Goal: Information Seeking & Learning: Learn about a topic

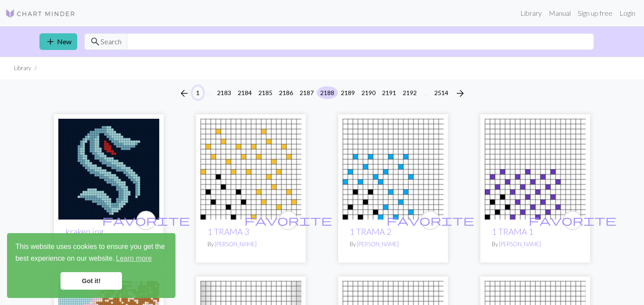
click at [195, 95] on button "1" at bounding box center [198, 92] width 11 height 13
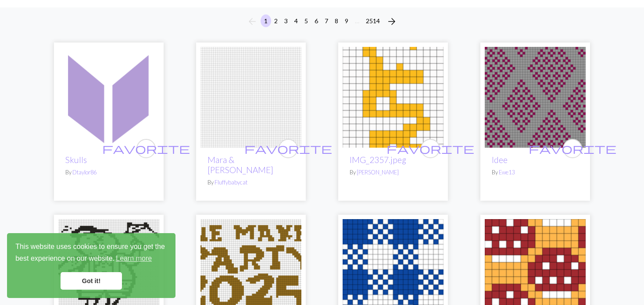
scroll to position [88, 0]
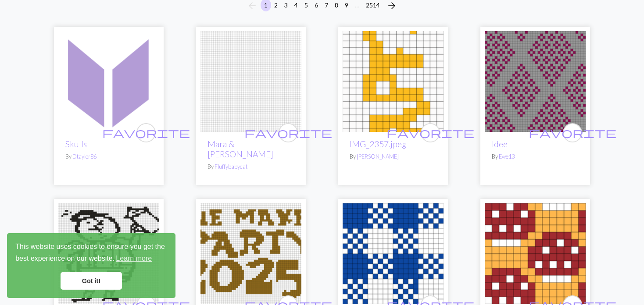
click at [215, 81] on img at bounding box center [251, 81] width 101 height 101
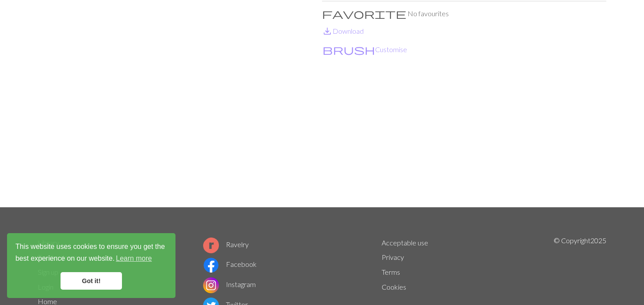
scroll to position [132, 0]
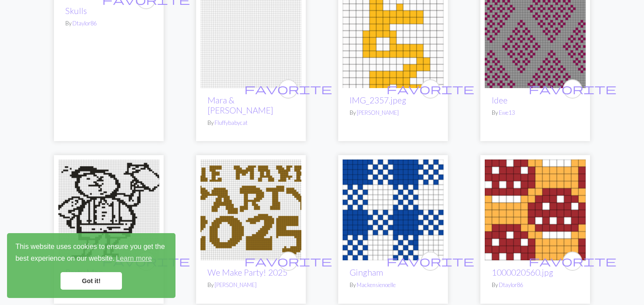
scroll to position [44, 0]
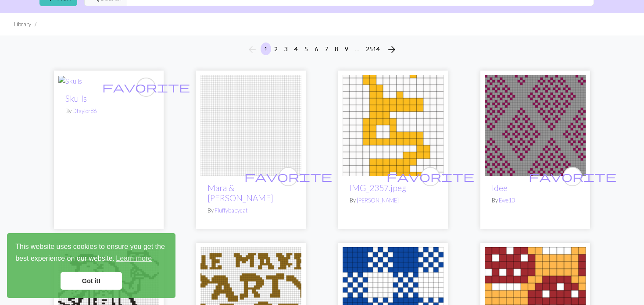
click at [540, 118] on img at bounding box center [535, 125] width 101 height 101
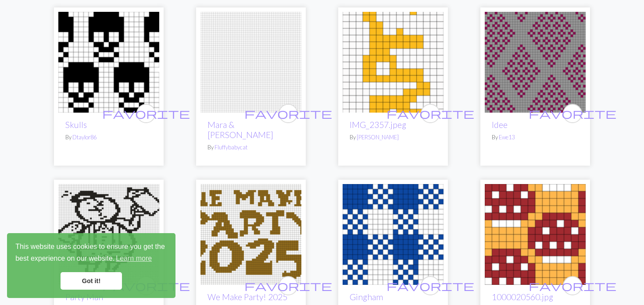
scroll to position [219, 0]
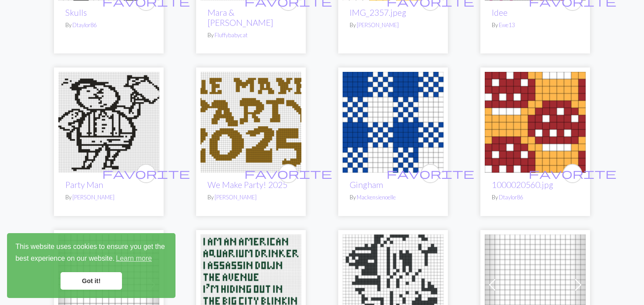
click at [238, 107] on img at bounding box center [251, 122] width 101 height 101
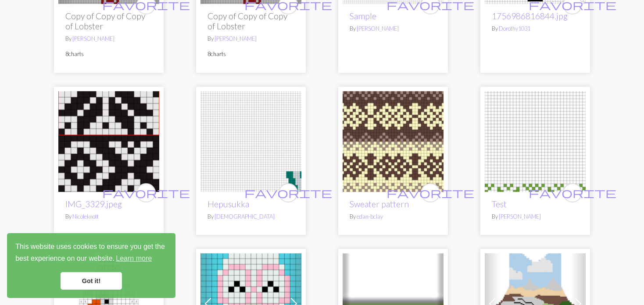
scroll to position [1273, 0]
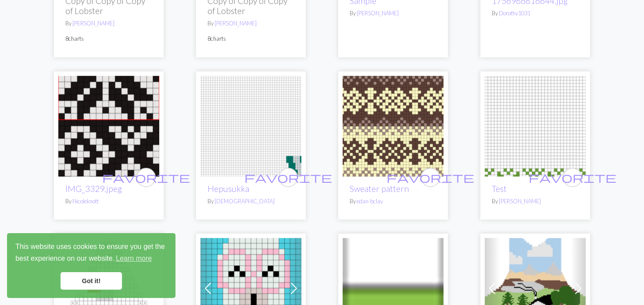
click at [131, 124] on img at bounding box center [108, 126] width 101 height 101
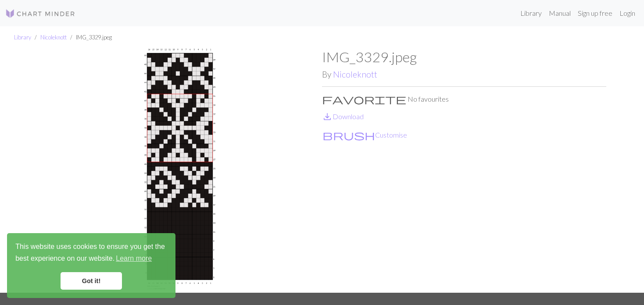
scroll to position [44, 0]
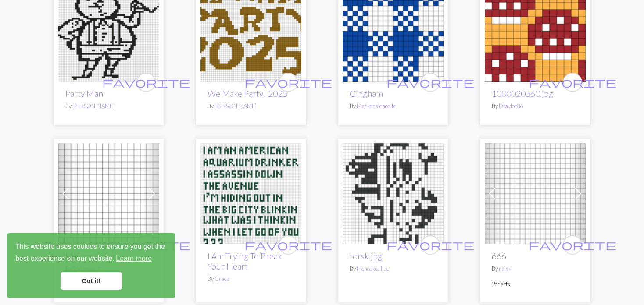
scroll to position [263, 0]
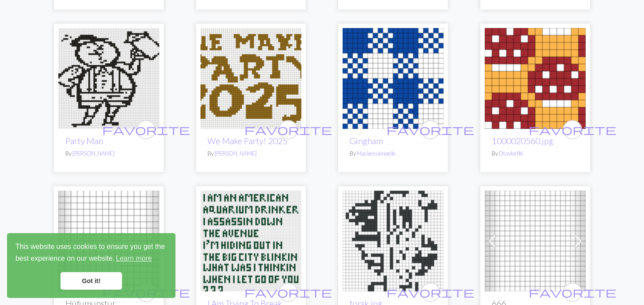
click at [543, 67] on img at bounding box center [535, 78] width 101 height 101
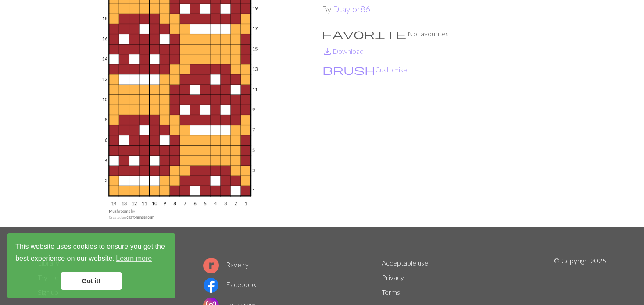
scroll to position [88, 0]
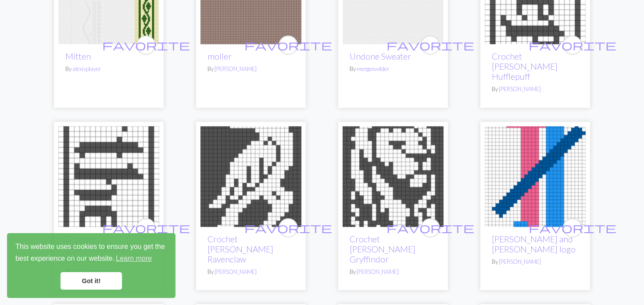
scroll to position [1799, 0]
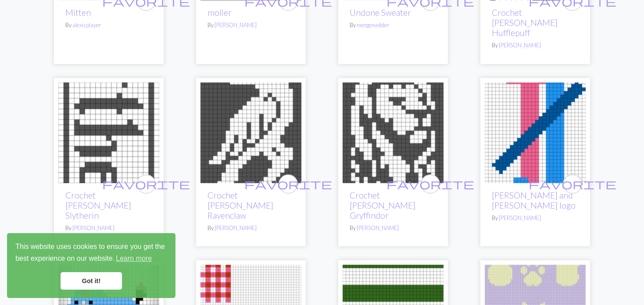
click at [254, 113] on img at bounding box center [251, 133] width 101 height 101
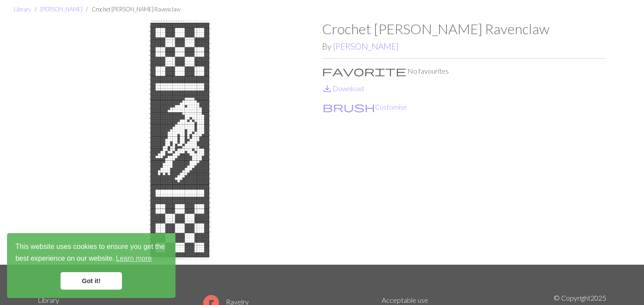
scroll to position [44, 0]
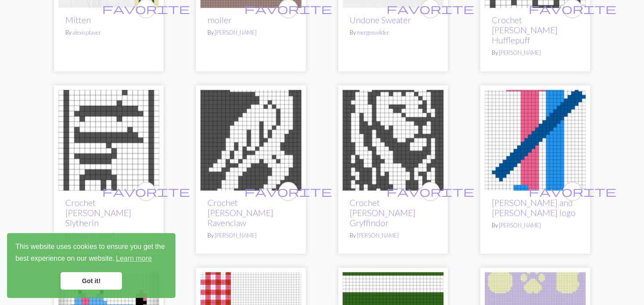
scroll to position [1799, 0]
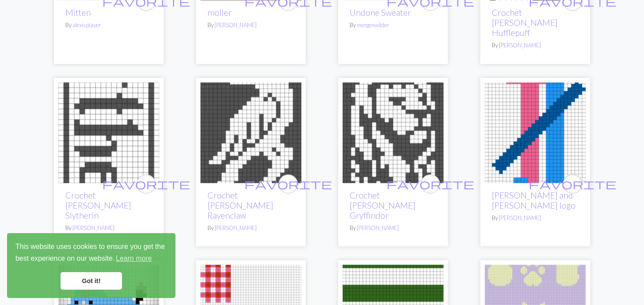
click at [391, 96] on img at bounding box center [393, 133] width 101 height 101
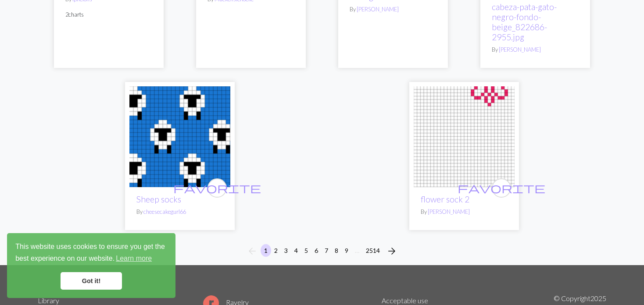
scroll to position [2194, 0]
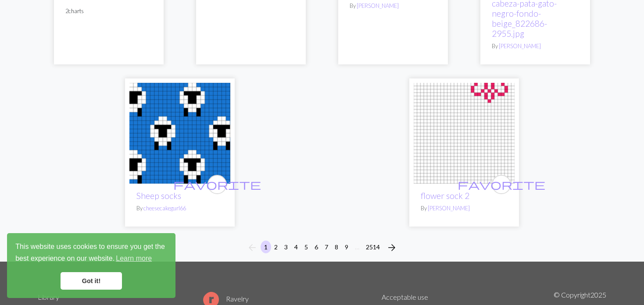
click at [178, 95] on img at bounding box center [179, 133] width 101 height 101
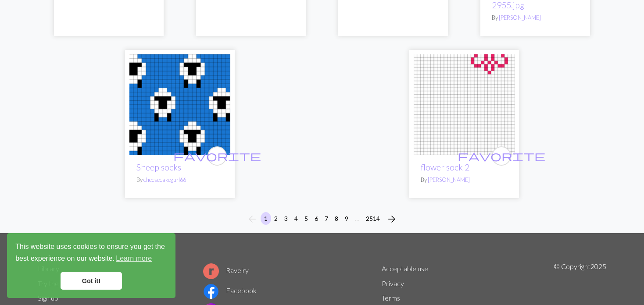
scroll to position [2255, 0]
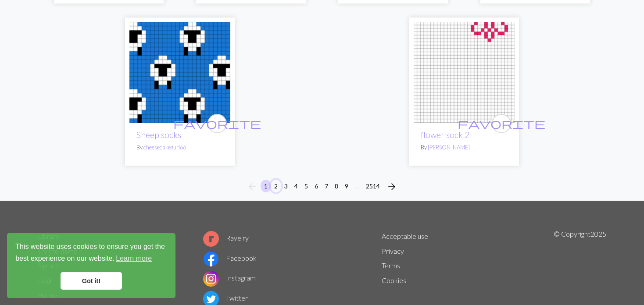
click at [273, 180] on button "2" at bounding box center [276, 186] width 11 height 13
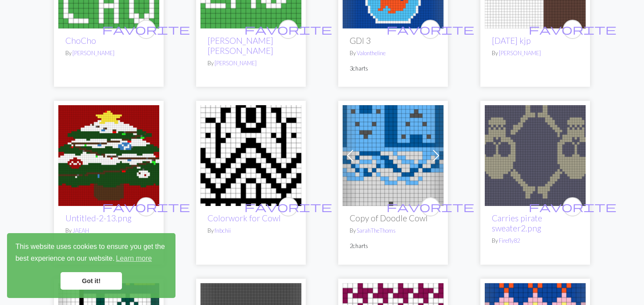
scroll to position [527, 0]
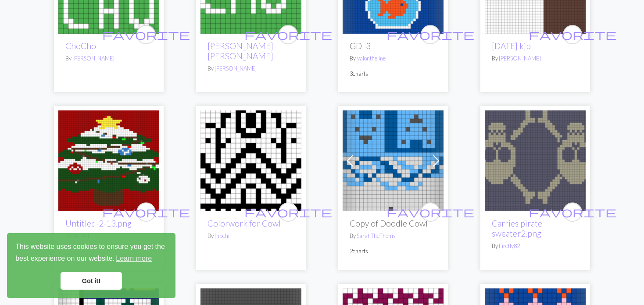
click at [355, 154] on span at bounding box center [350, 161] width 14 height 14
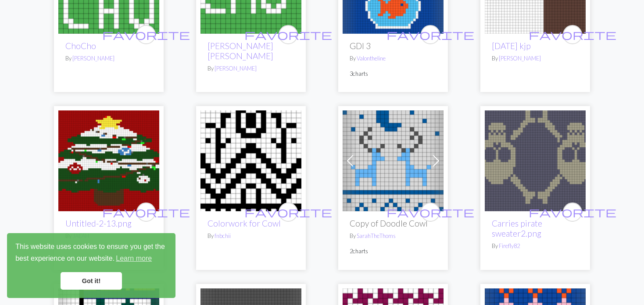
click at [358, 171] on img at bounding box center [393, 161] width 101 height 101
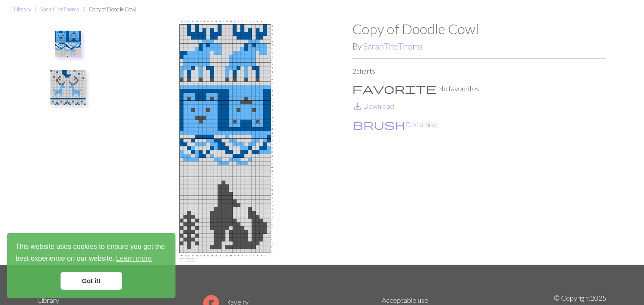
scroll to position [44, 0]
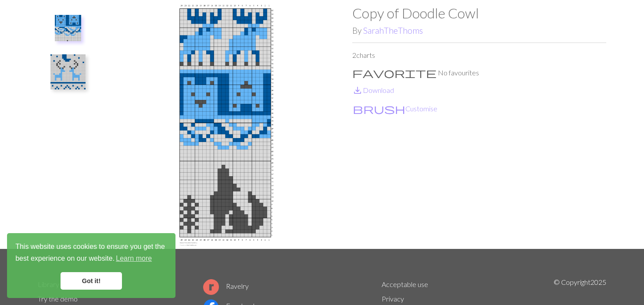
click at [77, 76] on img at bounding box center [67, 71] width 35 height 35
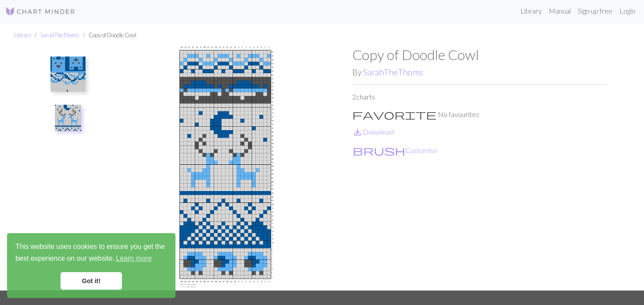
scroll to position [0, 0]
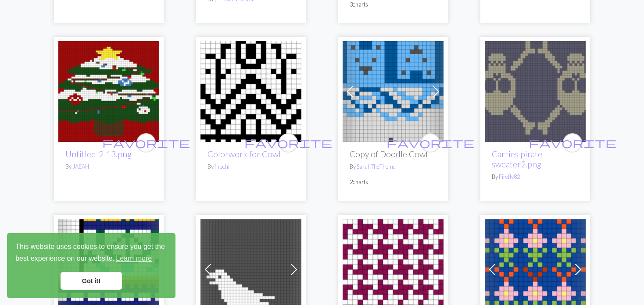
scroll to position [614, 0]
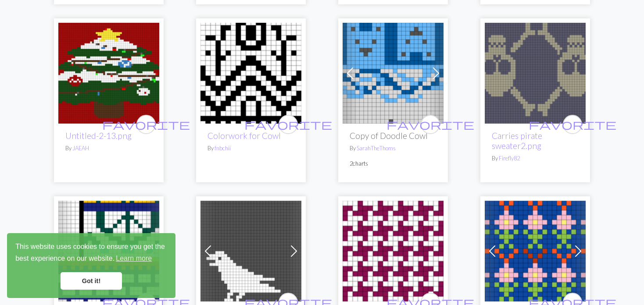
click at [214, 80] on img at bounding box center [251, 73] width 101 height 101
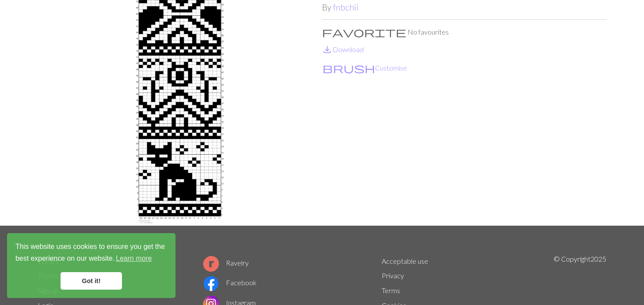
scroll to position [88, 0]
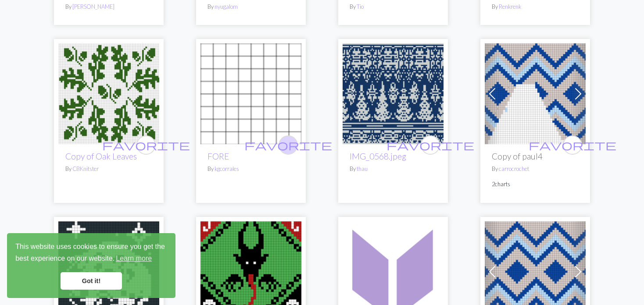
scroll to position [1097, 0]
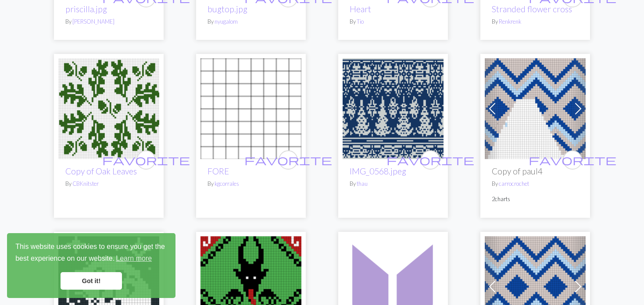
click at [405, 104] on img at bounding box center [393, 108] width 101 height 101
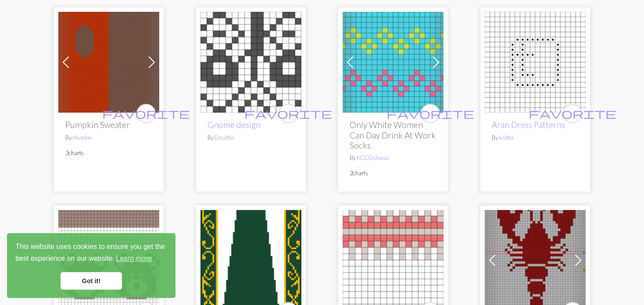
scroll to position [1624, 0]
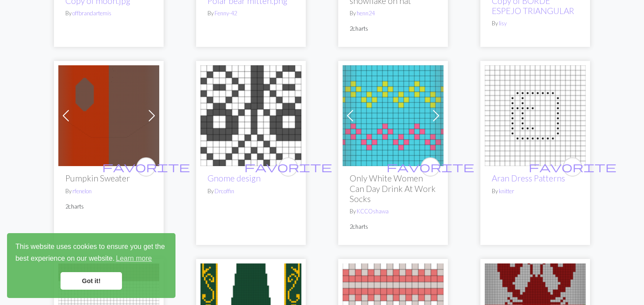
click at [145, 115] on span at bounding box center [152, 116] width 14 height 14
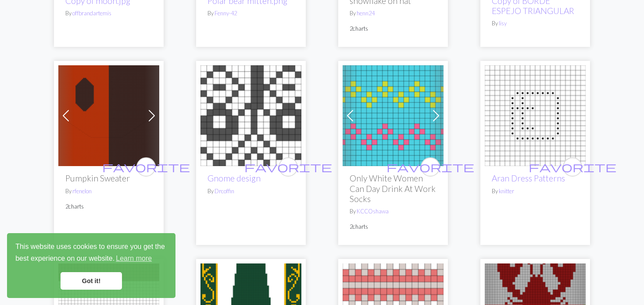
click at [145, 115] on span at bounding box center [152, 116] width 14 height 14
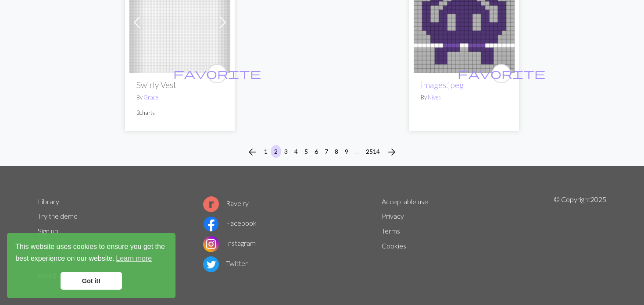
scroll to position [2282, 0]
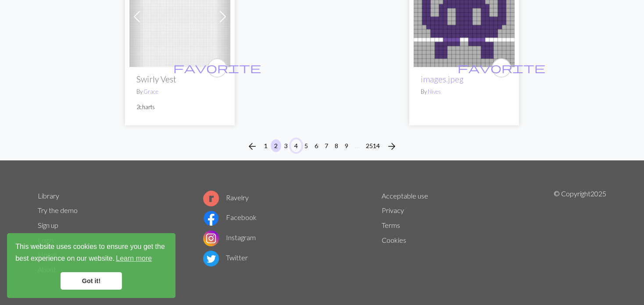
click at [296, 144] on button "4" at bounding box center [296, 146] width 11 height 13
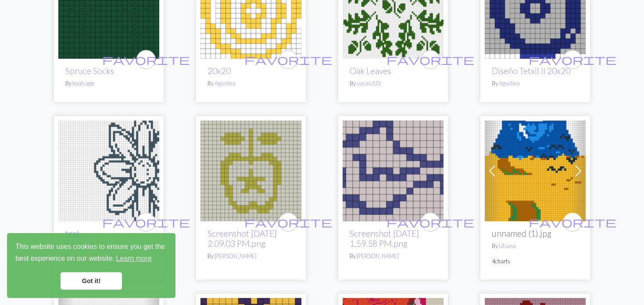
scroll to position [1755, 0]
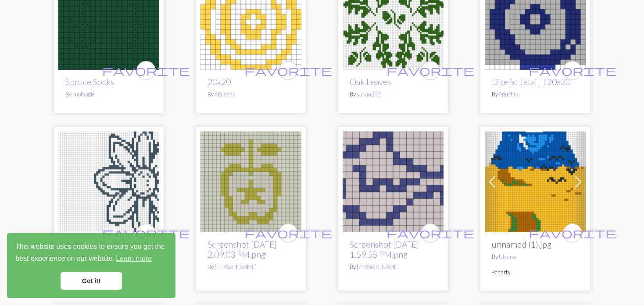
click at [122, 175] on img at bounding box center [108, 182] width 101 height 101
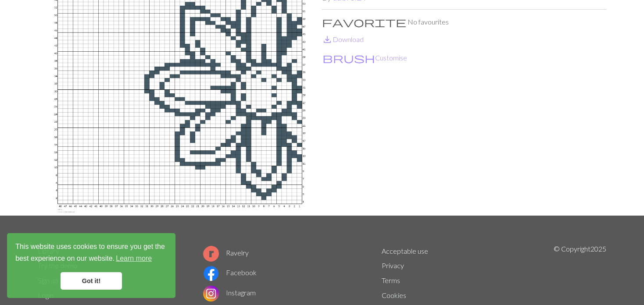
scroll to position [88, 0]
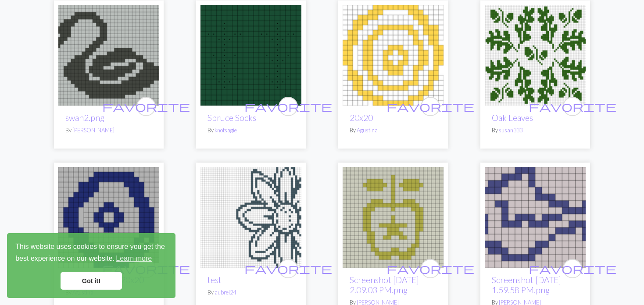
scroll to position [1668, 0]
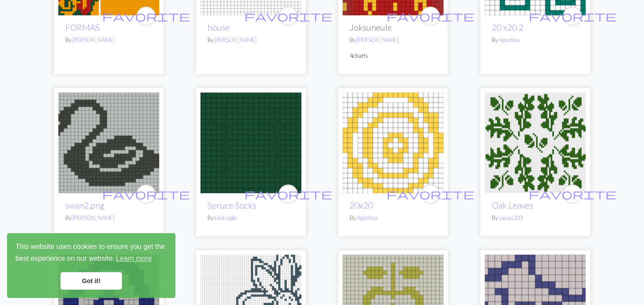
click at [94, 126] on img at bounding box center [108, 143] width 101 height 101
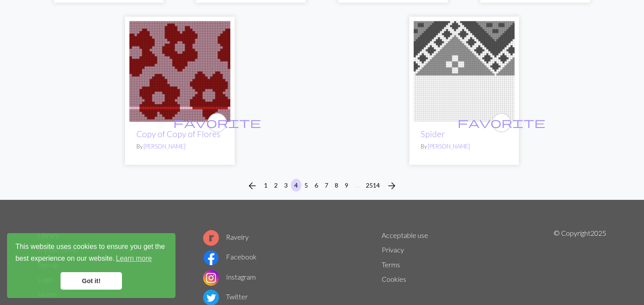
scroll to position [2282, 0]
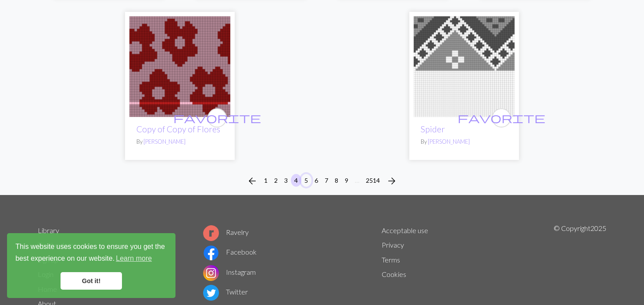
click at [301, 174] on li "5" at bounding box center [306, 181] width 10 height 14
click at [305, 174] on button "5" at bounding box center [306, 180] width 11 height 13
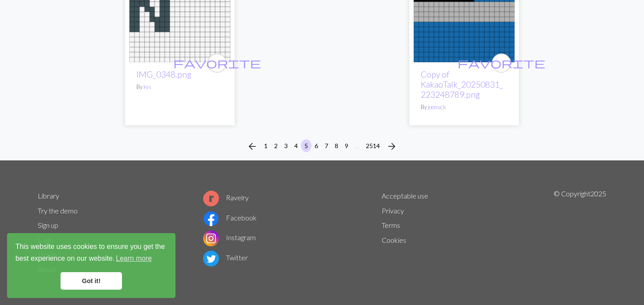
scroll to position [2325, 0]
click at [312, 143] on button "6" at bounding box center [316, 146] width 11 height 13
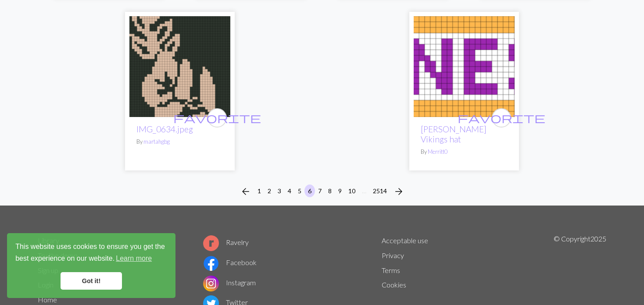
scroll to position [2281, 0]
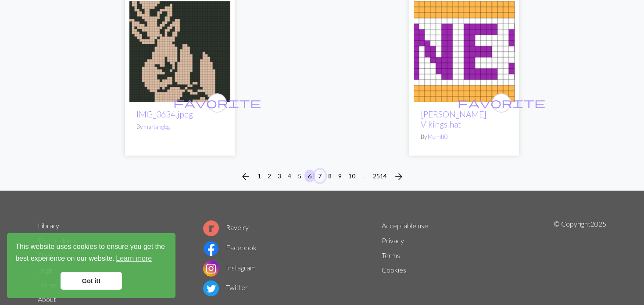
click at [320, 170] on button "7" at bounding box center [320, 176] width 11 height 13
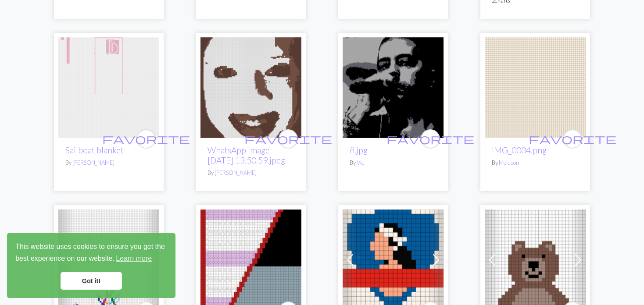
scroll to position [746, 0]
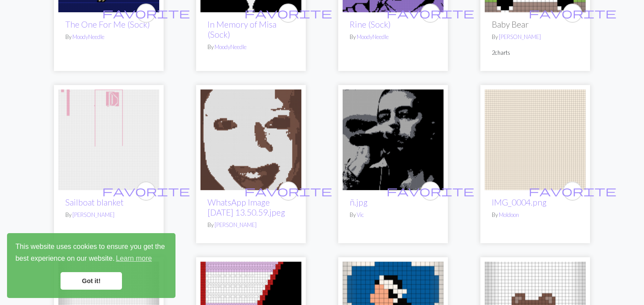
click at [133, 134] on img at bounding box center [108, 140] width 101 height 101
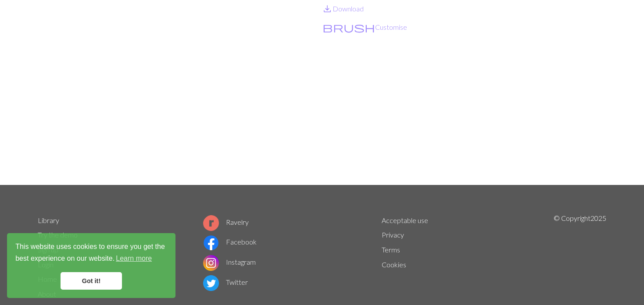
scroll to position [132, 0]
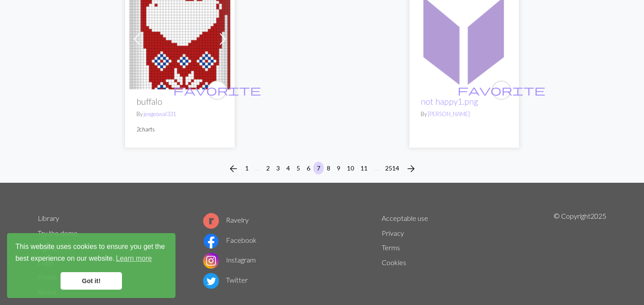
scroll to position [2352, 0]
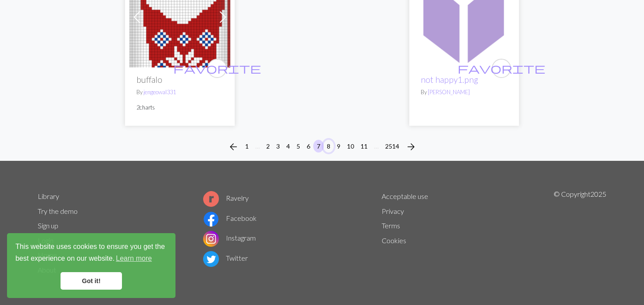
click at [325, 144] on button "8" at bounding box center [328, 146] width 11 height 13
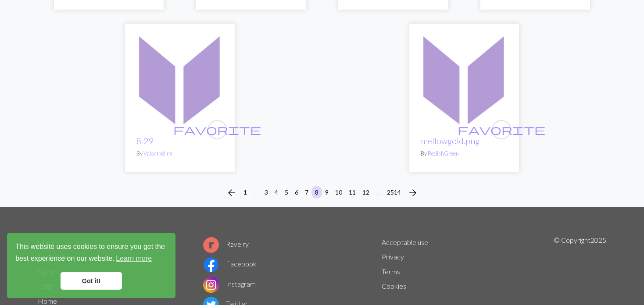
scroll to position [2346, 0]
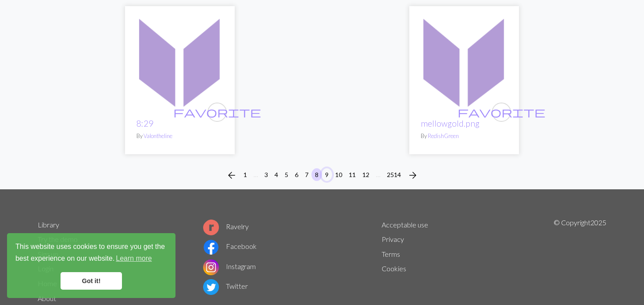
click at [326, 169] on button "9" at bounding box center [327, 175] width 11 height 13
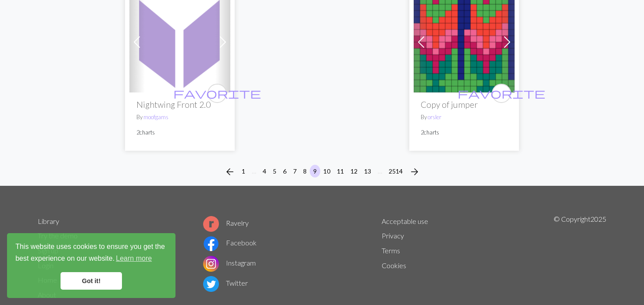
scroll to position [2286, 0]
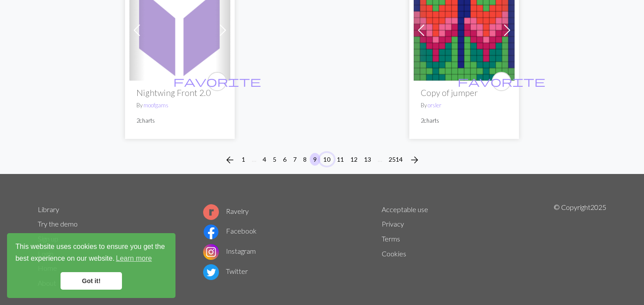
click at [325, 153] on button "10" at bounding box center [327, 159] width 14 height 13
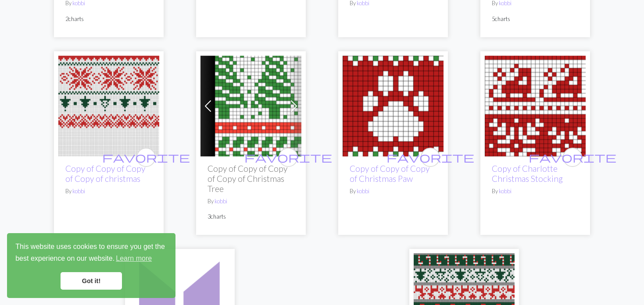
scroll to position [2106, 0]
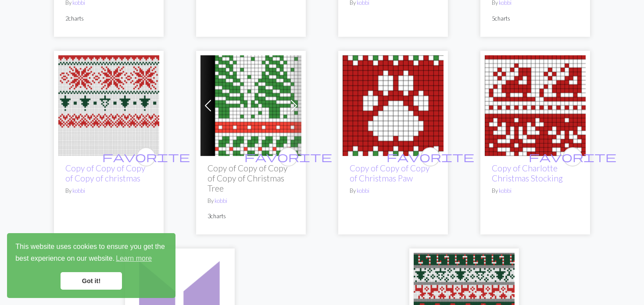
click at [388, 115] on img at bounding box center [393, 105] width 101 height 101
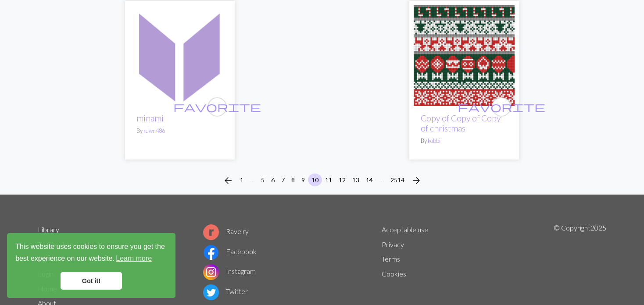
scroll to position [2388, 0]
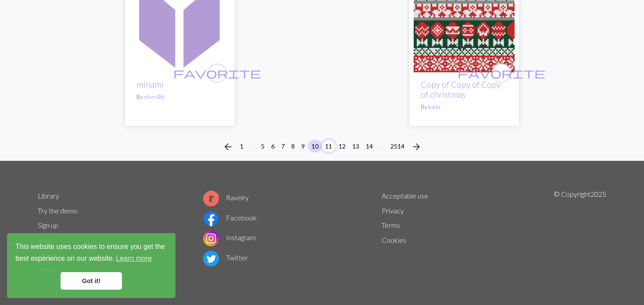
click at [326, 144] on button "11" at bounding box center [329, 146] width 14 height 13
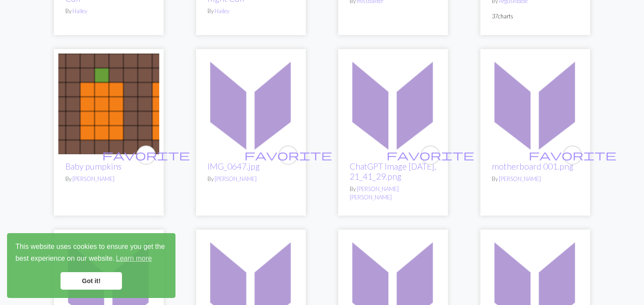
scroll to position [1141, 0]
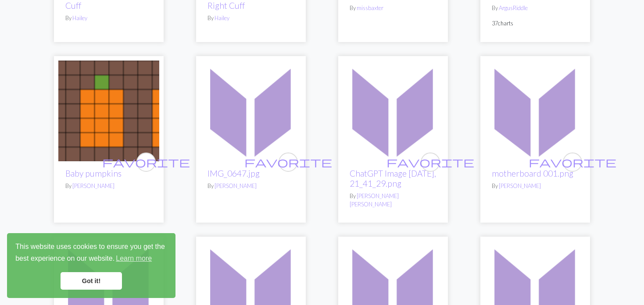
click at [129, 110] on img at bounding box center [108, 111] width 101 height 101
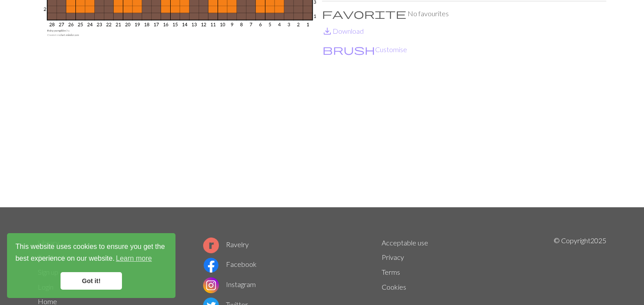
scroll to position [88, 0]
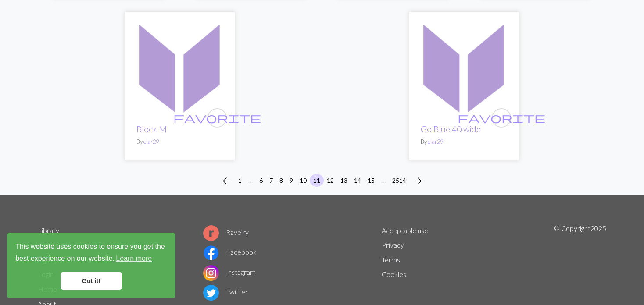
scroll to position [2282, 0]
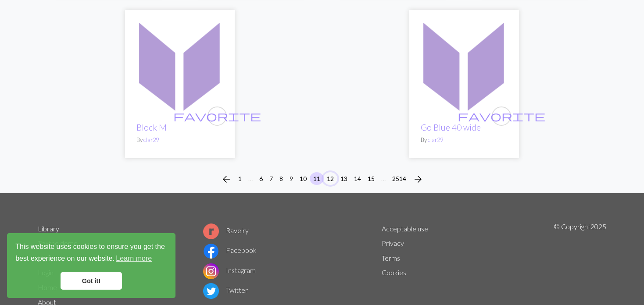
click at [328, 172] on button "12" at bounding box center [330, 178] width 14 height 13
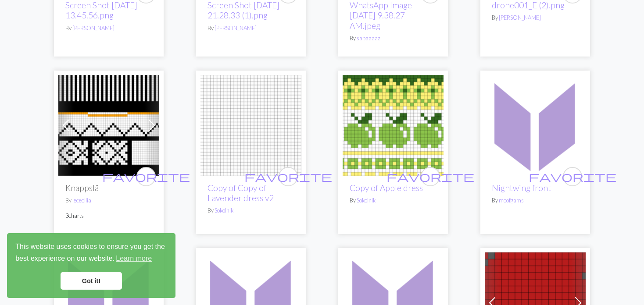
scroll to position [439, 0]
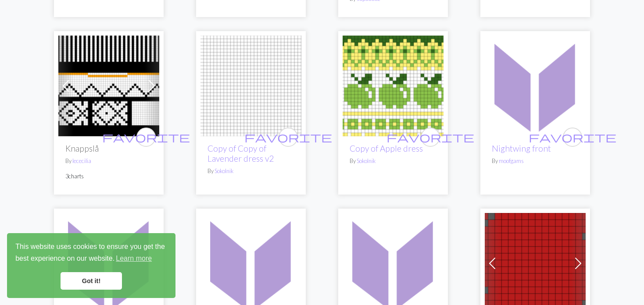
click at [363, 96] on img at bounding box center [393, 86] width 101 height 101
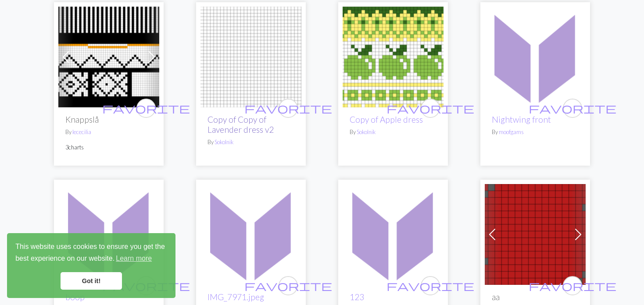
scroll to position [483, 0]
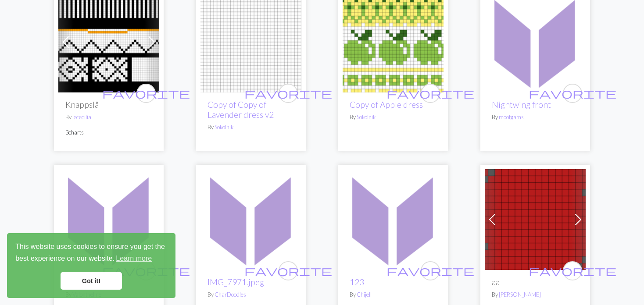
click at [97, 40] on img at bounding box center [108, 42] width 101 height 101
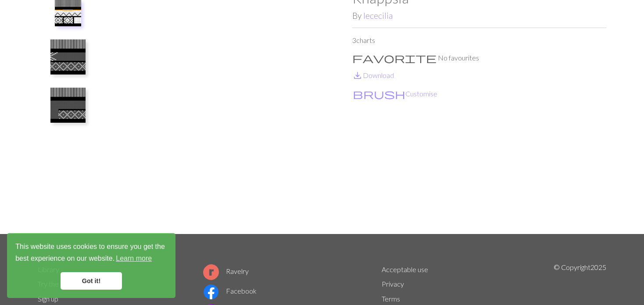
scroll to position [44, 0]
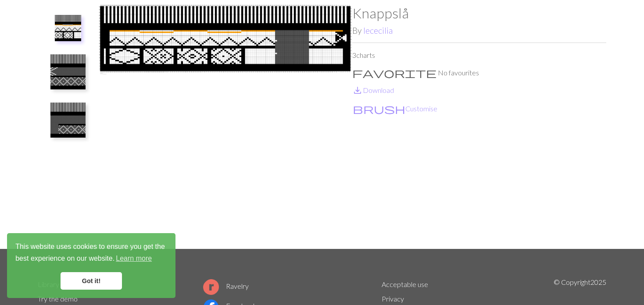
click at [88, 105] on button at bounding box center [68, 120] width 47 height 41
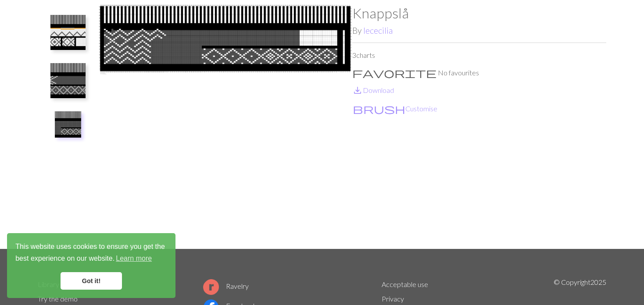
click at [57, 131] on img at bounding box center [68, 124] width 26 height 26
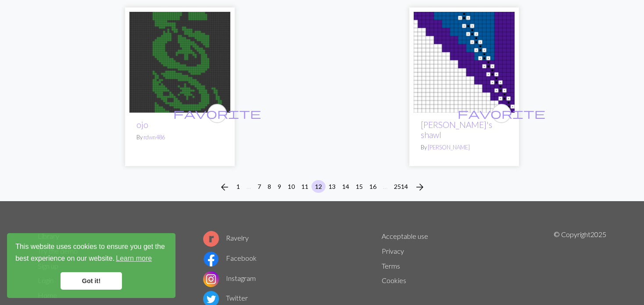
scroll to position [2280, 0]
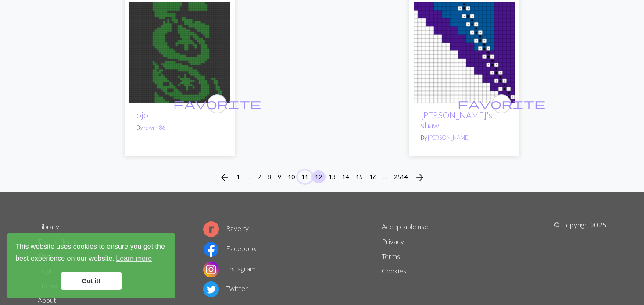
click at [305, 171] on button "11" at bounding box center [305, 177] width 14 height 13
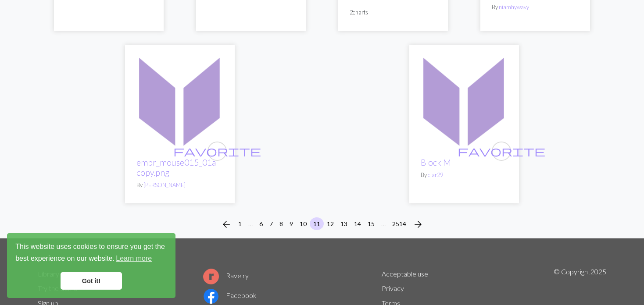
scroll to position [2321, 0]
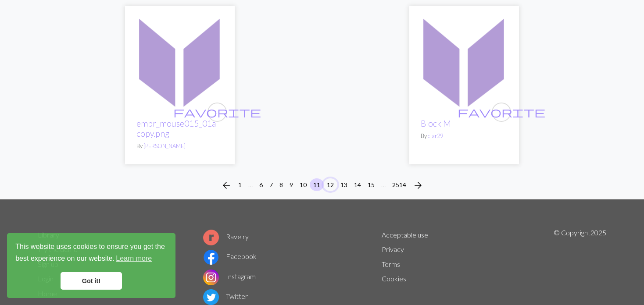
click at [330, 179] on button "12" at bounding box center [330, 185] width 14 height 13
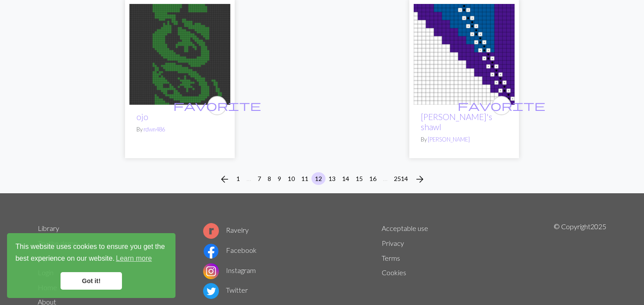
scroll to position [2280, 0]
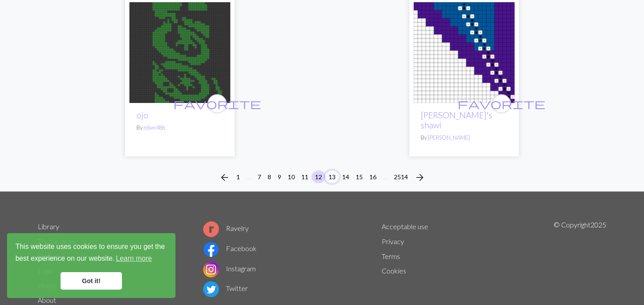
click at [337, 171] on button "13" at bounding box center [332, 177] width 14 height 13
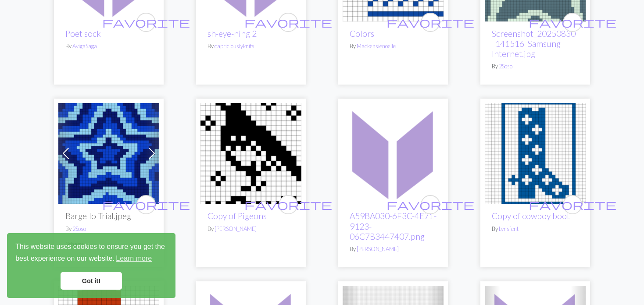
scroll to position [219, 0]
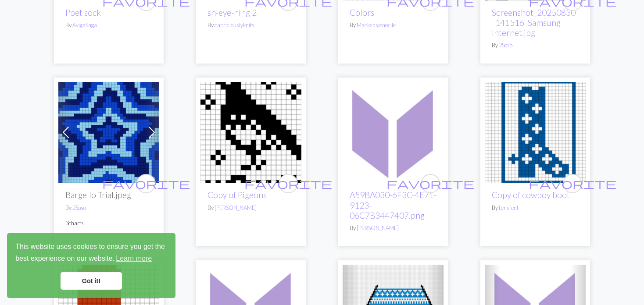
click at [535, 139] on img at bounding box center [535, 132] width 101 height 101
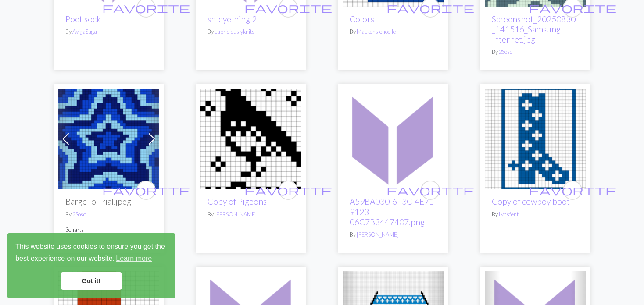
scroll to position [219, 0]
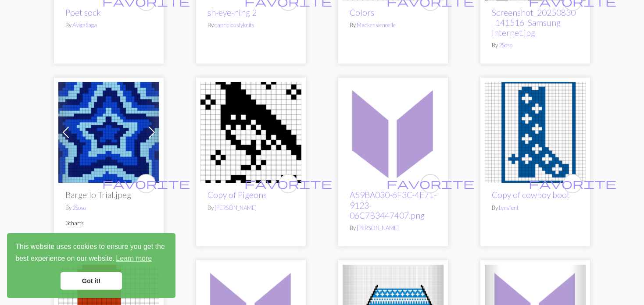
click at [241, 141] on img at bounding box center [251, 132] width 101 height 101
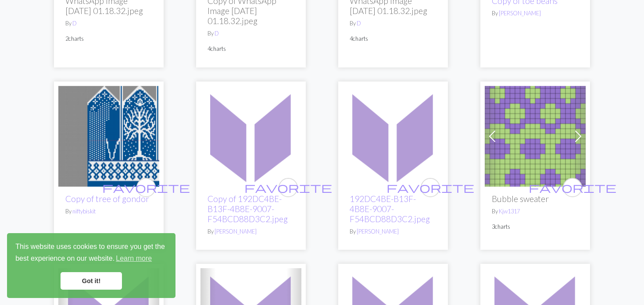
scroll to position [834, 0]
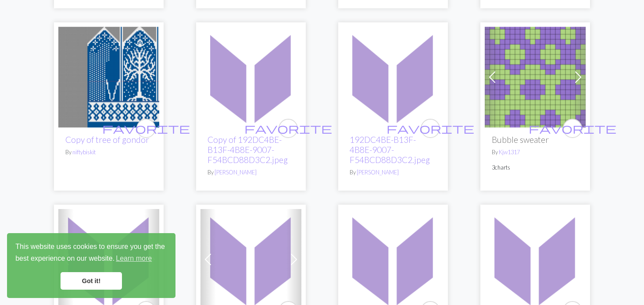
click at [134, 68] on img at bounding box center [108, 77] width 101 height 101
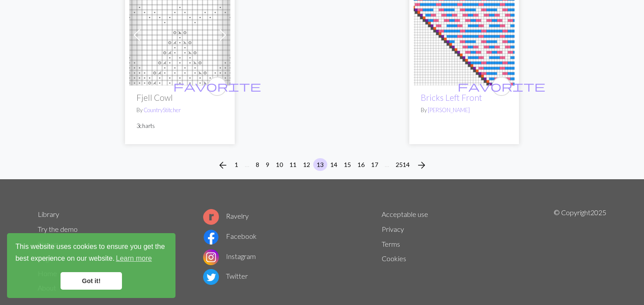
scroll to position [2351, 0]
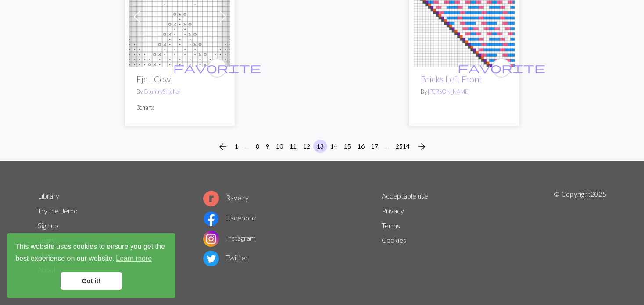
click at [333, 137] on div "arrow_back 1 … 8 9 10 11 12 13 14 15 16 17 … 2514 arrow_forward" at bounding box center [322, 147] width 644 height 28
click at [337, 143] on button "14" at bounding box center [334, 146] width 14 height 13
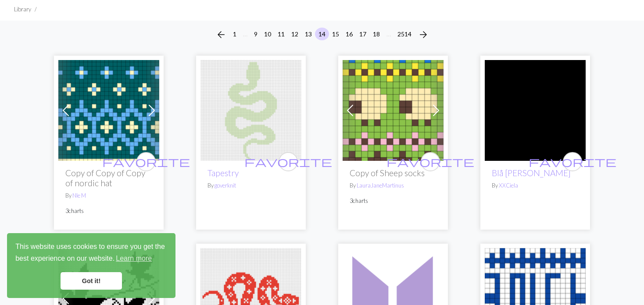
scroll to position [44, 0]
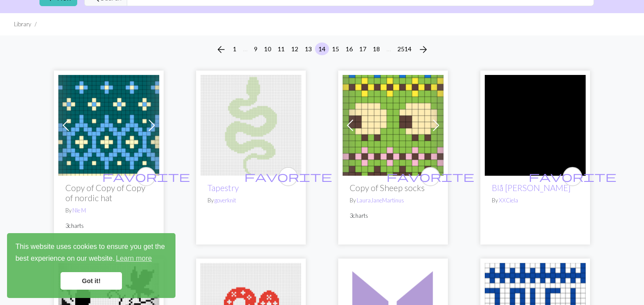
click at [269, 125] on img at bounding box center [251, 125] width 101 height 101
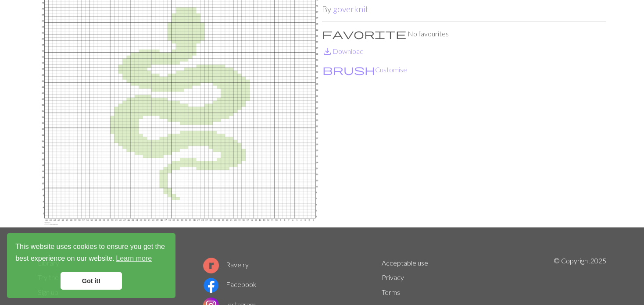
scroll to position [88, 0]
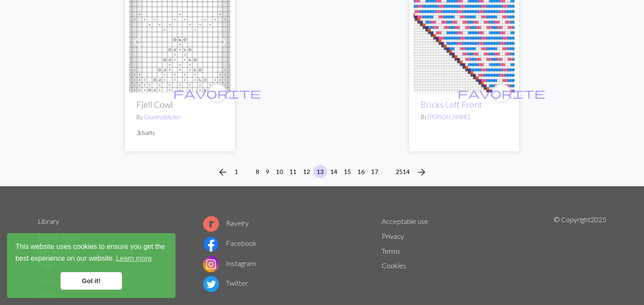
scroll to position [2351, 0]
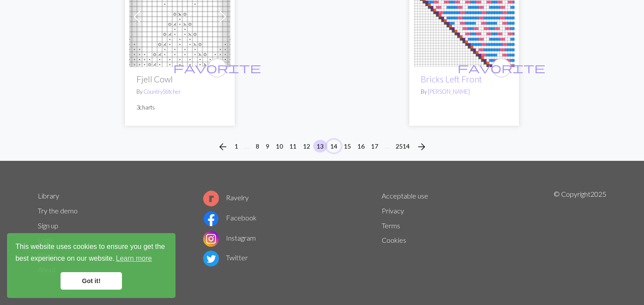
click at [333, 143] on button "14" at bounding box center [334, 146] width 14 height 13
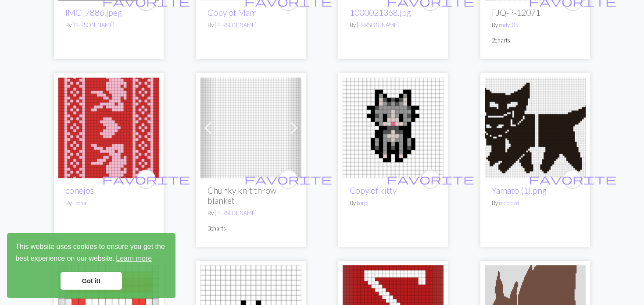
scroll to position [1185, 0]
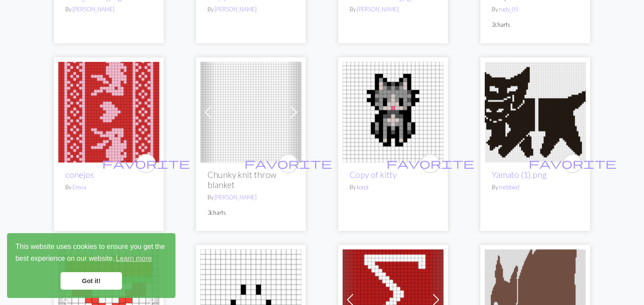
click at [210, 105] on span at bounding box center [208, 112] width 14 height 14
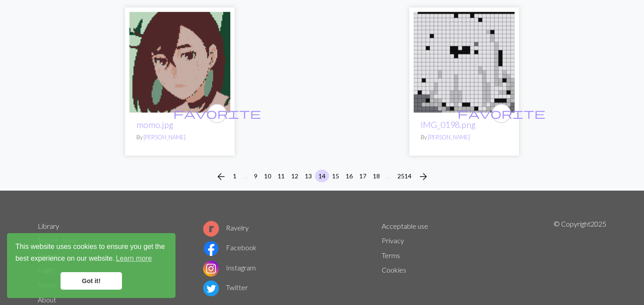
scroll to position [2301, 0]
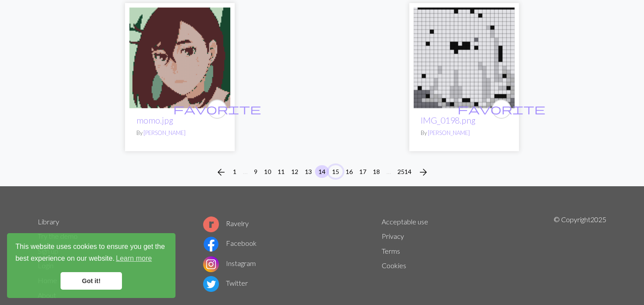
click at [336, 165] on button "15" at bounding box center [336, 171] width 14 height 13
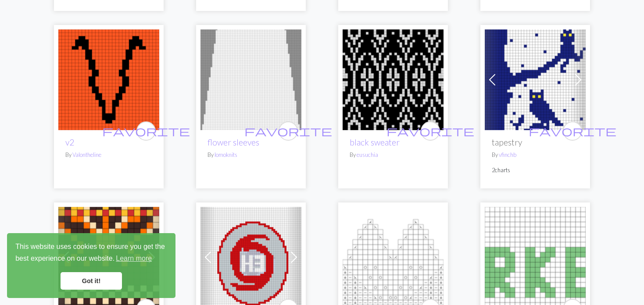
scroll to position [1229, 0]
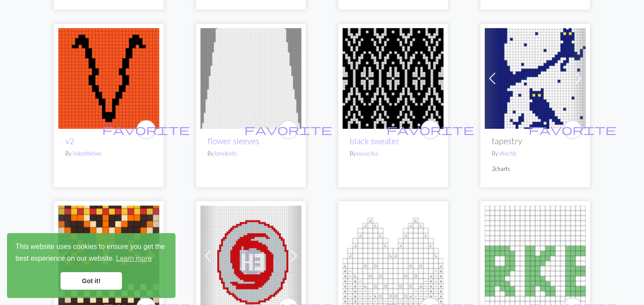
click at [498, 72] on span at bounding box center [492, 79] width 14 height 14
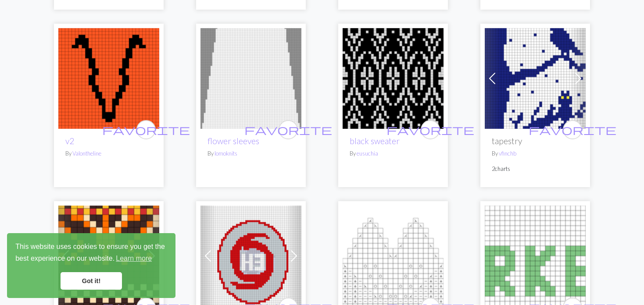
click at [496, 72] on span at bounding box center [492, 79] width 14 height 14
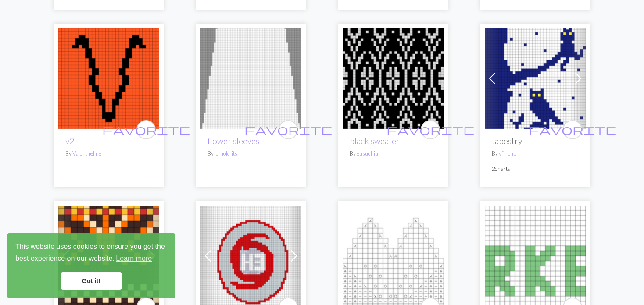
click at [496, 72] on span at bounding box center [492, 79] width 14 height 14
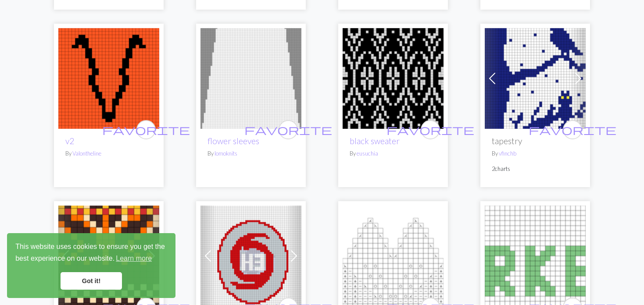
click at [535, 65] on img at bounding box center [535, 78] width 101 height 101
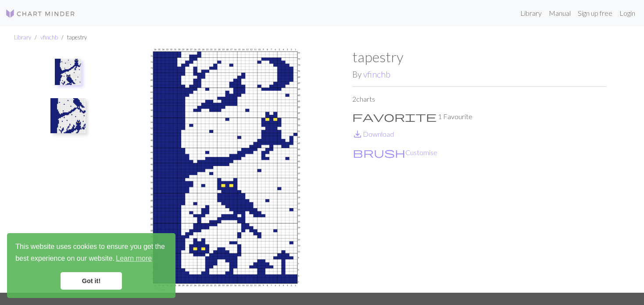
click at [62, 79] on img at bounding box center [68, 72] width 26 height 26
click at [72, 79] on img at bounding box center [68, 72] width 26 height 26
click at [73, 74] on img at bounding box center [68, 72] width 26 height 26
click at [64, 62] on img at bounding box center [68, 72] width 26 height 26
click at [70, 121] on img at bounding box center [67, 115] width 35 height 35
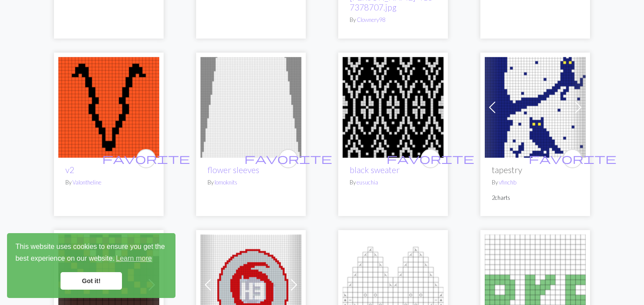
scroll to position [1185, 0]
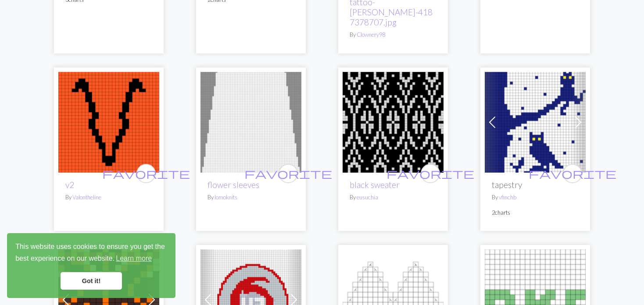
click at [495, 115] on span at bounding box center [492, 122] width 14 height 14
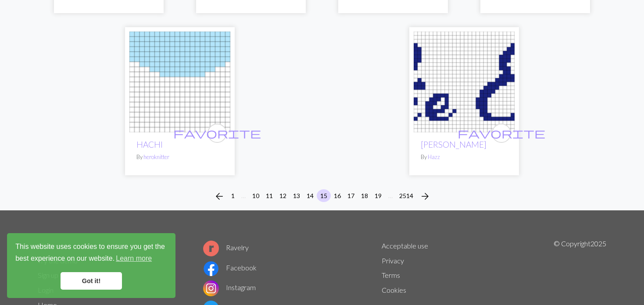
scroll to position [2362, 0]
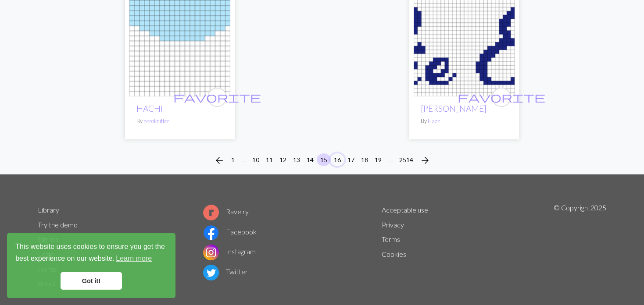
click at [337, 154] on button "16" at bounding box center [337, 160] width 14 height 13
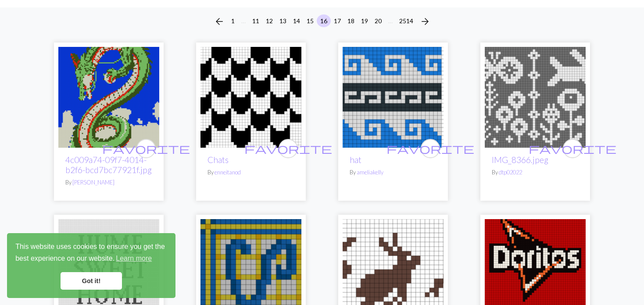
scroll to position [88, 0]
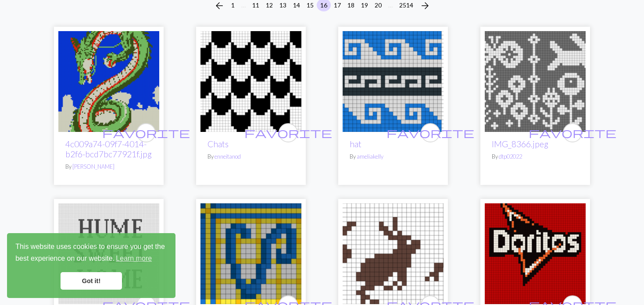
click at [124, 72] on img at bounding box center [108, 81] width 101 height 101
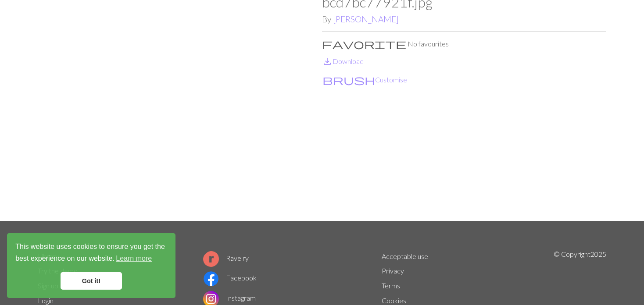
scroll to position [88, 0]
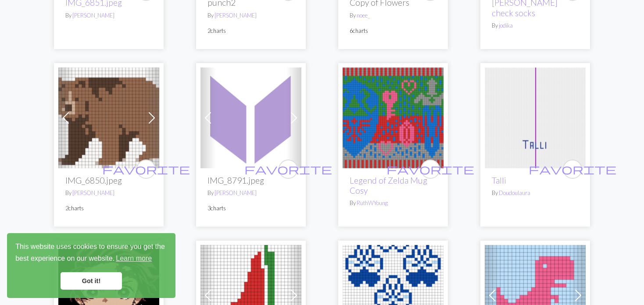
scroll to position [1009, 0]
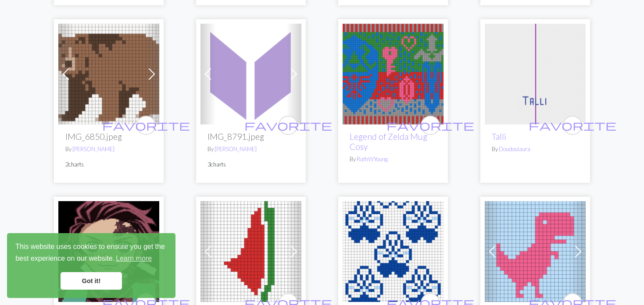
click at [148, 67] on span at bounding box center [152, 74] width 14 height 14
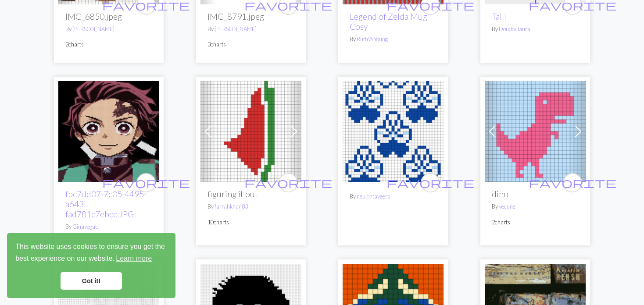
scroll to position [1141, 0]
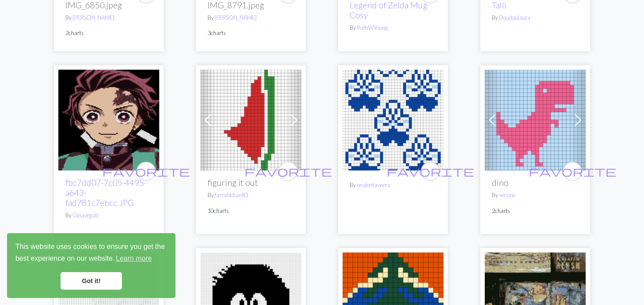
click at [375, 118] on img at bounding box center [393, 120] width 101 height 101
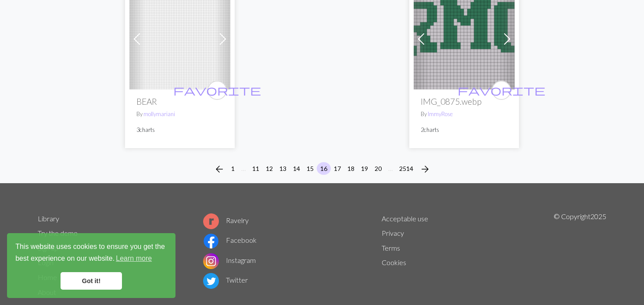
scroll to position [2316, 0]
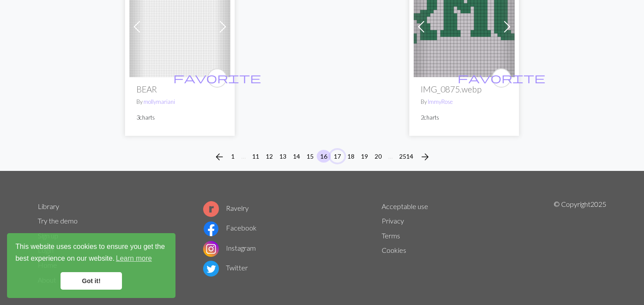
click at [340, 150] on button "17" at bounding box center [337, 156] width 14 height 13
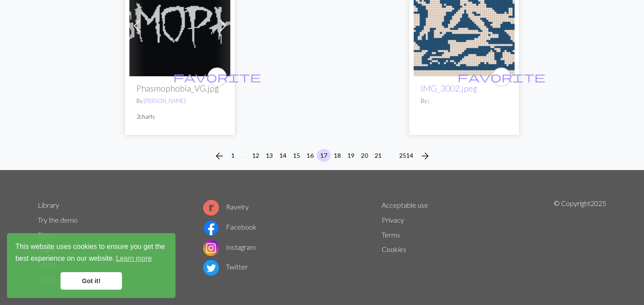
scroll to position [2351, 0]
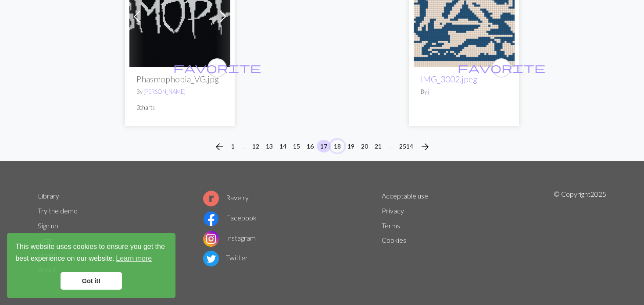
click at [340, 140] on button "18" at bounding box center [337, 146] width 14 height 13
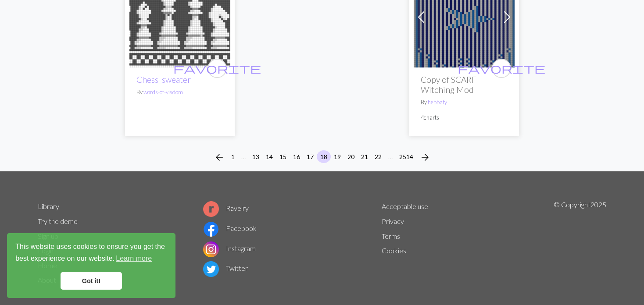
scroll to position [2286, 0]
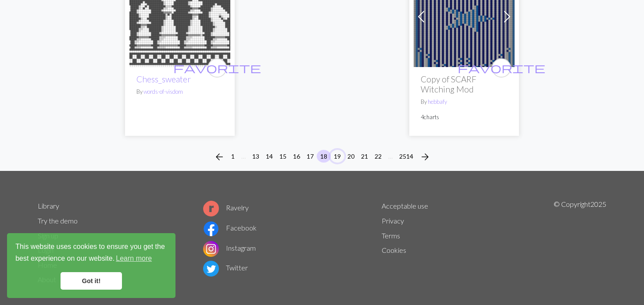
click at [336, 150] on button "19" at bounding box center [337, 156] width 14 height 13
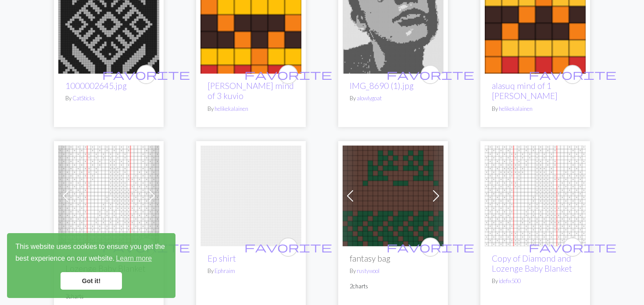
scroll to position [790, 0]
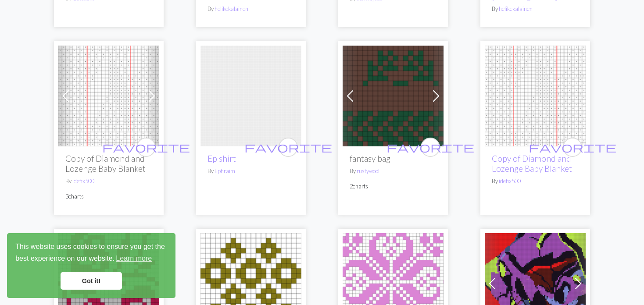
click at [352, 96] on span at bounding box center [350, 96] width 14 height 14
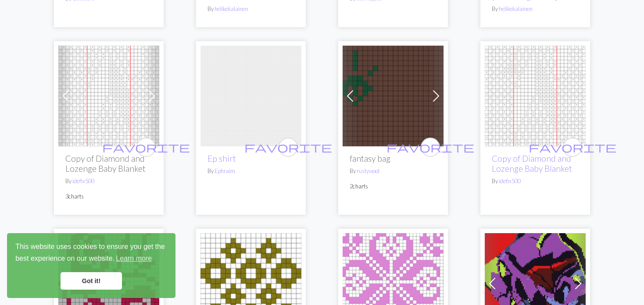
click at [354, 97] on span at bounding box center [350, 96] width 14 height 14
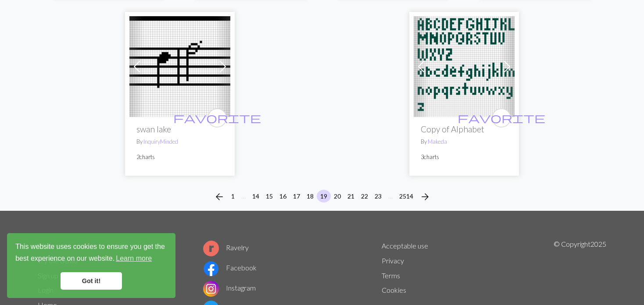
scroll to position [2312, 0]
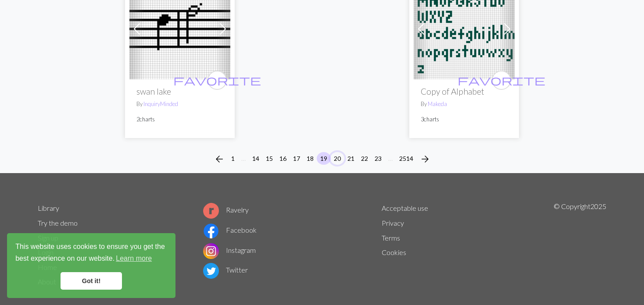
click at [337, 152] on button "20" at bounding box center [337, 158] width 14 height 13
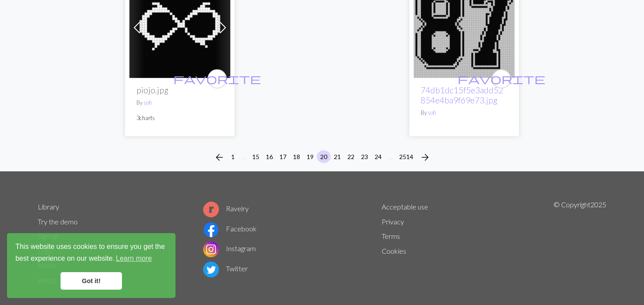
scroll to position [2332, 0]
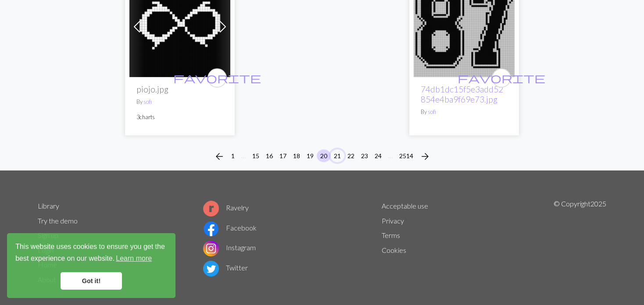
click at [338, 150] on button "21" at bounding box center [337, 156] width 14 height 13
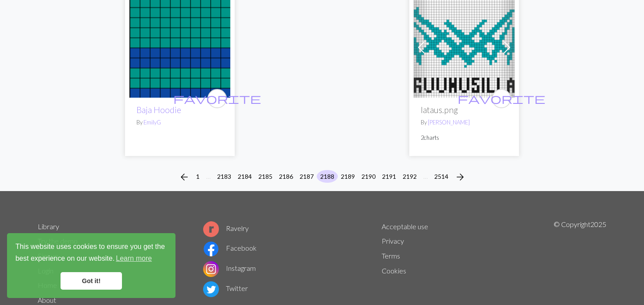
scroll to position [2316, 0]
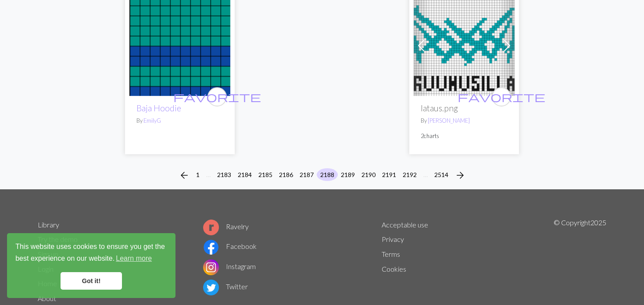
click at [346, 169] on button "2189" at bounding box center [347, 175] width 21 height 13
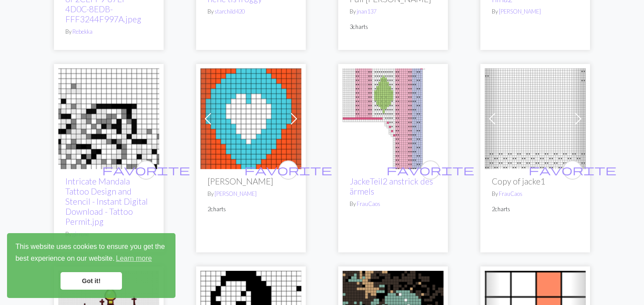
scroll to position [965, 0]
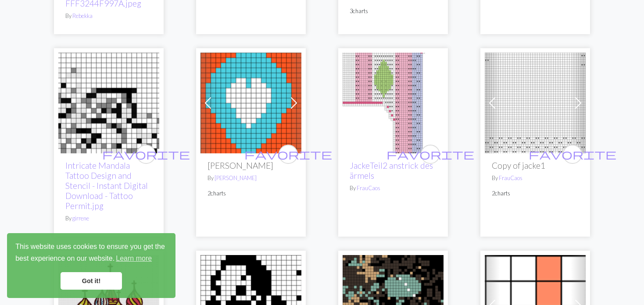
click at [492, 104] on span at bounding box center [492, 103] width 14 height 14
click at [494, 104] on span at bounding box center [492, 103] width 14 height 14
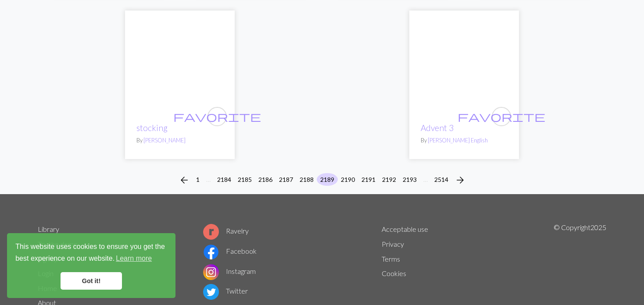
scroll to position [2315, 0]
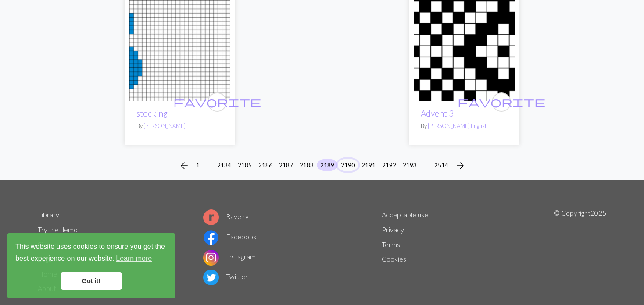
click at [341, 159] on button "2190" at bounding box center [347, 165] width 21 height 13
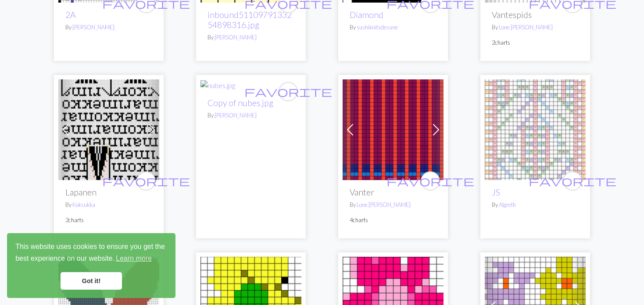
scroll to position [1536, 0]
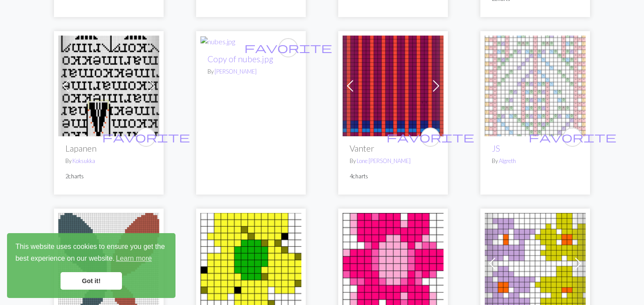
click at [349, 87] on span at bounding box center [350, 86] width 14 height 14
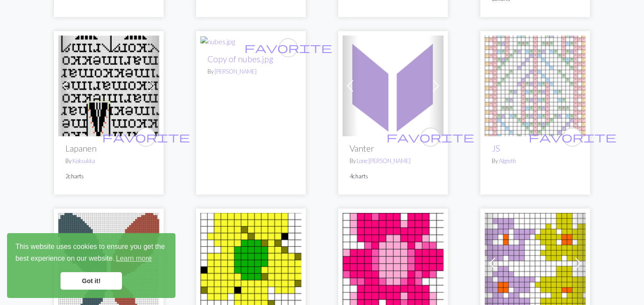
click at [350, 88] on span at bounding box center [350, 86] width 14 height 14
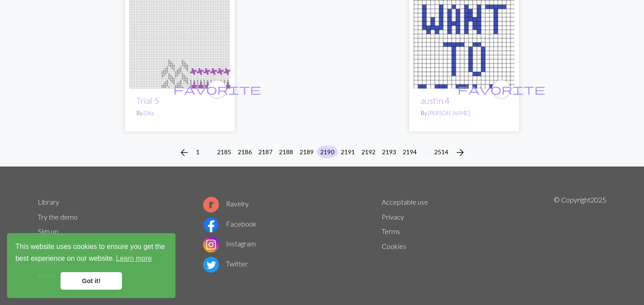
scroll to position [2282, 0]
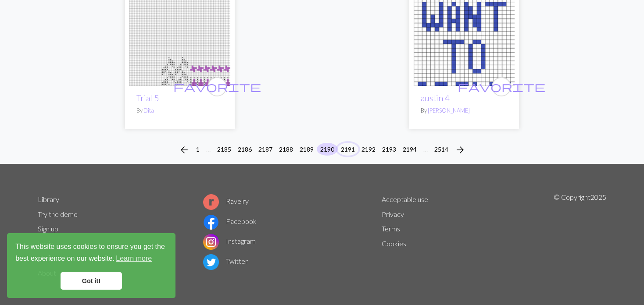
click at [350, 144] on button "2191" at bounding box center [347, 149] width 21 height 13
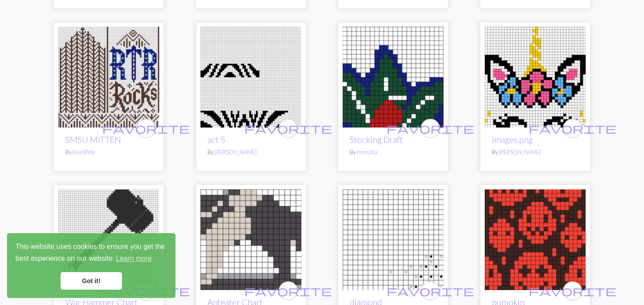
scroll to position [1317, 0]
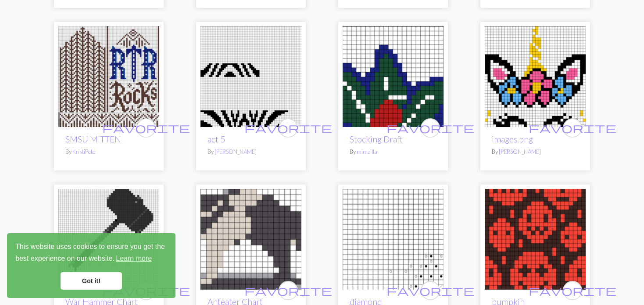
click at [107, 57] on img at bounding box center [108, 76] width 101 height 101
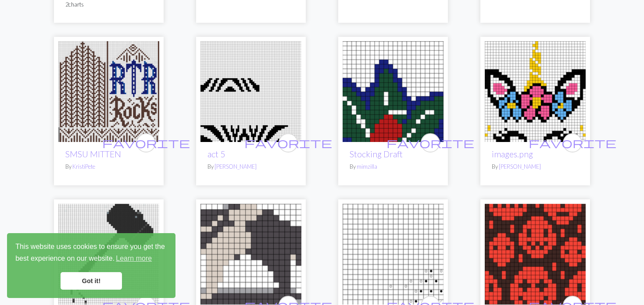
scroll to position [1317, 0]
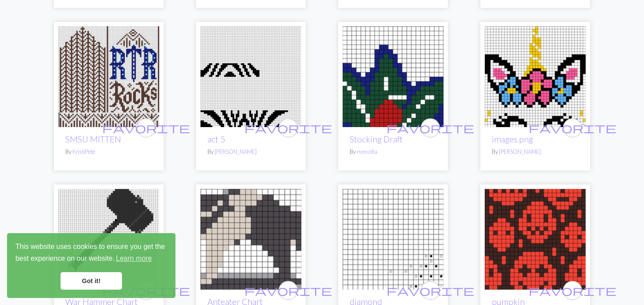
click at [502, 83] on img at bounding box center [535, 76] width 101 height 101
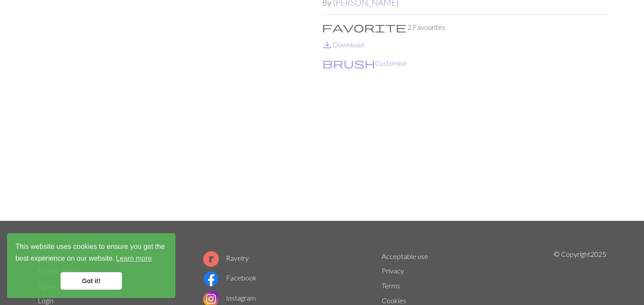
scroll to position [88, 0]
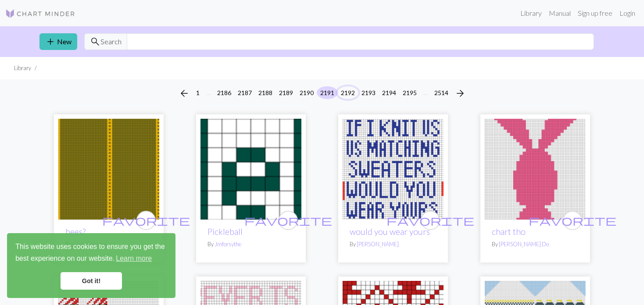
click at [348, 90] on button "2192" at bounding box center [347, 92] width 21 height 13
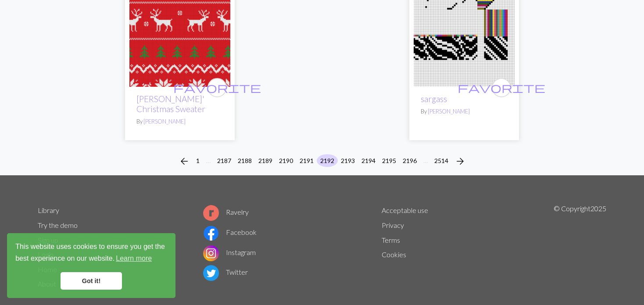
scroll to position [2276, 0]
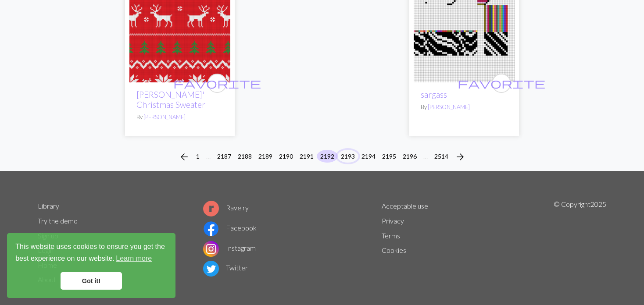
click at [352, 150] on button "2193" at bounding box center [347, 156] width 21 height 13
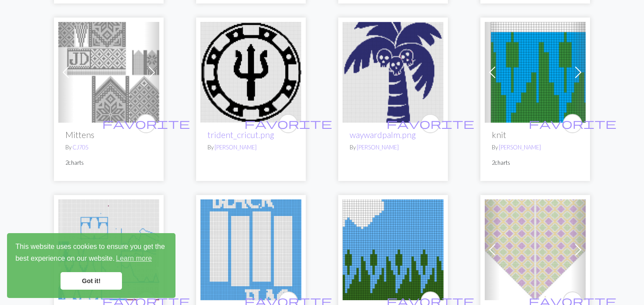
scroll to position [922, 0]
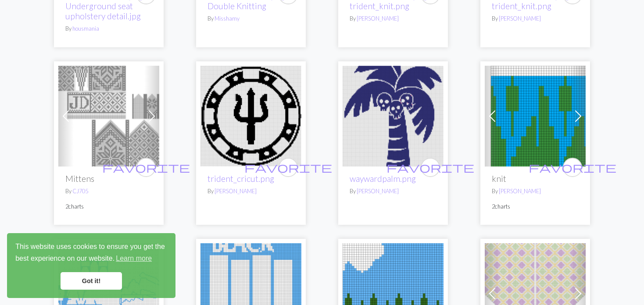
click at [116, 132] on img at bounding box center [108, 116] width 101 height 101
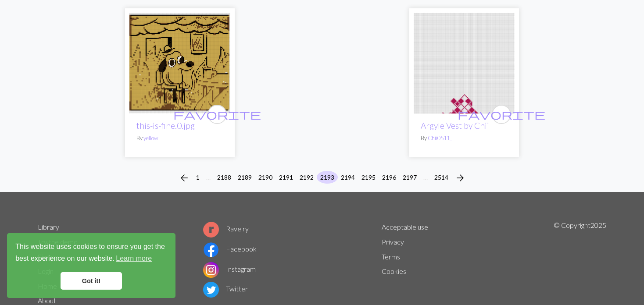
scroll to position [2235, 0]
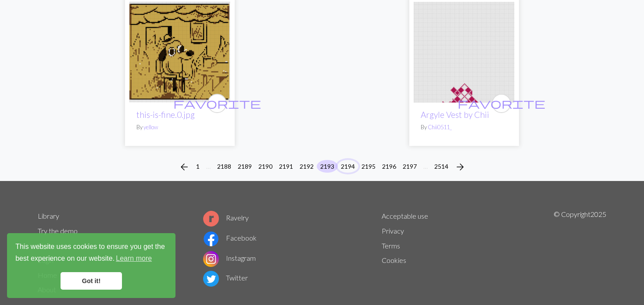
click at [345, 160] on button "2194" at bounding box center [347, 166] width 21 height 13
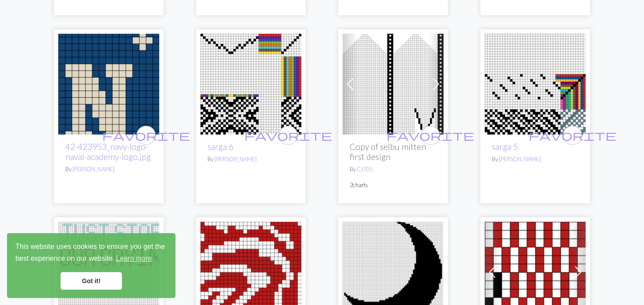
scroll to position [263, 0]
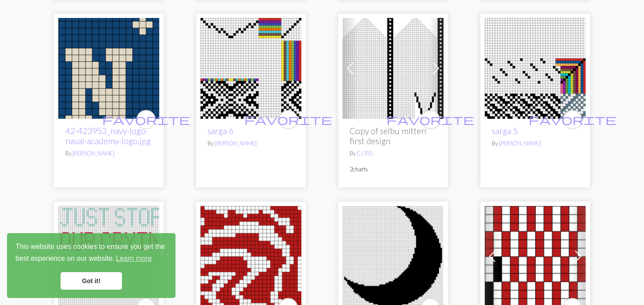
click at [344, 65] on span at bounding box center [350, 68] width 14 height 14
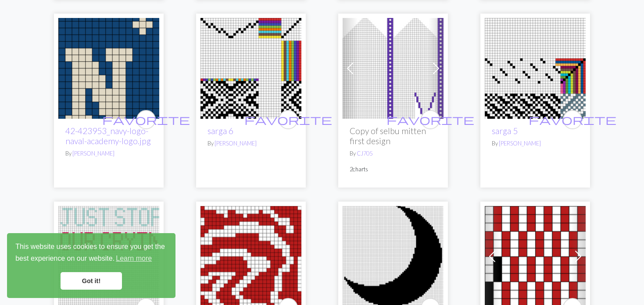
click at [344, 65] on span at bounding box center [350, 68] width 14 height 14
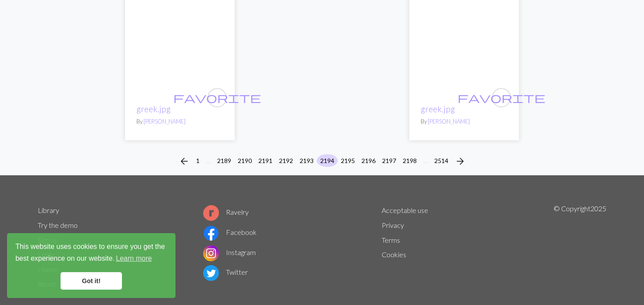
scroll to position [2291, 0]
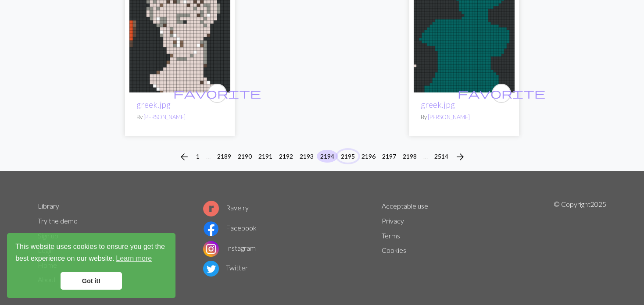
click at [350, 150] on button "2195" at bounding box center [347, 156] width 21 height 13
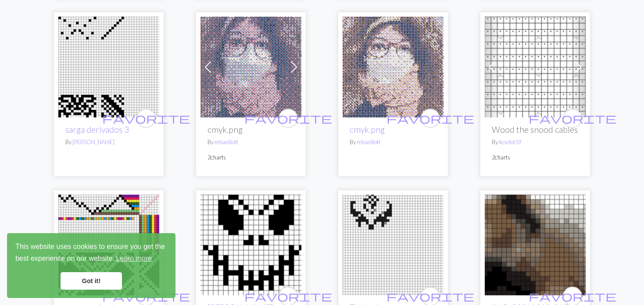
scroll to position [1317, 0]
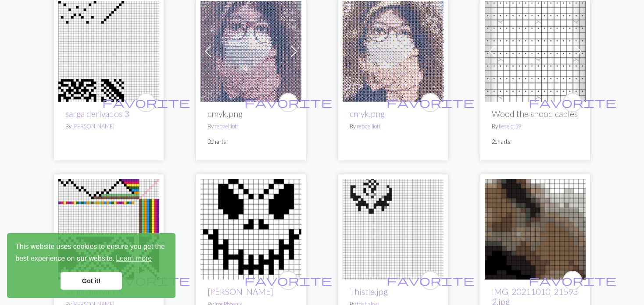
click at [488, 49] on span at bounding box center [492, 51] width 14 height 14
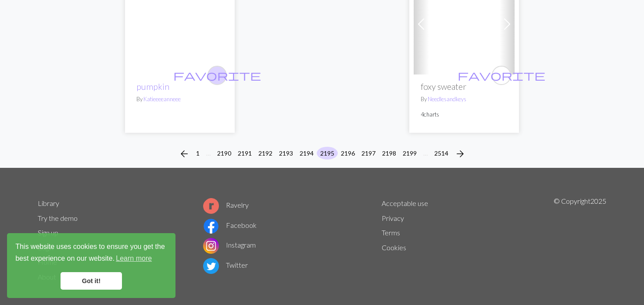
scroll to position [2220, 0]
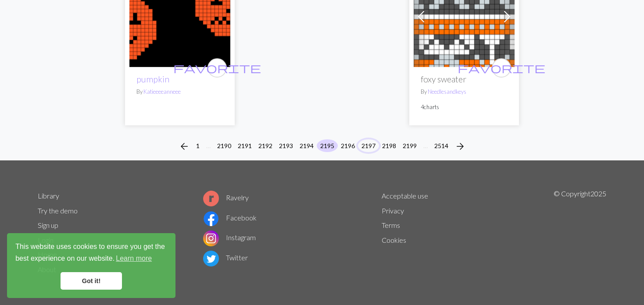
click at [363, 140] on button "2197" at bounding box center [368, 146] width 21 height 13
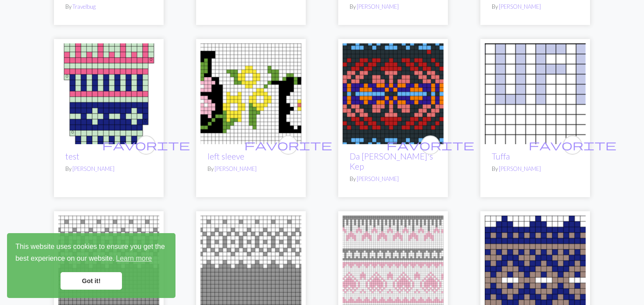
scroll to position [614, 0]
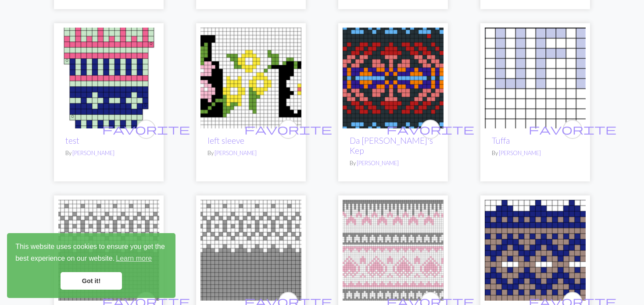
click at [236, 81] on img at bounding box center [251, 78] width 101 height 101
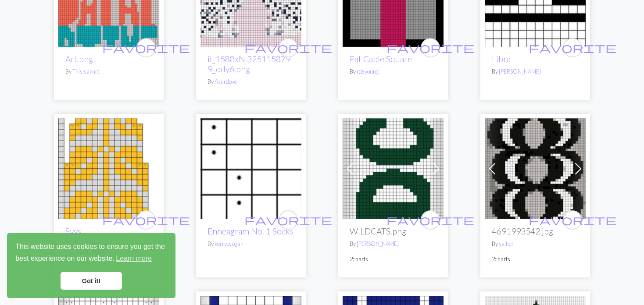
scroll to position [1624, 0]
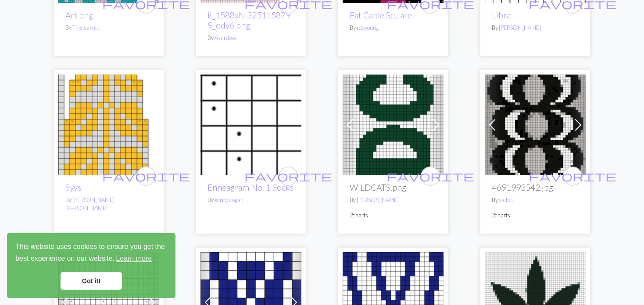
click at [94, 100] on img at bounding box center [108, 125] width 101 height 101
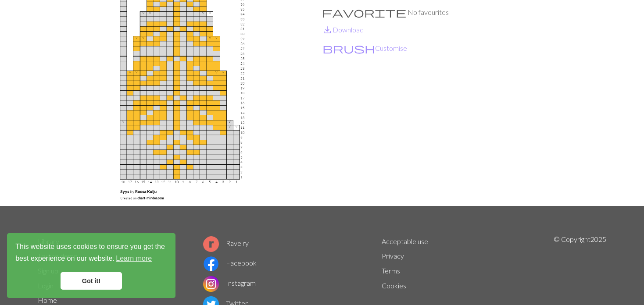
scroll to position [88, 0]
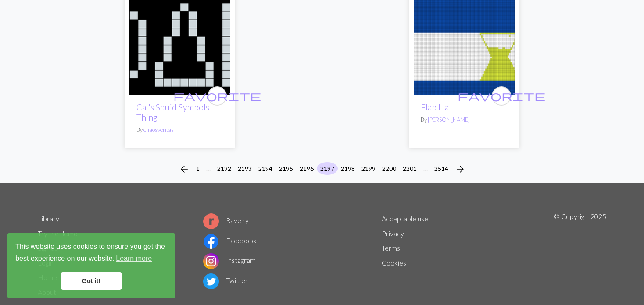
scroll to position [2255, 0]
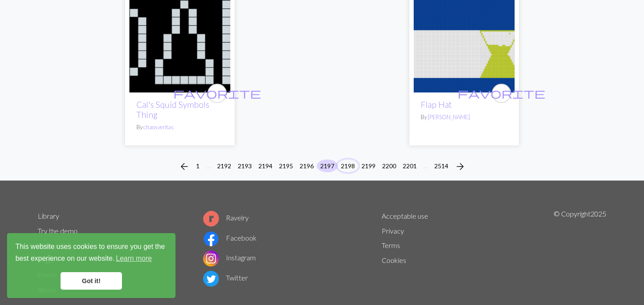
click at [347, 160] on button "2198" at bounding box center [347, 166] width 21 height 13
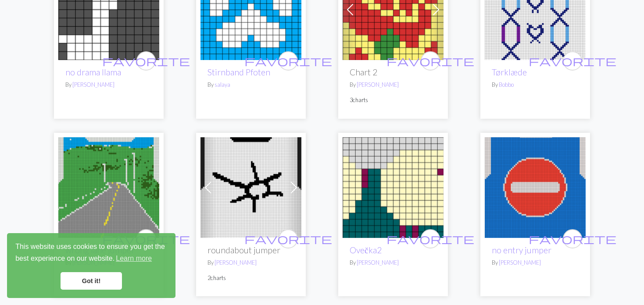
scroll to position [132, 0]
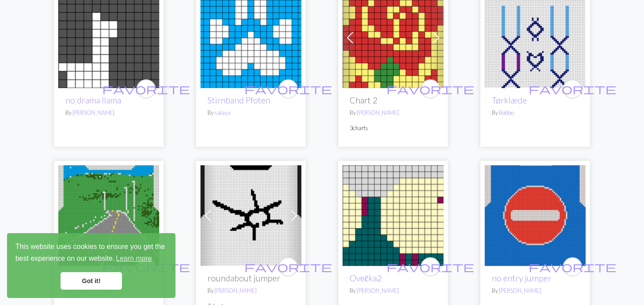
click at [391, 39] on img at bounding box center [393, 37] width 101 height 101
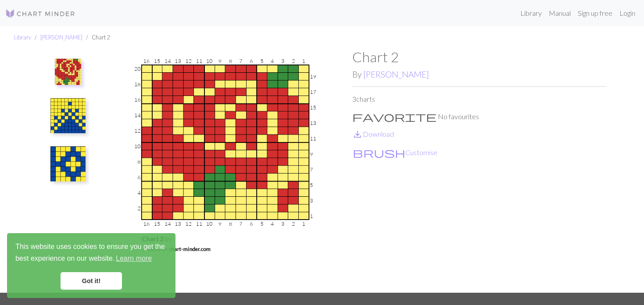
click at [68, 162] on img at bounding box center [67, 164] width 35 height 35
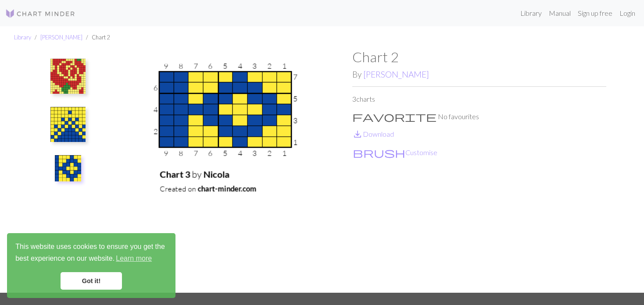
click at [59, 126] on img at bounding box center [67, 124] width 35 height 35
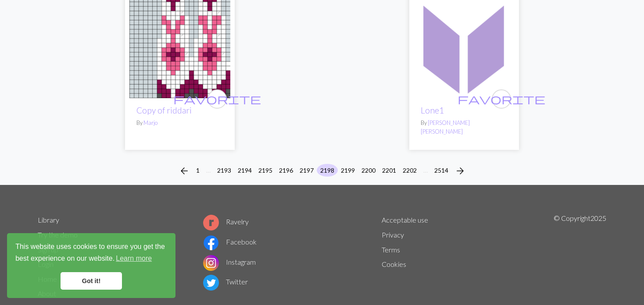
scroll to position [2235, 0]
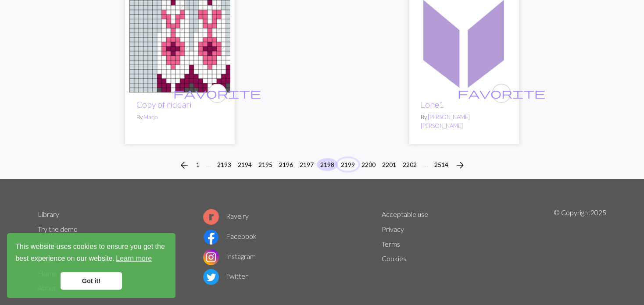
click at [346, 158] on button "2199" at bounding box center [347, 164] width 21 height 13
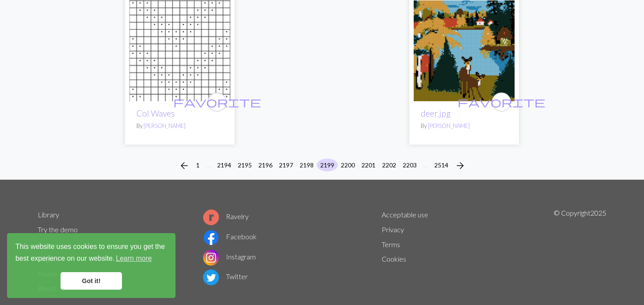
scroll to position [2285, 0]
click at [349, 158] on button "2200" at bounding box center [347, 164] width 21 height 13
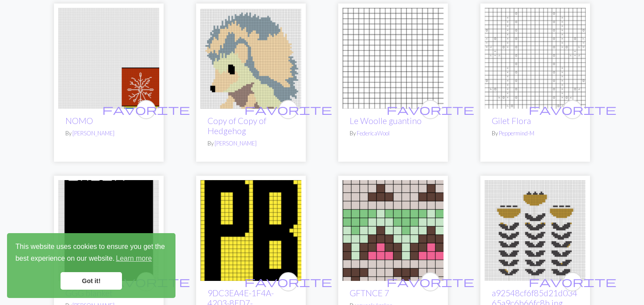
scroll to position [132, 0]
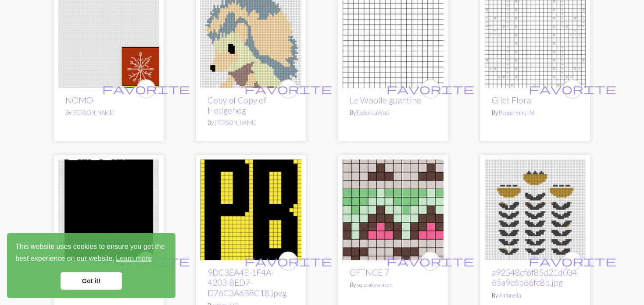
click at [245, 32] on img at bounding box center [251, 37] width 101 height 101
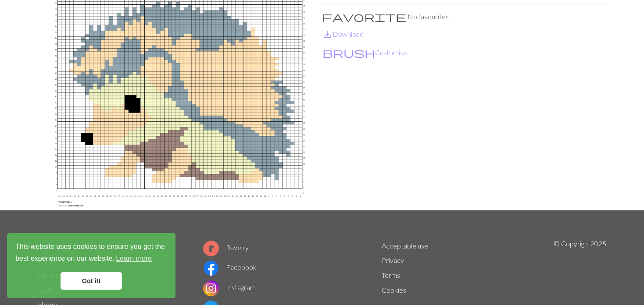
scroll to position [88, 0]
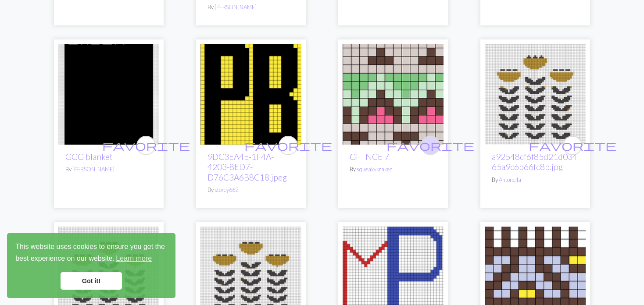
scroll to position [263, 0]
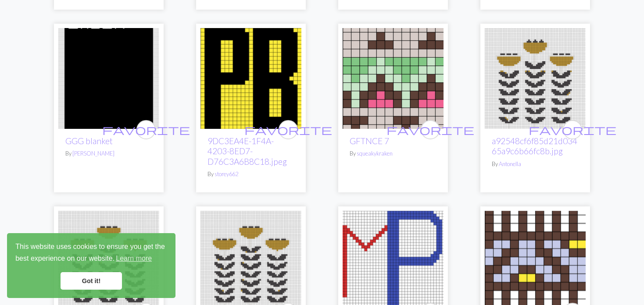
click at [409, 86] on img at bounding box center [393, 78] width 101 height 101
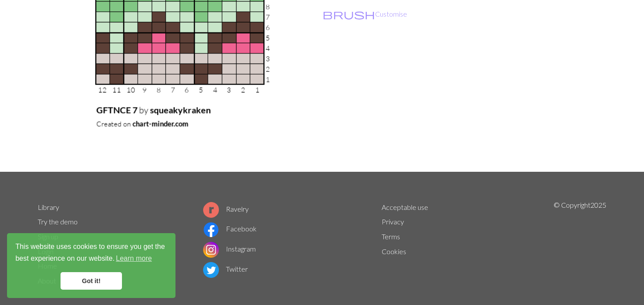
scroll to position [132, 0]
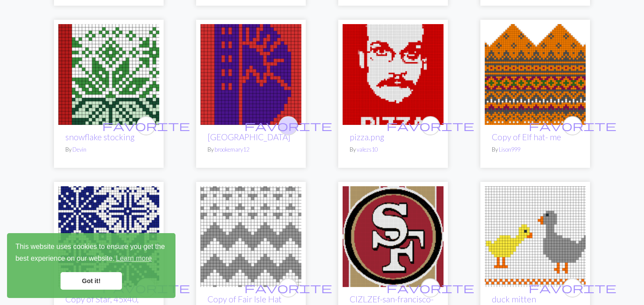
scroll to position [1097, 0]
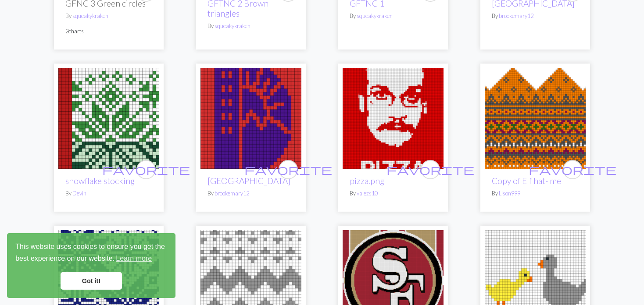
click at [266, 128] on img at bounding box center [251, 118] width 101 height 101
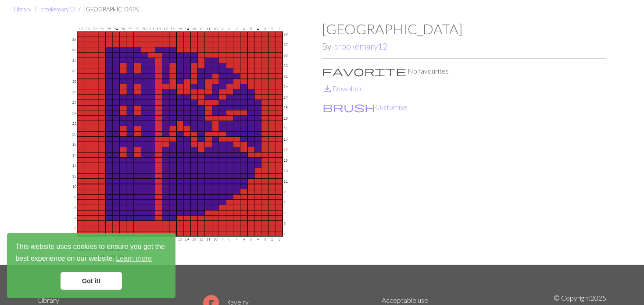
scroll to position [44, 0]
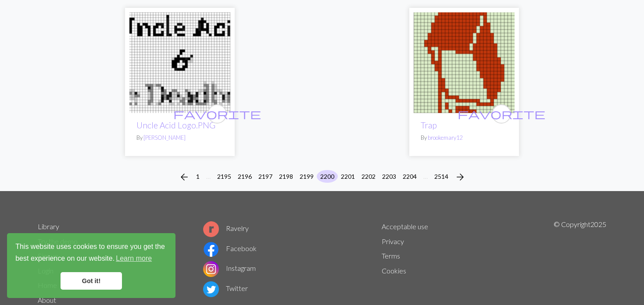
scroll to position [2224, 0]
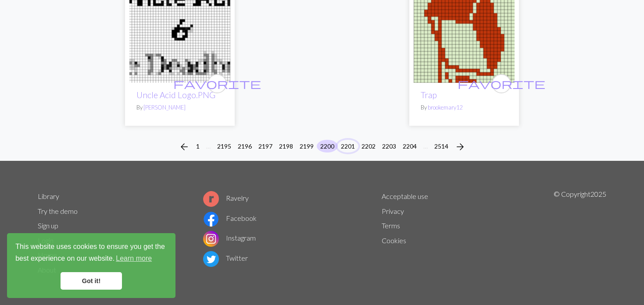
click at [342, 143] on button "2201" at bounding box center [347, 146] width 21 height 13
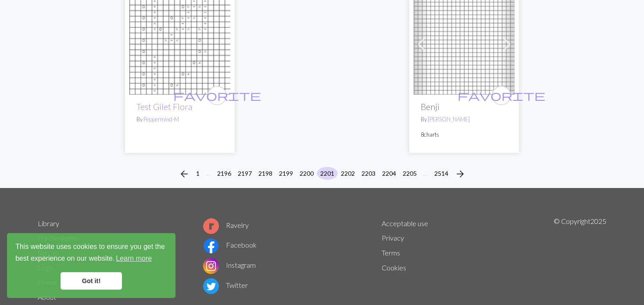
scroll to position [2296, 0]
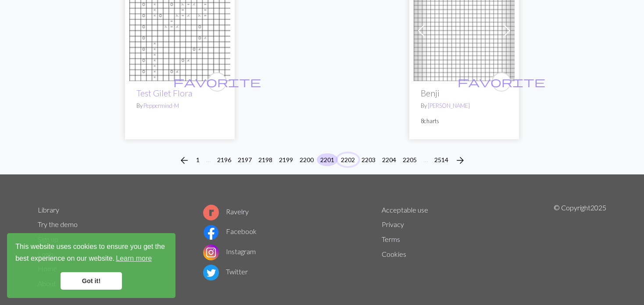
click at [345, 154] on button "2202" at bounding box center [347, 160] width 21 height 13
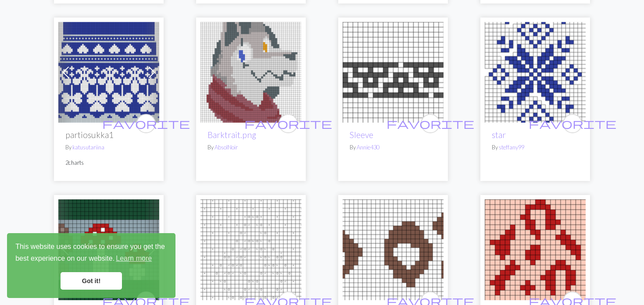
scroll to position [965, 0]
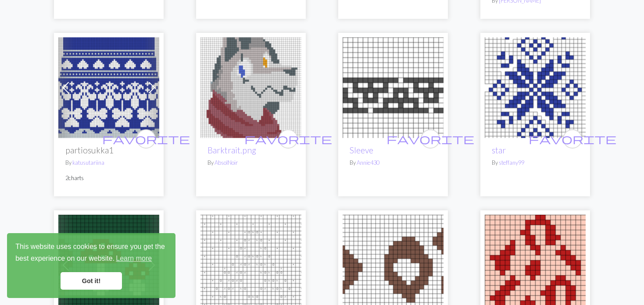
click at [118, 97] on img at bounding box center [108, 87] width 101 height 101
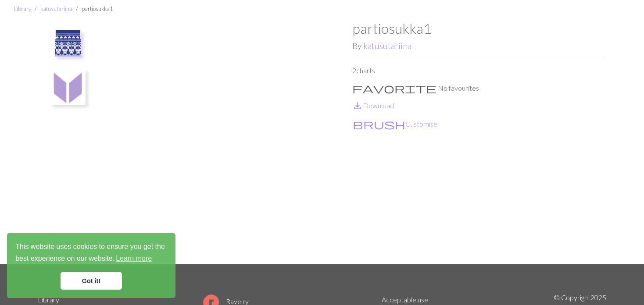
scroll to position [44, 0]
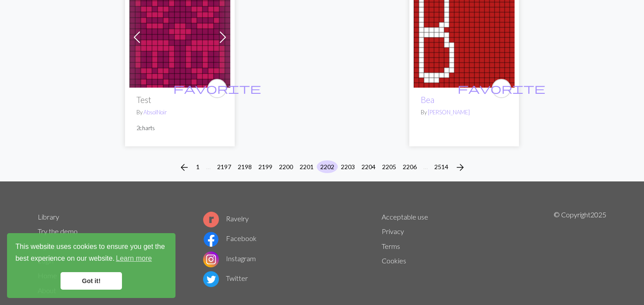
scroll to position [2301, 0]
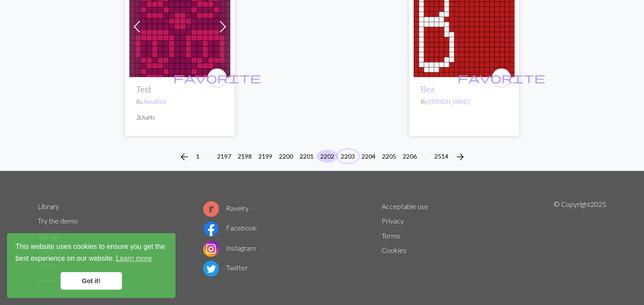
click at [341, 150] on button "2203" at bounding box center [347, 156] width 21 height 13
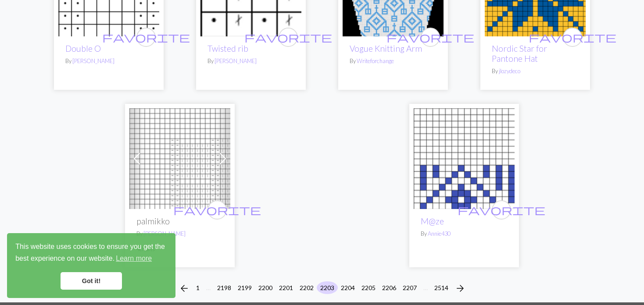
scroll to position [2235, 0]
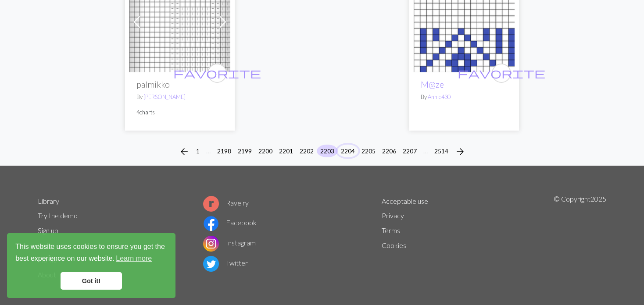
click at [347, 145] on button "2204" at bounding box center [347, 151] width 21 height 13
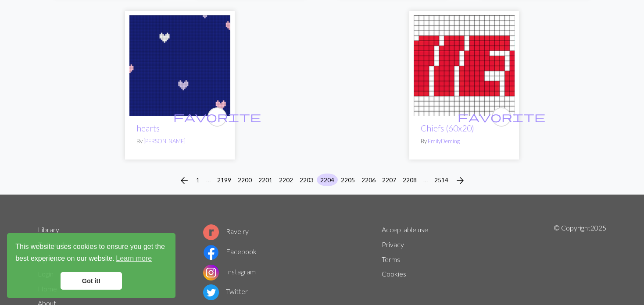
scroll to position [2230, 0]
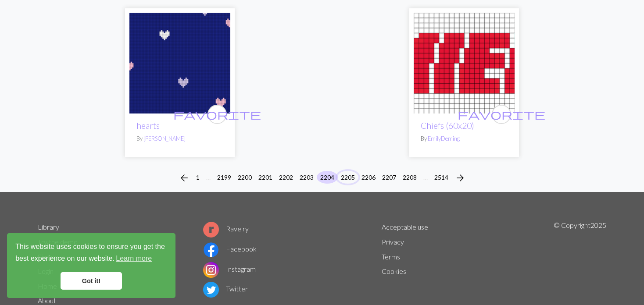
click at [345, 171] on button "2205" at bounding box center [347, 177] width 21 height 13
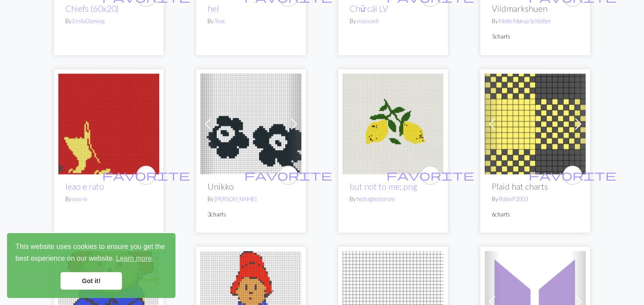
scroll to position [219, 0]
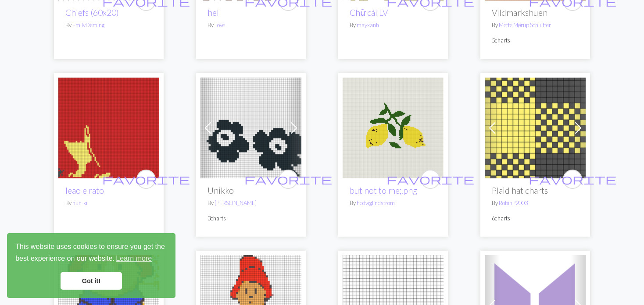
click at [397, 130] on img at bounding box center [393, 128] width 101 height 101
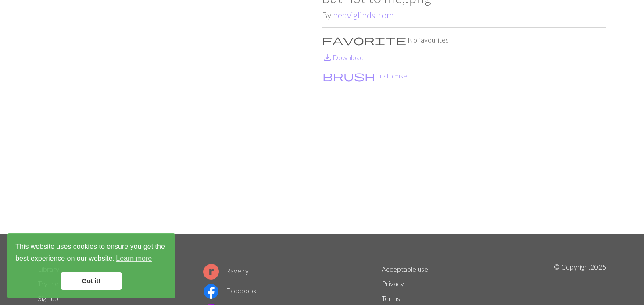
scroll to position [44, 0]
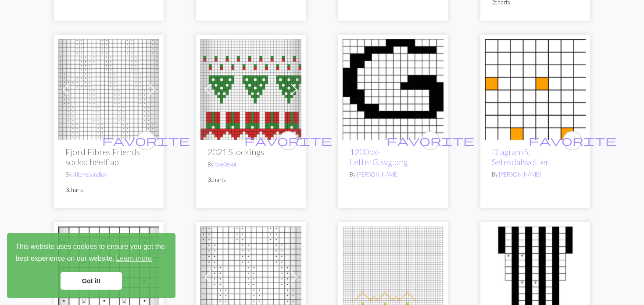
scroll to position [1360, 0]
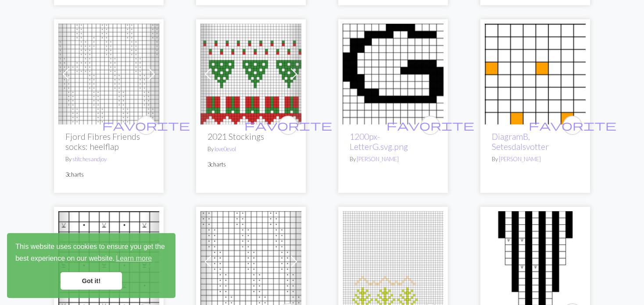
click at [65, 73] on span at bounding box center [66, 74] width 14 height 14
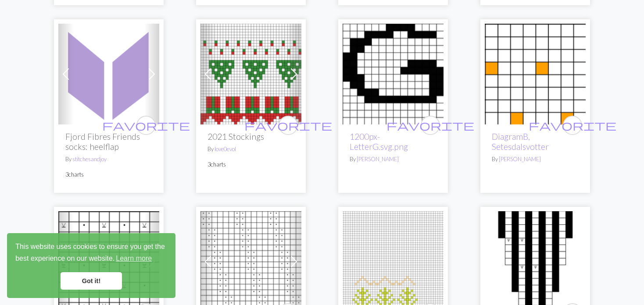
click at [65, 73] on span at bounding box center [66, 74] width 14 height 14
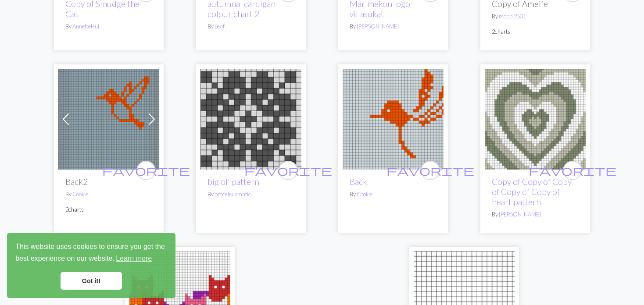
scroll to position [2063, 0]
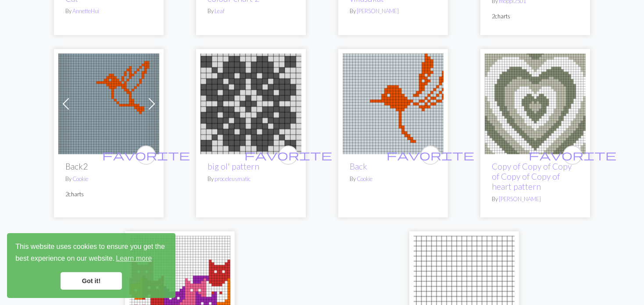
click at [70, 102] on span at bounding box center [66, 104] width 14 height 14
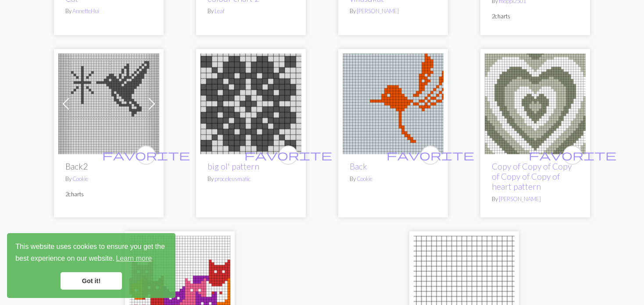
click at [68, 102] on span at bounding box center [66, 104] width 14 height 14
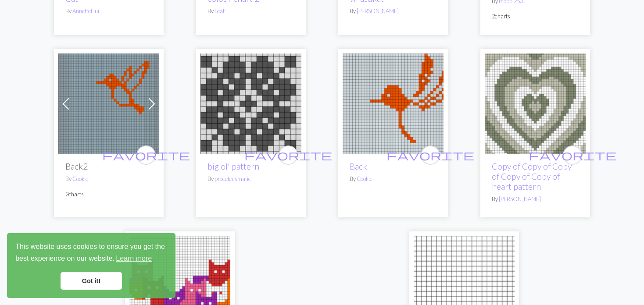
click at [68, 102] on span at bounding box center [66, 104] width 14 height 14
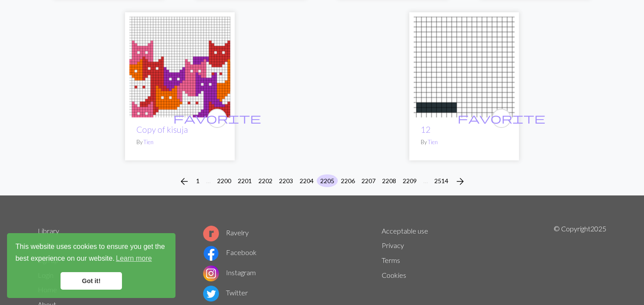
scroll to position [2317, 0]
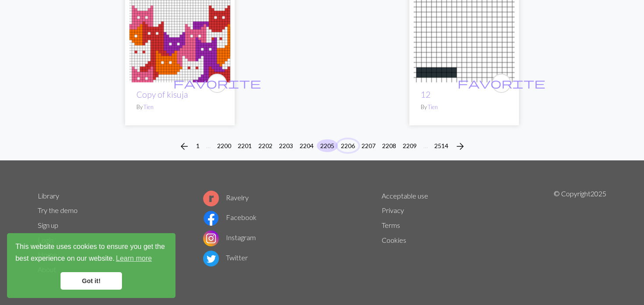
click at [346, 140] on button "2206" at bounding box center [347, 146] width 21 height 13
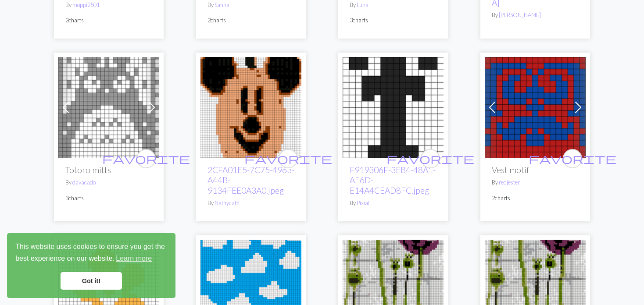
scroll to position [614, 0]
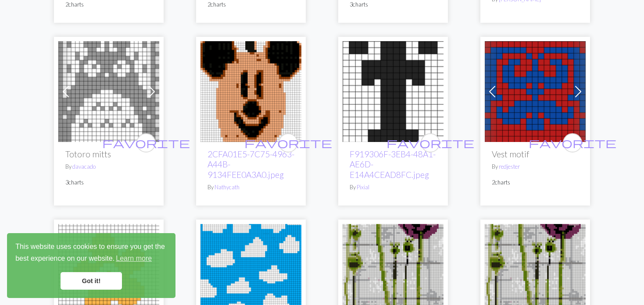
click at [503, 72] on img at bounding box center [535, 91] width 101 height 101
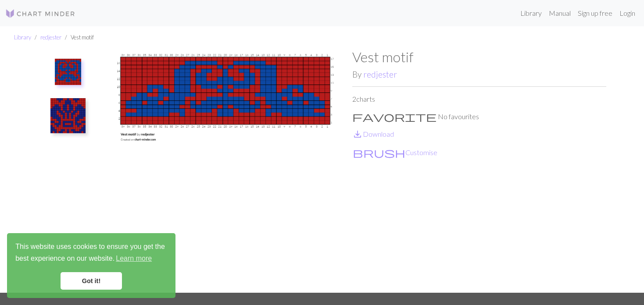
click at [74, 108] on img at bounding box center [67, 115] width 35 height 35
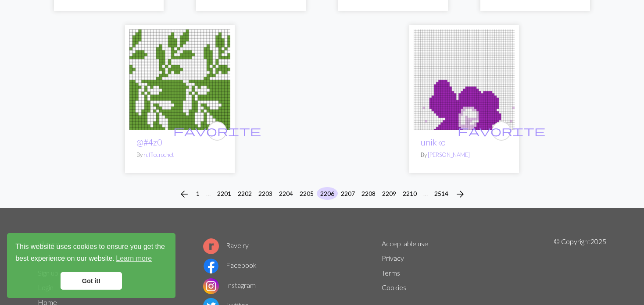
scroll to position [2311, 0]
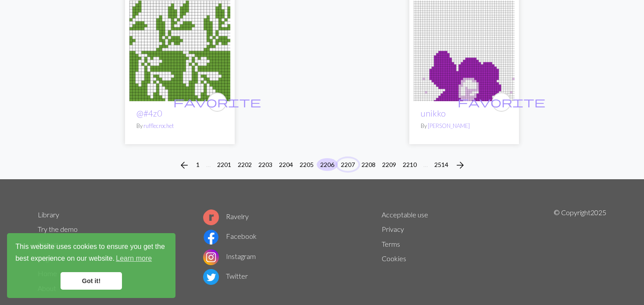
click at [349, 158] on button "2207" at bounding box center [347, 164] width 21 height 13
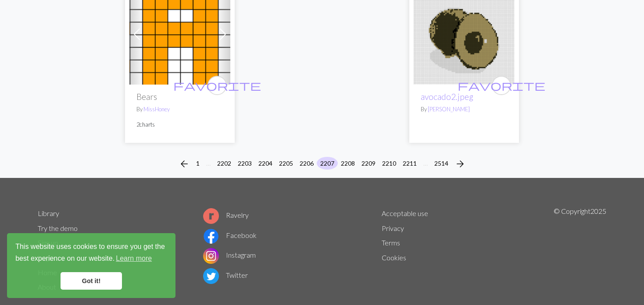
scroll to position [2220, 0]
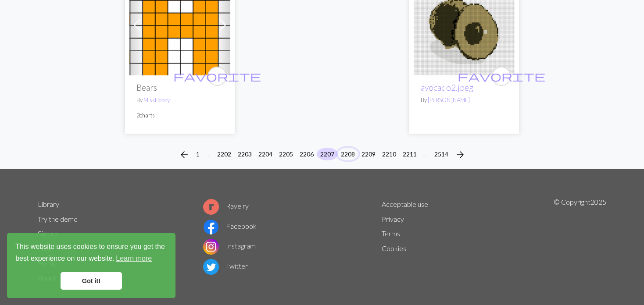
click at [348, 148] on button "2208" at bounding box center [347, 154] width 21 height 13
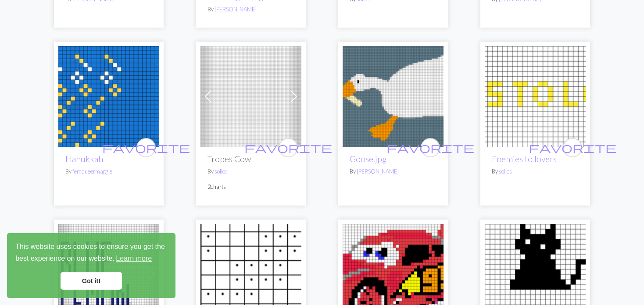
scroll to position [614, 0]
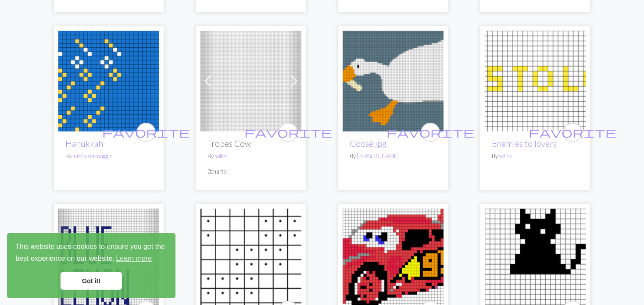
click at [294, 74] on span at bounding box center [294, 81] width 14 height 14
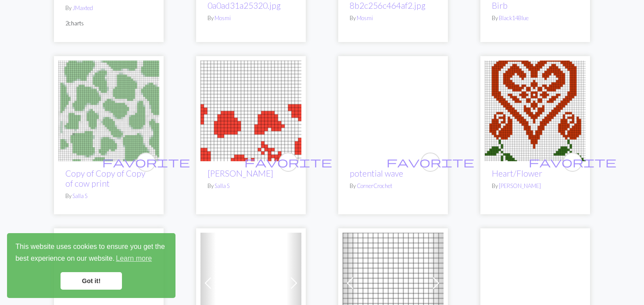
scroll to position [1317, 0]
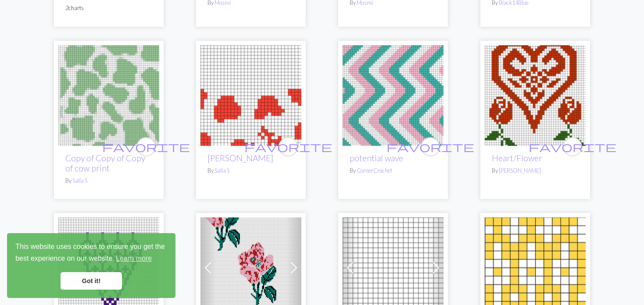
click at [500, 62] on img at bounding box center [535, 95] width 101 height 101
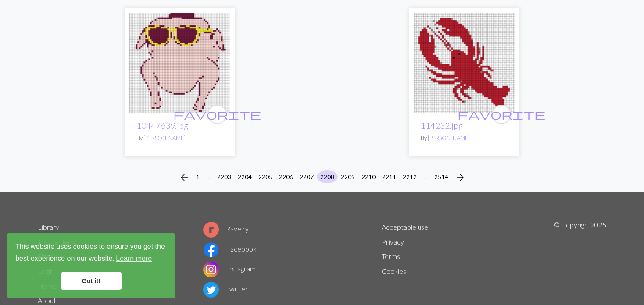
scroll to position [2214, 0]
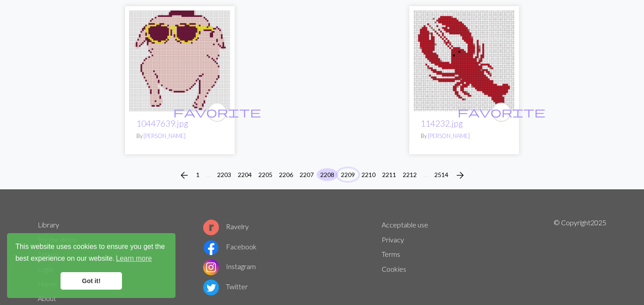
click at [349, 169] on button "2209" at bounding box center [347, 175] width 21 height 13
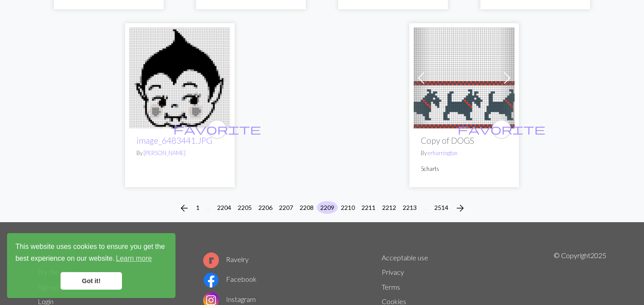
scroll to position [2238, 0]
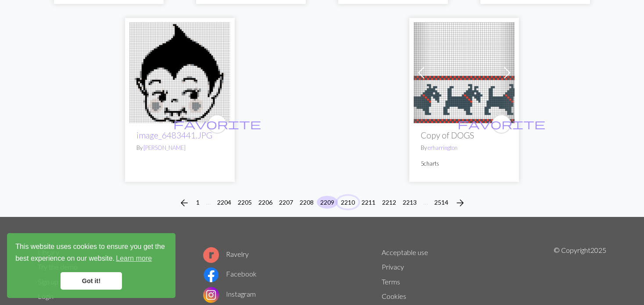
click at [347, 196] on button "2210" at bounding box center [347, 202] width 21 height 13
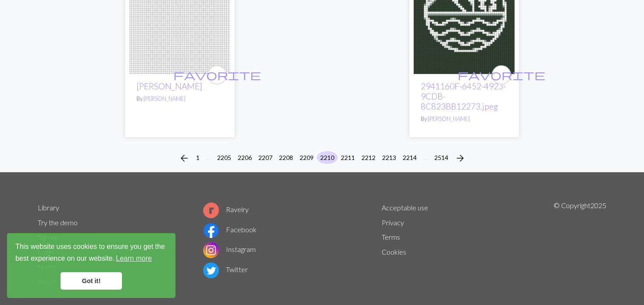
scroll to position [2290, 0]
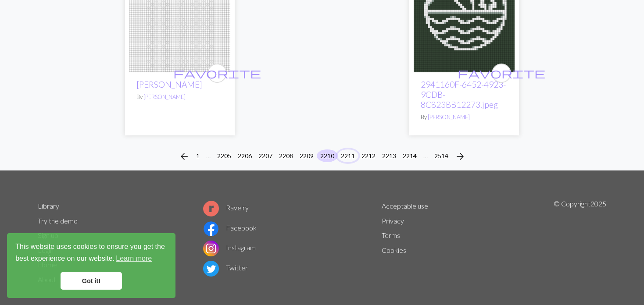
click at [351, 150] on button "2211" at bounding box center [347, 156] width 21 height 13
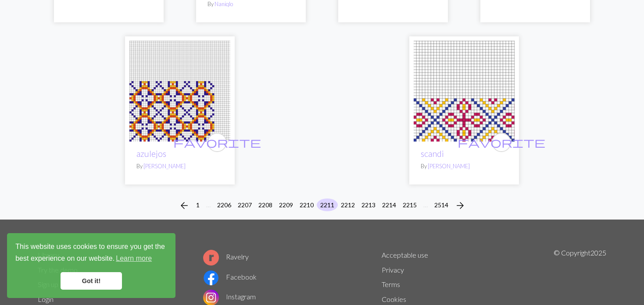
scroll to position [2264, 0]
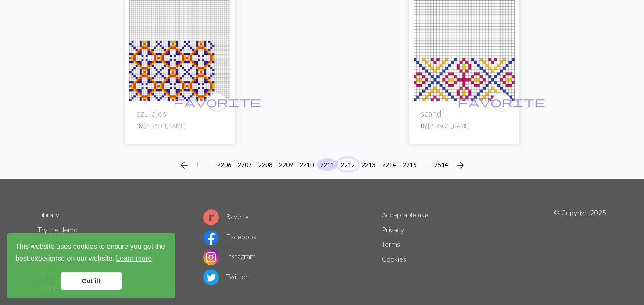
click at [348, 158] on button "2212" at bounding box center [347, 164] width 21 height 13
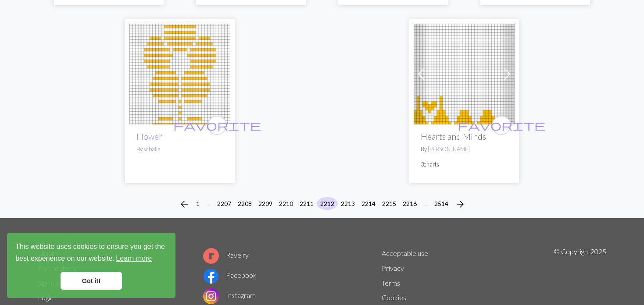
scroll to position [2321, 0]
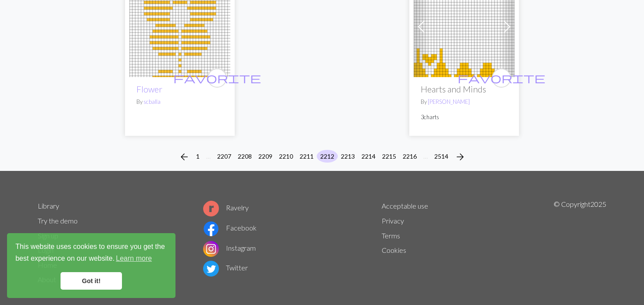
click at [355, 143] on div "arrow_back 1 … 2207 2208 2209 2210 2211 2212 2213 2214 2215 2216 … 2514 arrow_f…" at bounding box center [322, 157] width 644 height 28
click at [349, 150] on button "2213" at bounding box center [347, 156] width 21 height 13
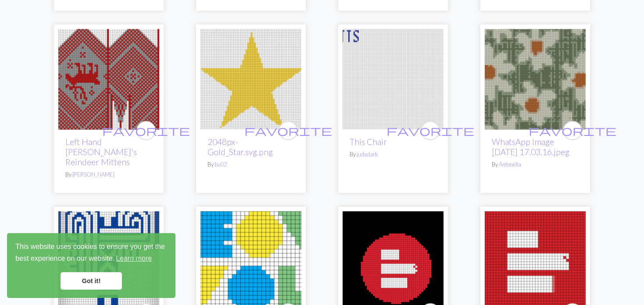
scroll to position [1009, 0]
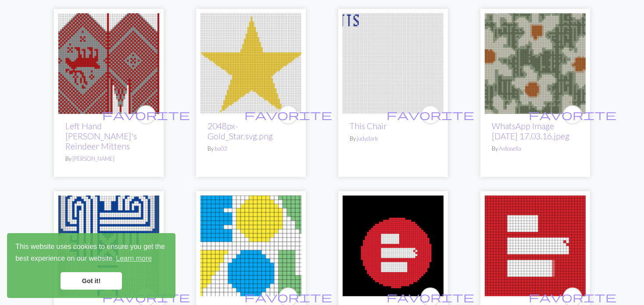
click at [125, 53] on img at bounding box center [108, 63] width 101 height 101
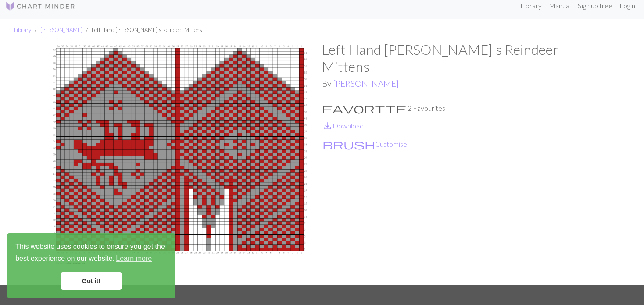
scroll to position [0, 0]
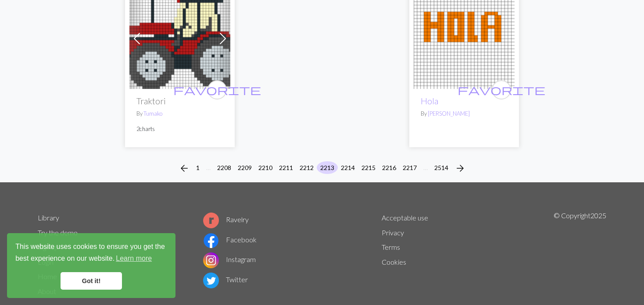
scroll to position [2290, 0]
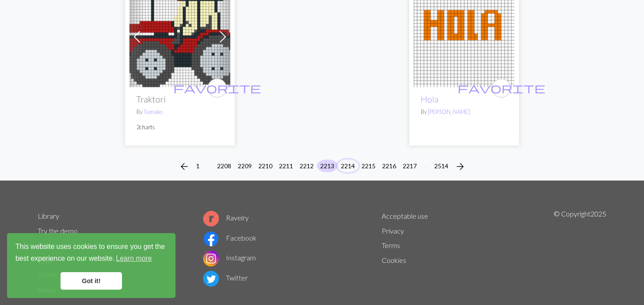
click at [347, 160] on button "2214" at bounding box center [347, 166] width 21 height 13
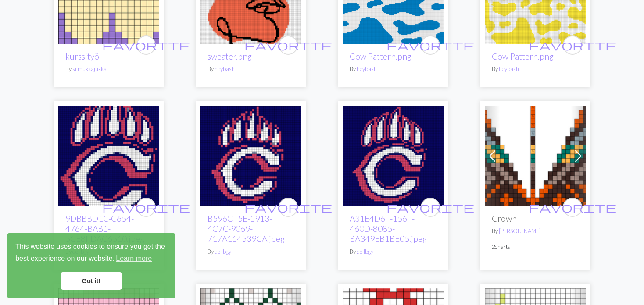
scroll to position [132, 0]
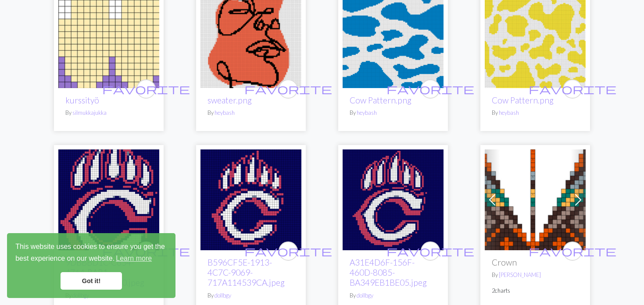
click at [389, 64] on img at bounding box center [393, 37] width 101 height 101
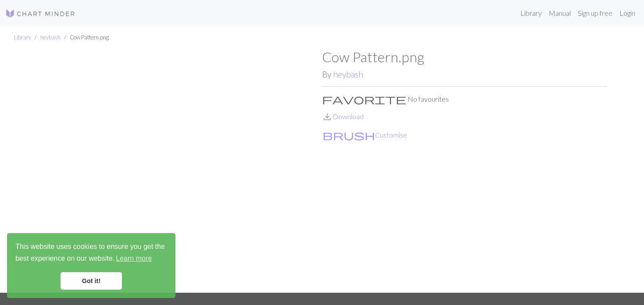
scroll to position [44, 0]
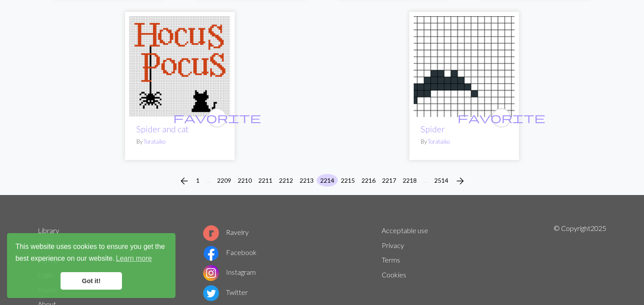
scroll to position [2275, 0]
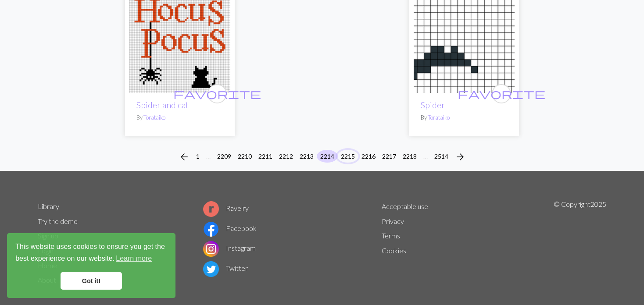
click at [347, 150] on button "2215" at bounding box center [347, 156] width 21 height 13
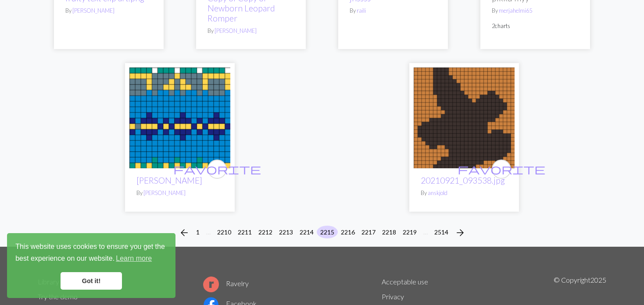
scroll to position [2282, 0]
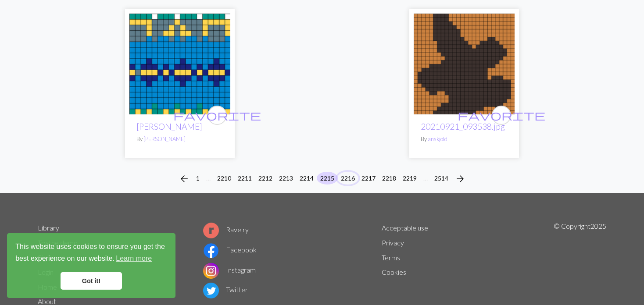
click at [351, 172] on button "2216" at bounding box center [347, 178] width 21 height 13
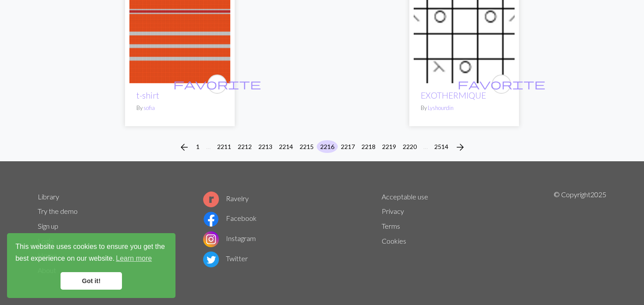
scroll to position [2264, 0]
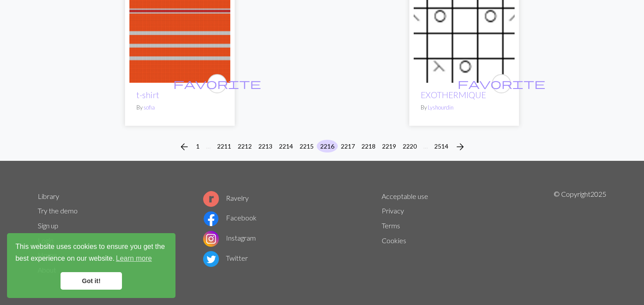
click at [340, 141] on li "2217" at bounding box center [348, 147] width 21 height 14
click at [339, 137] on div "arrow_back 1 … 2211 2212 2213 2214 2215 2216 2217 2218 2219 2220 … 2514 arrow_f…" at bounding box center [322, 147] width 644 height 28
click at [345, 144] on button "2217" at bounding box center [347, 146] width 21 height 13
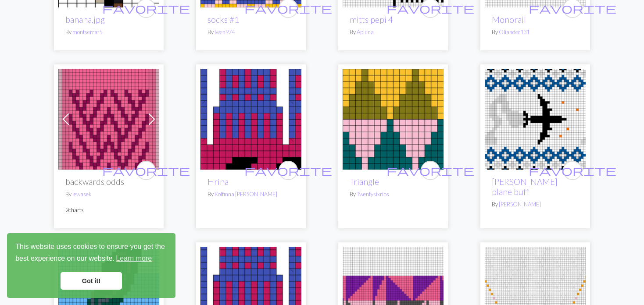
scroll to position [1668, 0]
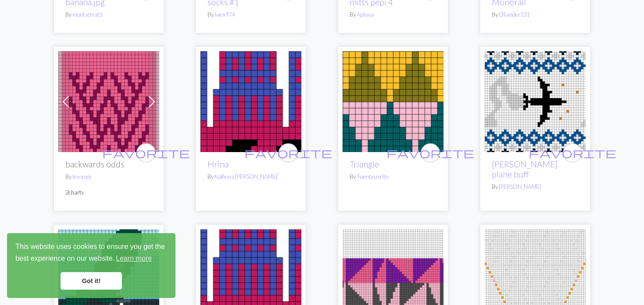
click at [514, 121] on img at bounding box center [535, 101] width 101 height 101
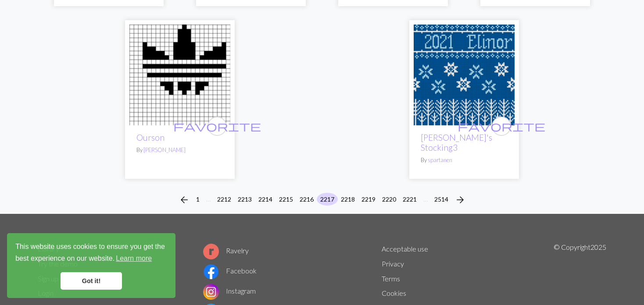
scroll to position [2256, 0]
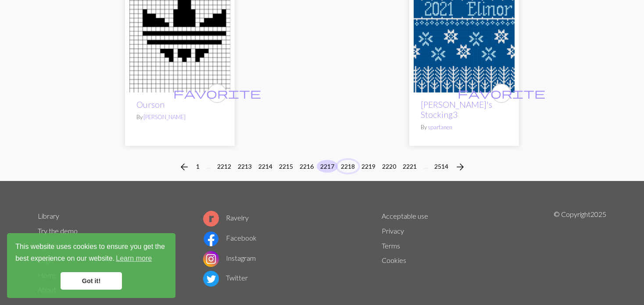
click at [338, 160] on button "2218" at bounding box center [347, 166] width 21 height 13
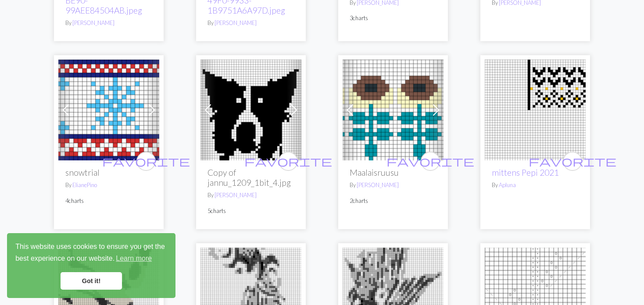
scroll to position [1887, 0]
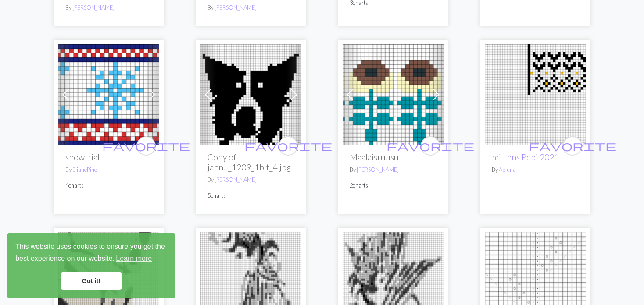
click at [545, 66] on img at bounding box center [535, 94] width 101 height 101
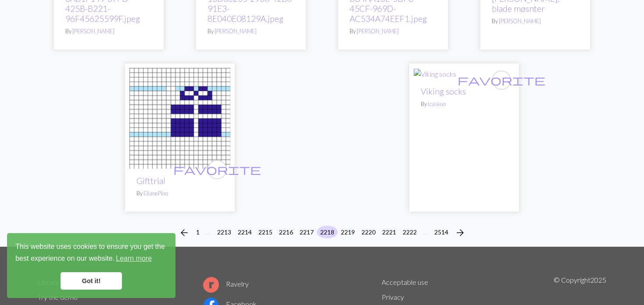
scroll to position [2282, 0]
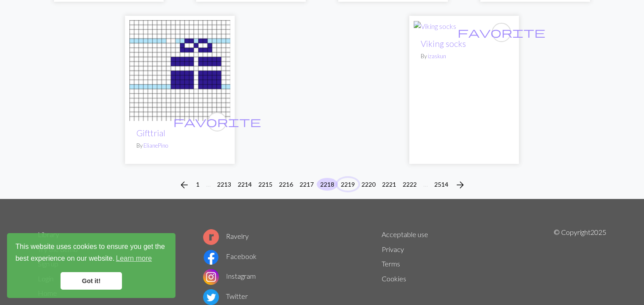
click at [349, 178] on button "2219" at bounding box center [347, 184] width 21 height 13
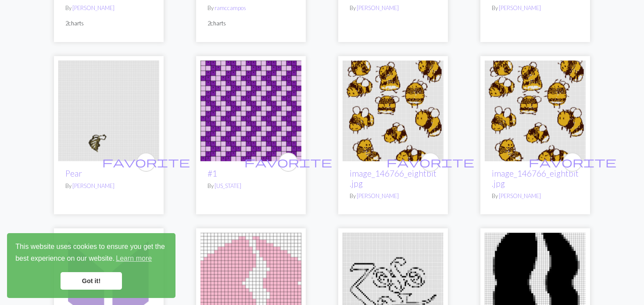
scroll to position [1755, 0]
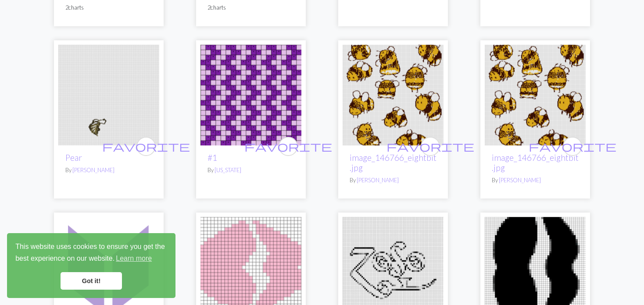
click at [383, 92] on img at bounding box center [393, 95] width 101 height 101
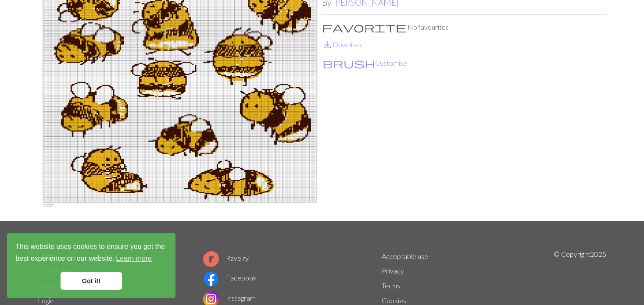
scroll to position [88, 0]
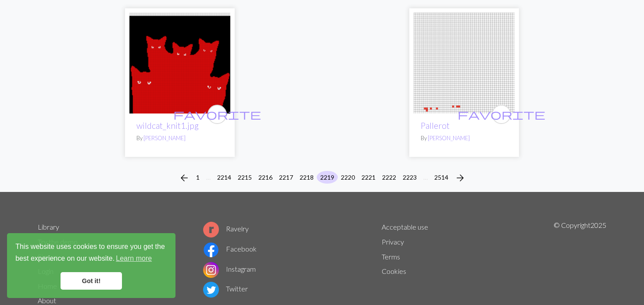
scroll to position [2336, 0]
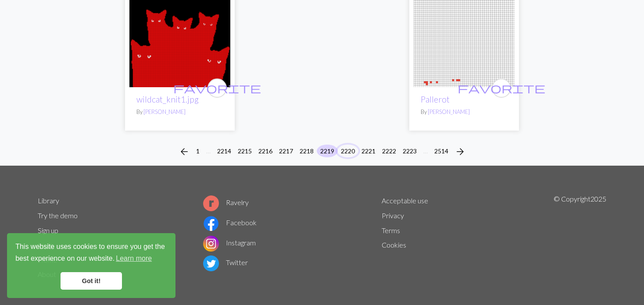
click at [344, 145] on button "2220" at bounding box center [347, 151] width 21 height 13
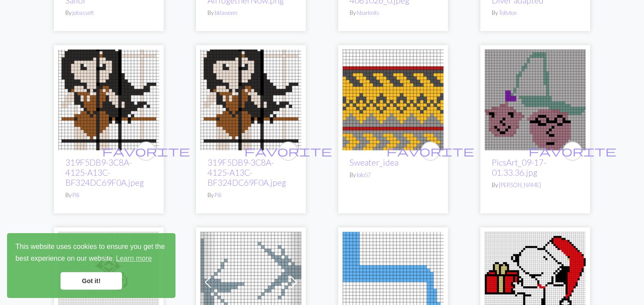
scroll to position [1668, 0]
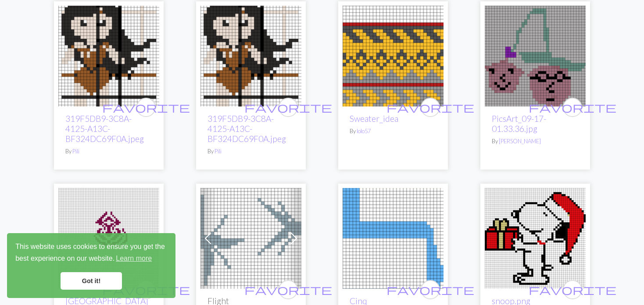
click at [380, 78] on img at bounding box center [393, 56] width 101 height 101
click at [384, 79] on img at bounding box center [393, 56] width 101 height 101
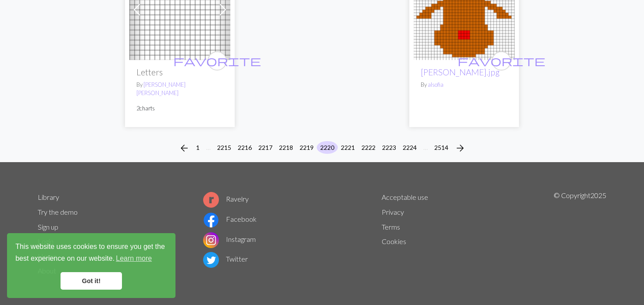
scroll to position [2250, 0]
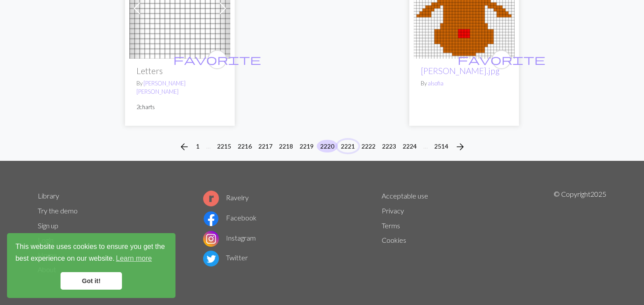
click at [350, 143] on button "2221" at bounding box center [347, 146] width 21 height 13
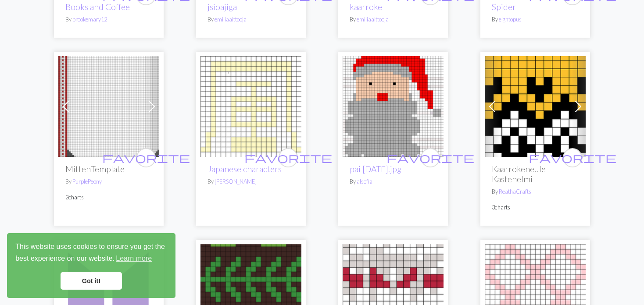
scroll to position [263, 0]
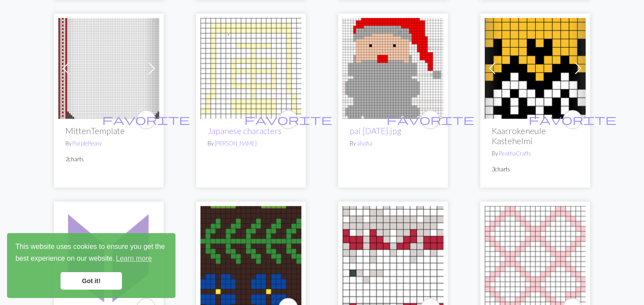
click at [65, 67] on span at bounding box center [66, 68] width 14 height 14
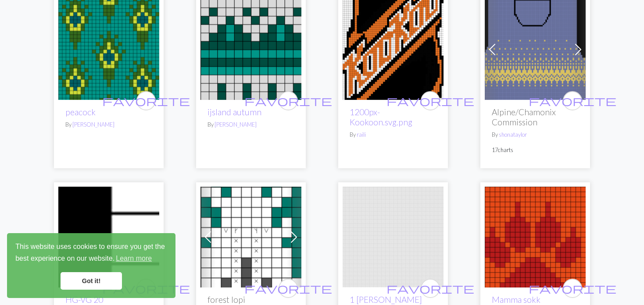
scroll to position [1009, 0]
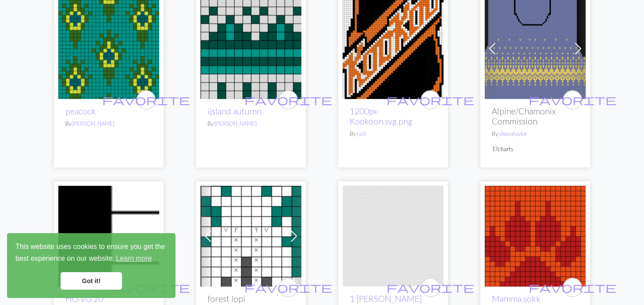
click at [115, 55] on img at bounding box center [108, 48] width 101 height 101
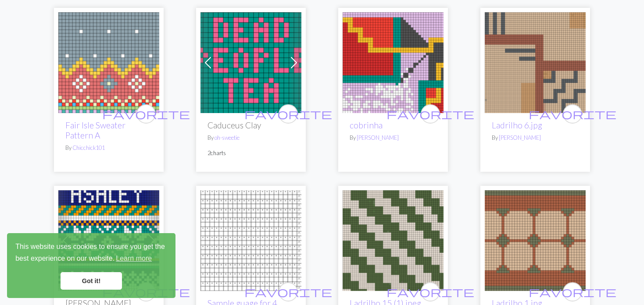
scroll to position [1711, 0]
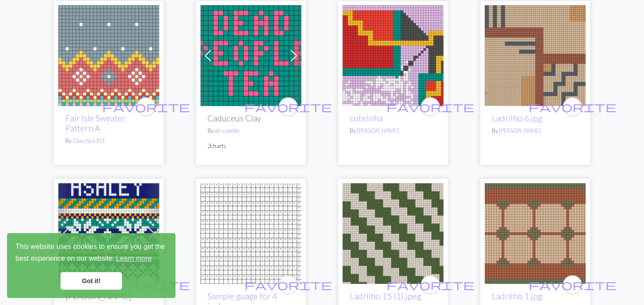
click at [300, 49] on span at bounding box center [294, 56] width 14 height 14
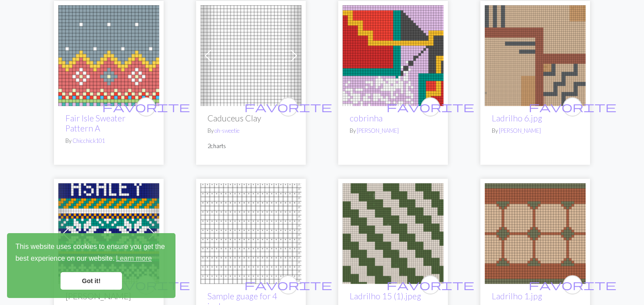
click at [300, 49] on span at bounding box center [294, 56] width 14 height 14
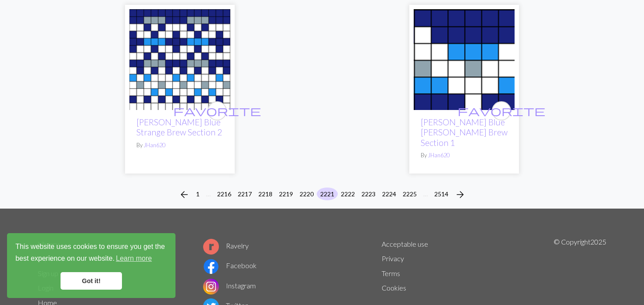
scroll to position [2271, 0]
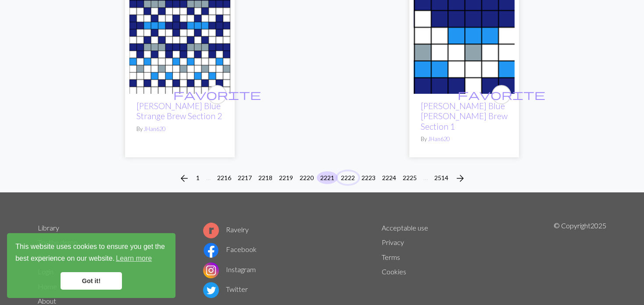
click at [347, 172] on button "2222" at bounding box center [347, 178] width 21 height 13
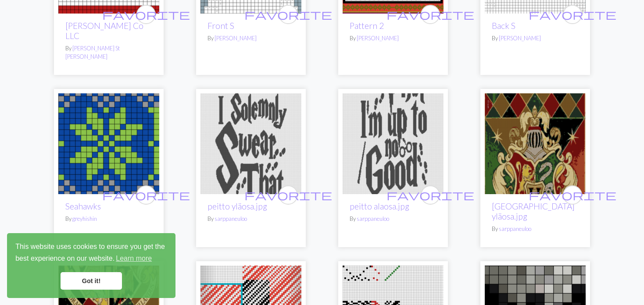
scroll to position [395, 0]
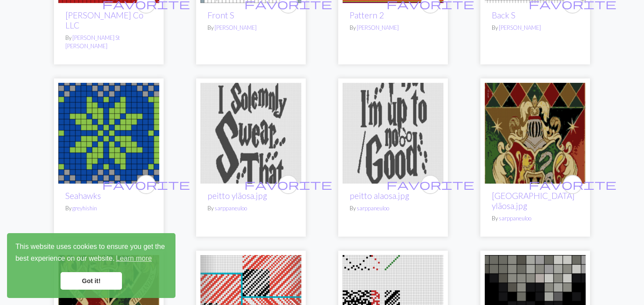
click at [282, 134] on img at bounding box center [251, 133] width 101 height 101
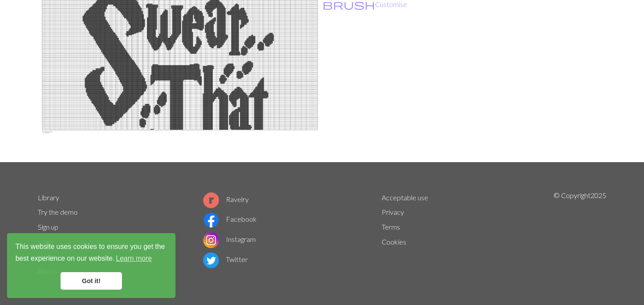
scroll to position [132, 0]
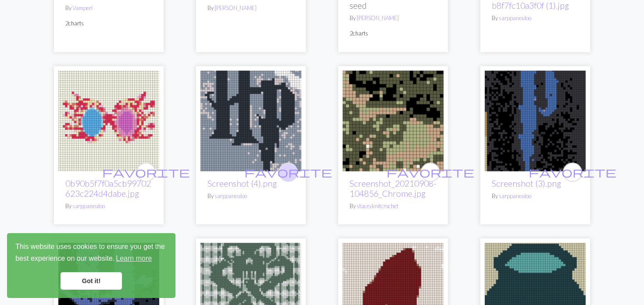
scroll to position [1141, 0]
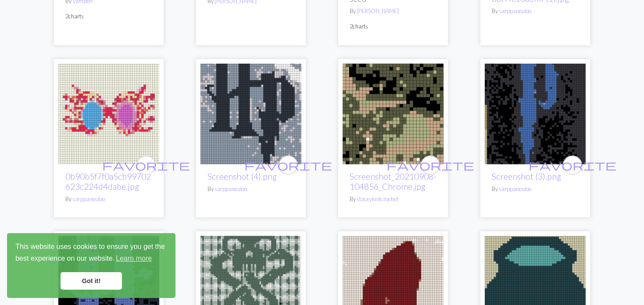
click at [248, 90] on img at bounding box center [251, 114] width 101 height 101
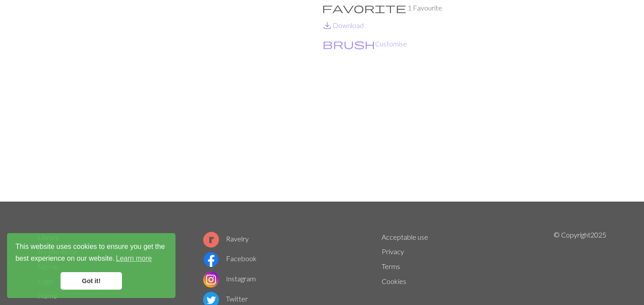
scroll to position [44, 0]
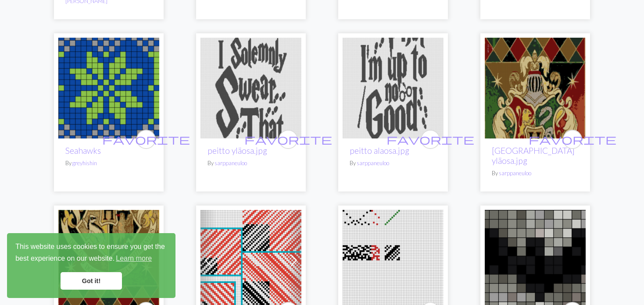
scroll to position [439, 0]
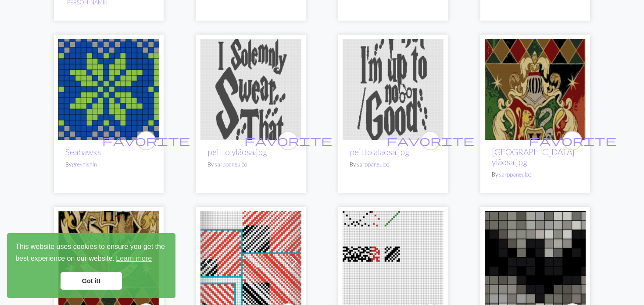
click at [495, 118] on img at bounding box center [535, 89] width 101 height 101
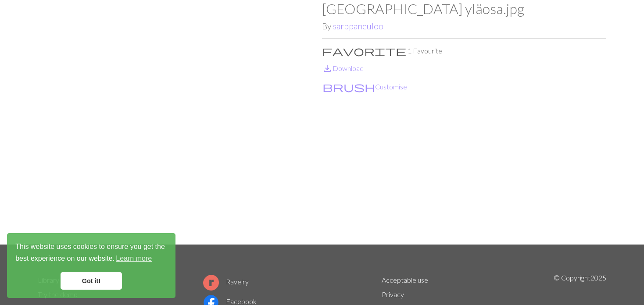
scroll to position [44, 0]
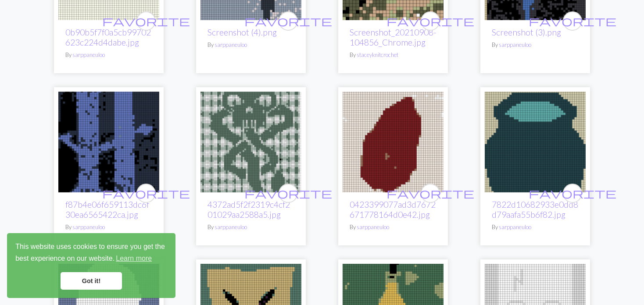
scroll to position [1317, 0]
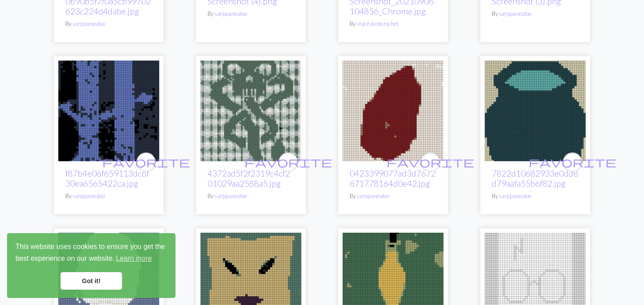
click at [215, 113] on img at bounding box center [251, 111] width 101 height 101
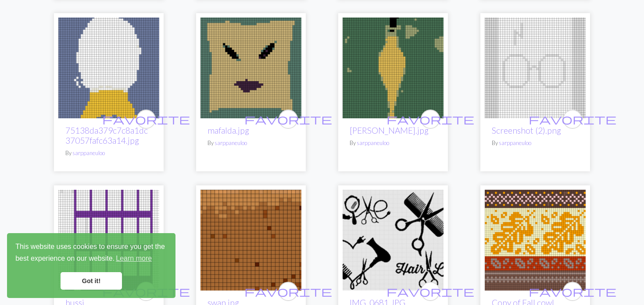
scroll to position [1536, 0]
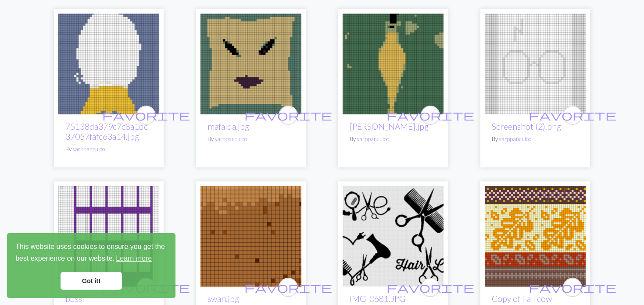
click at [395, 51] on img at bounding box center [393, 64] width 101 height 101
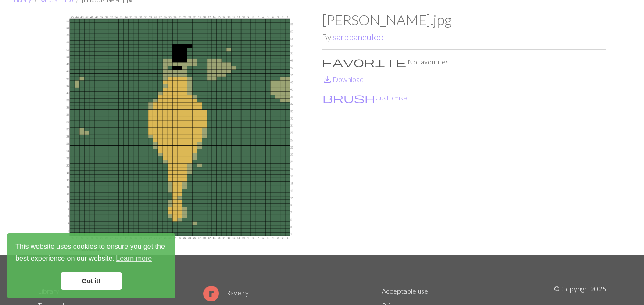
scroll to position [44, 0]
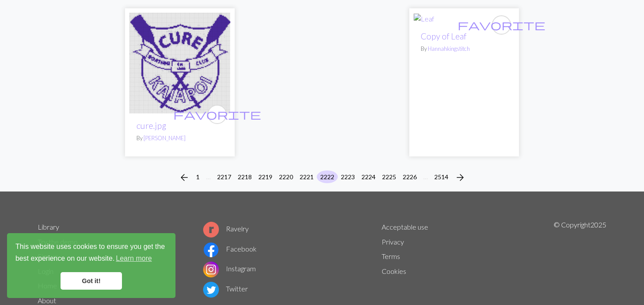
scroll to position [2240, 0]
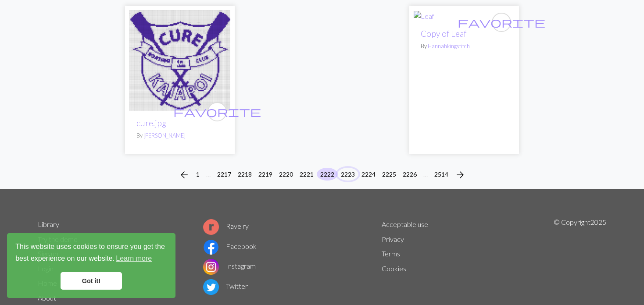
click at [344, 168] on button "2223" at bounding box center [347, 174] width 21 height 13
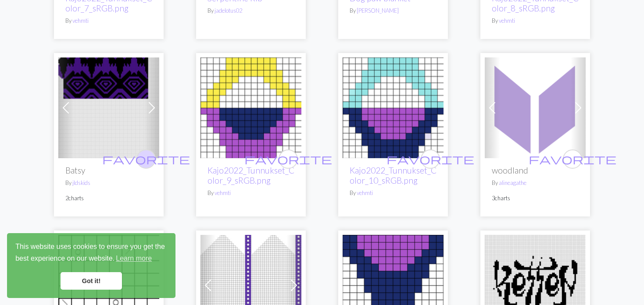
scroll to position [965, 0]
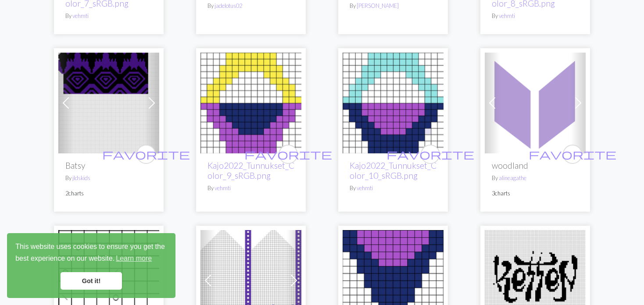
click at [107, 63] on img at bounding box center [108, 103] width 101 height 101
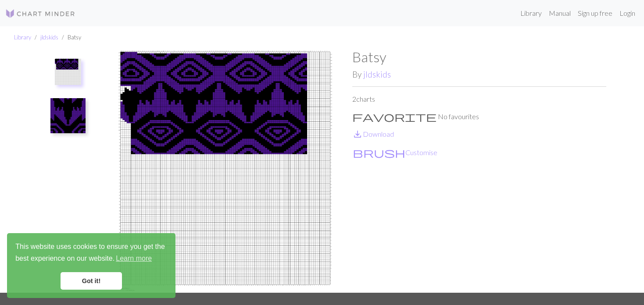
click at [36, 135] on div "Batsy By jldskids 2 charts favorite No favourites save_alt Download brush Custo…" at bounding box center [321, 171] width 579 height 244
click at [75, 119] on img at bounding box center [67, 115] width 35 height 35
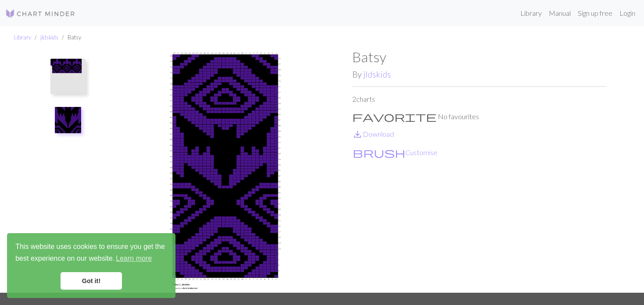
scroll to position [44, 0]
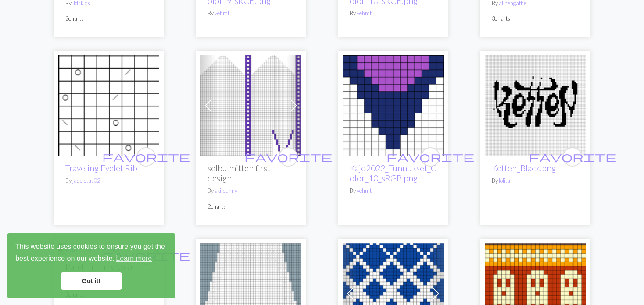
scroll to position [1141, 0]
click at [205, 98] on span at bounding box center [208, 105] width 14 height 14
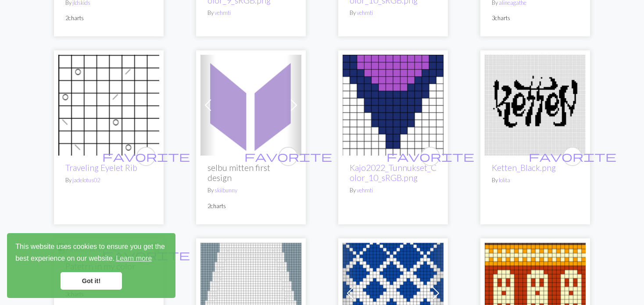
click at [205, 98] on span at bounding box center [208, 105] width 14 height 14
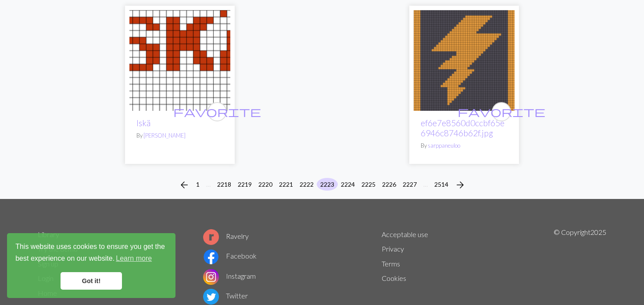
scroll to position [2281, 0]
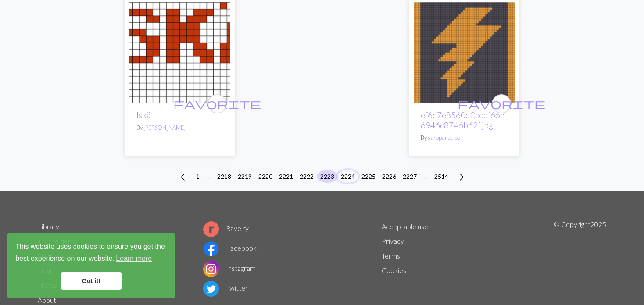
click at [349, 170] on button "2224" at bounding box center [347, 176] width 21 height 13
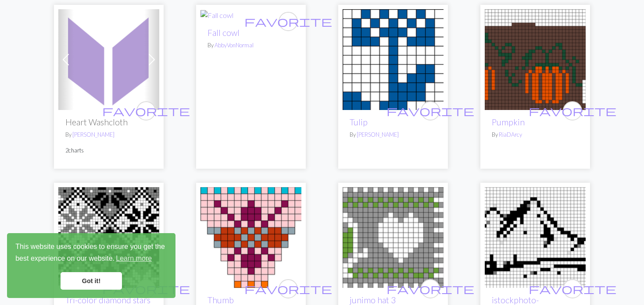
scroll to position [570, 0]
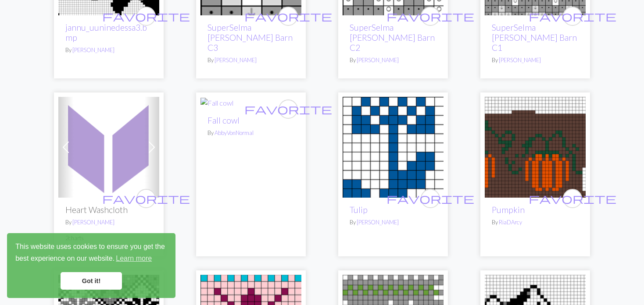
click at [399, 137] on img at bounding box center [393, 147] width 101 height 101
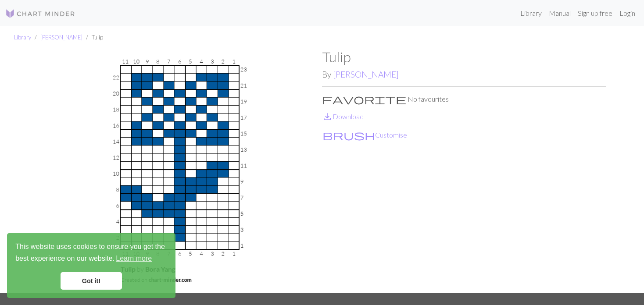
scroll to position [44, 0]
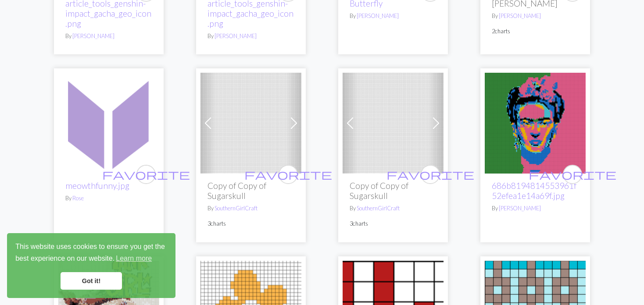
scroll to position [1887, 0]
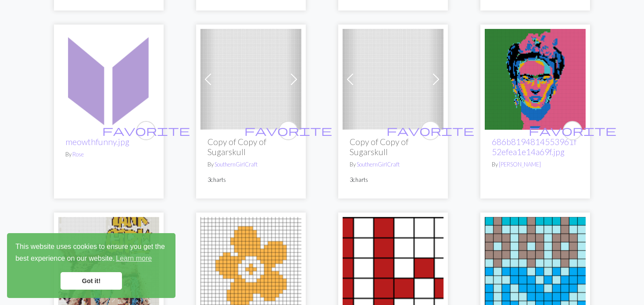
click at [210, 72] on span at bounding box center [208, 79] width 14 height 14
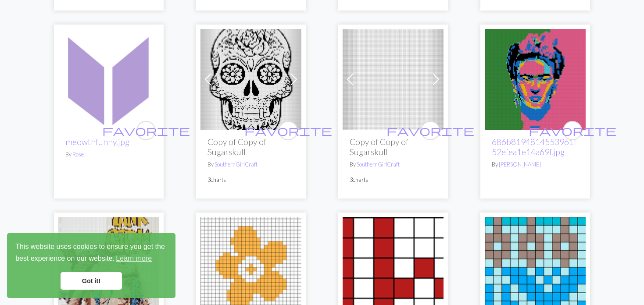
click at [207, 72] on span at bounding box center [208, 79] width 14 height 14
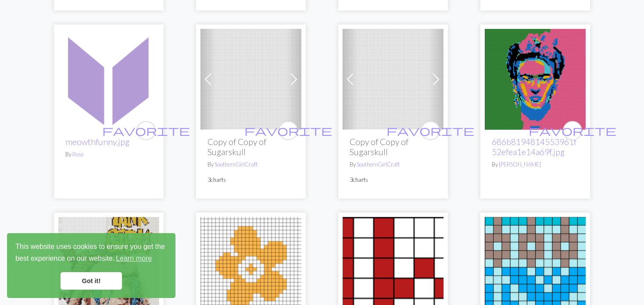
click at [352, 42] on link "Previous" at bounding box center [350, 79] width 15 height 101
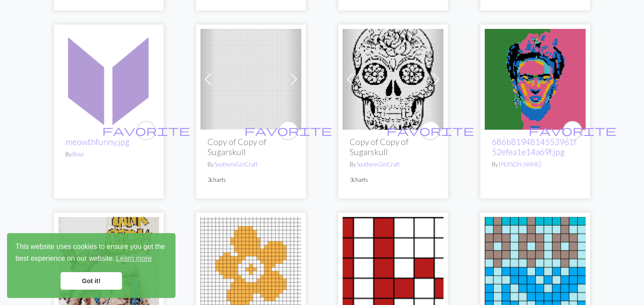
click at [352, 42] on link "Previous" at bounding box center [350, 79] width 15 height 101
click at [352, 72] on span at bounding box center [350, 79] width 14 height 14
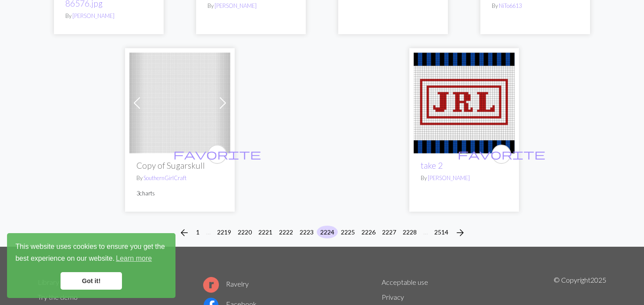
scroll to position [2238, 0]
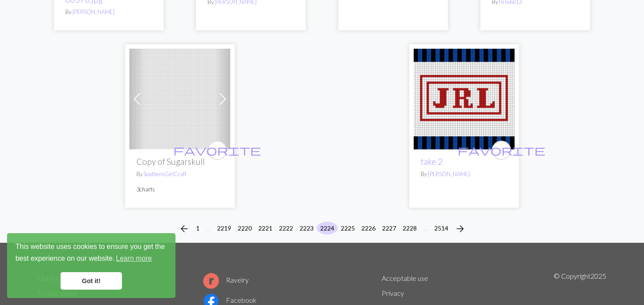
click at [138, 78] on link "Previous" at bounding box center [136, 99] width 15 height 101
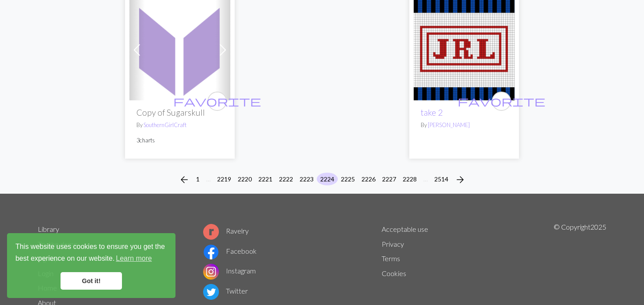
scroll to position [2291, 0]
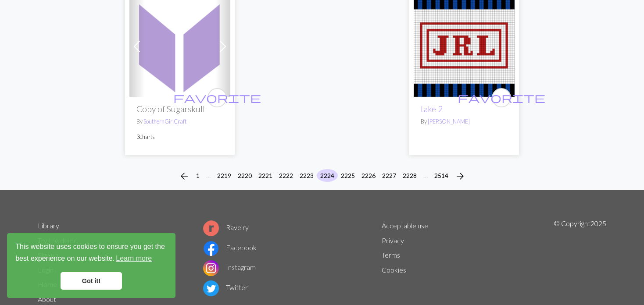
click at [342, 162] on div "arrow_back 1 … 2219 2220 2221 2222 2223 2224 2225 2226 2227 2228 … 2514 arrow_f…" at bounding box center [322, 176] width 644 height 28
click at [352, 169] on button "2225" at bounding box center [347, 175] width 21 height 13
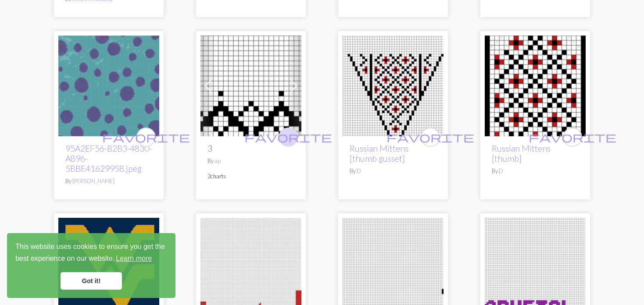
scroll to position [1536, 0]
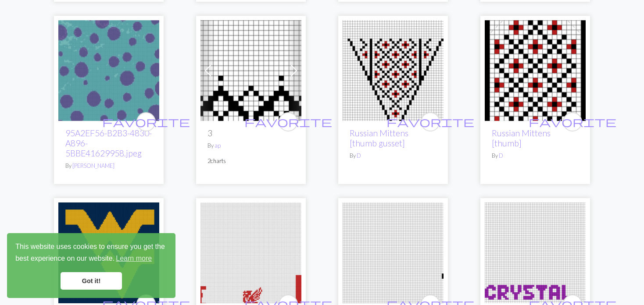
click at [384, 86] on img at bounding box center [393, 70] width 101 height 101
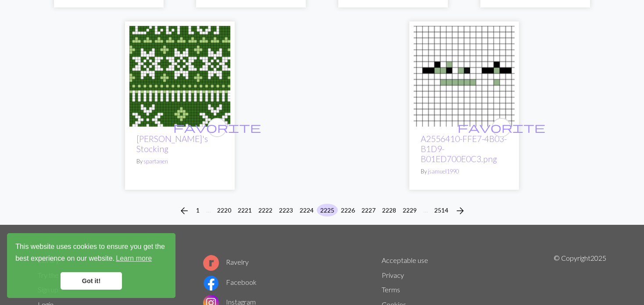
scroll to position [2280, 0]
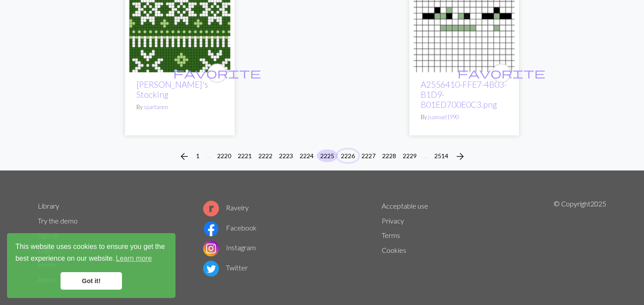
click at [347, 150] on button "2226" at bounding box center [347, 156] width 21 height 13
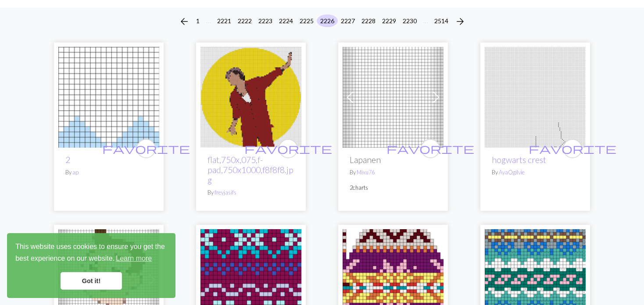
scroll to position [88, 0]
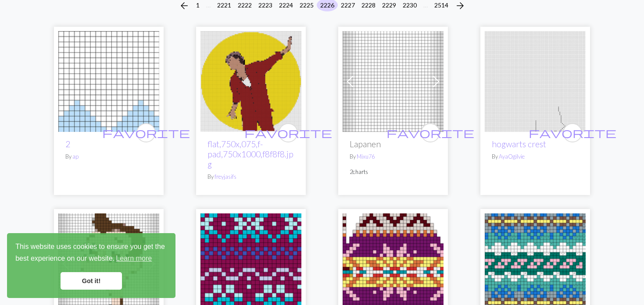
click at [261, 95] on img at bounding box center [251, 81] width 101 height 101
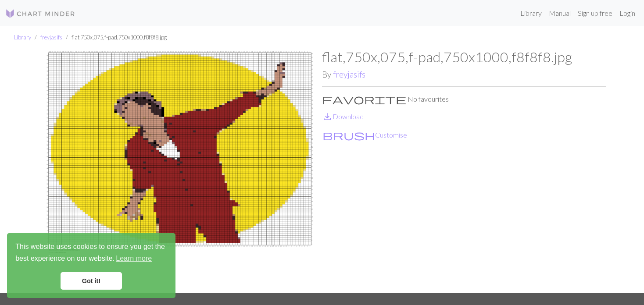
scroll to position [44, 0]
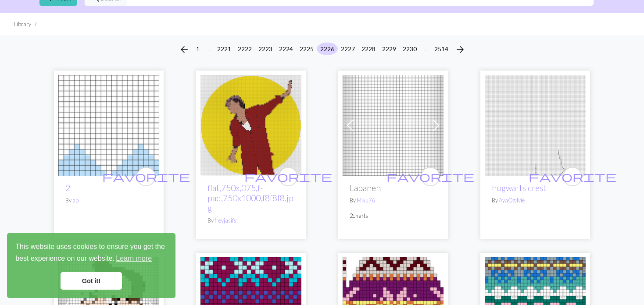
scroll to position [88, 0]
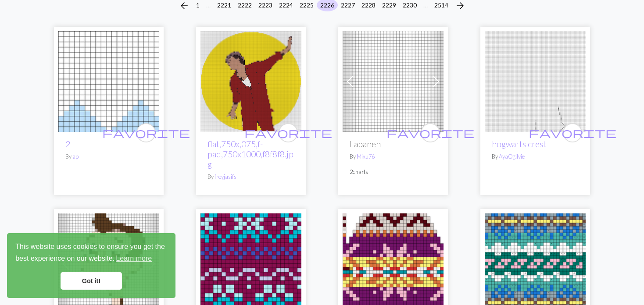
click at [349, 85] on span at bounding box center [350, 82] width 14 height 14
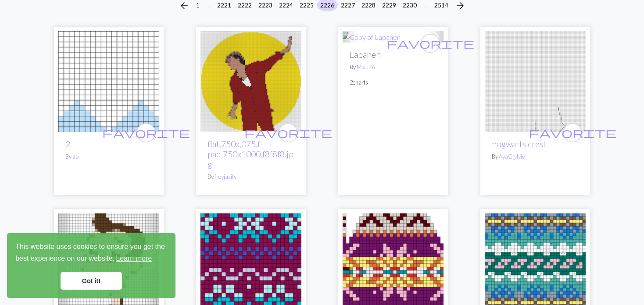
click at [349, 85] on div "favorite Lapanen By Mixu76 2 charts" at bounding box center [393, 119] width 101 height 153
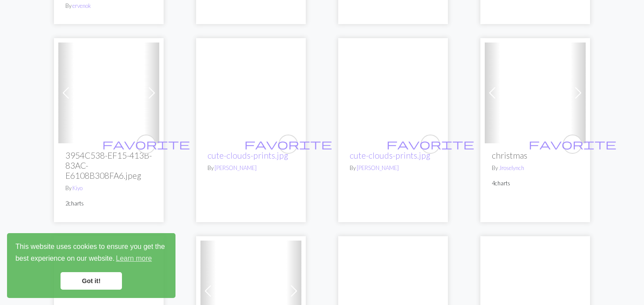
scroll to position [614, 0]
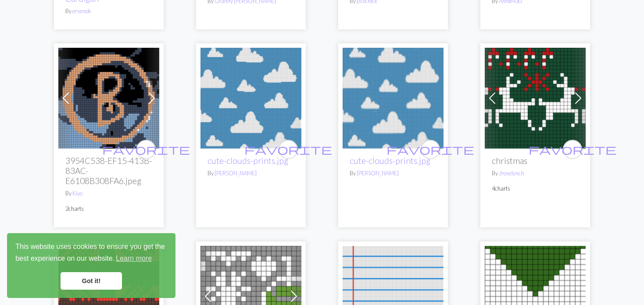
click at [68, 91] on span at bounding box center [66, 98] width 14 height 14
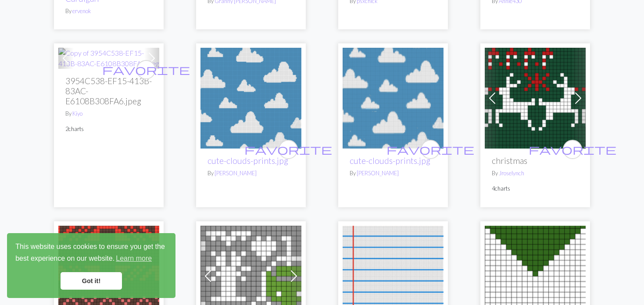
click at [68, 90] on h2 "3954C538-EF15-413B-83AC-E6108B308FA6.jpeg" at bounding box center [108, 91] width 87 height 30
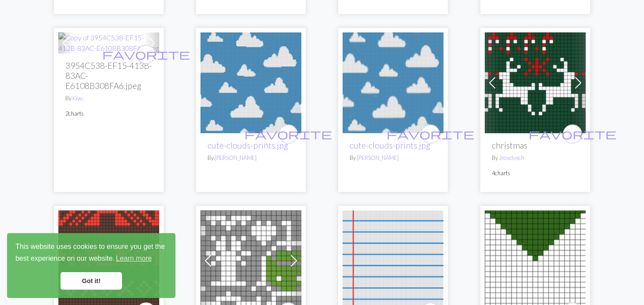
scroll to position [658, 0]
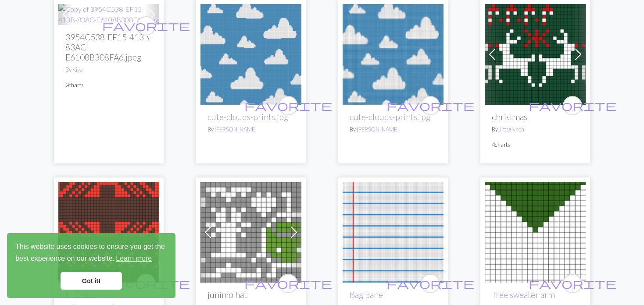
click at [488, 47] on span at bounding box center [492, 54] width 14 height 14
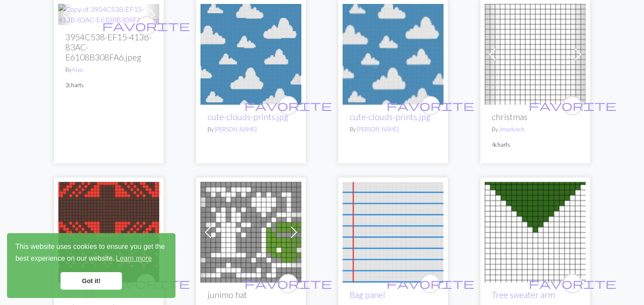
click at [488, 47] on span at bounding box center [492, 54] width 14 height 14
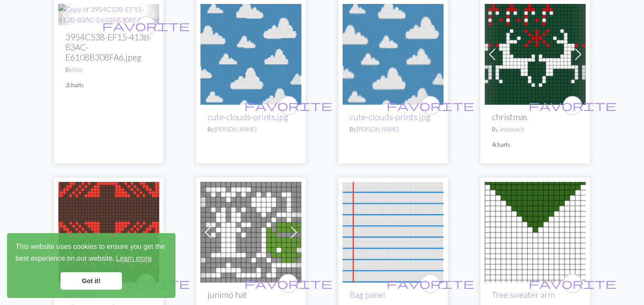
click at [488, 47] on span at bounding box center [492, 54] width 14 height 14
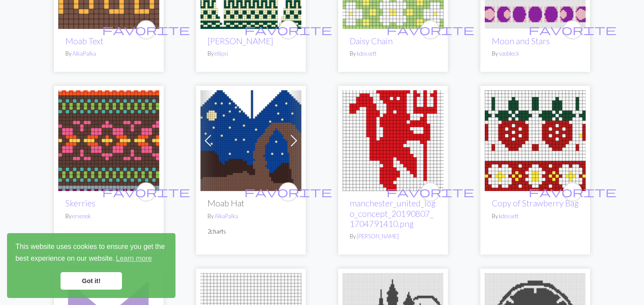
scroll to position [1317, 0]
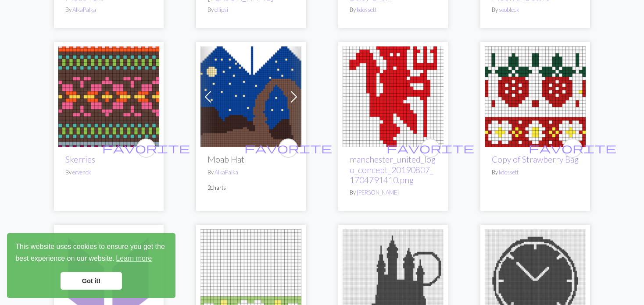
click at [525, 95] on img at bounding box center [535, 97] width 101 height 101
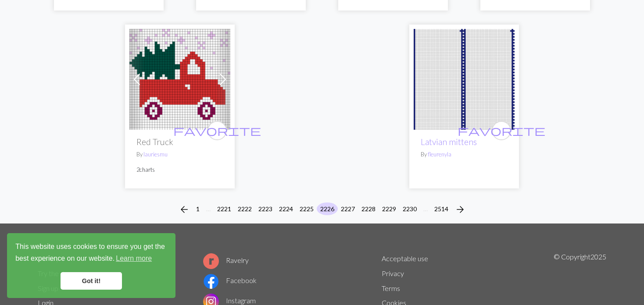
scroll to position [2282, 0]
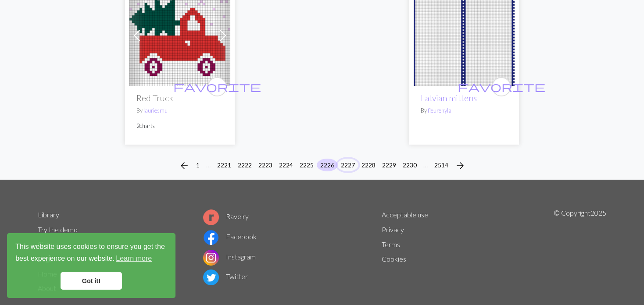
click at [346, 159] on button "2227" at bounding box center [347, 165] width 21 height 13
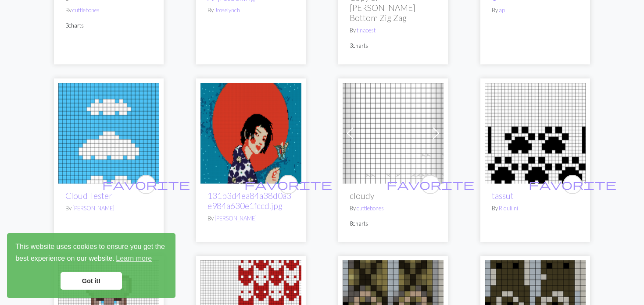
scroll to position [219, 0]
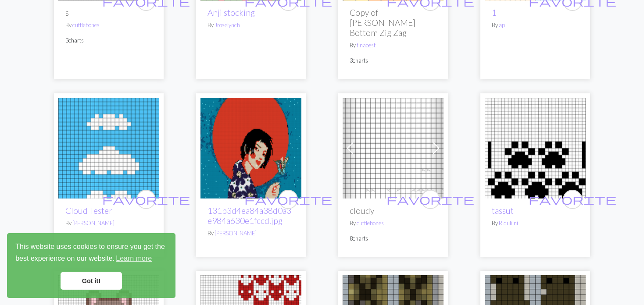
click at [347, 141] on span at bounding box center [350, 148] width 14 height 14
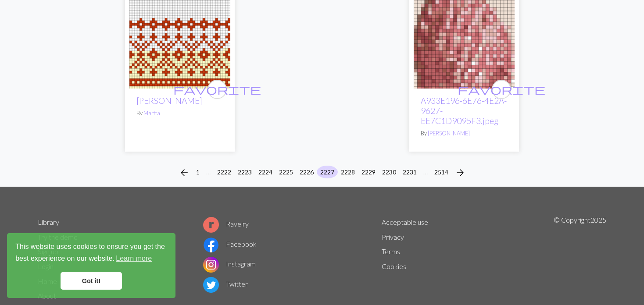
scroll to position [2377, 0]
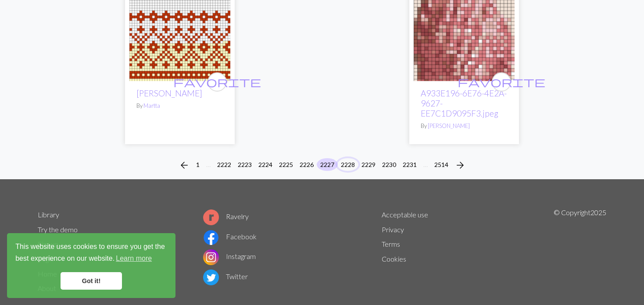
click at [346, 158] on button "2228" at bounding box center [347, 164] width 21 height 13
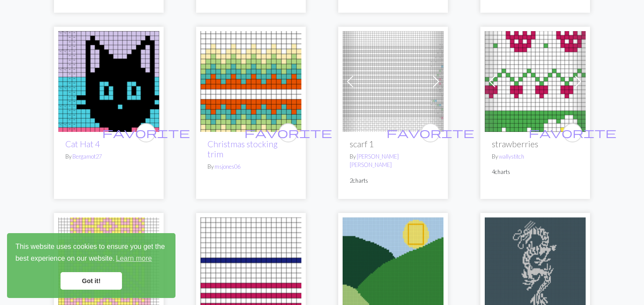
scroll to position [1536, 0]
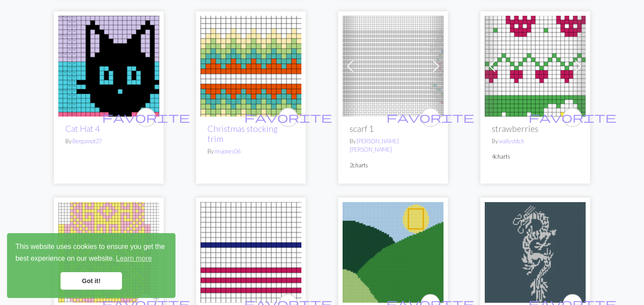
click at [516, 62] on img at bounding box center [535, 66] width 101 height 101
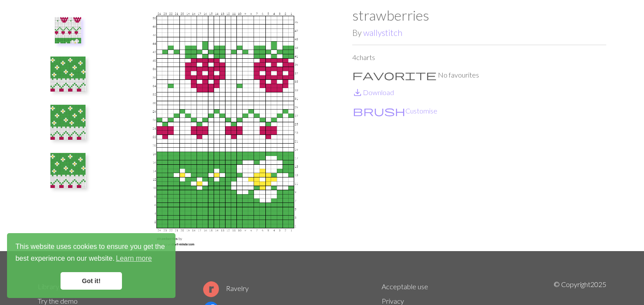
scroll to position [44, 0]
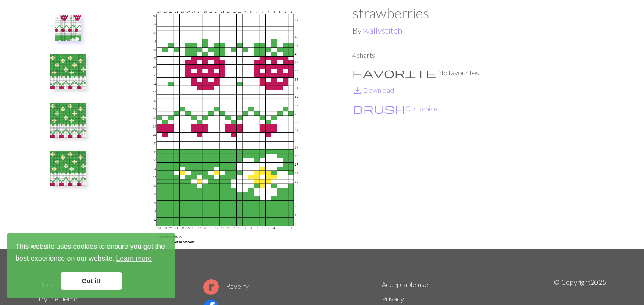
click at [62, 176] on img at bounding box center [67, 168] width 35 height 35
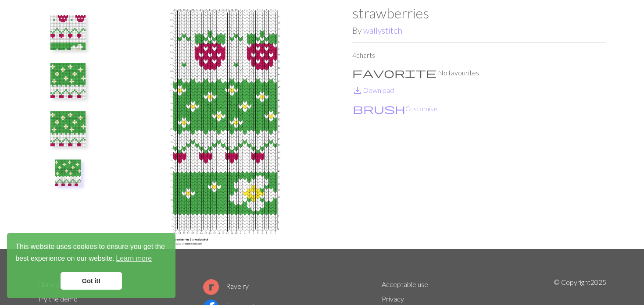
click at [72, 137] on img at bounding box center [67, 128] width 35 height 35
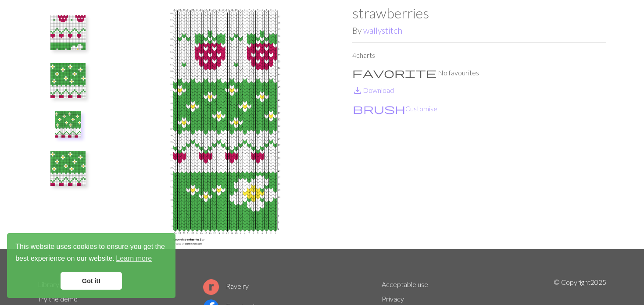
click at [63, 86] on img at bounding box center [67, 80] width 35 height 35
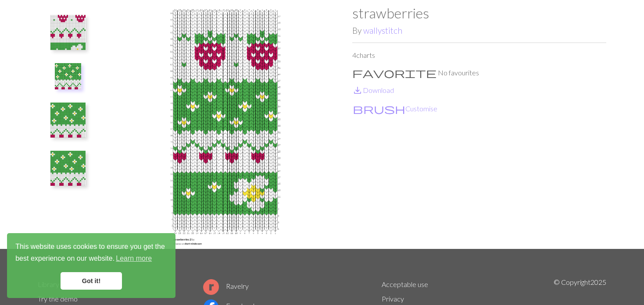
click at [61, 82] on img at bounding box center [68, 76] width 26 height 26
click at [61, 31] on img at bounding box center [67, 32] width 35 height 35
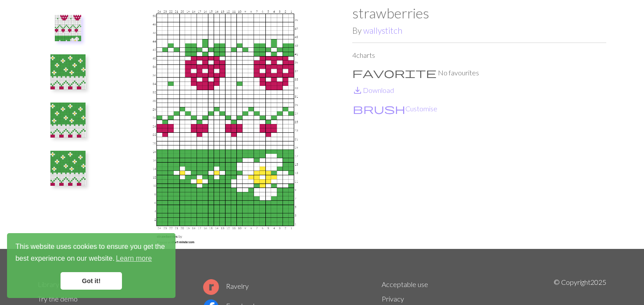
drag, startPoint x: 51, startPoint y: 12, endPoint x: 420, endPoint y: 156, distance: 396.5
click at [421, 157] on div "strawberries By wallystitch 4 charts favorite No favourites save_alt Download b…" at bounding box center [479, 127] width 254 height 244
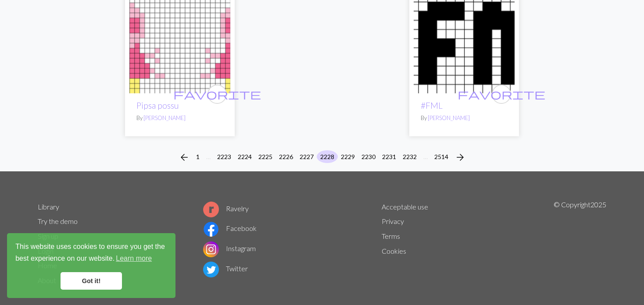
scroll to position [2291, 0]
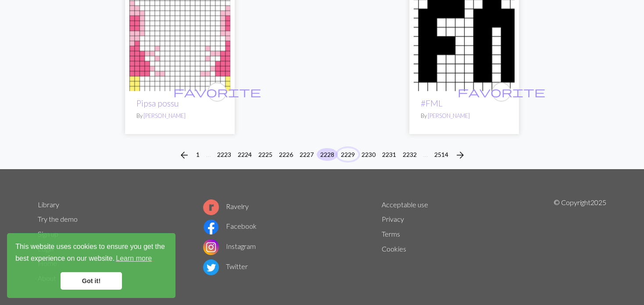
click at [350, 148] on button "2229" at bounding box center [347, 154] width 21 height 13
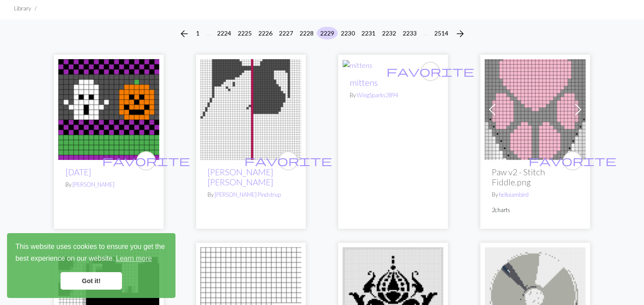
scroll to position [88, 0]
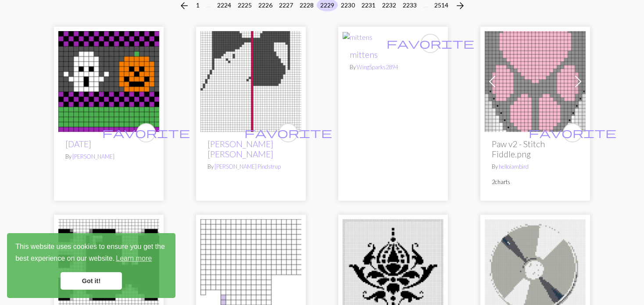
click at [235, 84] on img at bounding box center [251, 81] width 101 height 101
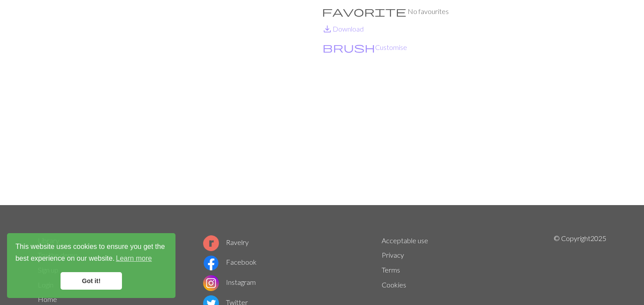
scroll to position [44, 0]
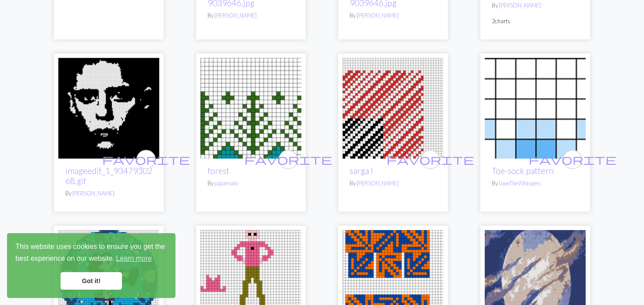
scroll to position [965, 0]
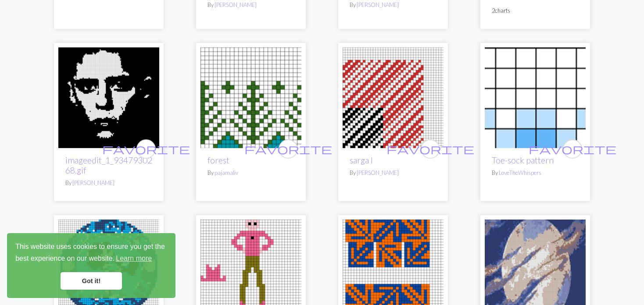
click at [230, 113] on img at bounding box center [251, 97] width 101 height 101
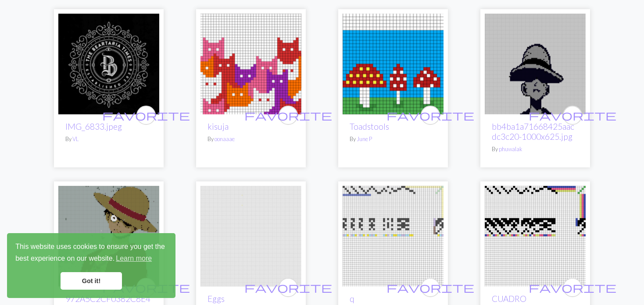
scroll to position [1492, 0]
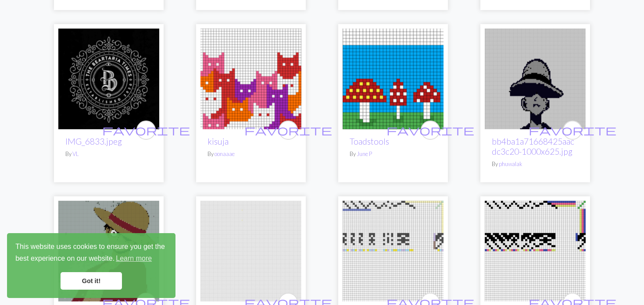
click at [365, 90] on img at bounding box center [393, 79] width 101 height 101
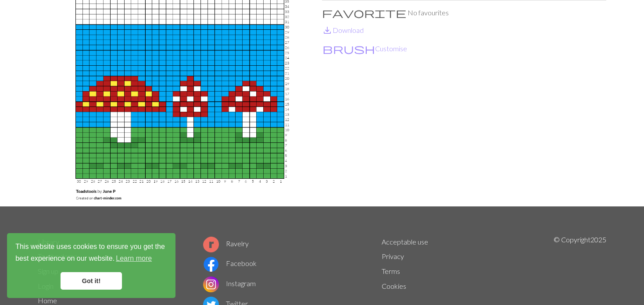
scroll to position [88, 0]
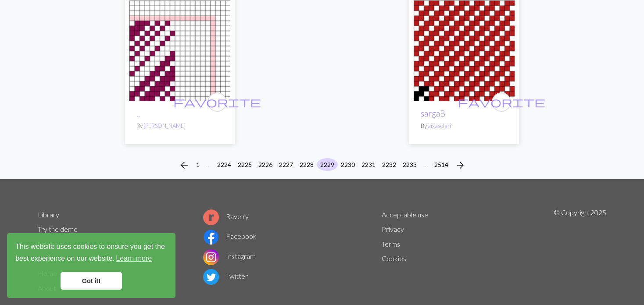
scroll to position [2234, 0]
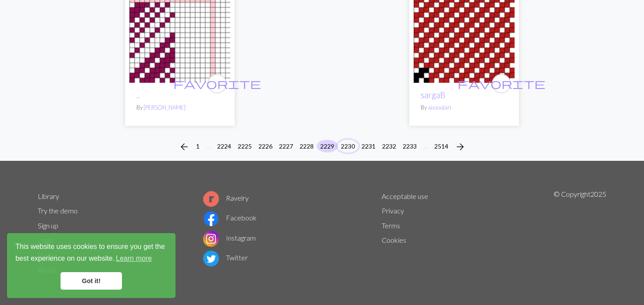
click at [347, 145] on button "2230" at bounding box center [347, 146] width 21 height 13
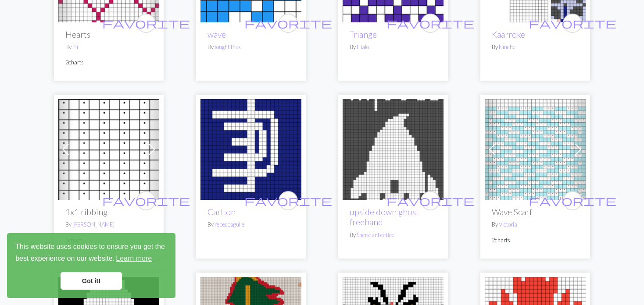
scroll to position [746, 0]
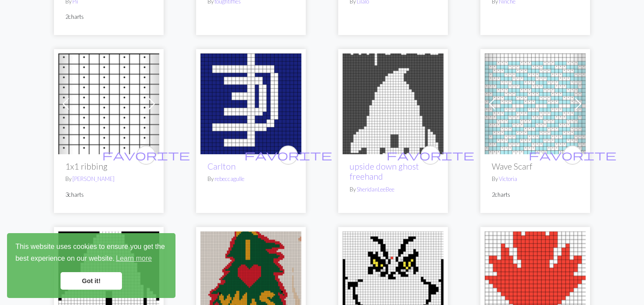
click at [493, 104] on span at bounding box center [492, 104] width 14 height 14
click at [493, 103] on span at bounding box center [492, 104] width 14 height 14
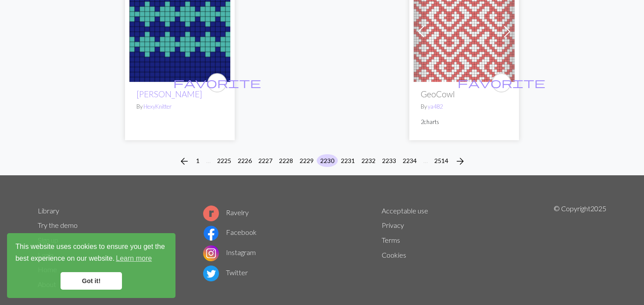
scroll to position [2256, 0]
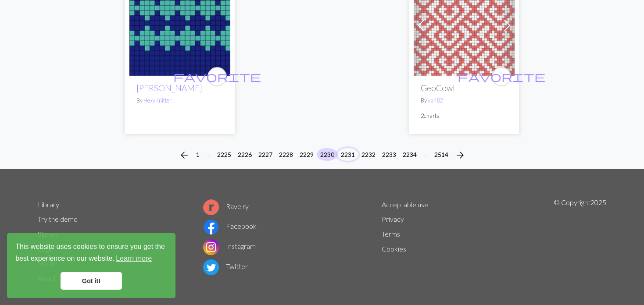
click at [349, 148] on button "2231" at bounding box center [347, 154] width 21 height 13
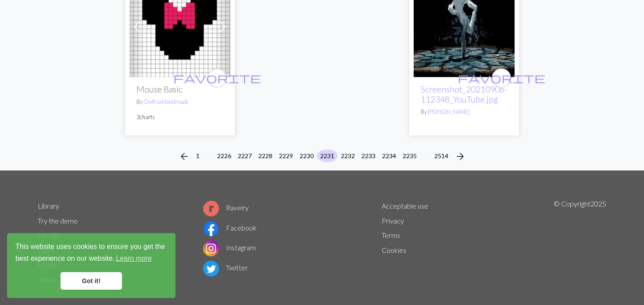
scroll to position [2280, 0]
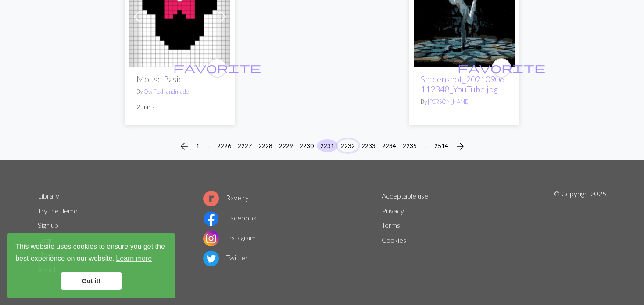
click at [349, 144] on button "2232" at bounding box center [347, 146] width 21 height 13
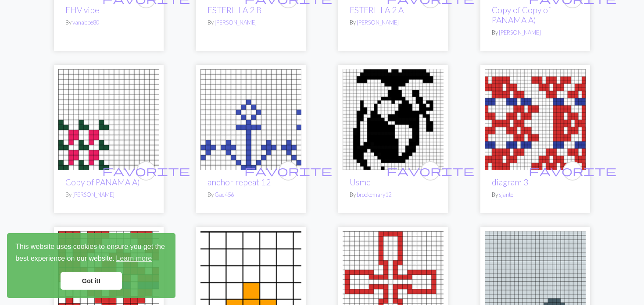
scroll to position [395, 0]
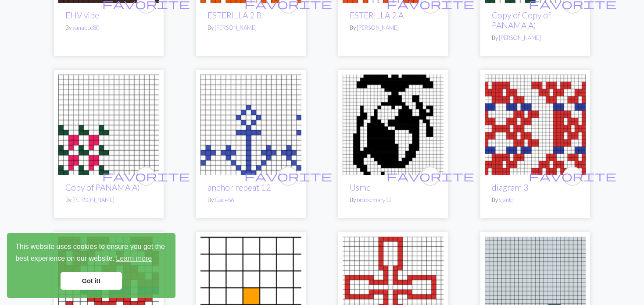
click at [535, 129] on img at bounding box center [535, 125] width 101 height 101
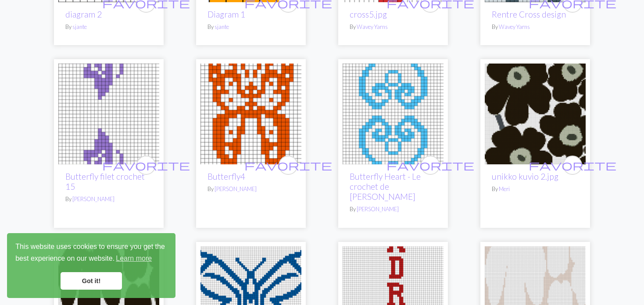
scroll to position [746, 0]
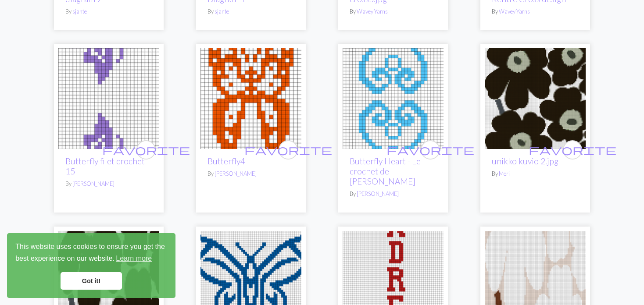
click at [124, 90] on img at bounding box center [108, 98] width 101 height 101
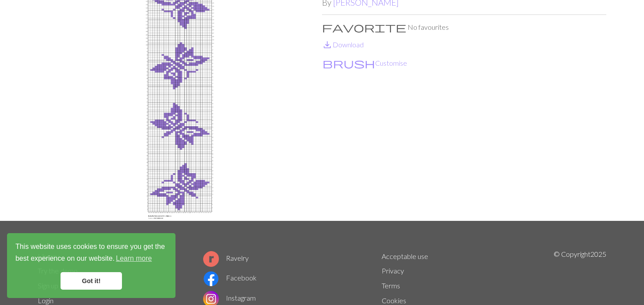
scroll to position [88, 0]
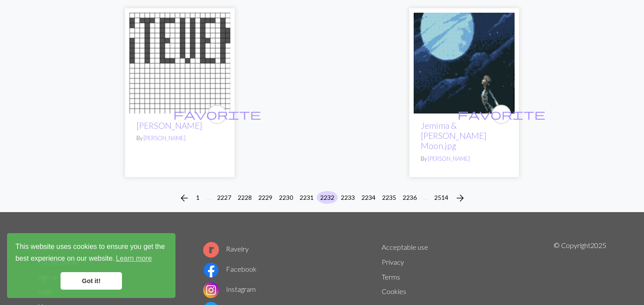
scroll to position [2158, 0]
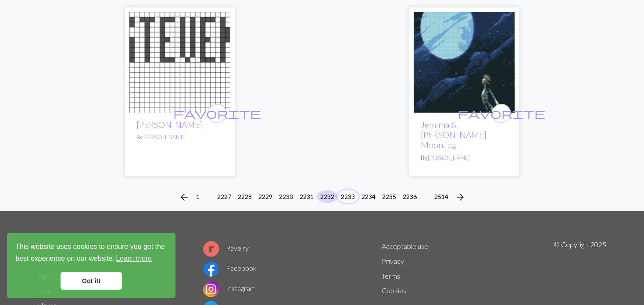
click at [344, 190] on button "2233" at bounding box center [347, 196] width 21 height 13
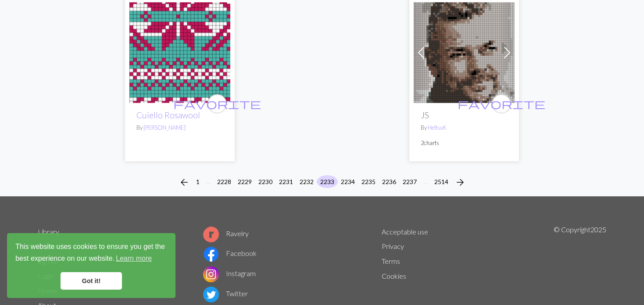
scroll to position [2342, 0]
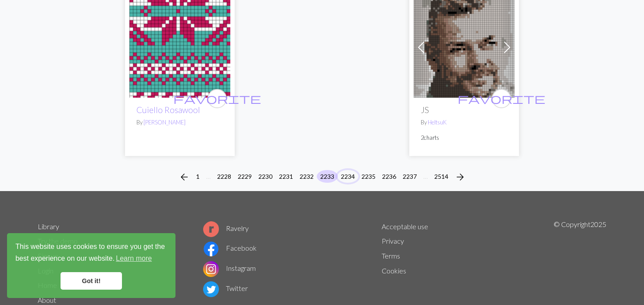
click at [352, 170] on button "2234" at bounding box center [347, 176] width 21 height 13
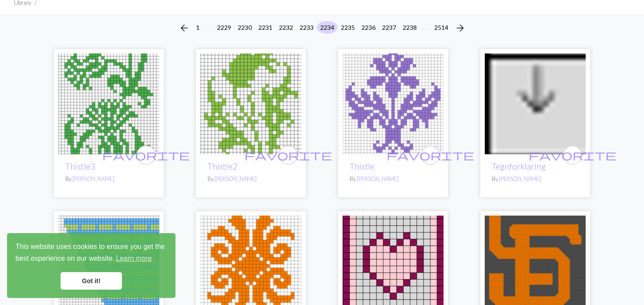
scroll to position [88, 0]
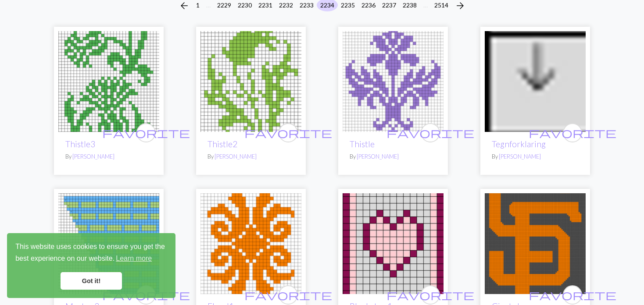
click at [206, 112] on img at bounding box center [251, 81] width 101 height 101
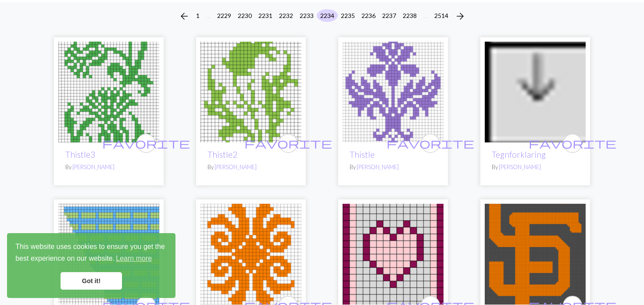
scroll to position [88, 0]
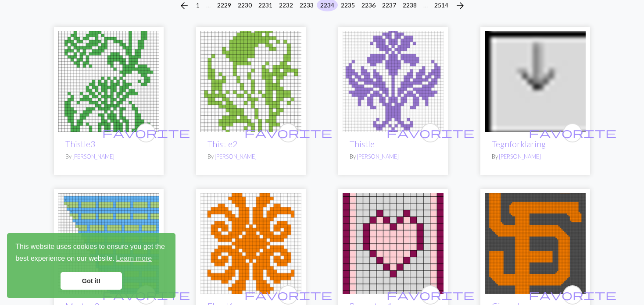
click at [75, 90] on img at bounding box center [108, 81] width 101 height 101
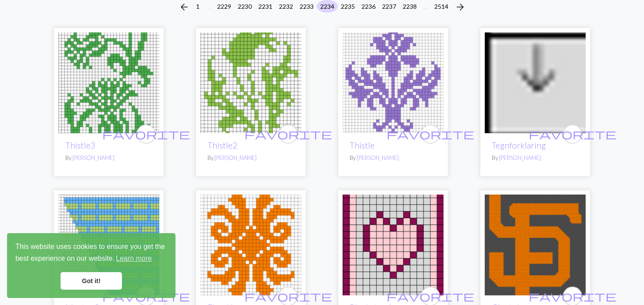
scroll to position [88, 0]
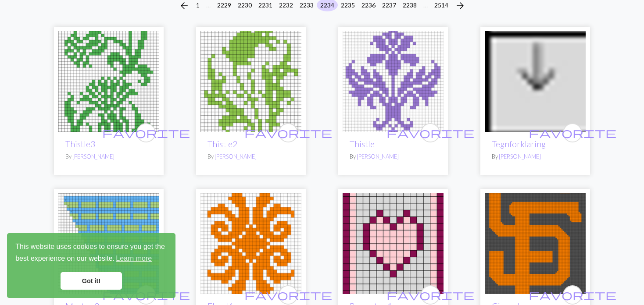
click at [256, 87] on img at bounding box center [251, 81] width 101 height 101
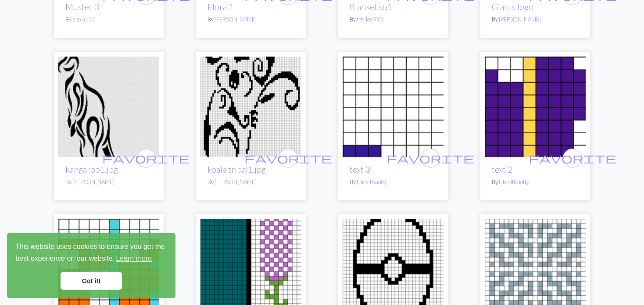
scroll to position [395, 0]
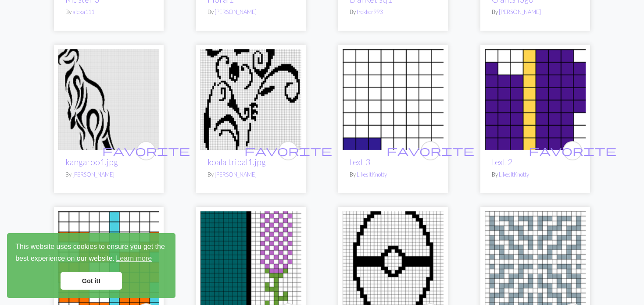
click at [237, 88] on img at bounding box center [251, 99] width 101 height 101
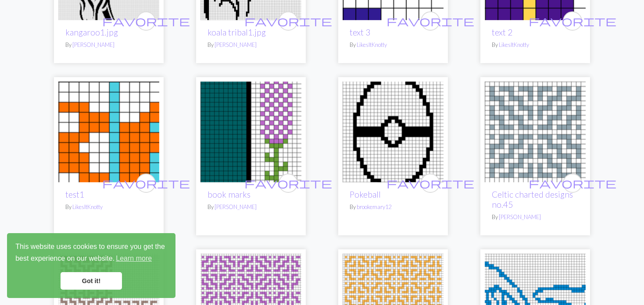
scroll to position [527, 0]
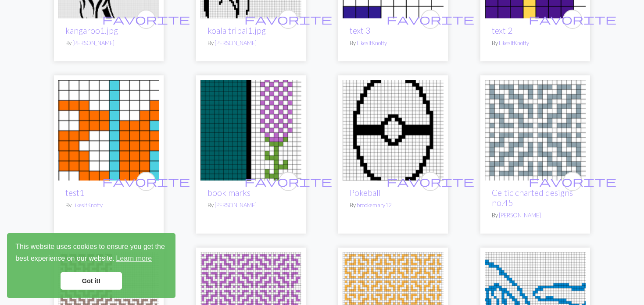
click at [273, 155] on img at bounding box center [251, 130] width 101 height 101
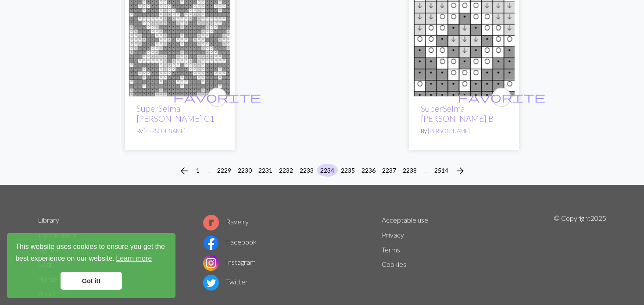
scroll to position [2178, 0]
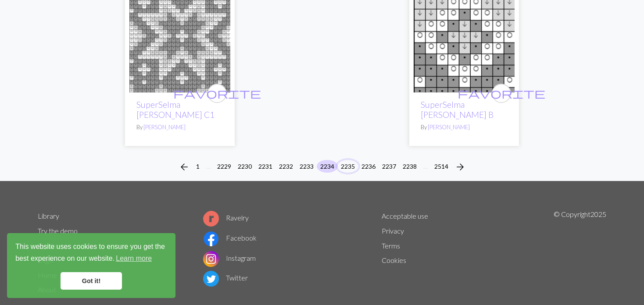
click at [344, 160] on button "2235" at bounding box center [347, 166] width 21 height 13
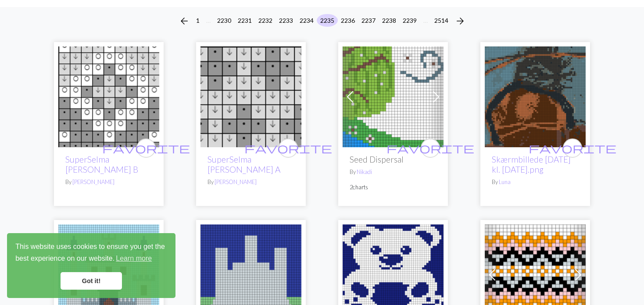
scroll to position [88, 0]
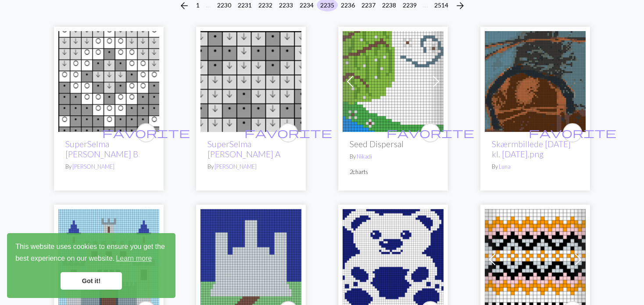
click at [364, 78] on img at bounding box center [393, 81] width 101 height 101
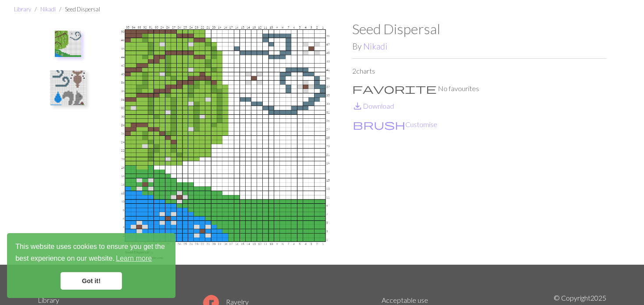
scroll to position [44, 0]
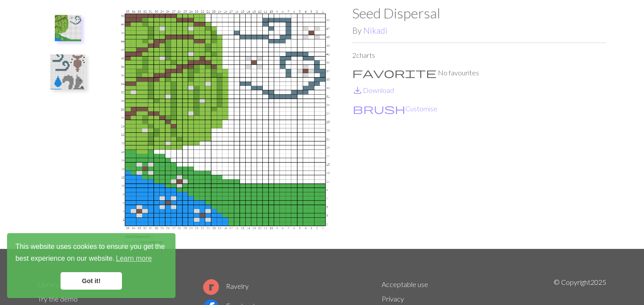
click at [59, 64] on img at bounding box center [67, 71] width 35 height 35
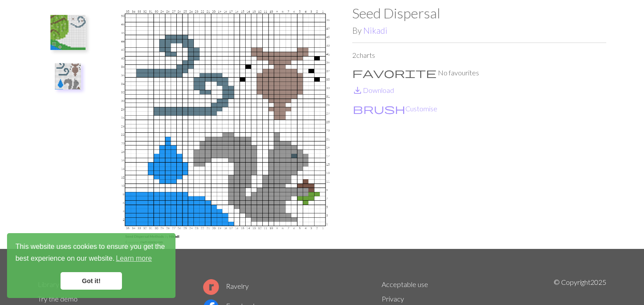
scroll to position [0, 0]
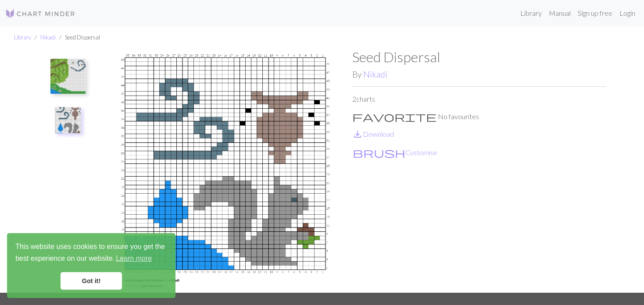
click at [66, 75] on img at bounding box center [67, 76] width 35 height 35
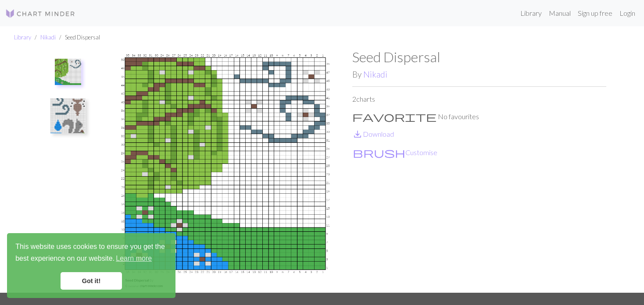
click at [75, 117] on img at bounding box center [67, 115] width 35 height 35
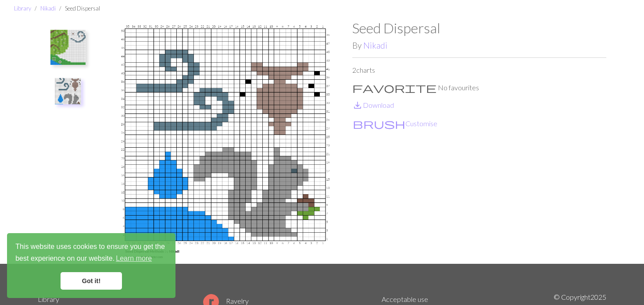
scroll to position [88, 0]
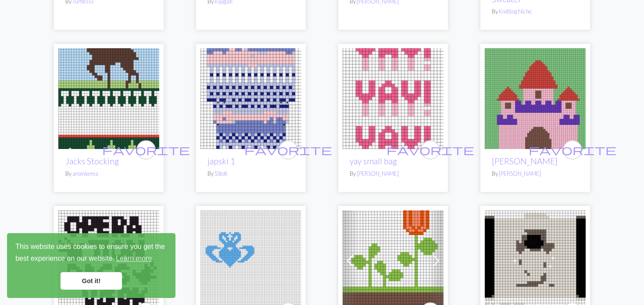
scroll to position [614, 0]
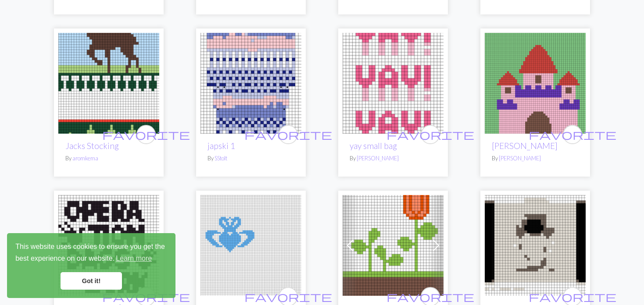
click at [93, 56] on img at bounding box center [108, 83] width 101 height 101
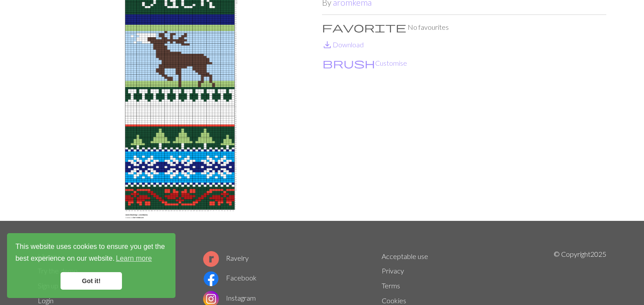
scroll to position [88, 0]
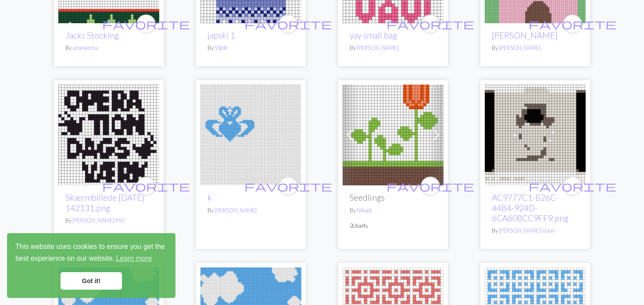
scroll to position [746, 0]
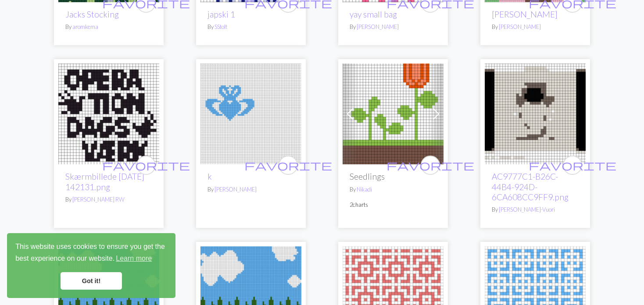
click at [423, 104] on img at bounding box center [393, 114] width 101 height 101
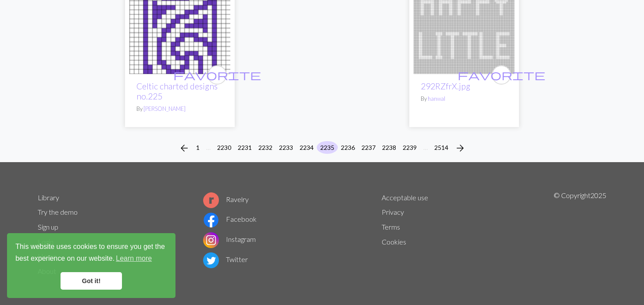
scroll to position [2244, 0]
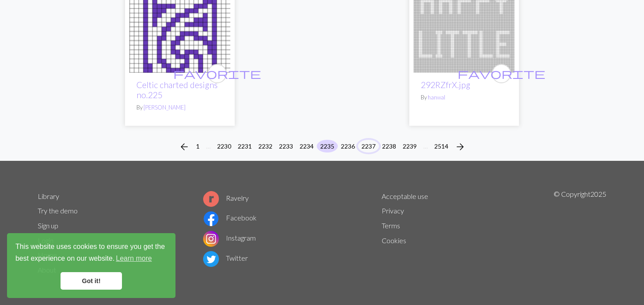
click at [364, 141] on button "2237" at bounding box center [368, 146] width 21 height 13
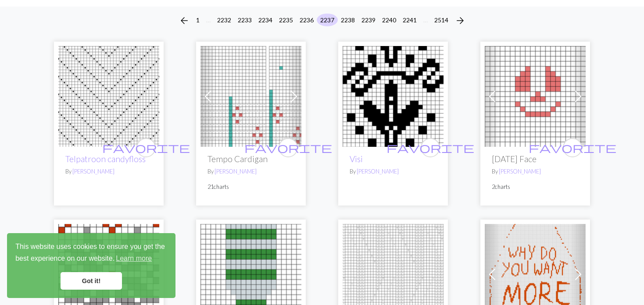
scroll to position [88, 0]
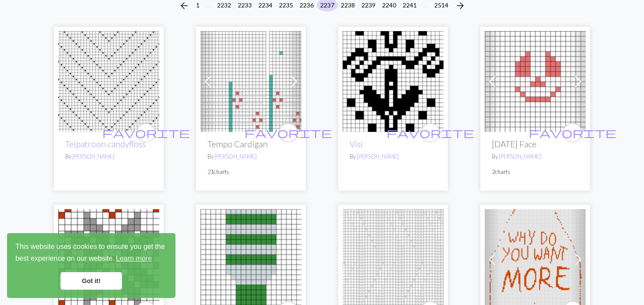
click at [243, 109] on img at bounding box center [251, 81] width 101 height 101
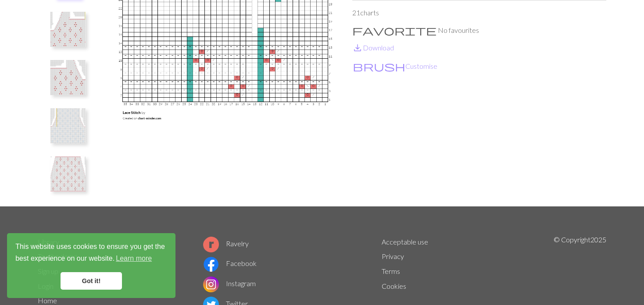
scroll to position [88, 0]
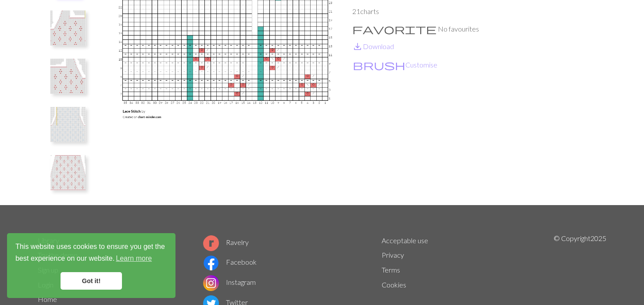
click at [68, 78] on img at bounding box center [67, 76] width 35 height 35
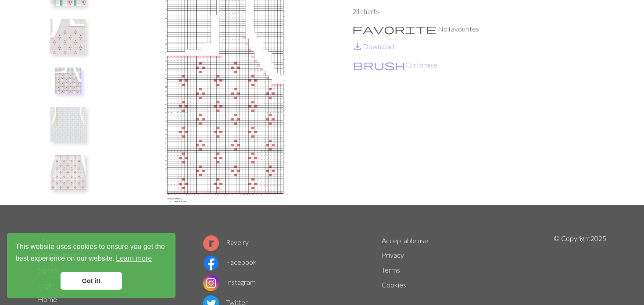
click at [65, 29] on img at bounding box center [67, 36] width 35 height 35
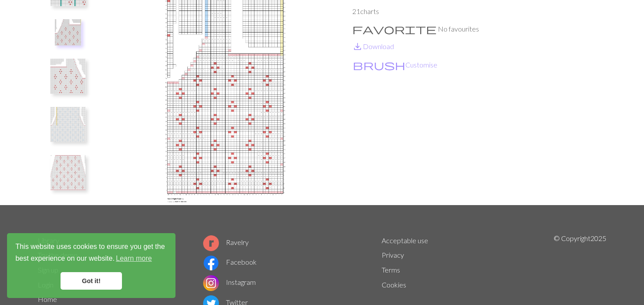
click at [61, 179] on img at bounding box center [67, 172] width 35 height 35
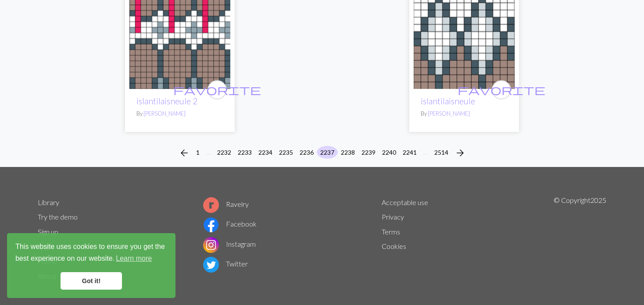
scroll to position [2256, 0]
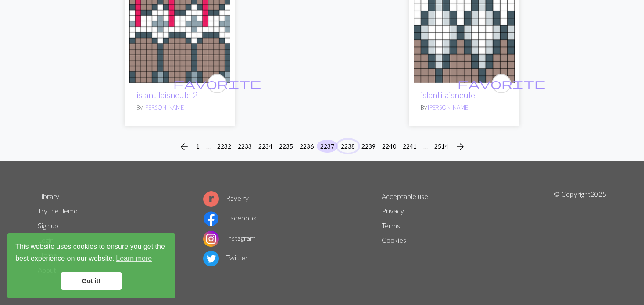
click at [347, 141] on button "2238" at bounding box center [347, 146] width 21 height 13
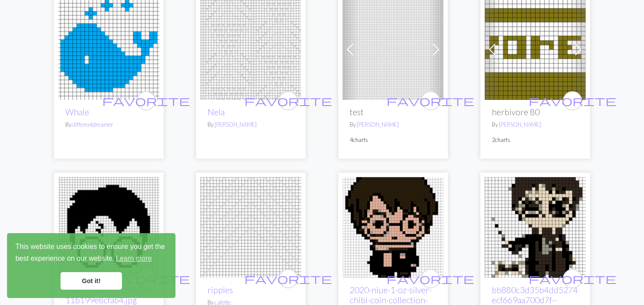
scroll to position [1799, 0]
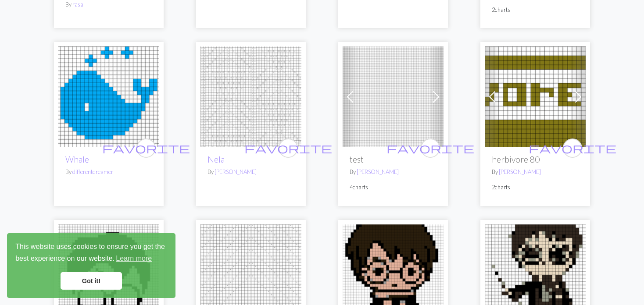
click at [426, 86] on img at bounding box center [393, 97] width 101 height 101
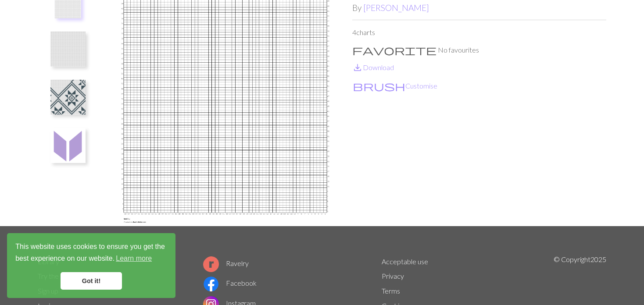
scroll to position [88, 0]
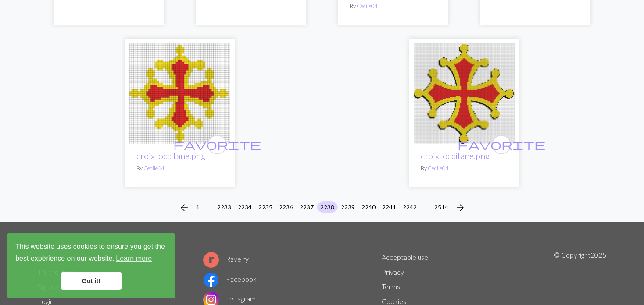
scroll to position [2224, 0]
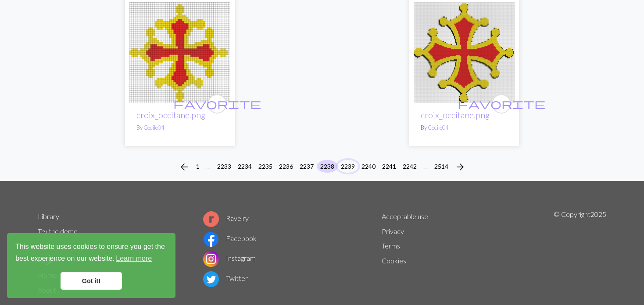
click at [344, 160] on button "2239" at bounding box center [347, 166] width 21 height 13
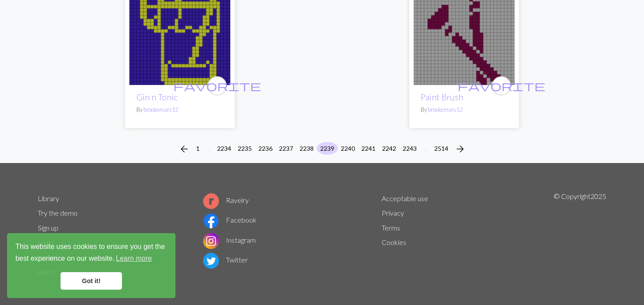
scroll to position [2214, 0]
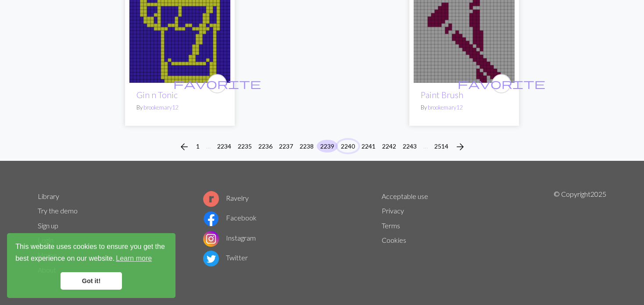
click at [350, 140] on button "2240" at bounding box center [347, 146] width 21 height 13
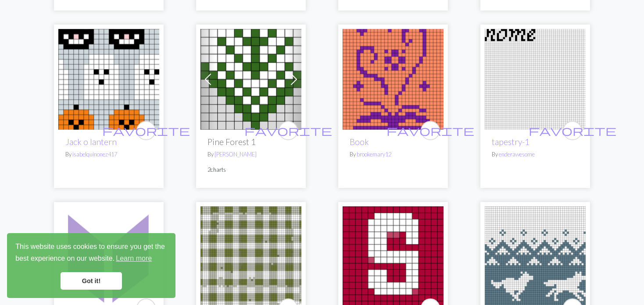
scroll to position [263, 0]
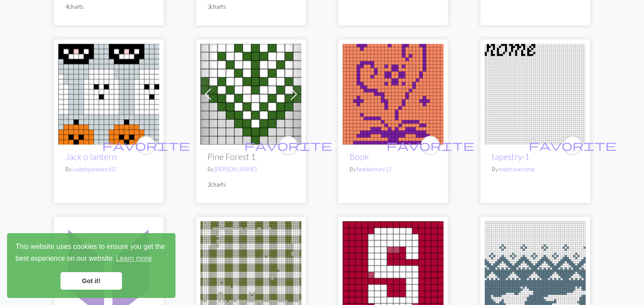
click at [376, 97] on img at bounding box center [393, 94] width 101 height 101
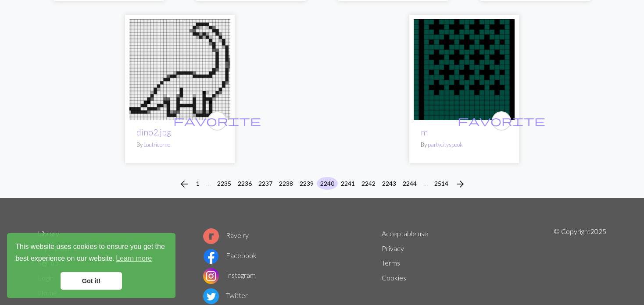
scroll to position [2321, 0]
click at [351, 177] on li "2241" at bounding box center [348, 184] width 21 height 14
click at [346, 177] on button "2241" at bounding box center [347, 183] width 21 height 13
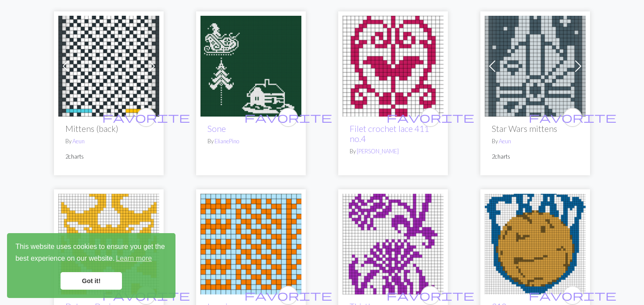
scroll to position [88, 0]
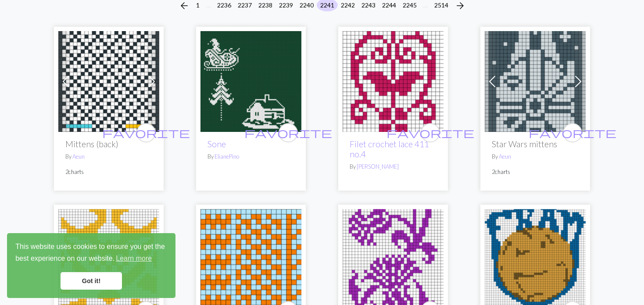
click at [228, 94] on img at bounding box center [251, 81] width 101 height 101
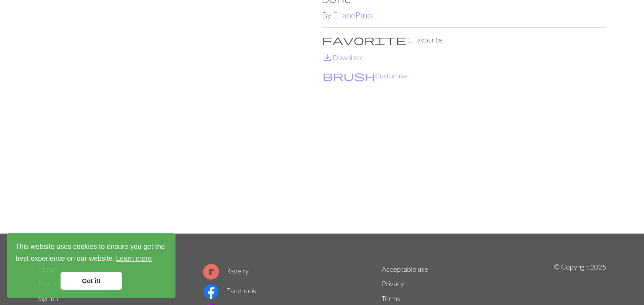
scroll to position [44, 0]
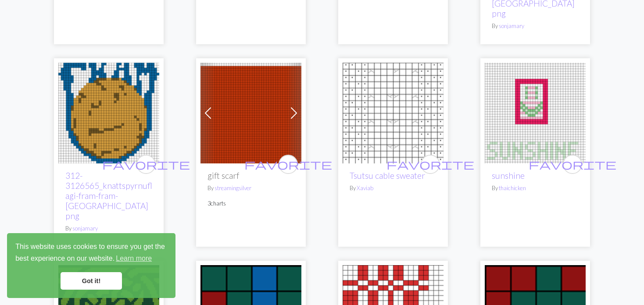
scroll to position [439, 0]
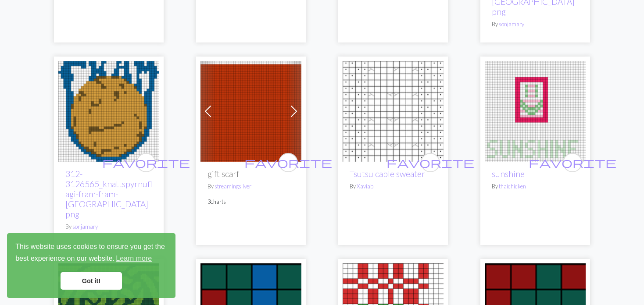
click at [213, 104] on span at bounding box center [208, 111] width 14 height 14
click at [214, 104] on span at bounding box center [208, 111] width 14 height 14
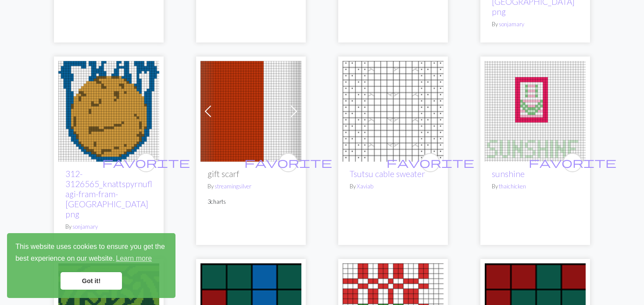
click at [214, 104] on span at bounding box center [208, 111] width 14 height 14
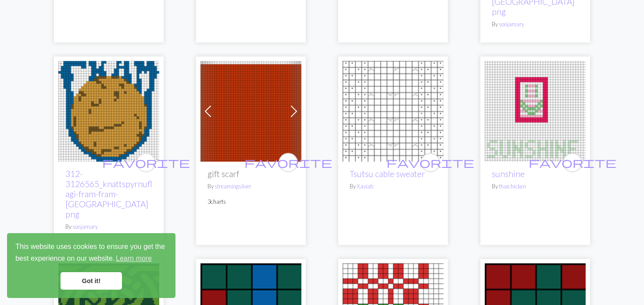
click at [214, 104] on span at bounding box center [208, 111] width 14 height 14
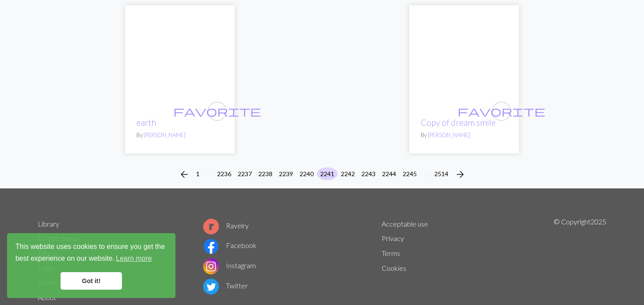
scroll to position [2275, 0]
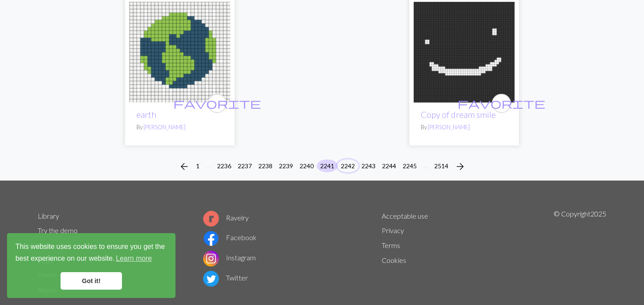
click at [346, 160] on button "2242" at bounding box center [347, 166] width 21 height 13
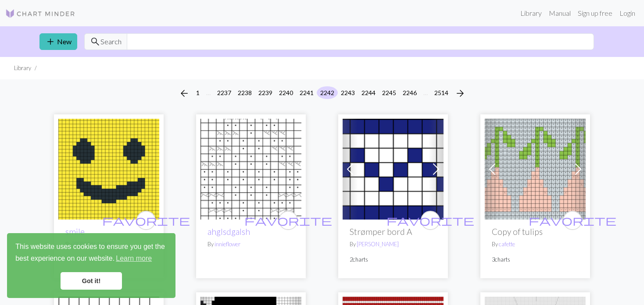
click at [568, 174] on img at bounding box center [535, 169] width 101 height 101
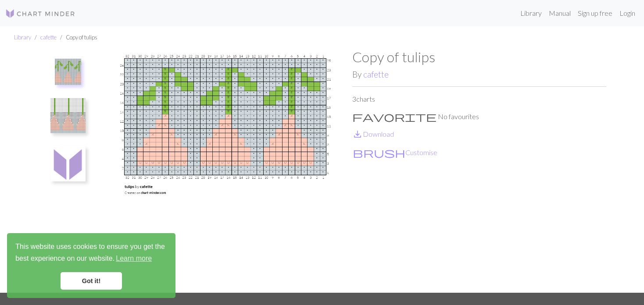
click at [60, 123] on img at bounding box center [67, 115] width 35 height 35
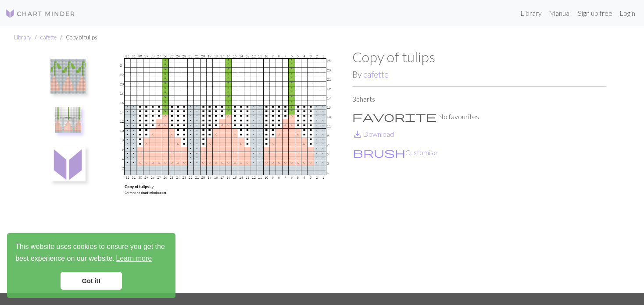
click at [79, 48] on ul "Library cafette Copy of tulips" at bounding box center [322, 37] width 644 height 22
click at [79, 57] on button at bounding box center [68, 76] width 47 height 41
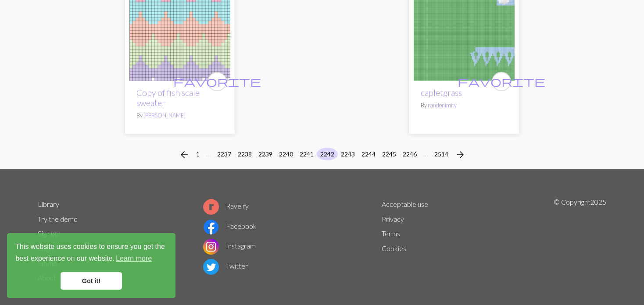
scroll to position [2260, 0]
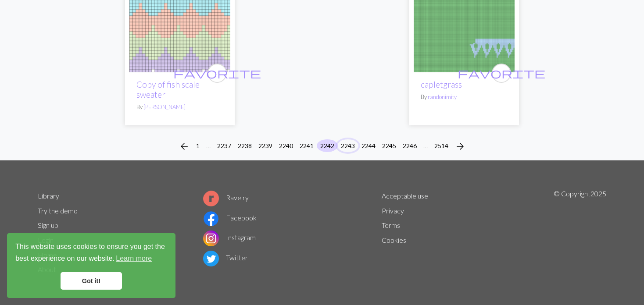
click at [348, 141] on button "2243" at bounding box center [347, 146] width 21 height 13
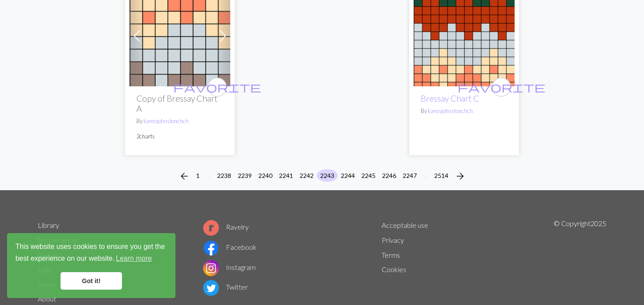
scroll to position [2238, 0]
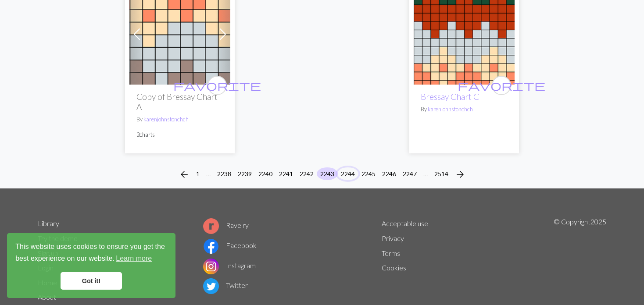
click at [344, 168] on button "2244" at bounding box center [347, 174] width 21 height 13
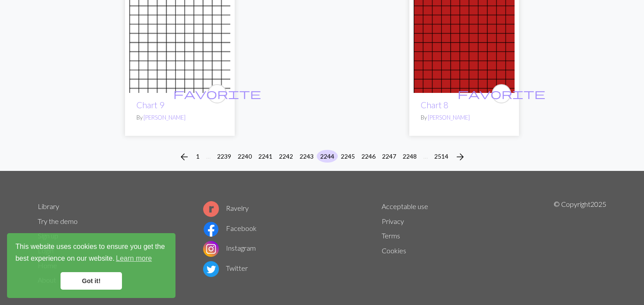
scroll to position [2163, 0]
click at [345, 150] on button "2245" at bounding box center [347, 156] width 21 height 13
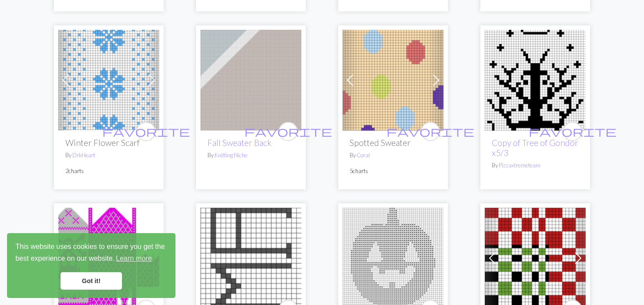
scroll to position [790, 0]
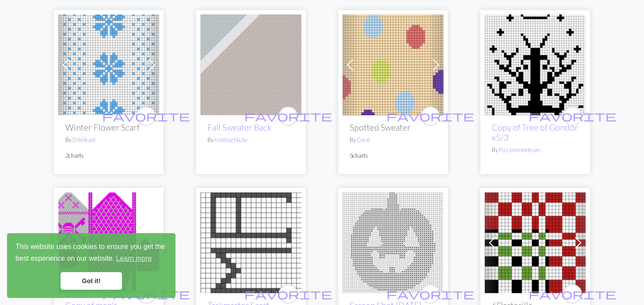
click at [354, 69] on span at bounding box center [350, 65] width 14 height 14
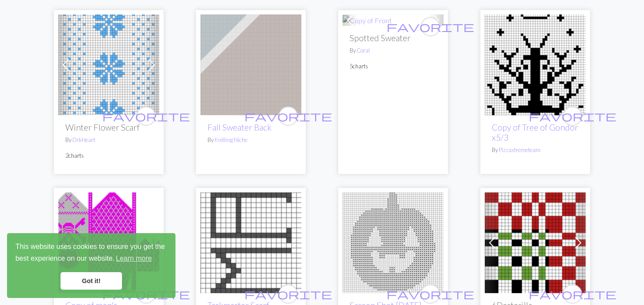
click at [354, 69] on p "5 charts" at bounding box center [393, 66] width 87 height 8
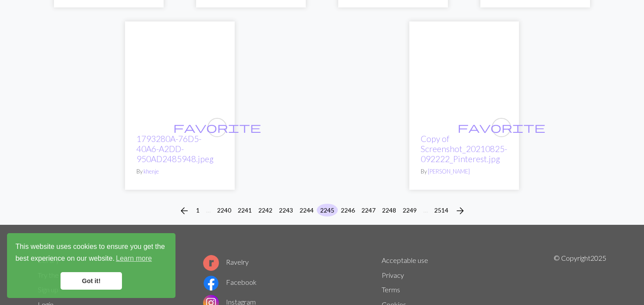
scroll to position [2245, 0]
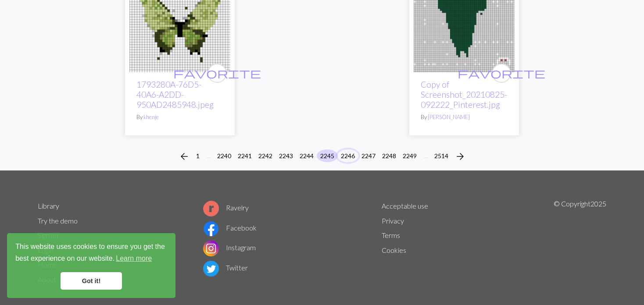
click at [345, 150] on button "2246" at bounding box center [347, 156] width 21 height 13
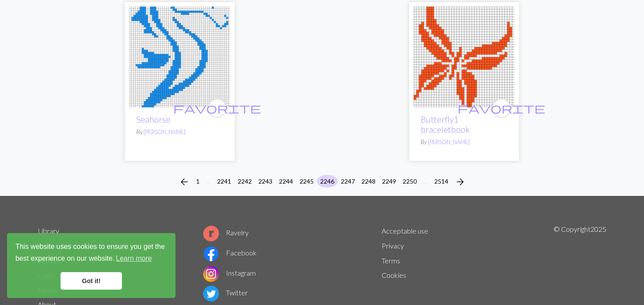
scroll to position [2235, 0]
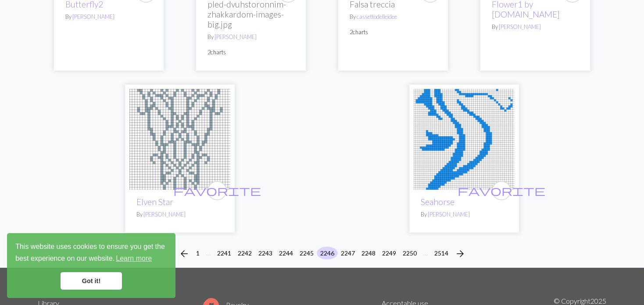
scroll to position [2147, 0]
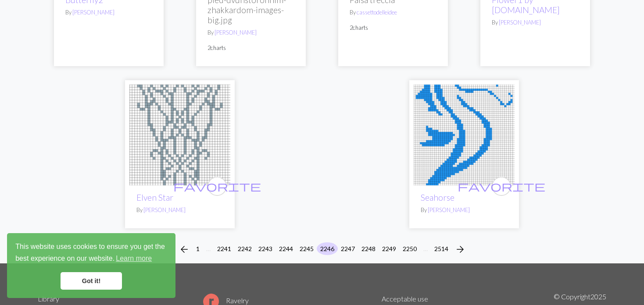
click at [431, 112] on img at bounding box center [464, 135] width 101 height 101
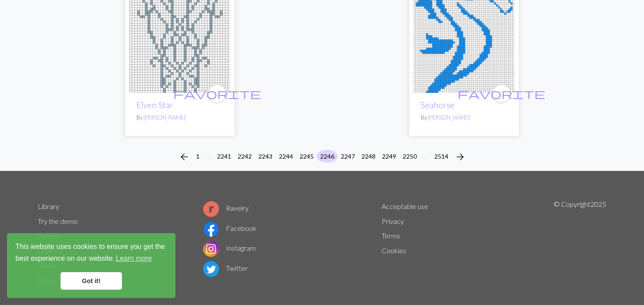
scroll to position [2240, 0]
click at [352, 150] on button "2247" at bounding box center [347, 156] width 21 height 13
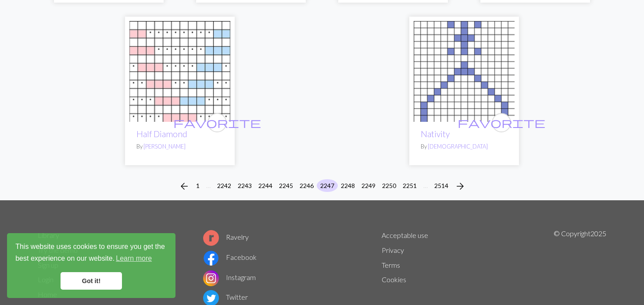
scroll to position [2150, 0]
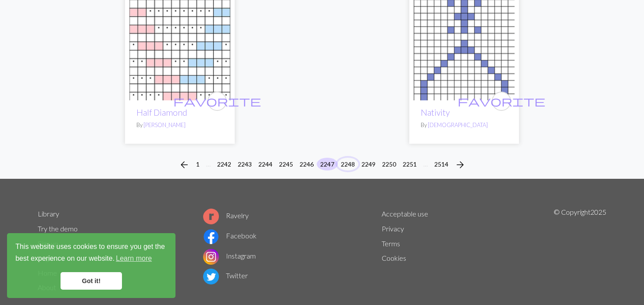
click at [349, 158] on button "2248" at bounding box center [347, 164] width 21 height 13
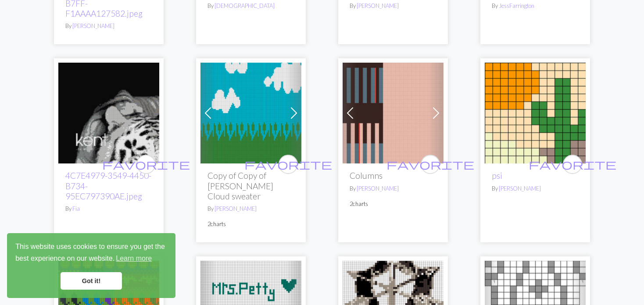
scroll to position [263, 0]
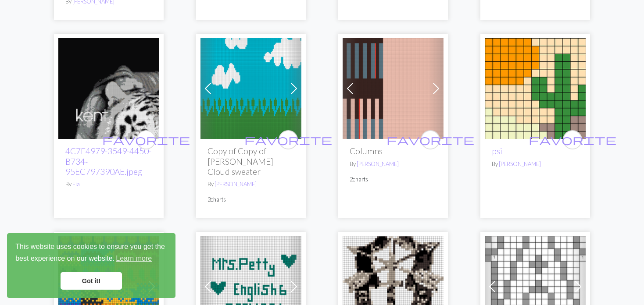
click at [354, 92] on span at bounding box center [350, 89] width 14 height 14
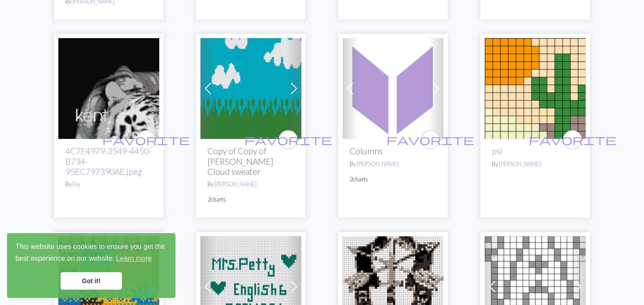
click at [354, 92] on span at bounding box center [350, 89] width 14 height 14
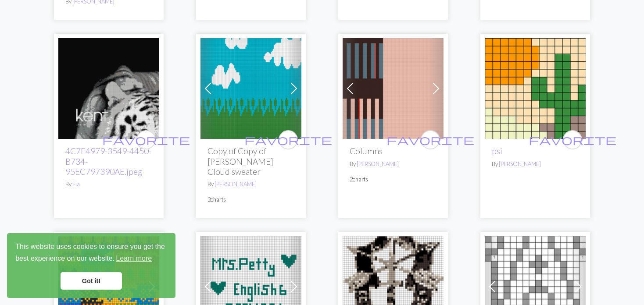
click at [489, 72] on img at bounding box center [535, 88] width 101 height 101
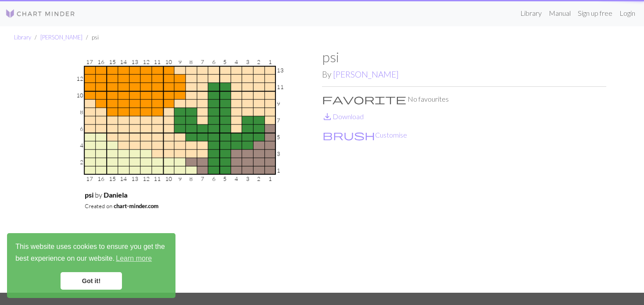
click at [524, 88] on div "psi By Daniela favorite No favourites save_alt Download brush Customise" at bounding box center [464, 171] width 284 height 244
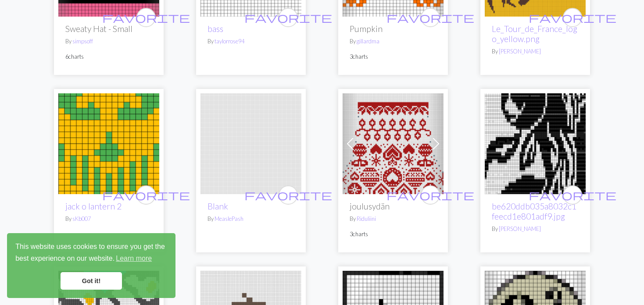
scroll to position [922, 0]
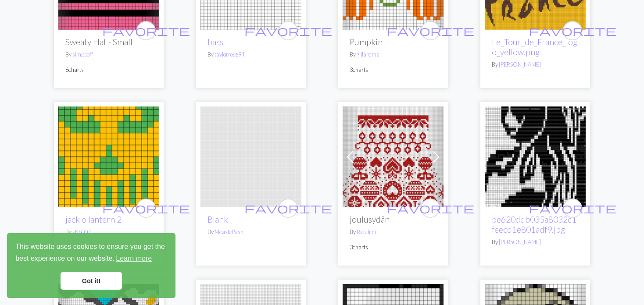
click at [523, 158] on img at bounding box center [535, 157] width 101 height 101
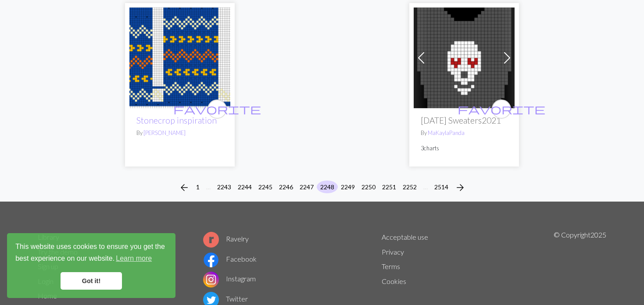
scroll to position [2412, 0]
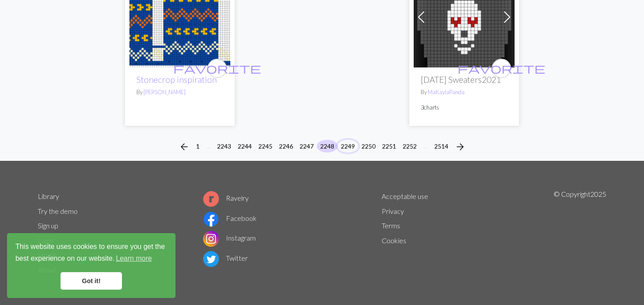
click at [347, 143] on button "2249" at bounding box center [347, 146] width 21 height 13
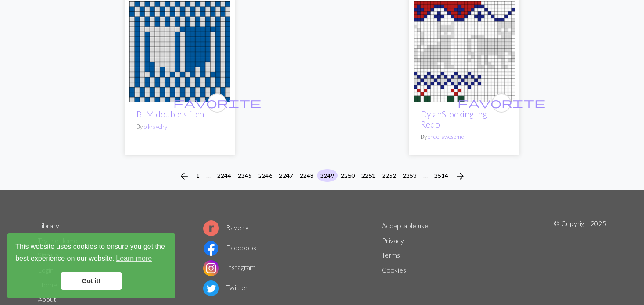
scroll to position [2270, 0]
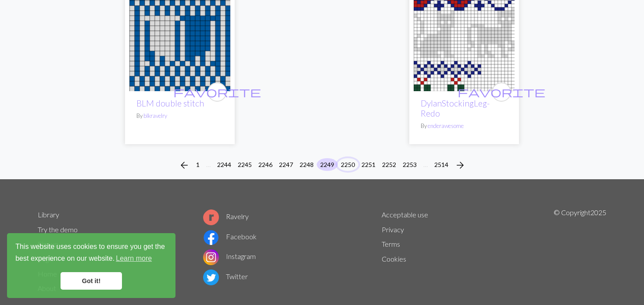
click at [344, 158] on button "2250" at bounding box center [347, 164] width 21 height 13
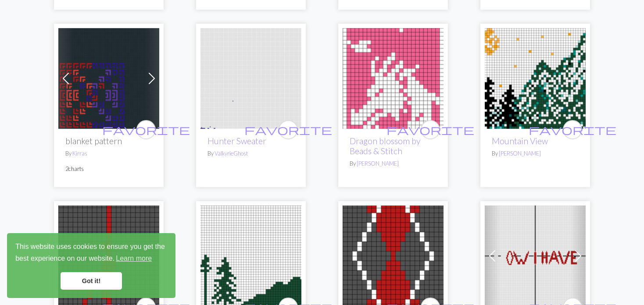
scroll to position [965, 0]
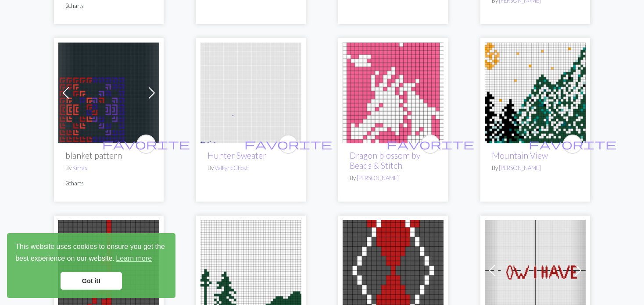
click at [150, 100] on span at bounding box center [152, 93] width 14 height 14
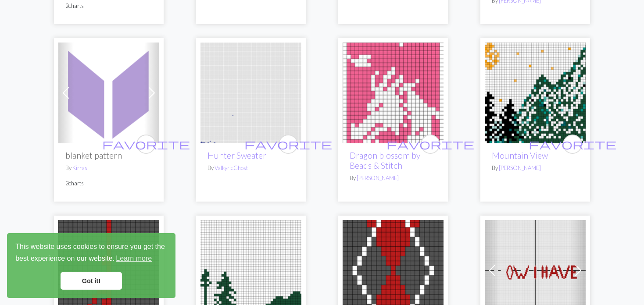
click at [150, 100] on span at bounding box center [152, 93] width 14 height 14
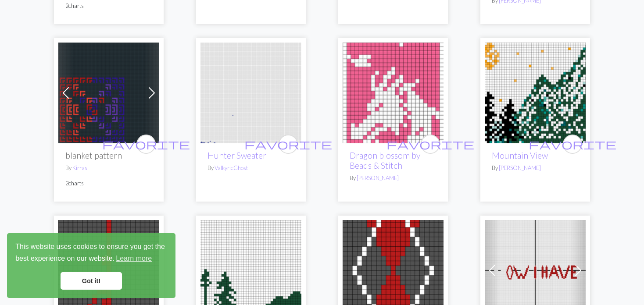
click at [482, 110] on div "favorite Mountain View By Julie Corner" at bounding box center [536, 120] width 110 height 164
click at [498, 104] on img at bounding box center [535, 93] width 101 height 101
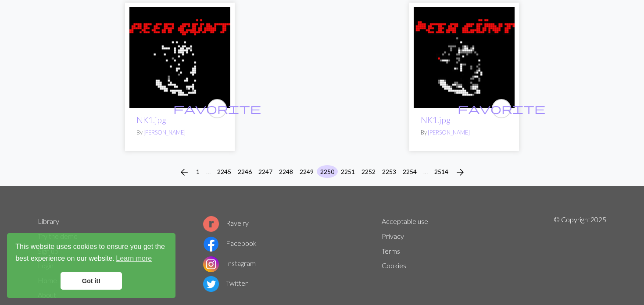
scroll to position [2282, 0]
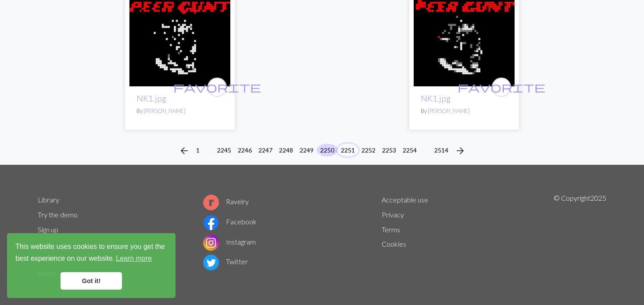
click at [345, 157] on button "2251" at bounding box center [347, 150] width 21 height 13
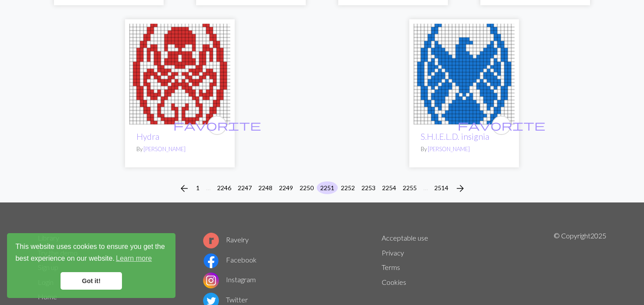
scroll to position [2265, 0]
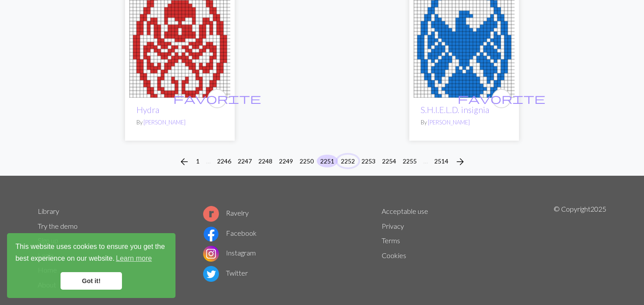
click at [348, 155] on button "2252" at bounding box center [347, 161] width 21 height 13
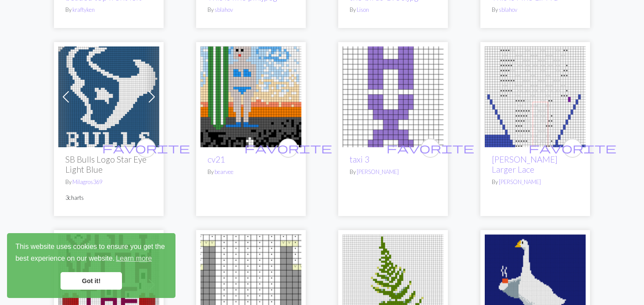
scroll to position [219, 0]
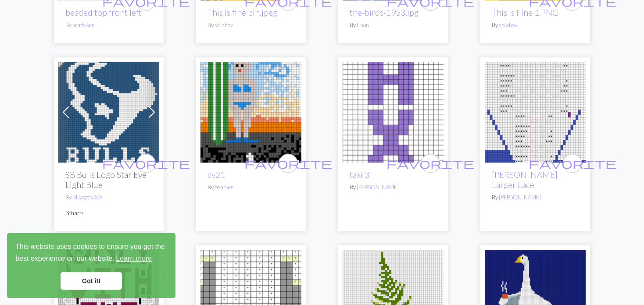
click at [231, 102] on img at bounding box center [251, 112] width 101 height 101
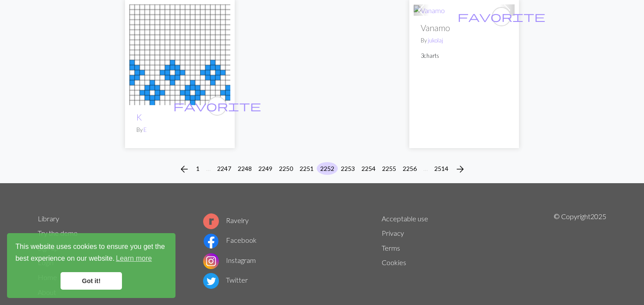
scroll to position [2209, 0]
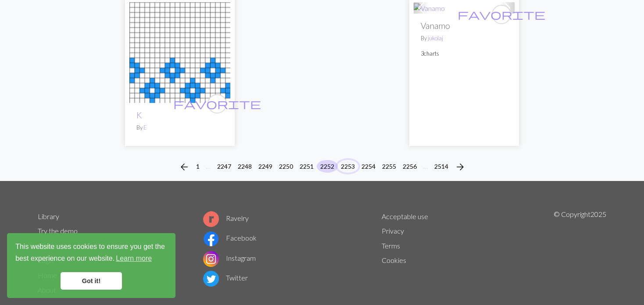
click at [347, 160] on button "2253" at bounding box center [347, 166] width 21 height 13
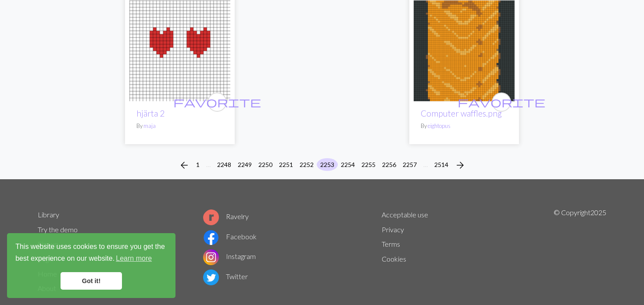
scroll to position [2230, 0]
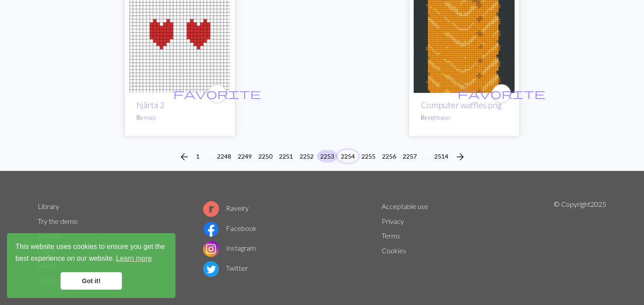
click at [348, 150] on button "2254" at bounding box center [347, 156] width 21 height 13
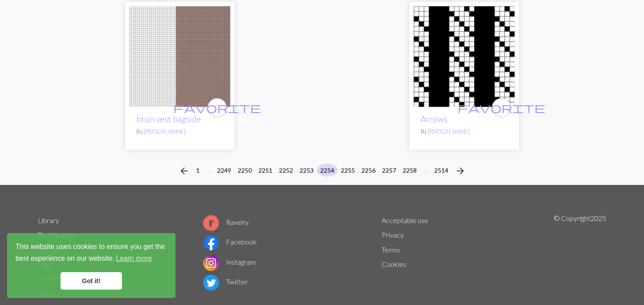
scroll to position [2331, 0]
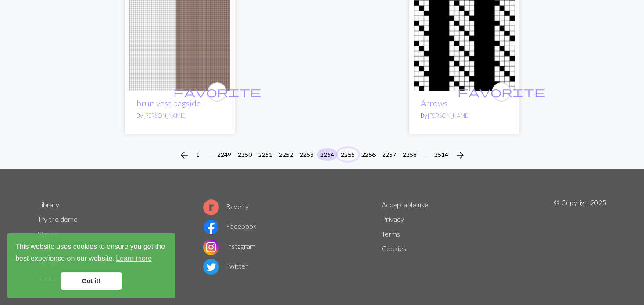
click at [349, 148] on button "2255" at bounding box center [347, 154] width 21 height 13
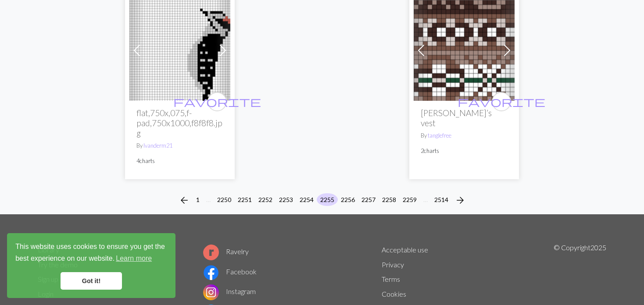
scroll to position [2173, 0]
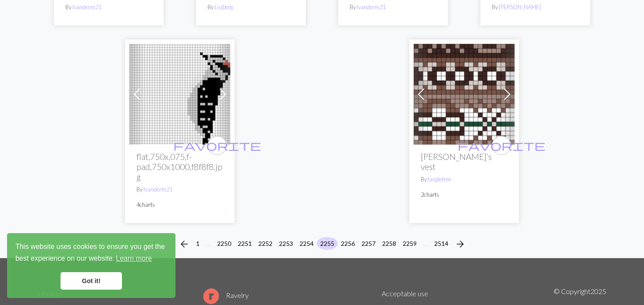
click at [138, 88] on span at bounding box center [137, 94] width 14 height 14
click at [138, 89] on span at bounding box center [137, 94] width 14 height 14
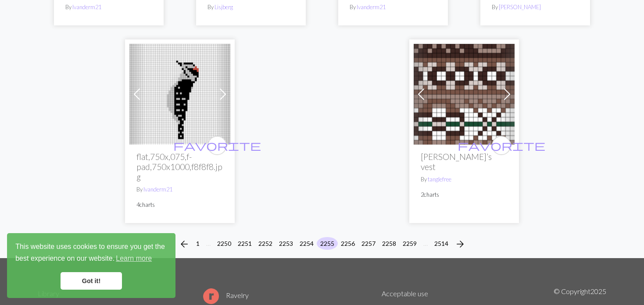
click at [138, 89] on span at bounding box center [137, 94] width 14 height 14
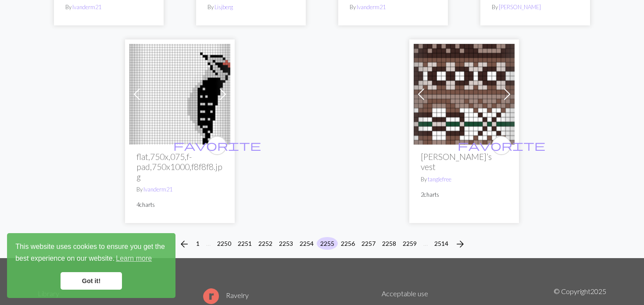
click at [138, 89] on span at bounding box center [137, 94] width 14 height 14
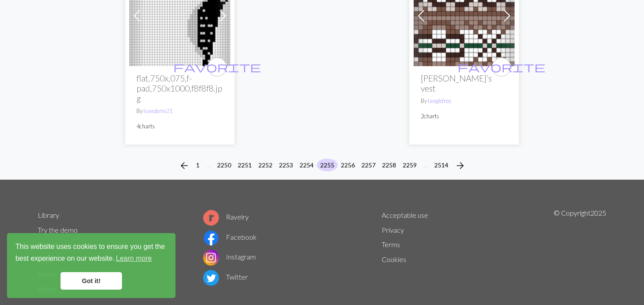
scroll to position [2260, 0]
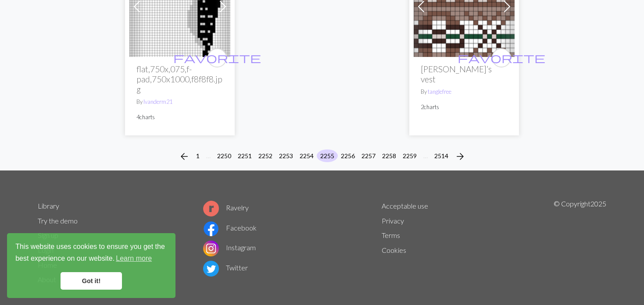
click at [356, 143] on div "arrow_back 1 … 2250 2251 2252 2253 2254 2255 2256 2257 2258 2259 … 2514 arrow_f…" at bounding box center [322, 157] width 644 height 28
click at [345, 150] on button "2256" at bounding box center [347, 156] width 21 height 13
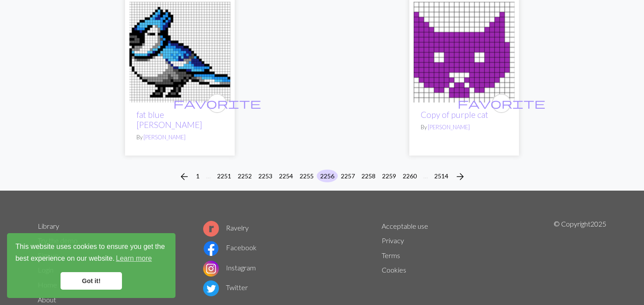
scroll to position [2204, 0]
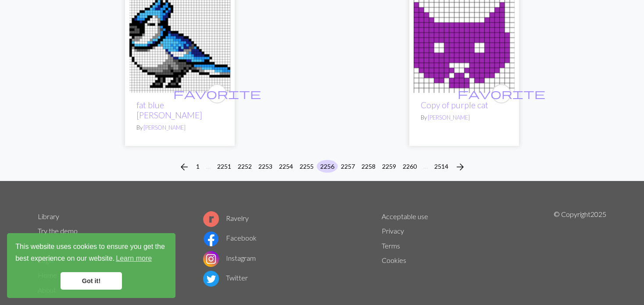
click at [346, 153] on div "arrow_back 1 … 2251 2252 2253 2254 2255 2256 2257 2258 2259 2260 … 2514 arrow_f…" at bounding box center [322, 167] width 644 height 28
click at [351, 160] on button "2257" at bounding box center [347, 166] width 21 height 13
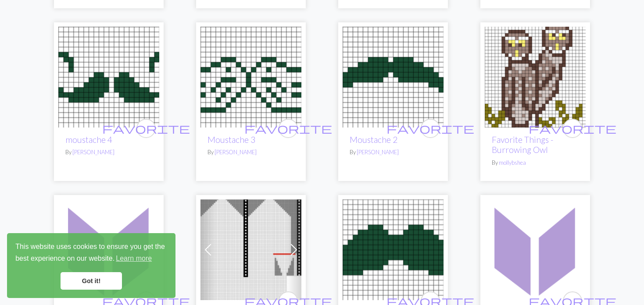
scroll to position [263, 0]
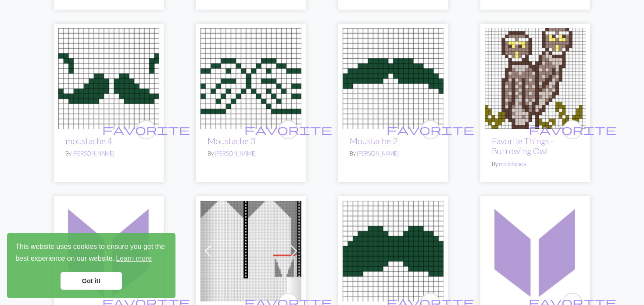
click at [525, 81] on img at bounding box center [535, 78] width 101 height 101
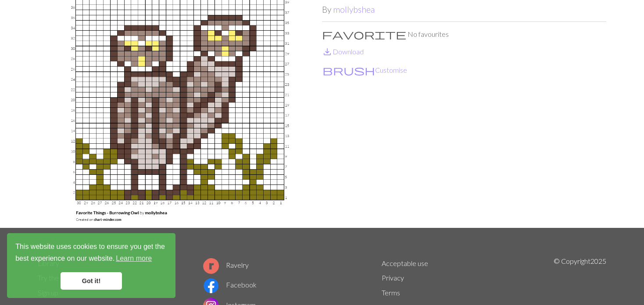
scroll to position [88, 0]
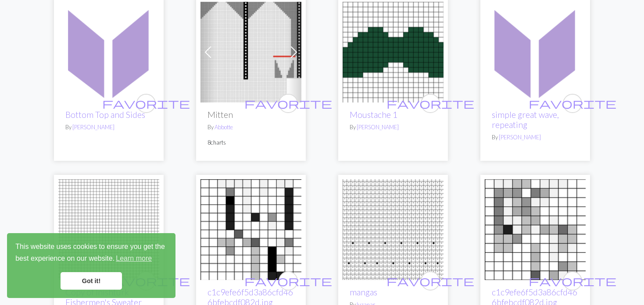
scroll to position [439, 0]
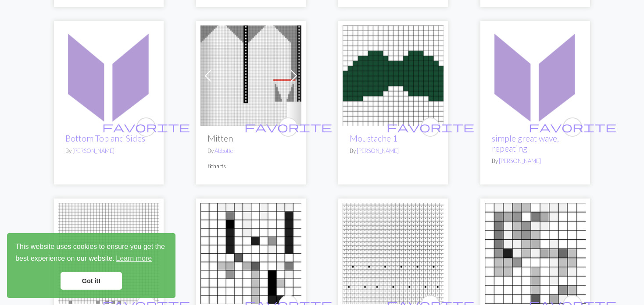
click at [208, 80] on span at bounding box center [208, 76] width 14 height 14
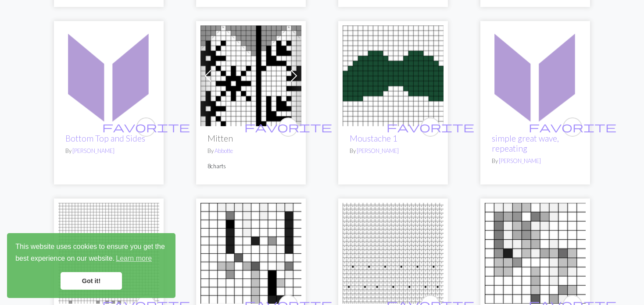
click at [208, 80] on span at bounding box center [208, 76] width 14 height 14
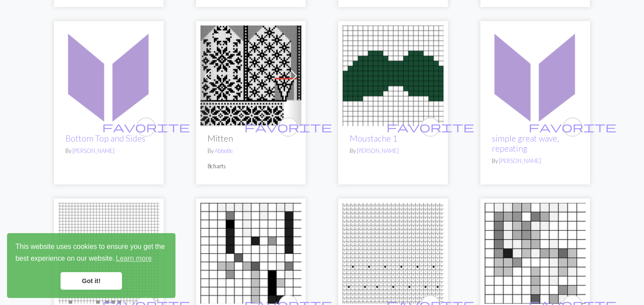
click at [208, 80] on span at bounding box center [208, 76] width 14 height 14
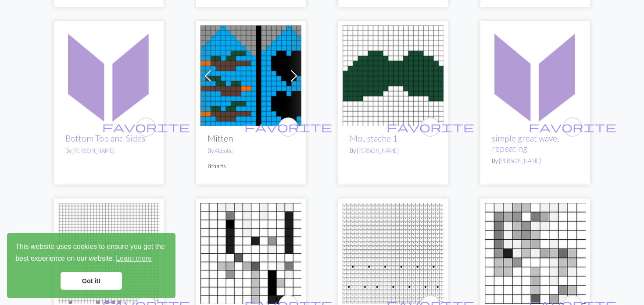
click at [209, 79] on span at bounding box center [208, 76] width 14 height 14
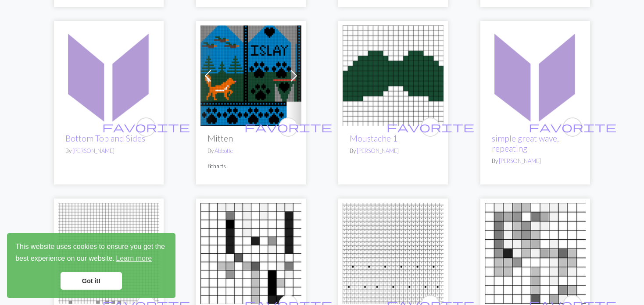
click at [219, 79] on img at bounding box center [251, 75] width 101 height 101
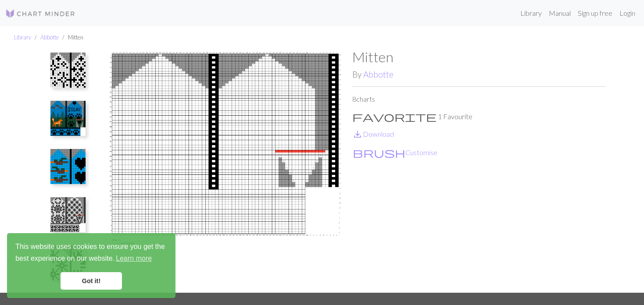
scroll to position [146, 0]
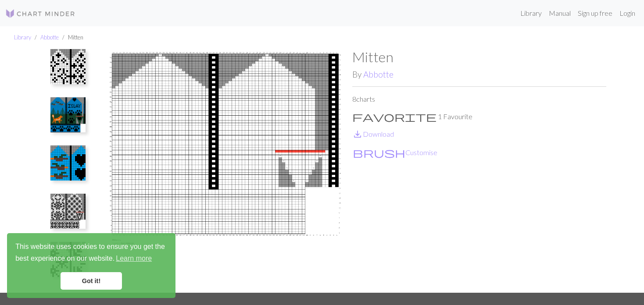
click at [68, 165] on img at bounding box center [67, 163] width 35 height 35
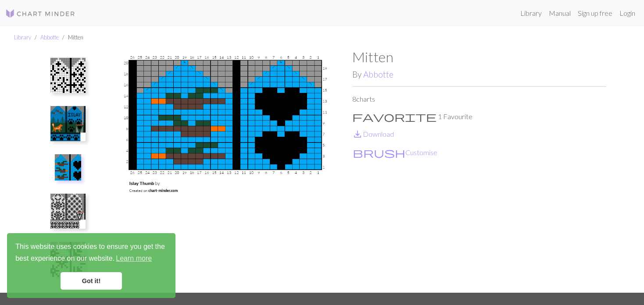
click at [65, 202] on img at bounding box center [67, 211] width 35 height 35
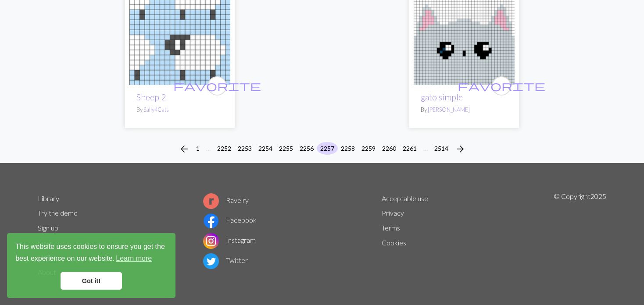
scroll to position [2254, 0]
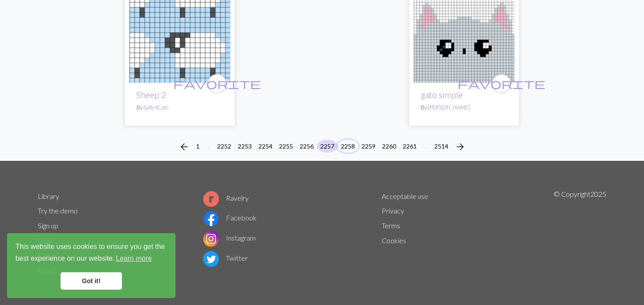
click at [348, 149] on button "2258" at bounding box center [347, 146] width 21 height 13
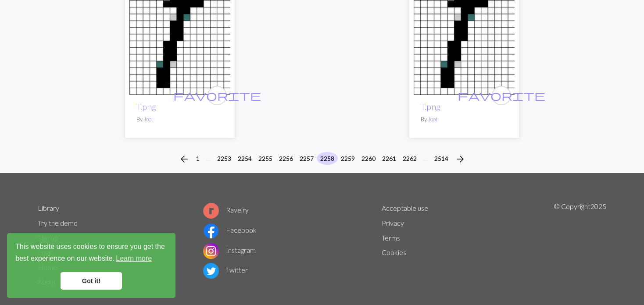
scroll to position [2291, 0]
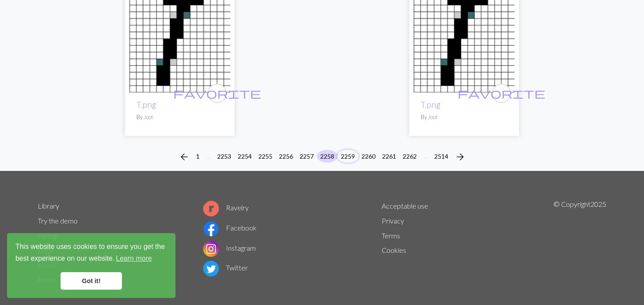
click at [346, 150] on button "2259" at bounding box center [347, 156] width 21 height 13
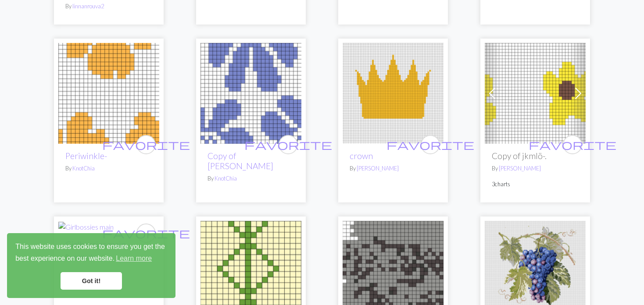
scroll to position [746, 0]
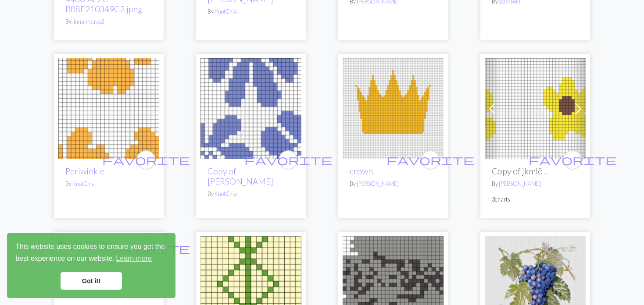
click at [119, 67] on img at bounding box center [108, 108] width 101 height 101
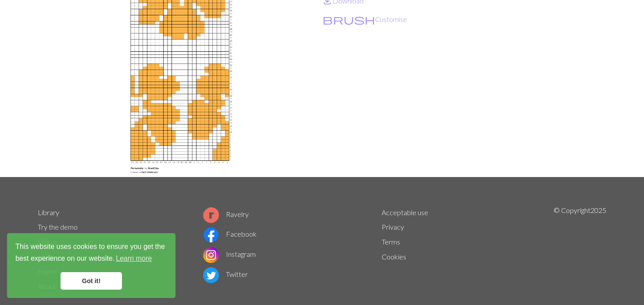
scroll to position [132, 0]
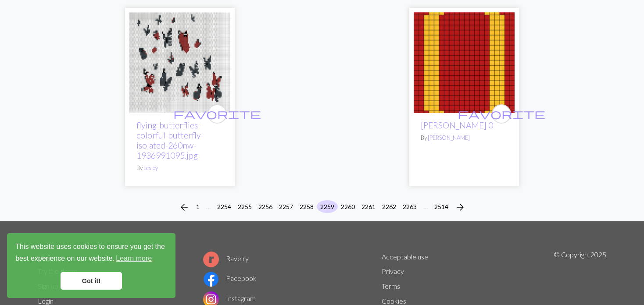
scroll to position [2224, 0]
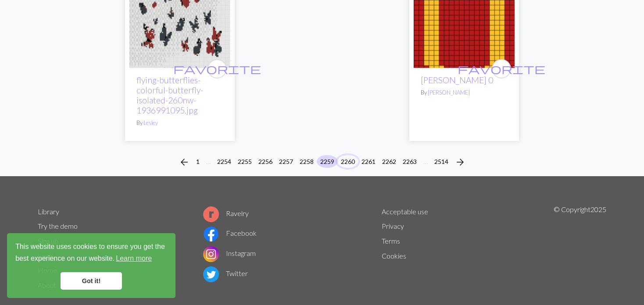
click at [349, 155] on button "2260" at bounding box center [347, 161] width 21 height 13
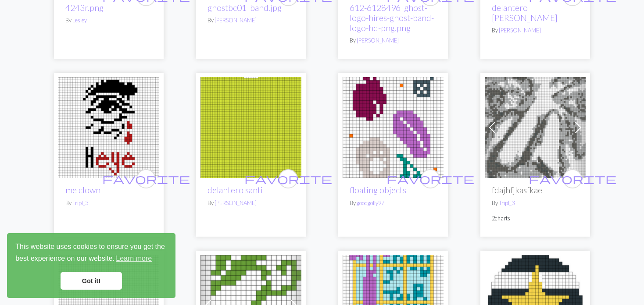
scroll to position [219, 0]
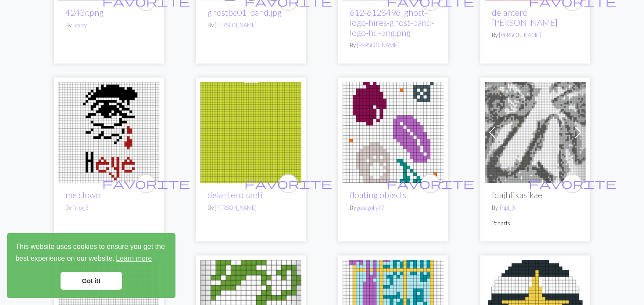
click at [385, 153] on img at bounding box center [393, 132] width 101 height 101
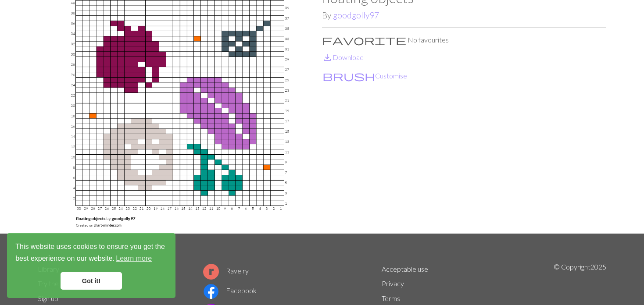
scroll to position [44, 0]
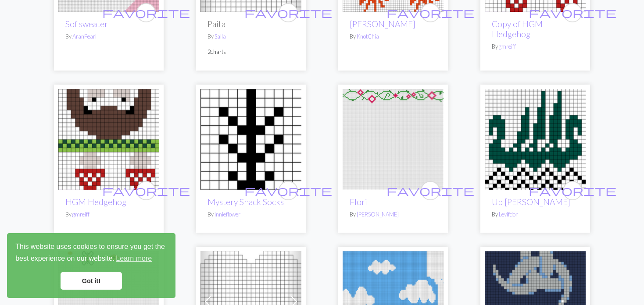
scroll to position [746, 0]
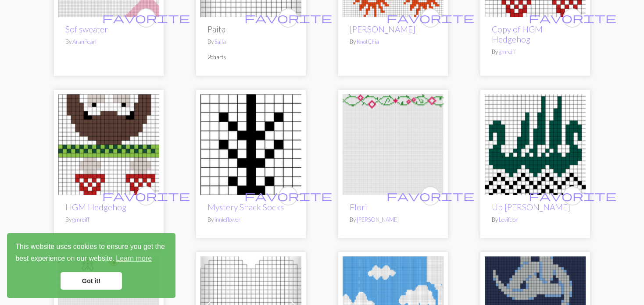
click at [102, 161] on img at bounding box center [108, 144] width 101 height 101
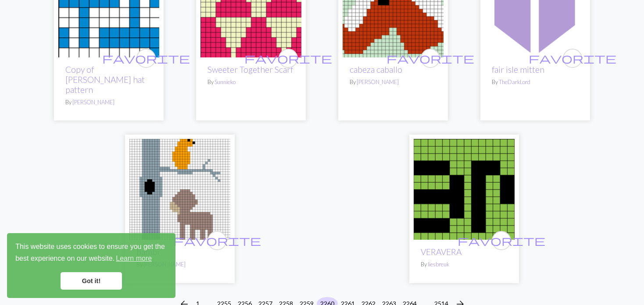
scroll to position [2194, 0]
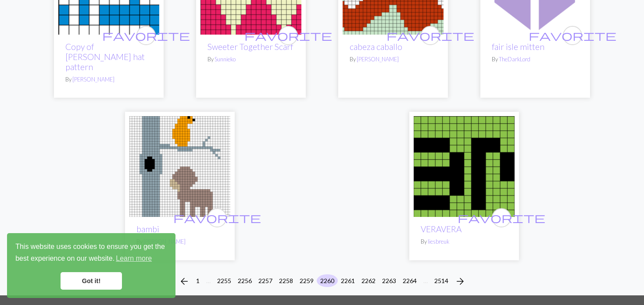
click at [183, 116] on img at bounding box center [179, 166] width 101 height 101
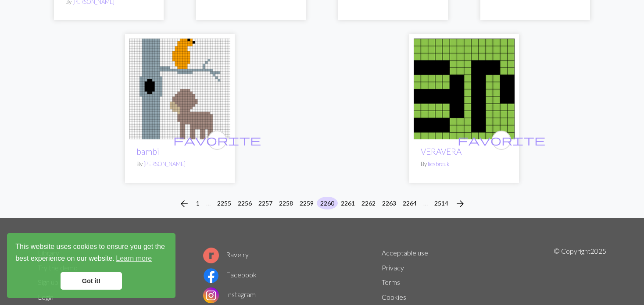
scroll to position [2280, 0]
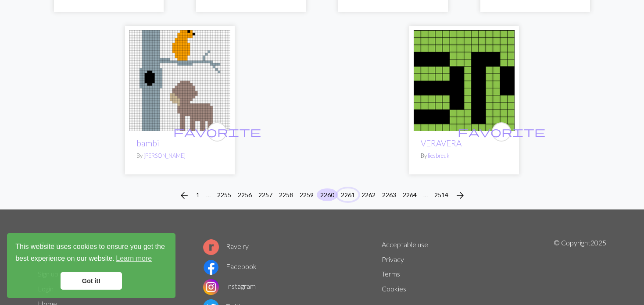
click at [351, 189] on button "2261" at bounding box center [347, 195] width 21 height 13
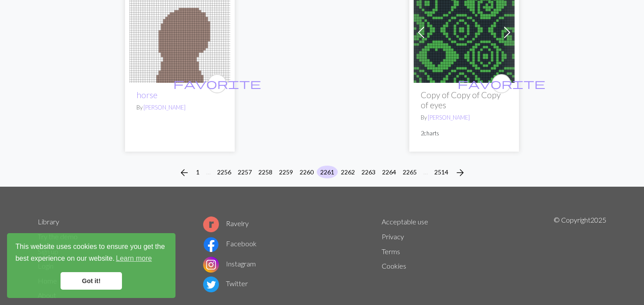
scroll to position [2282, 0]
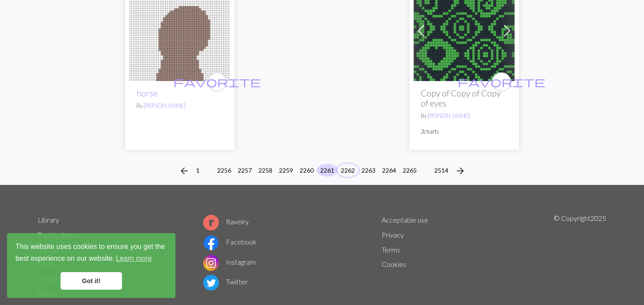
click at [353, 164] on button "2262" at bounding box center [347, 170] width 21 height 13
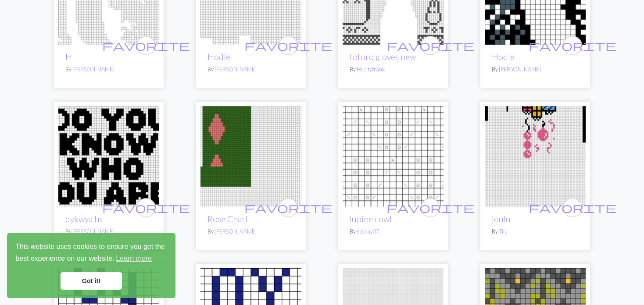
scroll to position [395, 0]
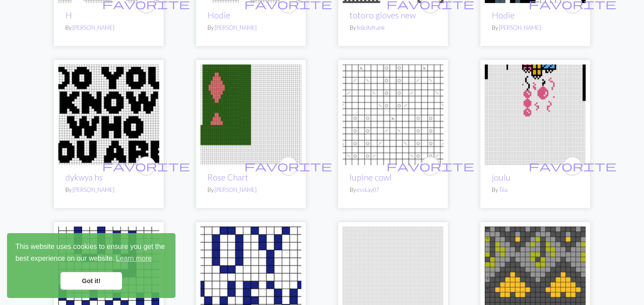
click at [528, 118] on img at bounding box center [535, 115] width 101 height 101
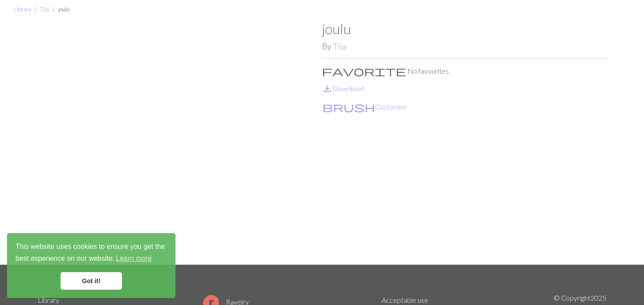
scroll to position [44, 0]
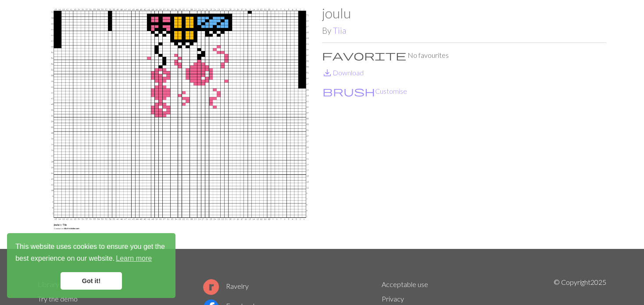
drag, startPoint x: 2, startPoint y: 7, endPoint x: 291, endPoint y: 129, distance: 313.5
click at [291, 129] on img at bounding box center [180, 127] width 284 height 244
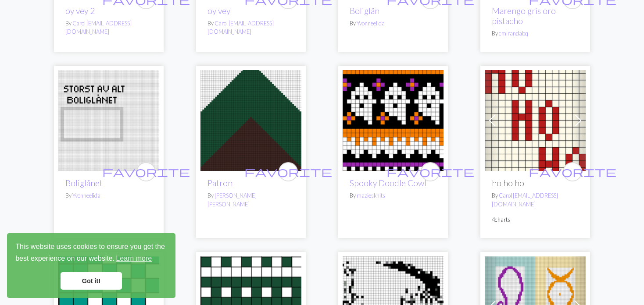
scroll to position [720, 0]
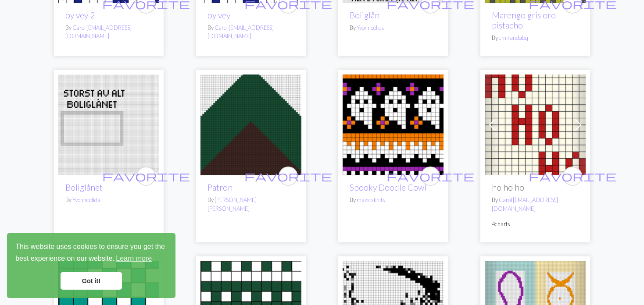
click at [261, 129] on img at bounding box center [251, 125] width 101 height 101
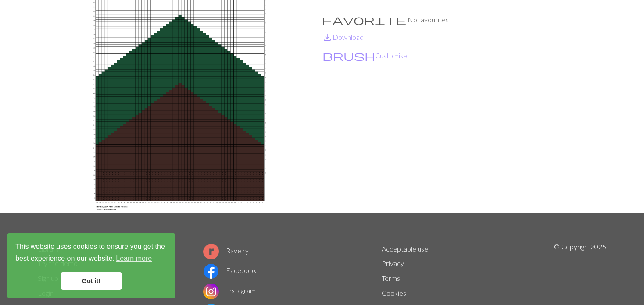
scroll to position [88, 0]
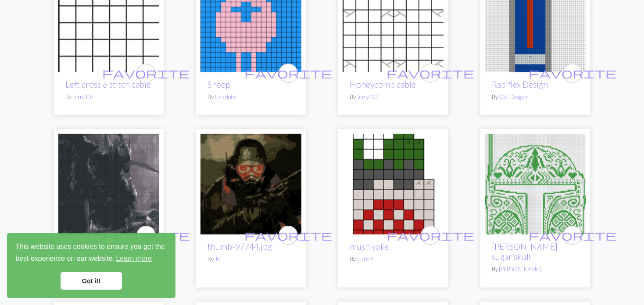
scroll to position [1492, 0]
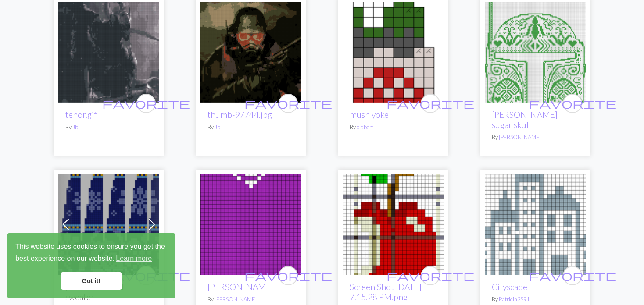
click at [527, 84] on img at bounding box center [535, 52] width 101 height 101
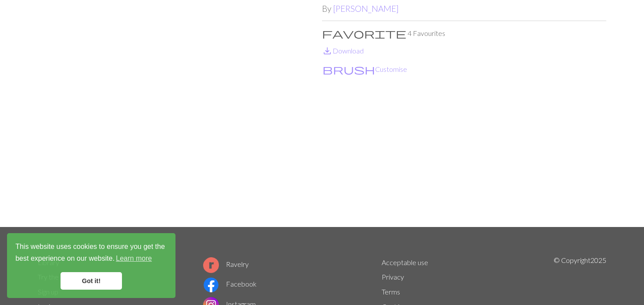
scroll to position [88, 0]
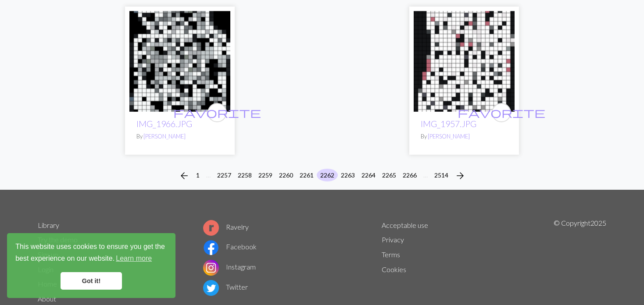
scroll to position [2169, 0]
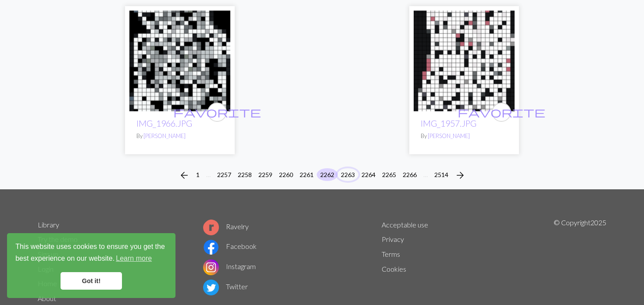
click at [348, 169] on button "2263" at bounding box center [347, 175] width 21 height 13
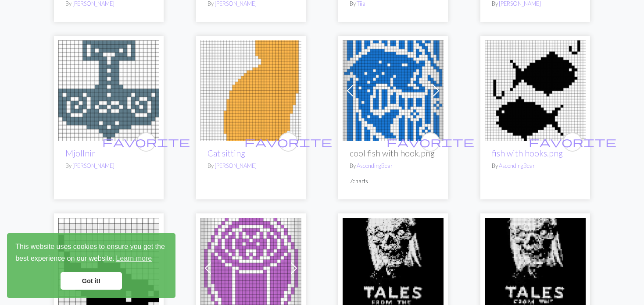
scroll to position [1580, 0]
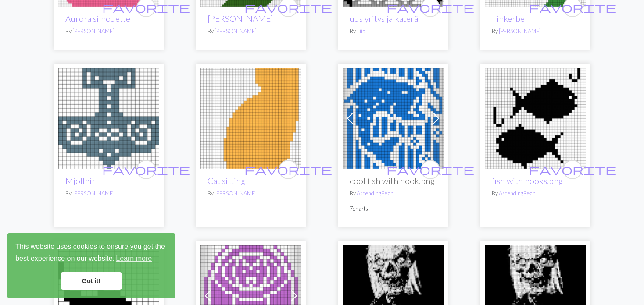
click at [376, 117] on img at bounding box center [393, 118] width 101 height 101
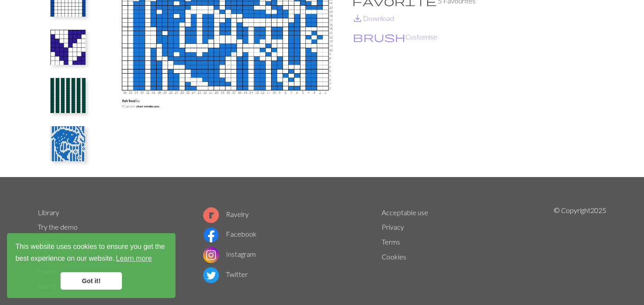
scroll to position [132, 0]
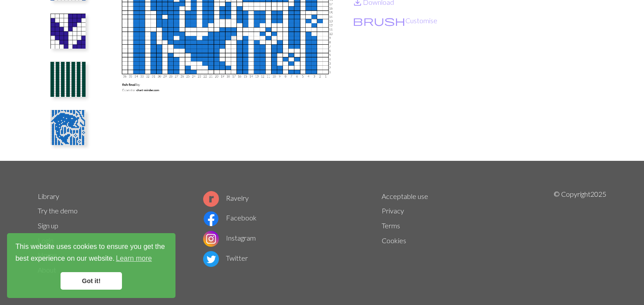
click at [70, 129] on img at bounding box center [67, 127] width 35 height 35
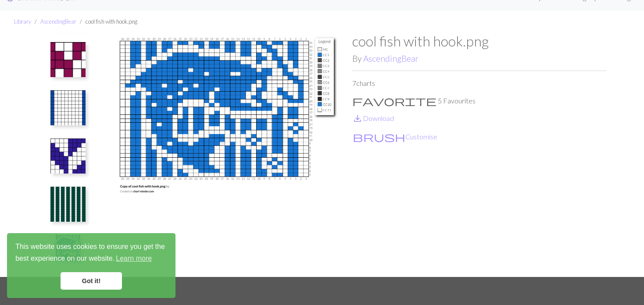
scroll to position [0, 0]
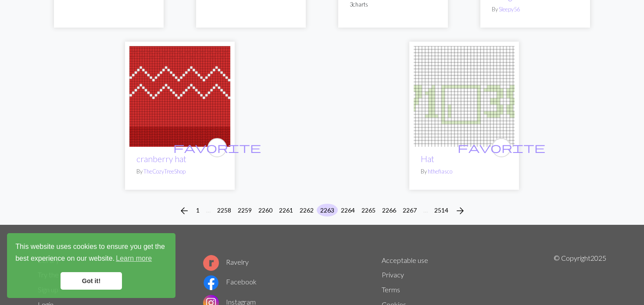
scroll to position [2199, 0]
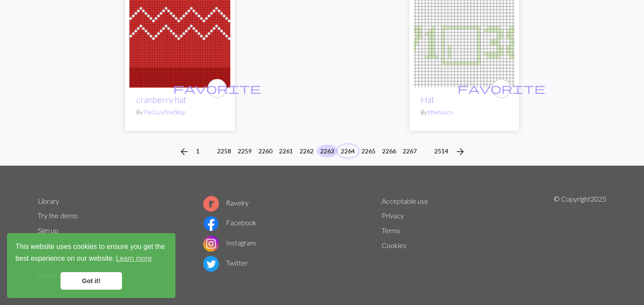
click at [350, 145] on button "2264" at bounding box center [347, 151] width 21 height 13
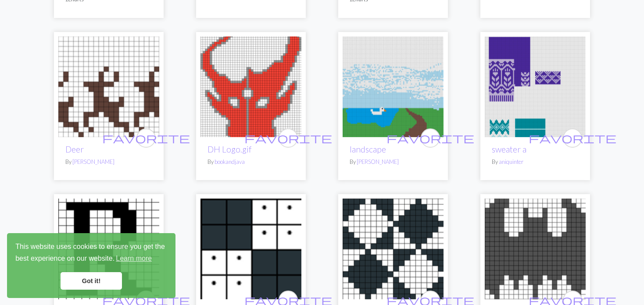
scroll to position [834, 0]
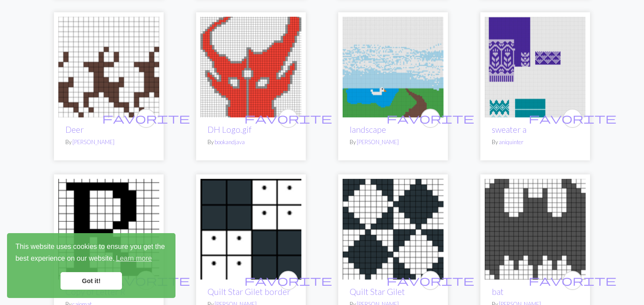
click at [503, 58] on img at bounding box center [535, 67] width 101 height 101
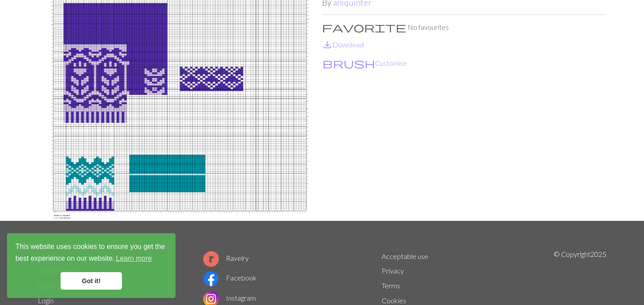
scroll to position [88, 0]
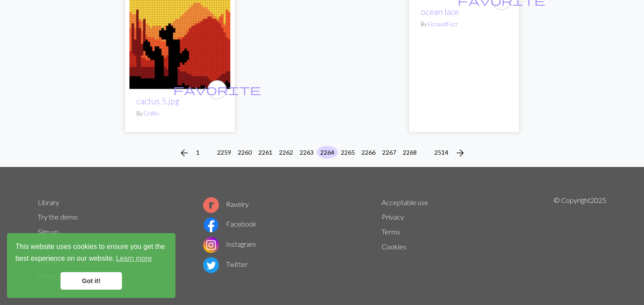
scroll to position [2205, 0]
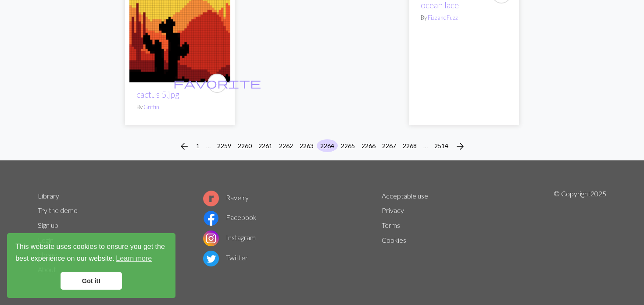
click at [339, 144] on button "2265" at bounding box center [347, 146] width 21 height 13
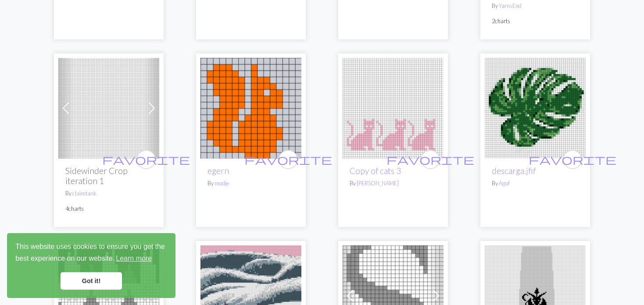
scroll to position [1141, 0]
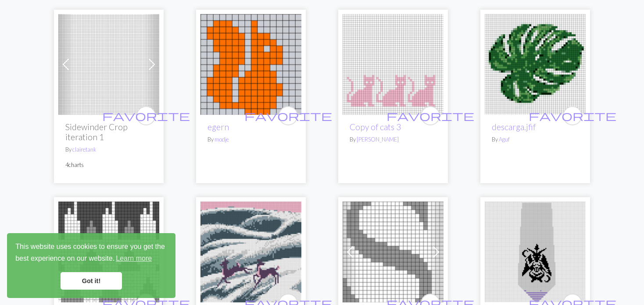
click at [76, 69] on img at bounding box center [108, 64] width 101 height 101
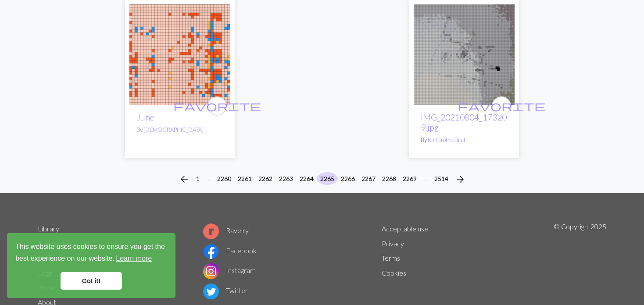
scroll to position [2275, 0]
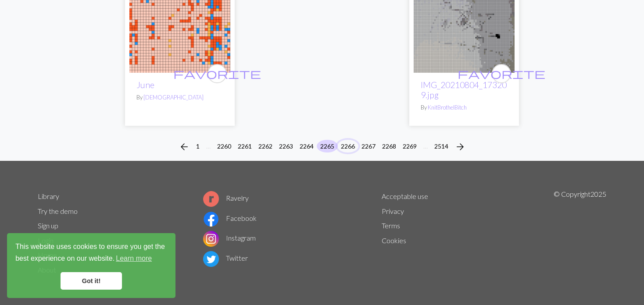
click at [345, 146] on button "2266" at bounding box center [347, 146] width 21 height 13
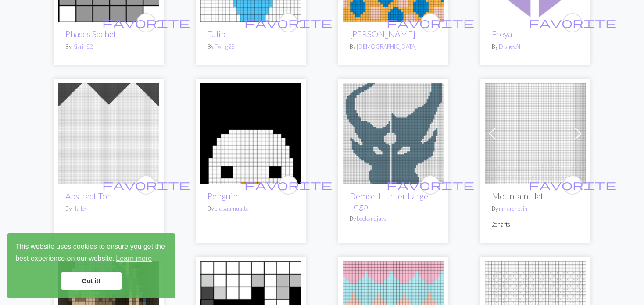
scroll to position [219, 0]
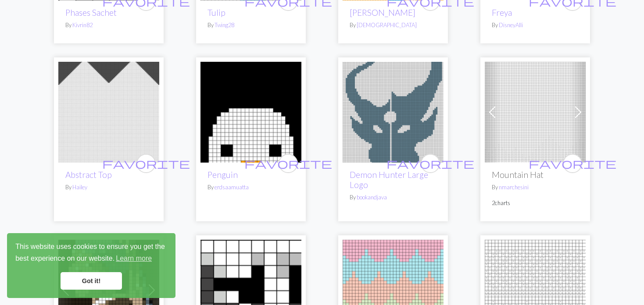
click at [75, 126] on img at bounding box center [108, 112] width 101 height 101
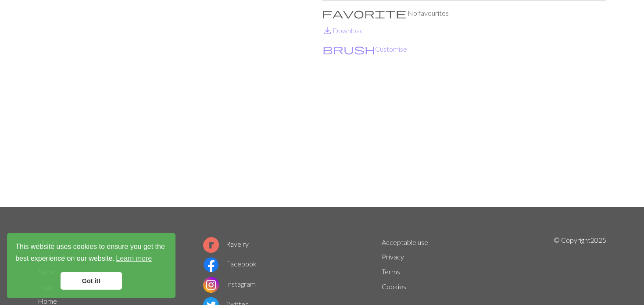
scroll to position [88, 0]
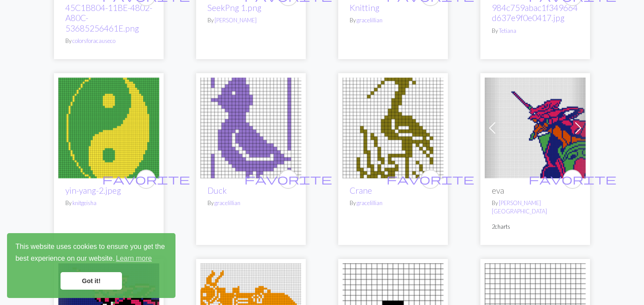
scroll to position [1457, 0]
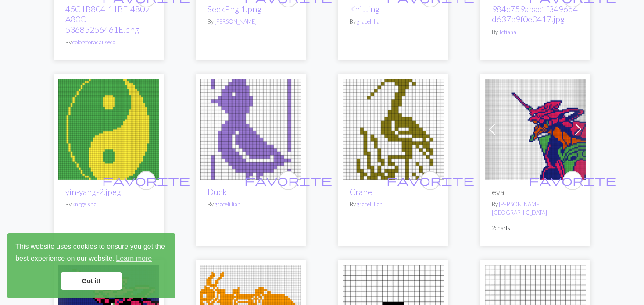
click at [396, 119] on img at bounding box center [393, 129] width 101 height 101
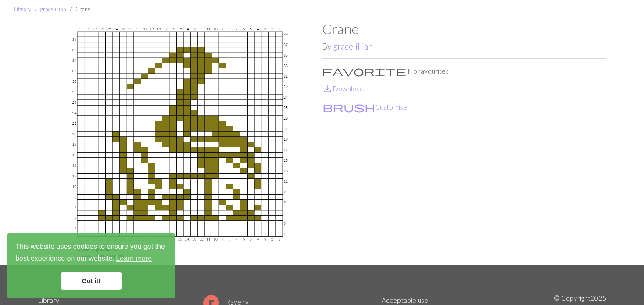
scroll to position [44, 0]
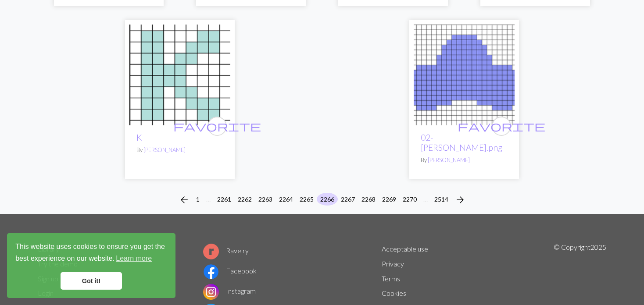
scroll to position [2235, 0]
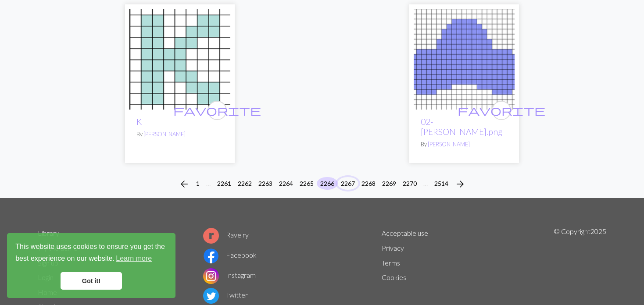
click at [346, 177] on button "2267" at bounding box center [347, 183] width 21 height 13
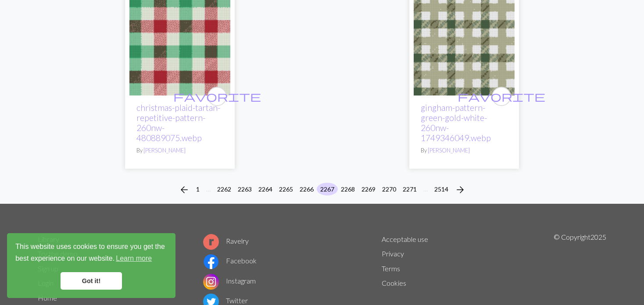
scroll to position [2260, 0]
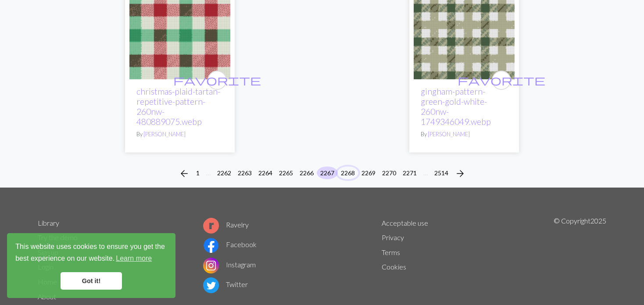
click at [352, 167] on button "2268" at bounding box center [347, 173] width 21 height 13
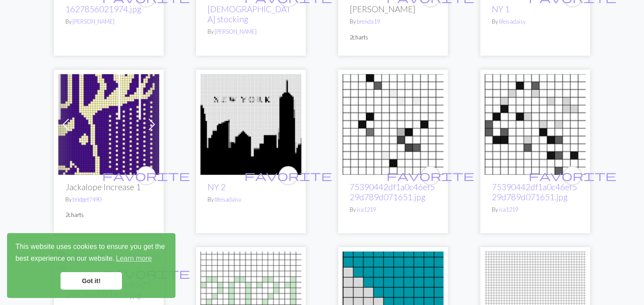
scroll to position [746, 0]
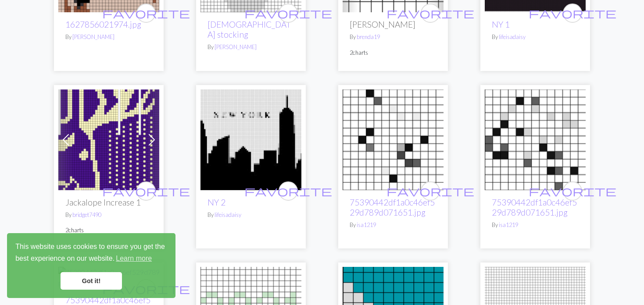
click at [147, 133] on span at bounding box center [152, 140] width 14 height 14
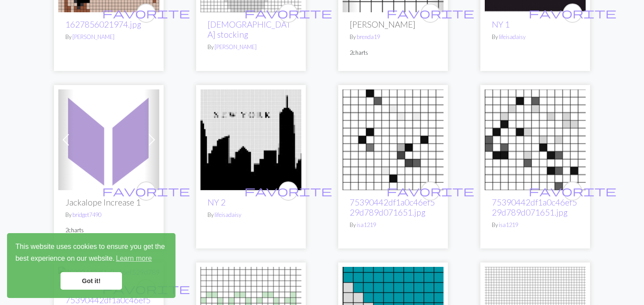
click at [147, 133] on span at bounding box center [152, 140] width 14 height 14
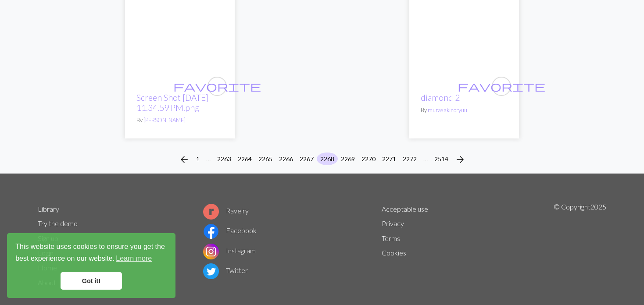
scroll to position [2316, 0]
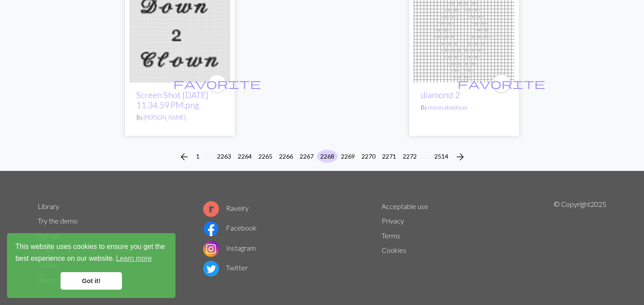
click at [349, 143] on div "arrow_back 1 … 2263 2264 2265 2266 2267 2268 2269 2270 2271 2272 … 2514 arrow_f…" at bounding box center [322, 157] width 644 height 28
click at [341, 150] on button "2269" at bounding box center [347, 156] width 21 height 13
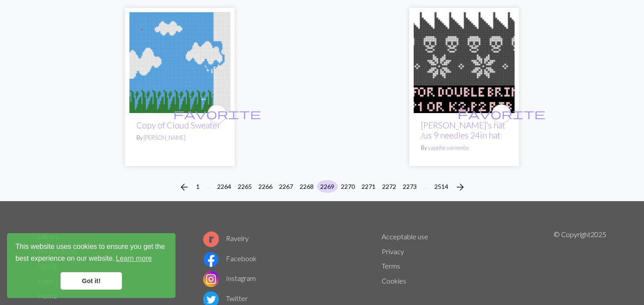
scroll to position [2194, 0]
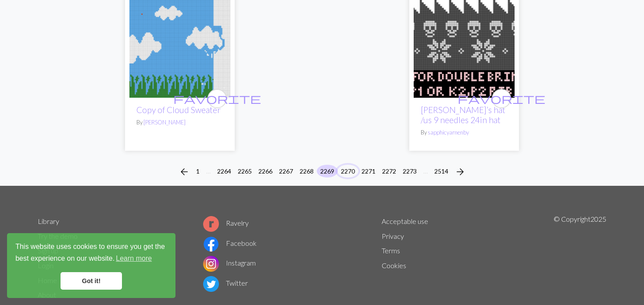
click at [349, 165] on button "2270" at bounding box center [347, 171] width 21 height 13
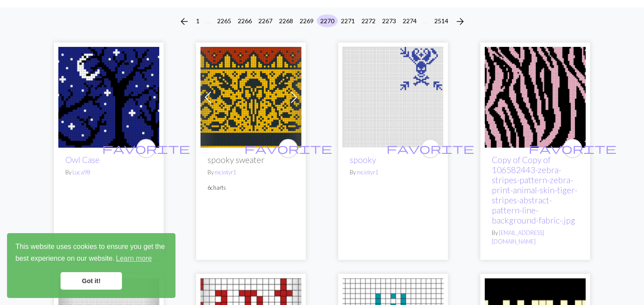
scroll to position [88, 0]
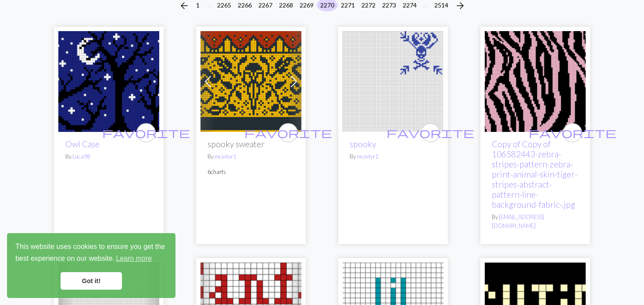
click at [96, 85] on img at bounding box center [108, 81] width 101 height 101
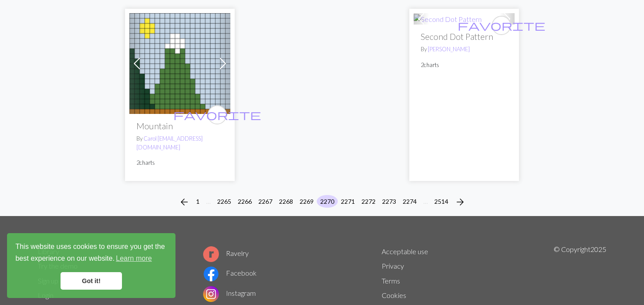
scroll to position [2393, 0]
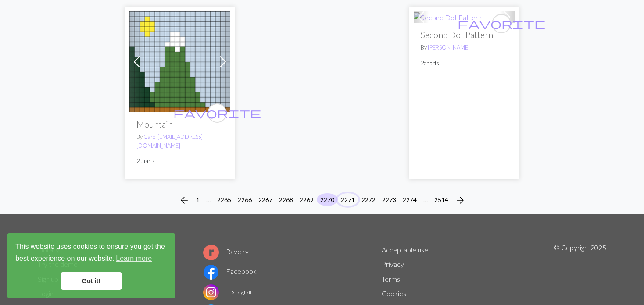
click at [349, 194] on button "2271" at bounding box center [347, 200] width 21 height 13
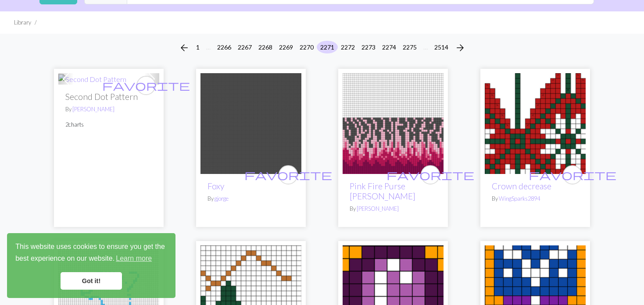
scroll to position [44, 0]
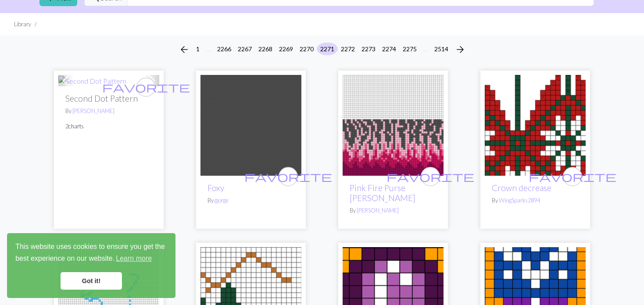
click at [382, 137] on img at bounding box center [393, 125] width 101 height 101
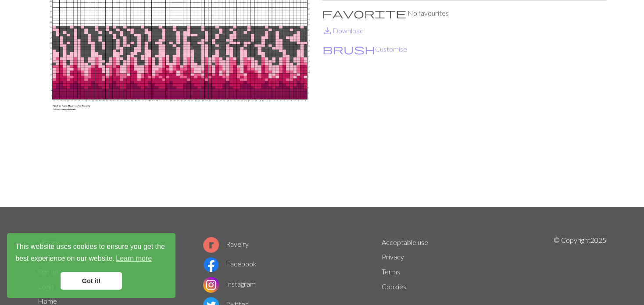
scroll to position [88, 0]
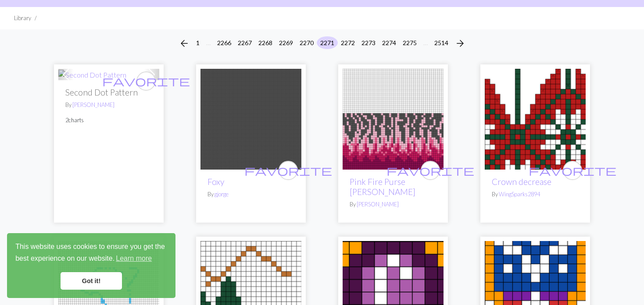
scroll to position [132, 0]
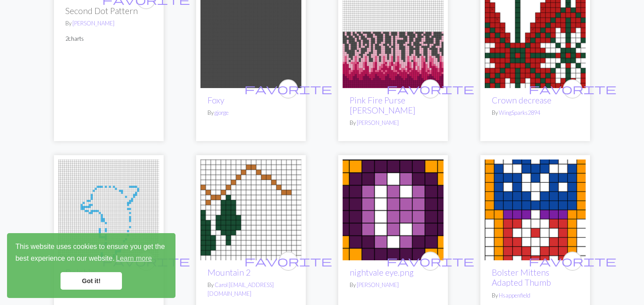
click at [533, 49] on img at bounding box center [535, 37] width 101 height 101
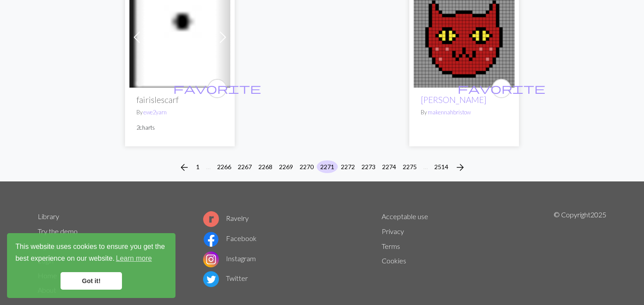
scroll to position [2275, 0]
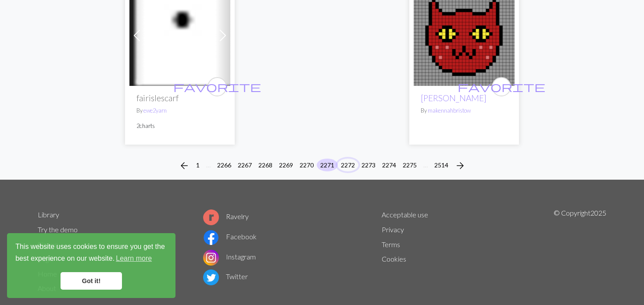
click at [348, 159] on button "2272" at bounding box center [347, 165] width 21 height 13
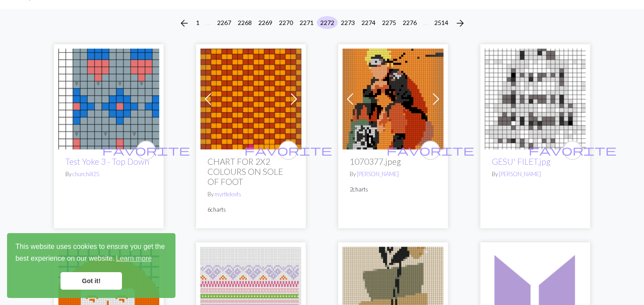
scroll to position [88, 0]
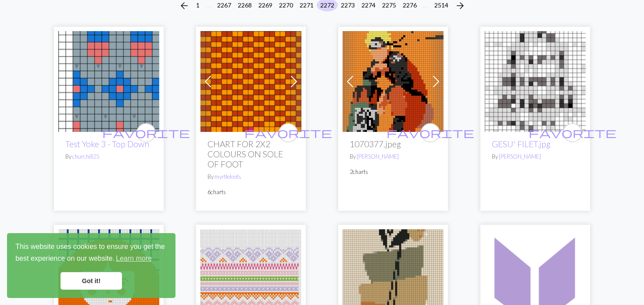
click at [421, 80] on img at bounding box center [393, 81] width 101 height 101
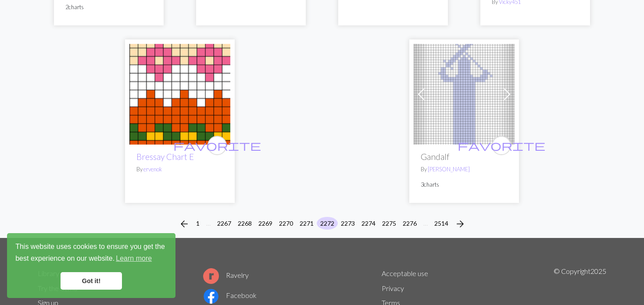
scroll to position [2363, 0]
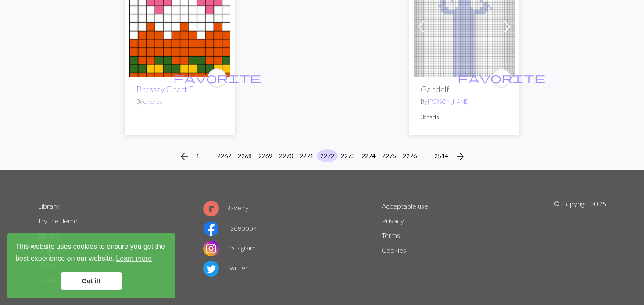
click at [347, 143] on div "arrow_back 1 … 2267 2268 2269 2270 2271 2272 2273 2274 2275 2276 … 2514 arrow_f…" at bounding box center [322, 157] width 644 height 28
click at [363, 143] on div "arrow_back 1 … 2267 2268 2269 2270 2271 2272 2273 2274 2275 2276 … 2514 arrow_f…" at bounding box center [322, 157] width 644 height 28
click at [349, 143] on div "arrow_back 1 … 2267 2268 2269 2270 2271 2272 2273 2274 2275 2276 … 2514 arrow_f…" at bounding box center [322, 157] width 644 height 28
click at [340, 150] on li "2273" at bounding box center [348, 157] width 21 height 14
click at [338, 150] on li "2273" at bounding box center [348, 157] width 21 height 14
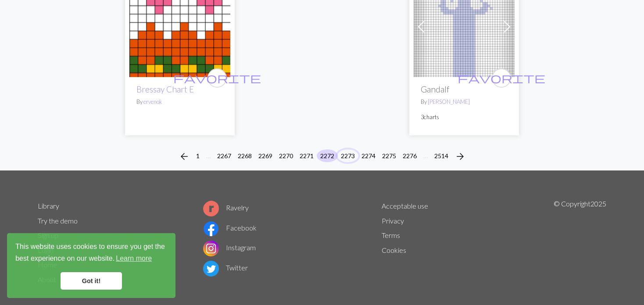
click at [350, 150] on button "2273" at bounding box center [347, 156] width 21 height 13
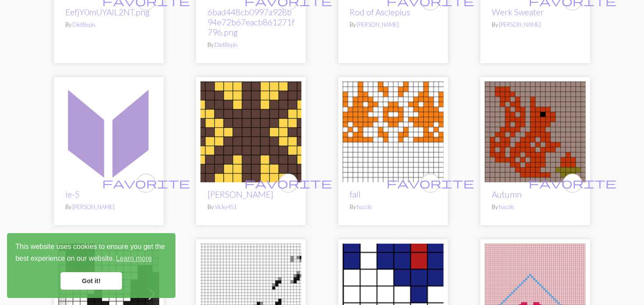
scroll to position [614, 0]
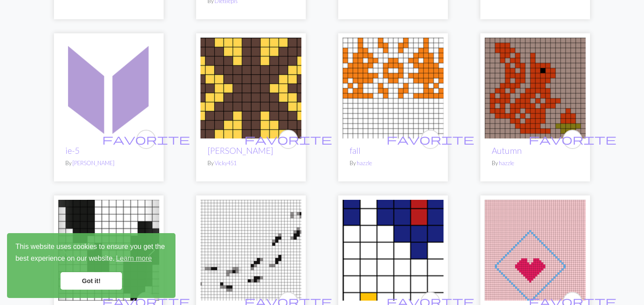
click at [382, 86] on img at bounding box center [393, 88] width 101 height 101
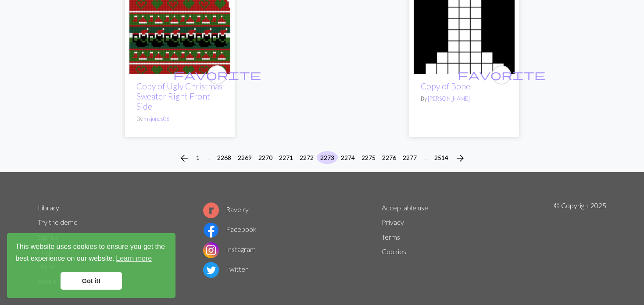
scroll to position [2311, 0]
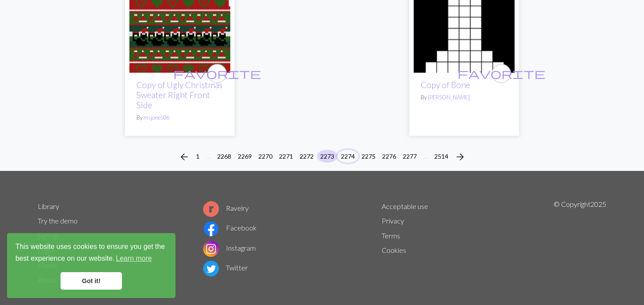
click at [344, 150] on button "2274" at bounding box center [347, 156] width 21 height 13
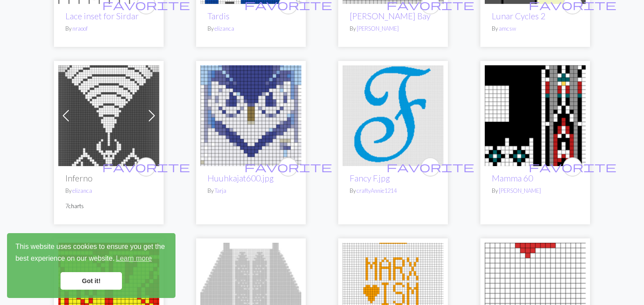
scroll to position [1624, 0]
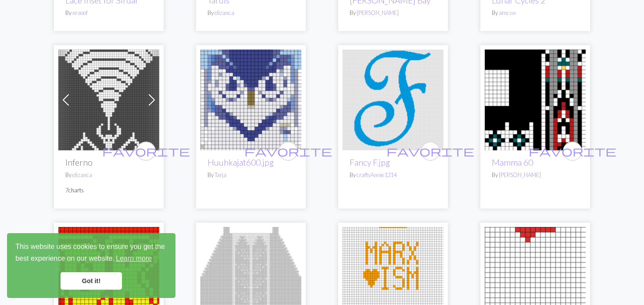
click at [239, 81] on img at bounding box center [251, 100] width 101 height 101
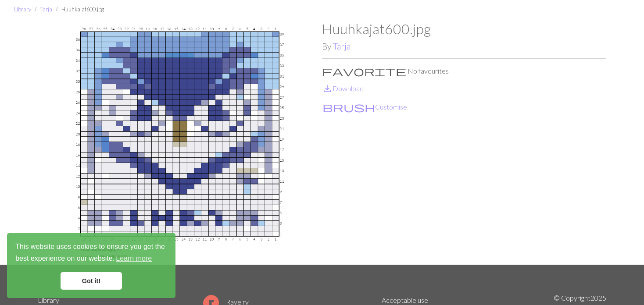
scroll to position [44, 0]
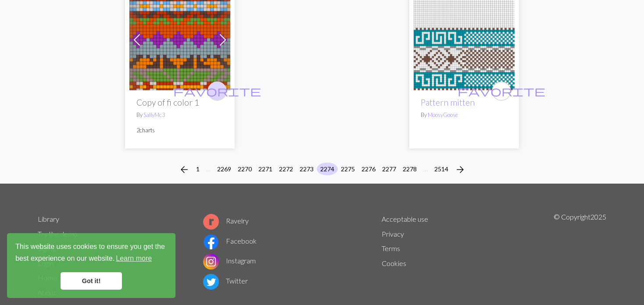
scroll to position [2214, 0]
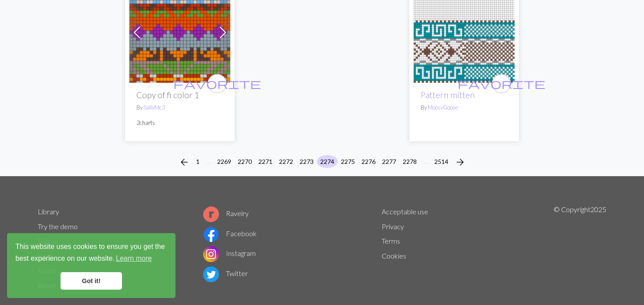
click at [336, 148] on div "arrow_back 1 … 2269 2270 2271 2272 2273 2274 2275 2276 2277 2278 … 2514 arrow_f…" at bounding box center [322, 162] width 644 height 28
click at [345, 155] on button "2275" at bounding box center [347, 161] width 21 height 13
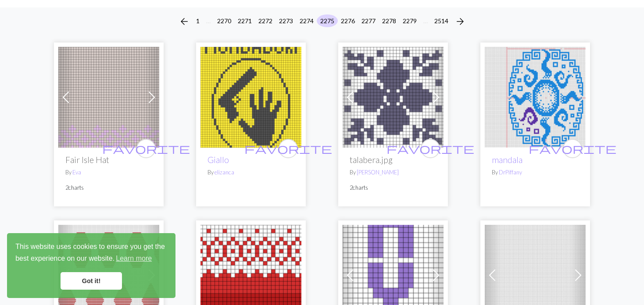
scroll to position [88, 0]
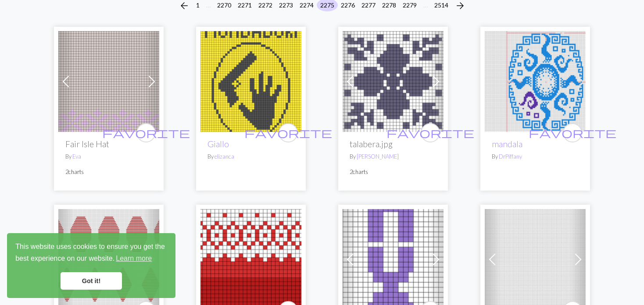
click at [82, 74] on img at bounding box center [108, 81] width 101 height 101
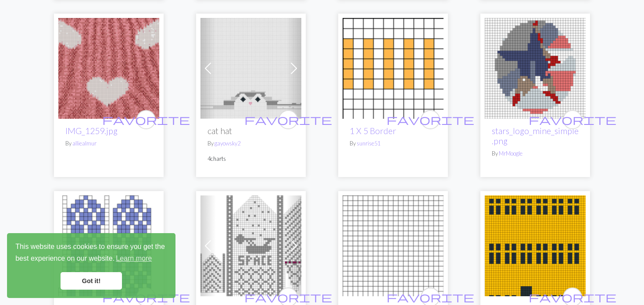
scroll to position [483, 0]
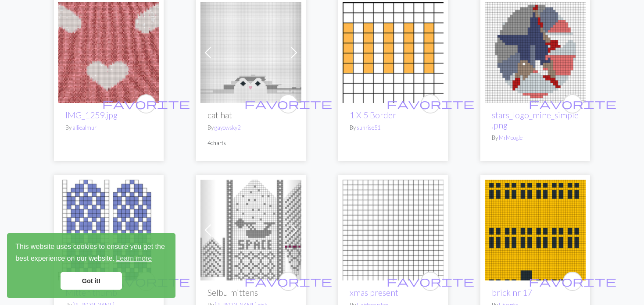
click at [235, 67] on img at bounding box center [251, 52] width 101 height 101
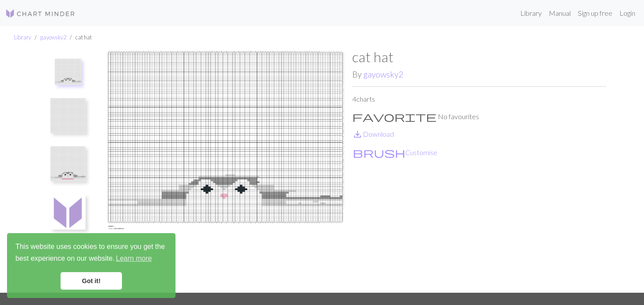
click at [69, 173] on img at bounding box center [67, 164] width 35 height 35
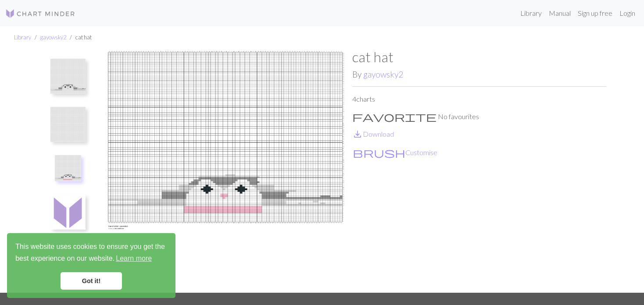
click at [69, 136] on img at bounding box center [67, 124] width 35 height 35
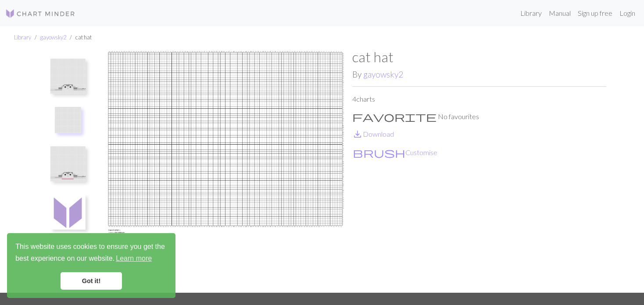
click at [66, 115] on img at bounding box center [68, 120] width 26 height 26
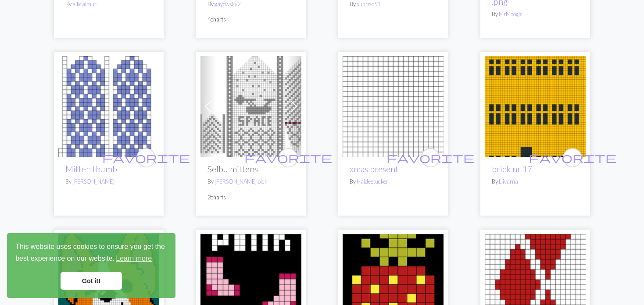
scroll to position [614, 0]
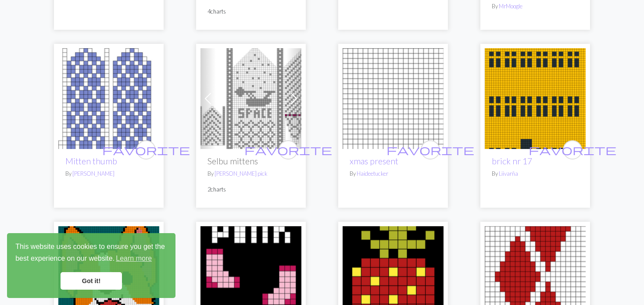
click at [265, 99] on img at bounding box center [251, 98] width 101 height 101
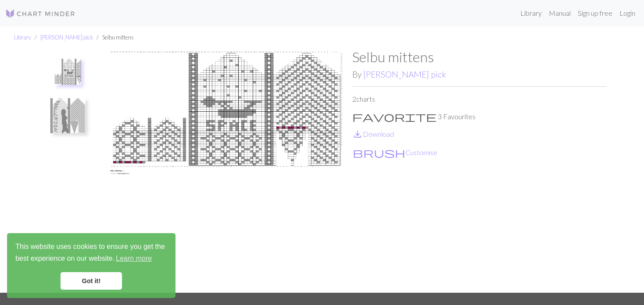
click at [68, 114] on img at bounding box center [67, 115] width 35 height 35
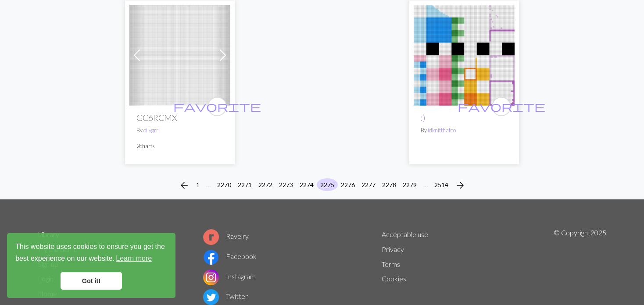
scroll to position [2273, 0]
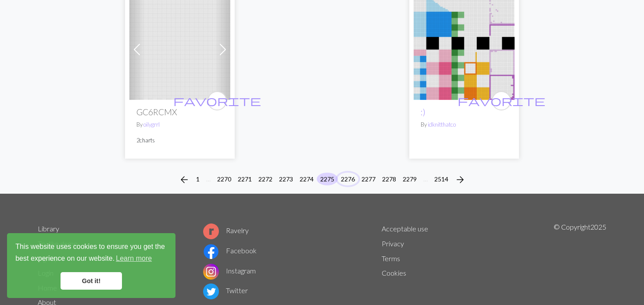
click at [346, 173] on button "2276" at bounding box center [347, 179] width 21 height 13
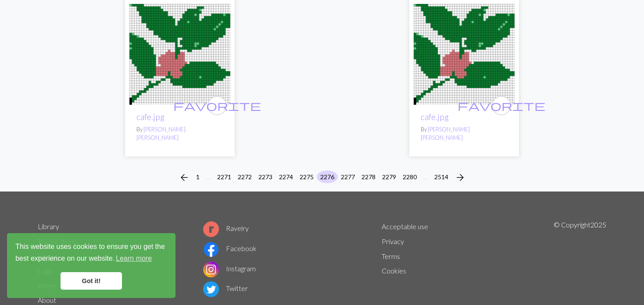
scroll to position [2250, 0]
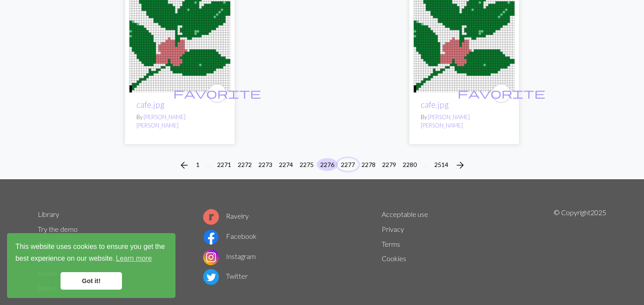
click at [348, 158] on button "2277" at bounding box center [347, 164] width 21 height 13
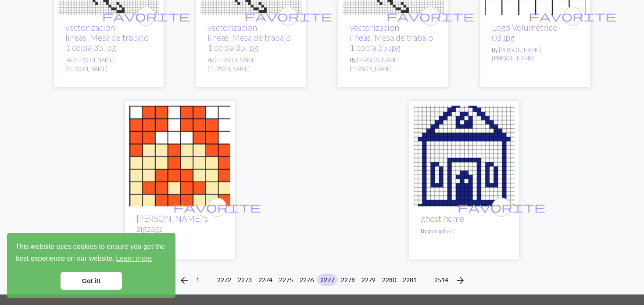
scroll to position [2282, 0]
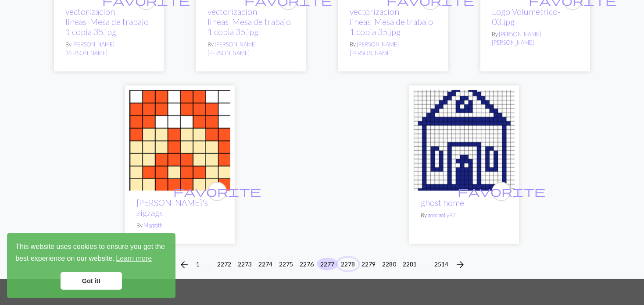
click at [346, 258] on button "2278" at bounding box center [347, 264] width 21 height 13
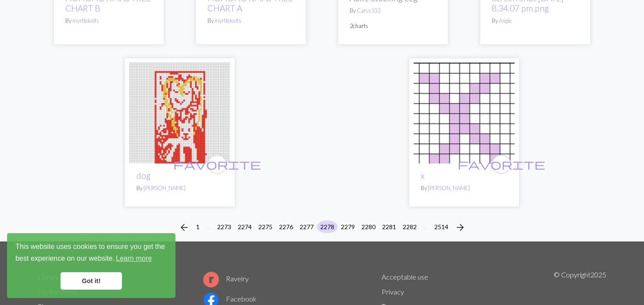
scroll to position [2238, 0]
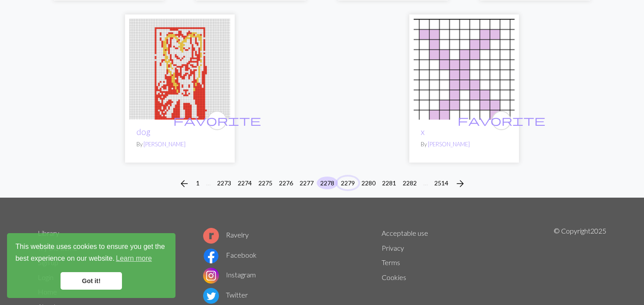
click at [345, 177] on button "2279" at bounding box center [347, 183] width 21 height 13
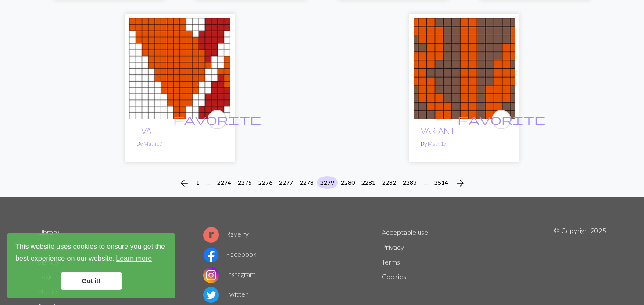
scroll to position [2265, 0]
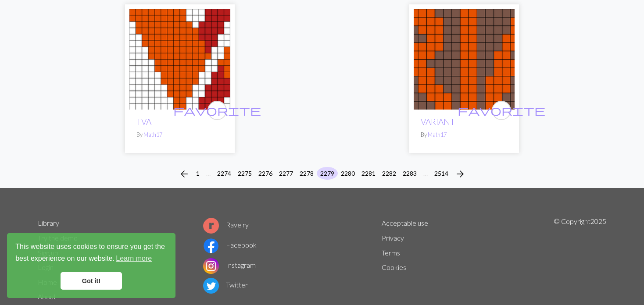
click at [346, 160] on div "arrow_back 1 … 2274 2275 2276 2277 2278 2279 2280 2281 2282 2283 … 2514 arrow_f…" at bounding box center [322, 174] width 644 height 28
click at [372, 167] on button "2281" at bounding box center [368, 173] width 21 height 13
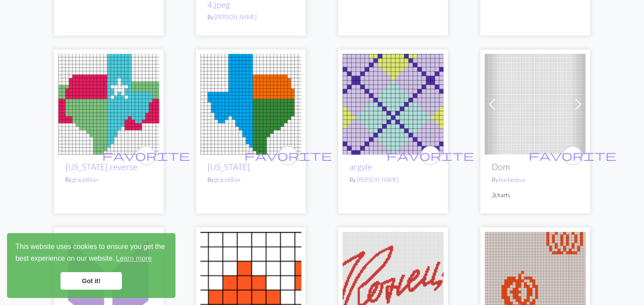
scroll to position [263, 0]
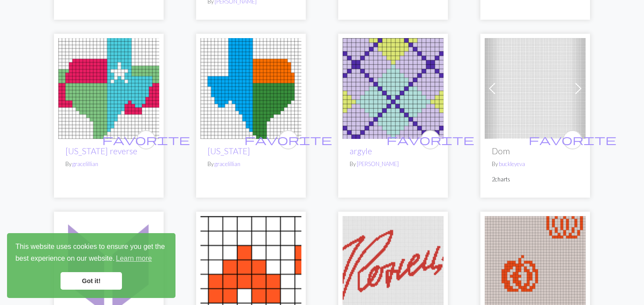
click at [495, 71] on link "Previous" at bounding box center [492, 88] width 15 height 101
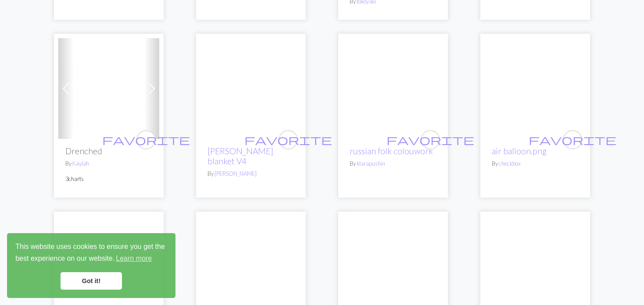
scroll to position [614, 0]
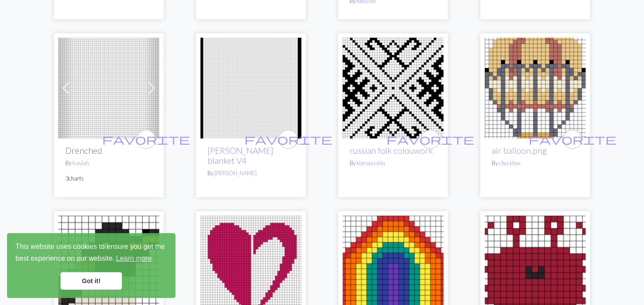
click at [69, 92] on span at bounding box center [66, 88] width 14 height 14
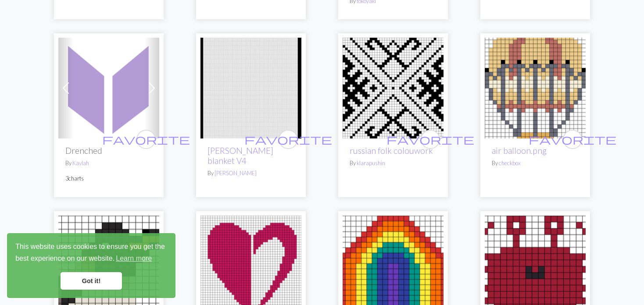
click at [69, 92] on span at bounding box center [66, 88] width 14 height 14
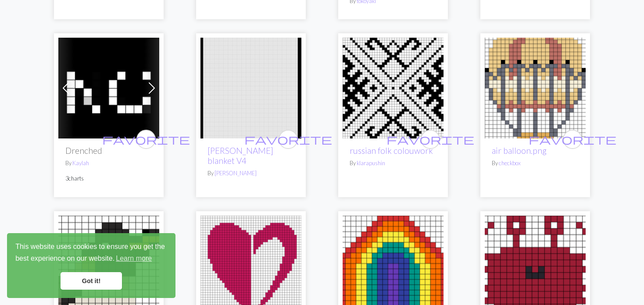
click at [73, 95] on img at bounding box center [108, 88] width 101 height 101
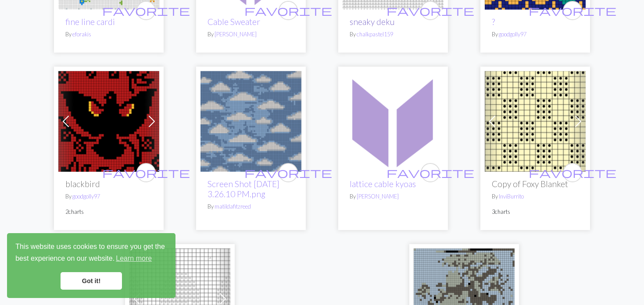
scroll to position [2063, 0]
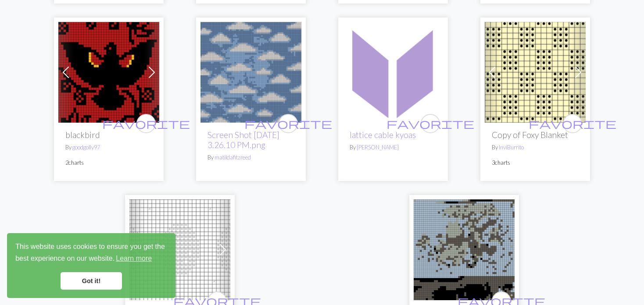
click at [151, 67] on span at bounding box center [152, 72] width 14 height 14
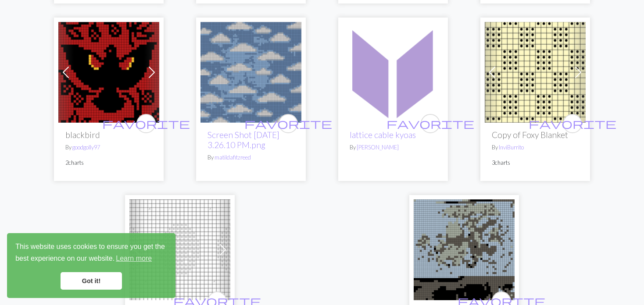
click at [151, 67] on span at bounding box center [152, 72] width 14 height 14
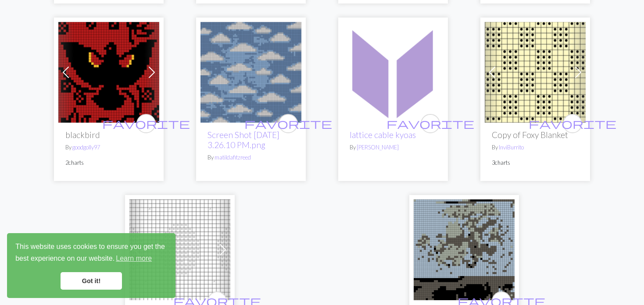
click at [100, 76] on img at bounding box center [108, 72] width 101 height 101
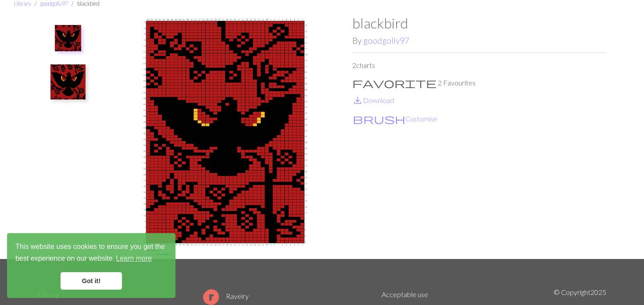
scroll to position [44, 0]
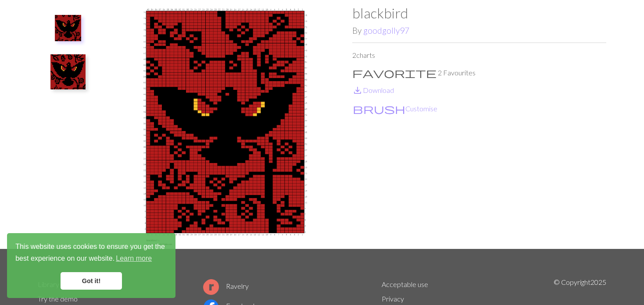
click at [63, 71] on img at bounding box center [67, 71] width 35 height 35
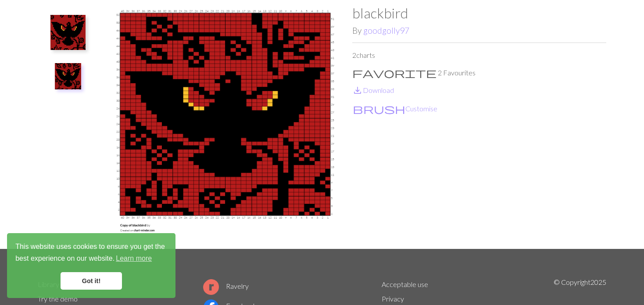
click at [72, 43] on img at bounding box center [67, 32] width 35 height 35
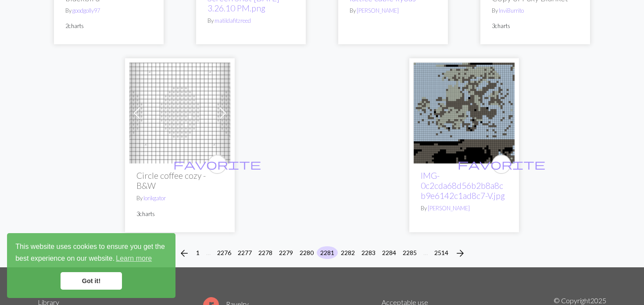
scroll to position [2247, 0]
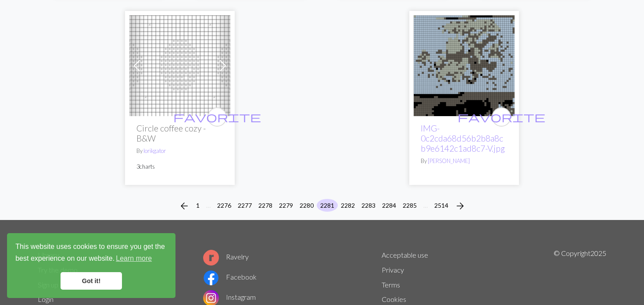
click at [210, 64] on img at bounding box center [179, 65] width 101 height 101
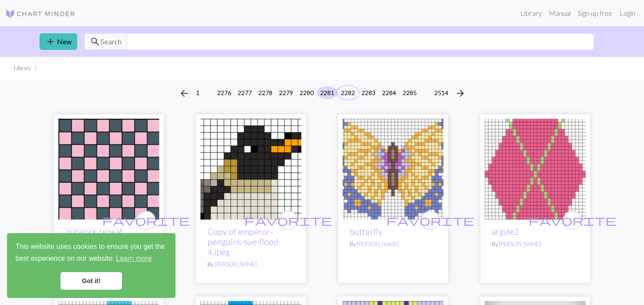
click at [352, 91] on button "2282" at bounding box center [347, 92] width 21 height 13
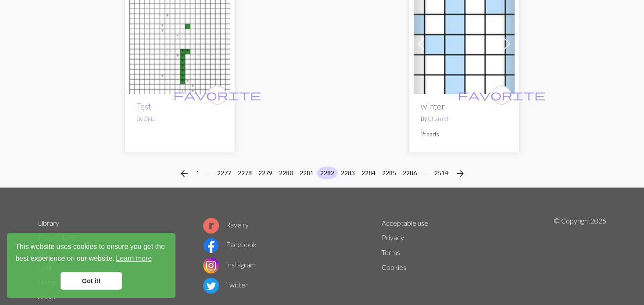
scroll to position [2327, 0]
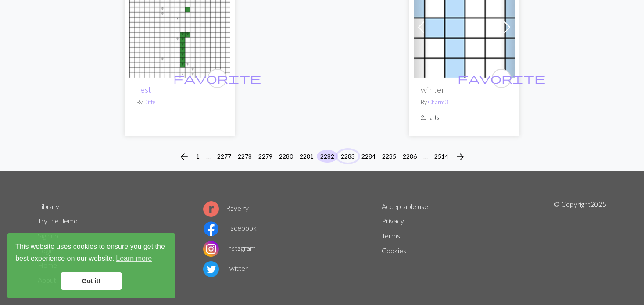
click at [352, 150] on button "2283" at bounding box center [347, 156] width 21 height 13
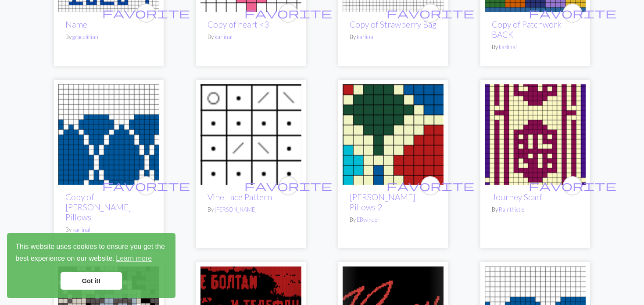
scroll to position [790, 0]
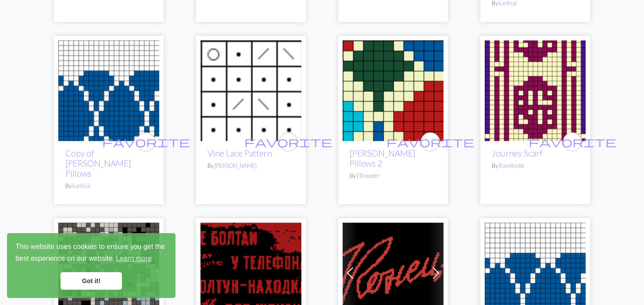
click at [379, 88] on img at bounding box center [393, 90] width 101 height 101
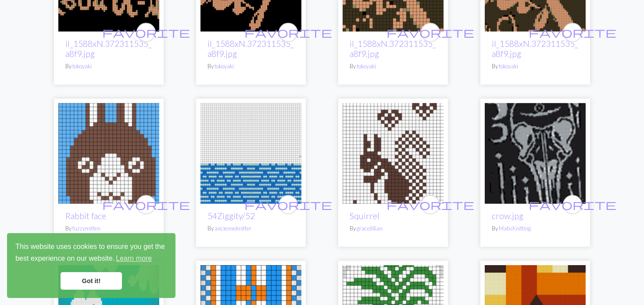
scroll to position [1492, 0]
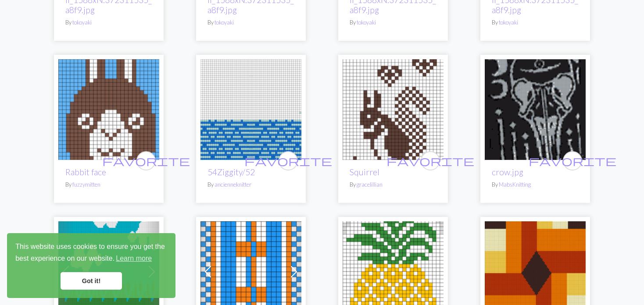
click at [385, 88] on img at bounding box center [393, 109] width 101 height 101
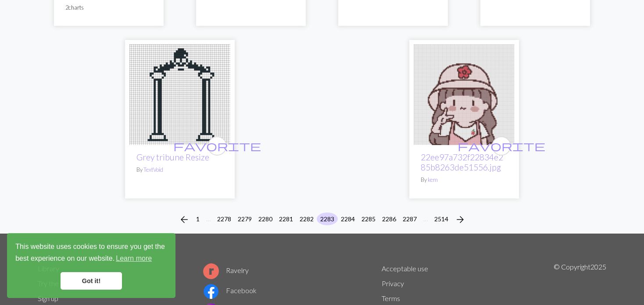
scroll to position [2280, 0]
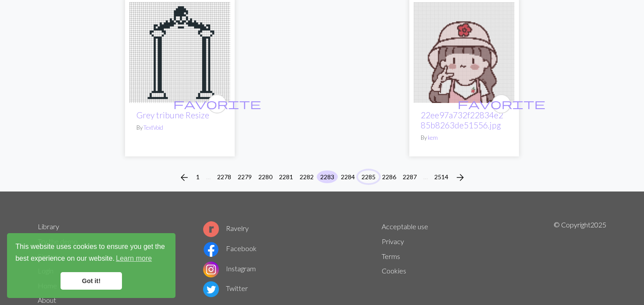
click at [363, 171] on button "2285" at bounding box center [368, 177] width 21 height 13
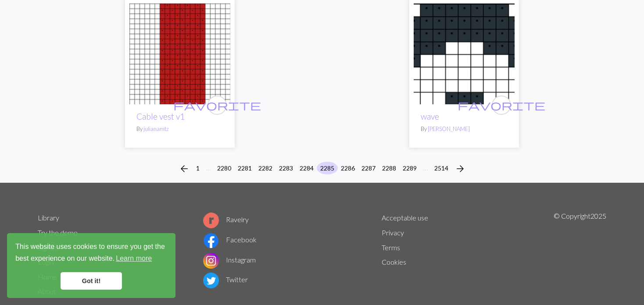
scroll to position [2285, 0]
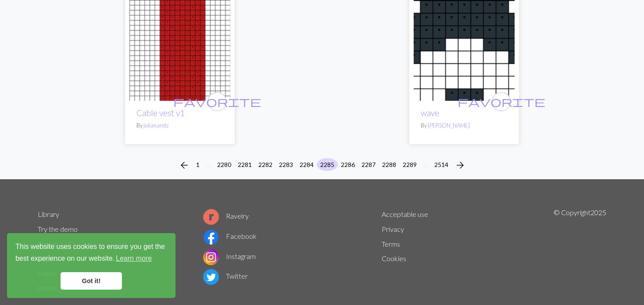
click at [357, 158] on li "2286" at bounding box center [348, 165] width 21 height 14
click at [325, 151] on div "arrow_back 1 … 2280 2281 2282 2283 2284 2285 2286 2287 2288 2289 … 2514 arrow_f…" at bounding box center [322, 165] width 644 height 28
click at [374, 158] on button "2287" at bounding box center [368, 164] width 21 height 13
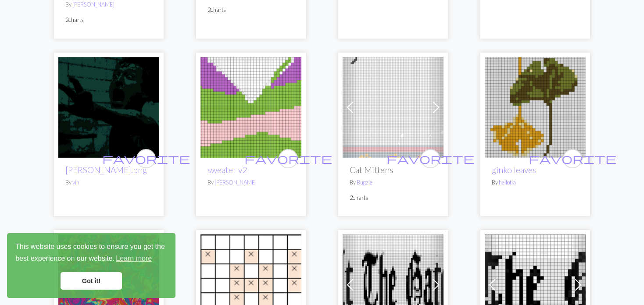
scroll to position [1317, 0]
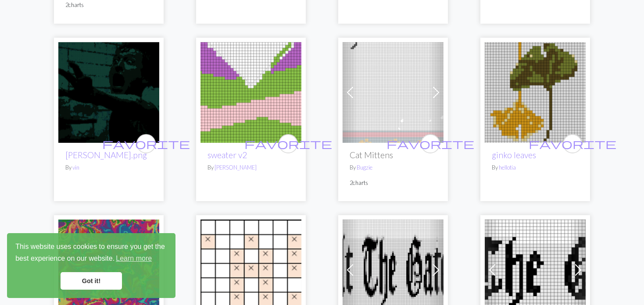
click at [538, 80] on img at bounding box center [535, 92] width 101 height 101
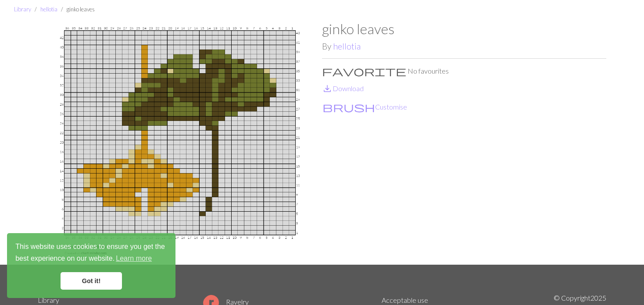
scroll to position [44, 0]
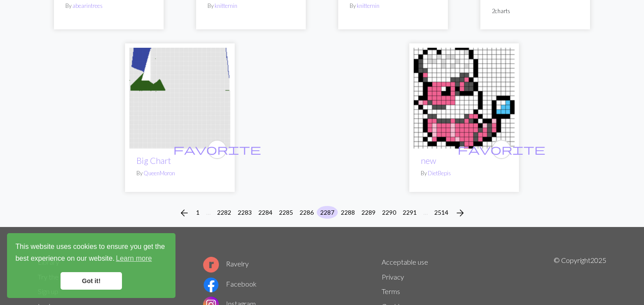
scroll to position [2280, 0]
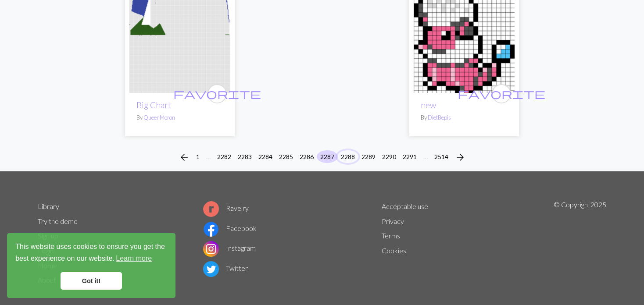
click at [351, 151] on button "2288" at bounding box center [347, 157] width 21 height 13
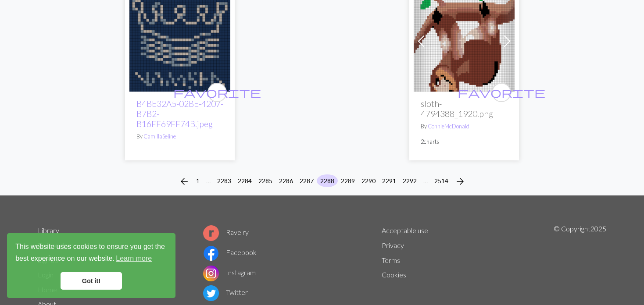
scroll to position [2363, 0]
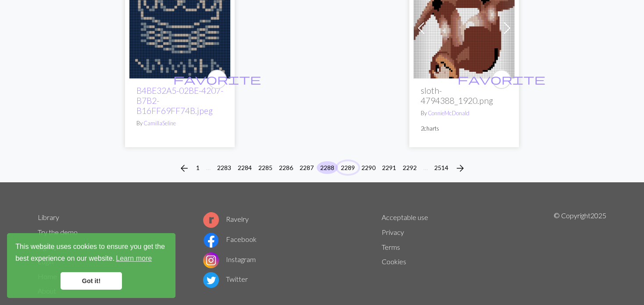
click at [345, 161] on button "2289" at bounding box center [347, 167] width 21 height 13
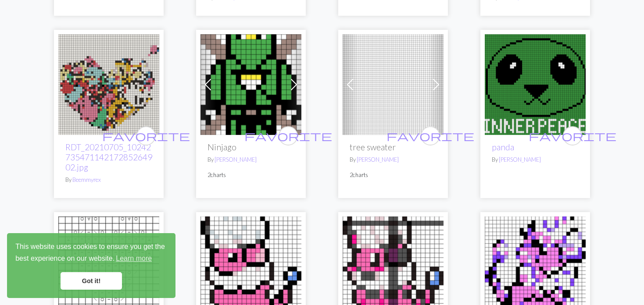
scroll to position [834, 0]
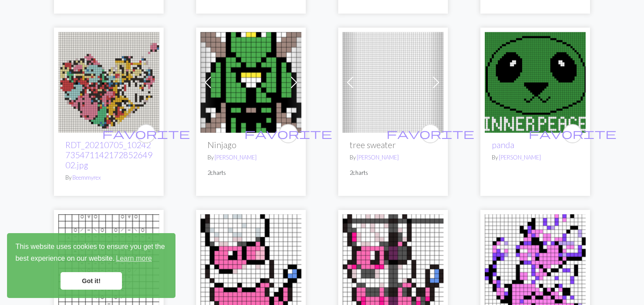
click at [355, 75] on span at bounding box center [350, 82] width 14 height 14
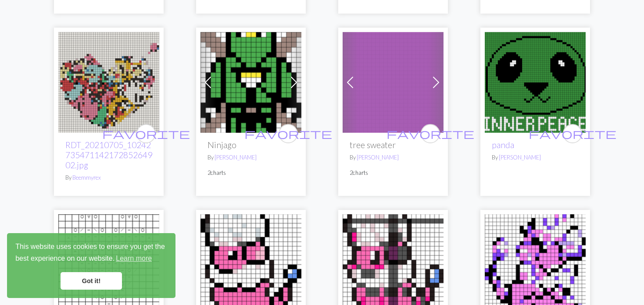
click at [355, 75] on span at bounding box center [350, 82] width 14 height 14
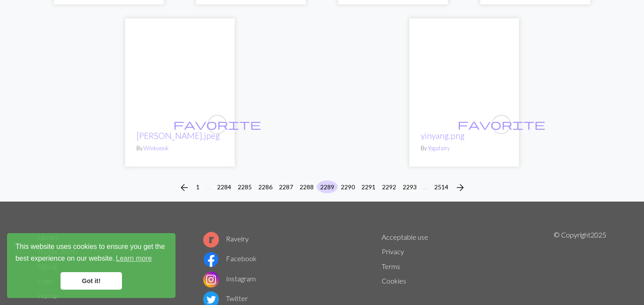
scroll to position [2276, 0]
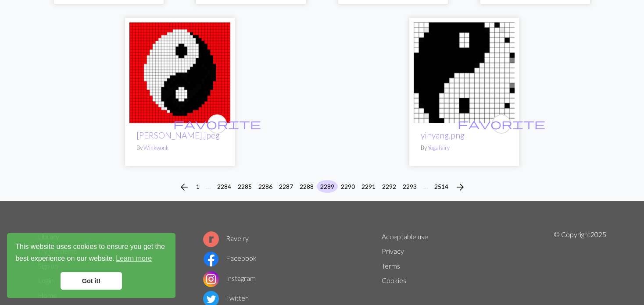
click at [345, 173] on div "arrow_back 1 … 2284 2285 2286 2287 2288 2289 2290 2291 2292 2293 … 2514 arrow_f…" at bounding box center [322, 187] width 644 height 28
click at [359, 180] on button "2291" at bounding box center [368, 186] width 21 height 13
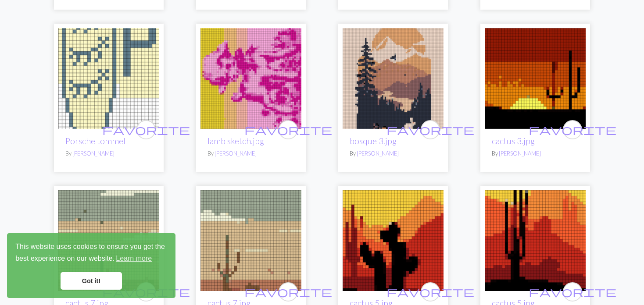
scroll to position [614, 0]
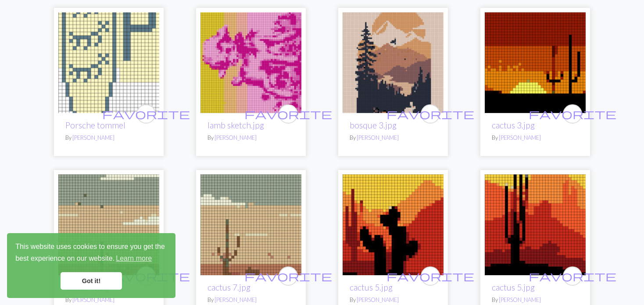
click at [366, 69] on img at bounding box center [393, 62] width 101 height 101
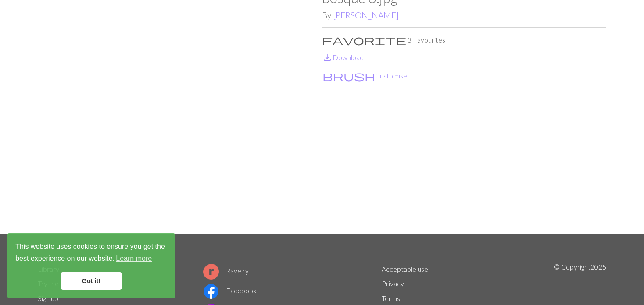
scroll to position [44, 0]
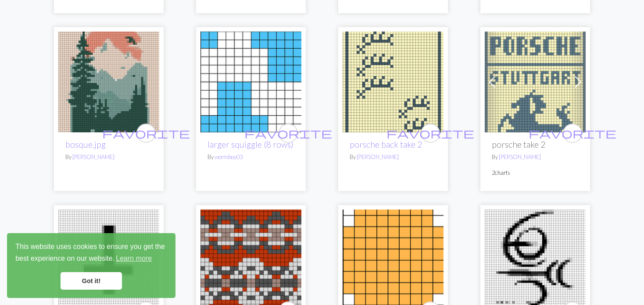
scroll to position [922, 0]
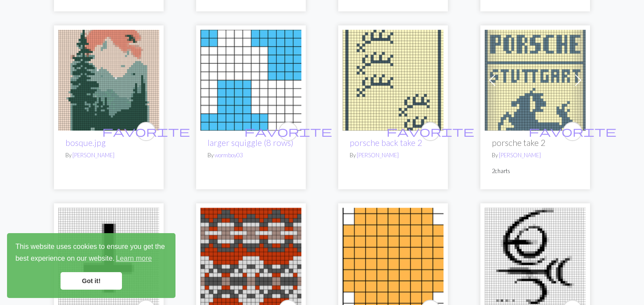
click at [120, 74] on img at bounding box center [108, 80] width 101 height 101
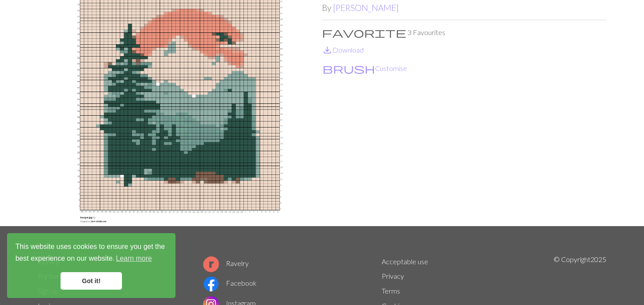
scroll to position [44, 0]
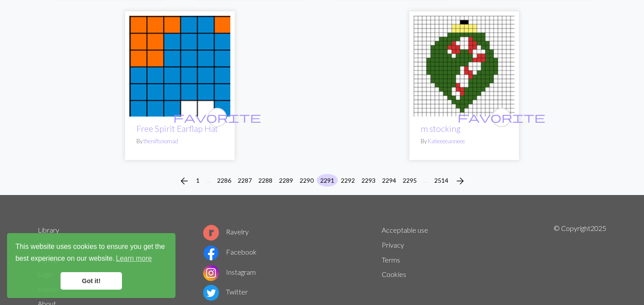
scroll to position [2178, 0]
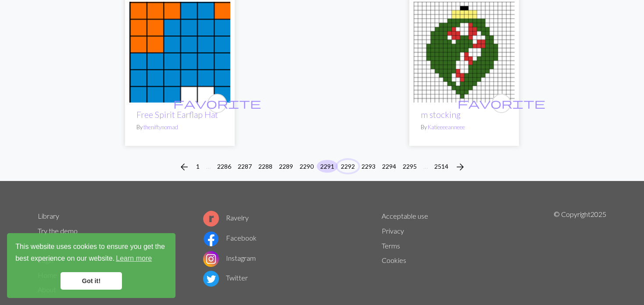
click at [345, 160] on button "2292" at bounding box center [347, 166] width 21 height 13
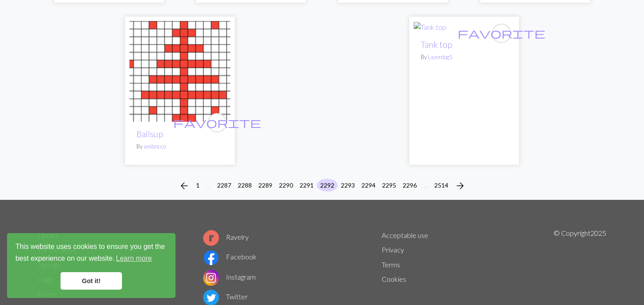
scroll to position [2245, 0]
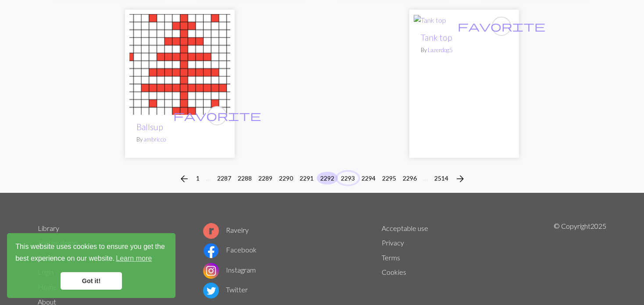
click at [352, 172] on button "2293" at bounding box center [347, 178] width 21 height 13
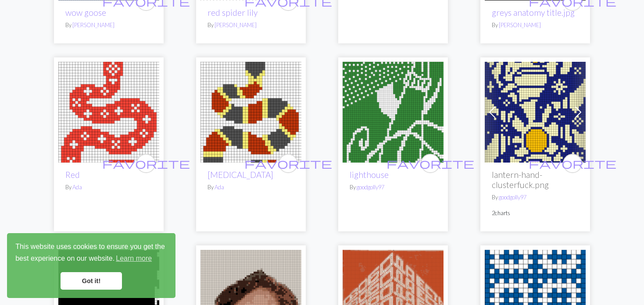
scroll to position [263, 0]
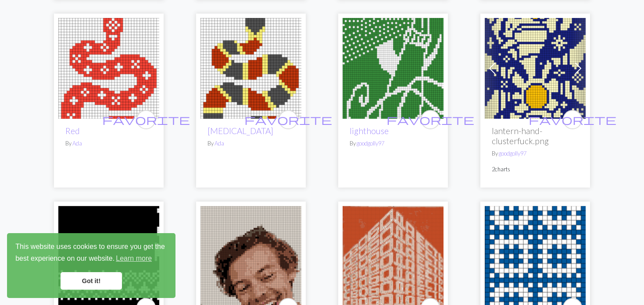
click at [530, 86] on img at bounding box center [535, 68] width 101 height 101
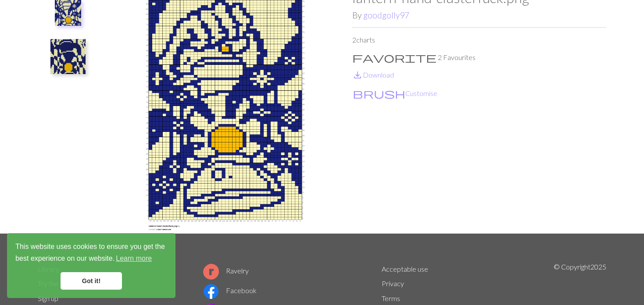
scroll to position [44, 0]
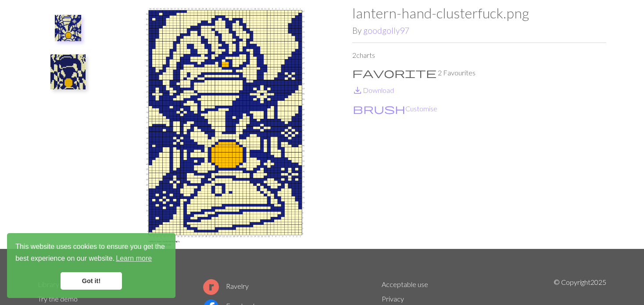
click at [63, 65] on img at bounding box center [67, 71] width 35 height 35
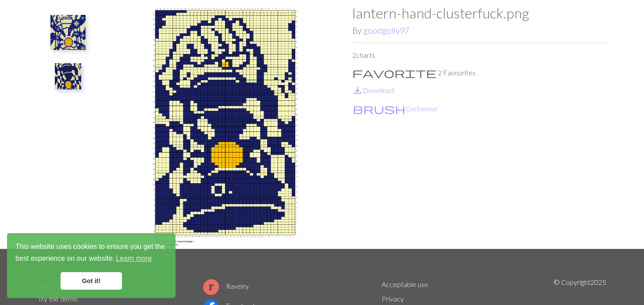
click at [70, 13] on button at bounding box center [68, 32] width 47 height 41
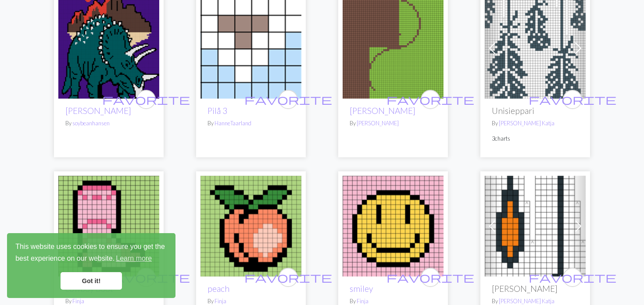
scroll to position [614, 0]
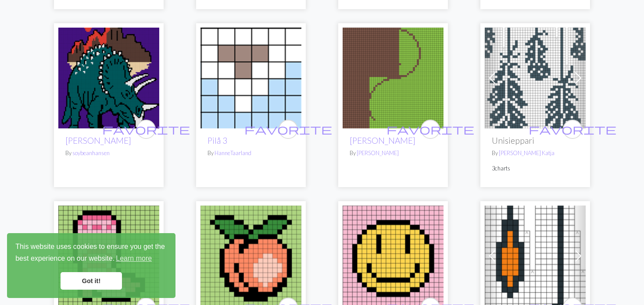
click at [539, 66] on img at bounding box center [535, 78] width 101 height 101
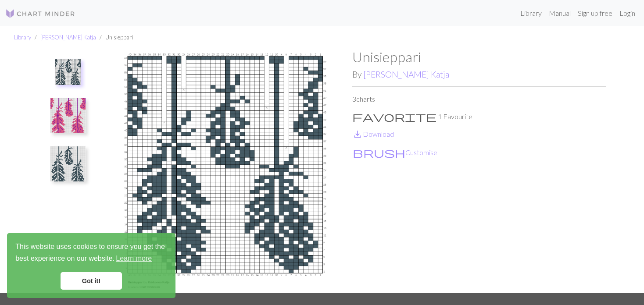
scroll to position [44, 0]
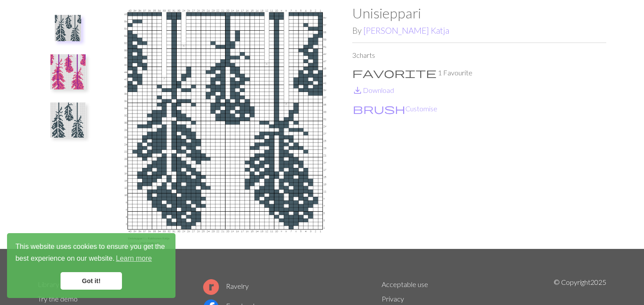
click at [56, 106] on img at bounding box center [67, 120] width 35 height 35
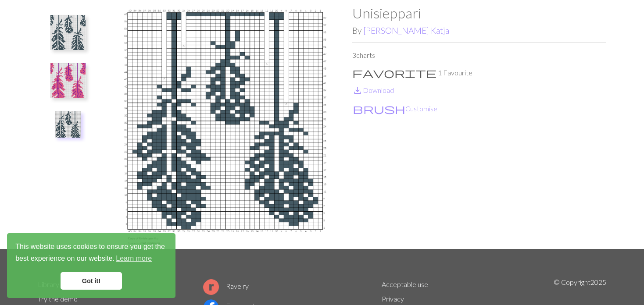
click at [61, 75] on img at bounding box center [67, 80] width 35 height 35
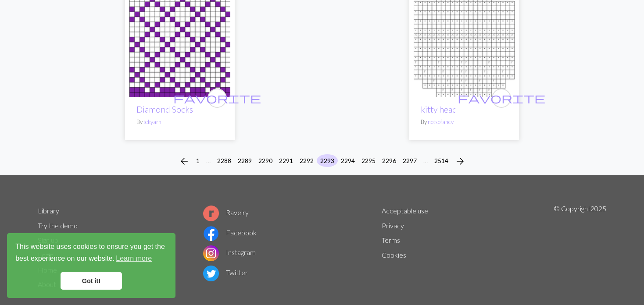
scroll to position [2235, 0]
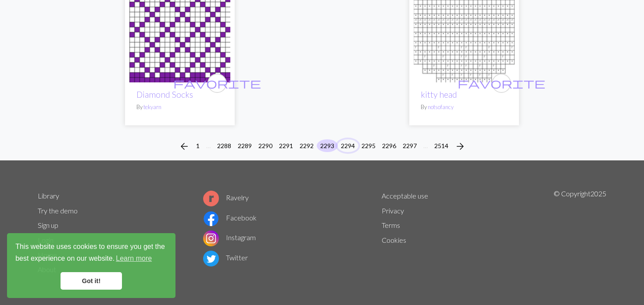
click at [344, 140] on button "2294" at bounding box center [347, 146] width 21 height 13
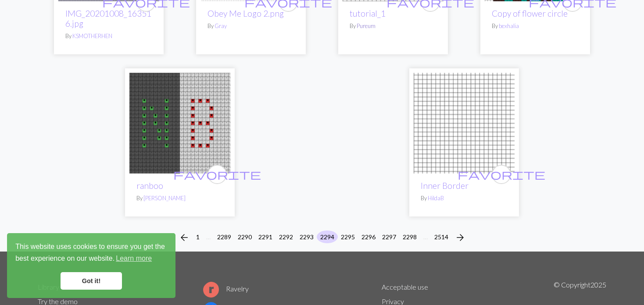
scroll to position [2254, 0]
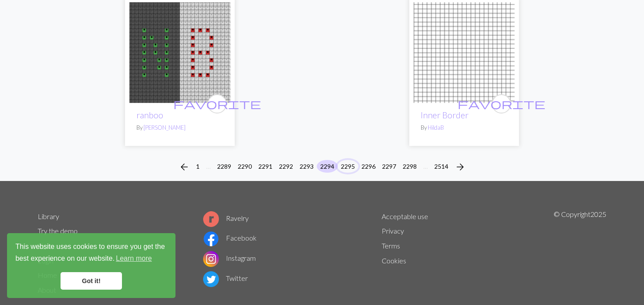
click at [346, 160] on button "2295" at bounding box center [347, 166] width 21 height 13
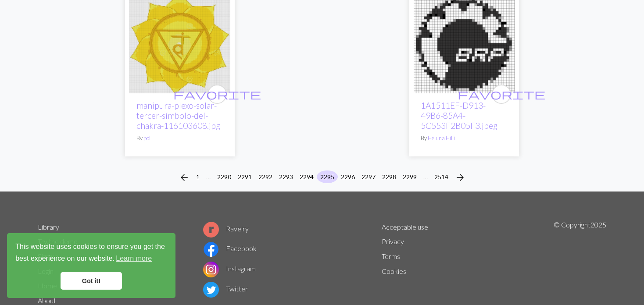
scroll to position [2316, 0]
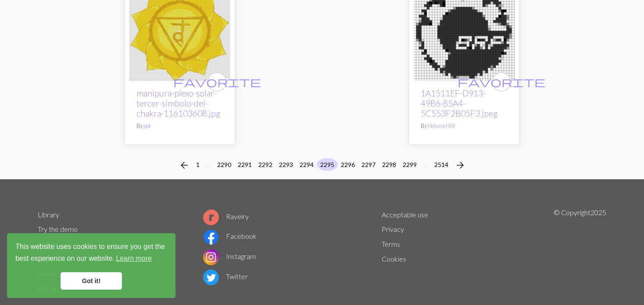
click at [340, 158] on li "2296" at bounding box center [348, 165] width 21 height 14
click at [343, 158] on li "2296" at bounding box center [348, 165] width 21 height 14
click at [347, 158] on button "2296" at bounding box center [347, 164] width 21 height 13
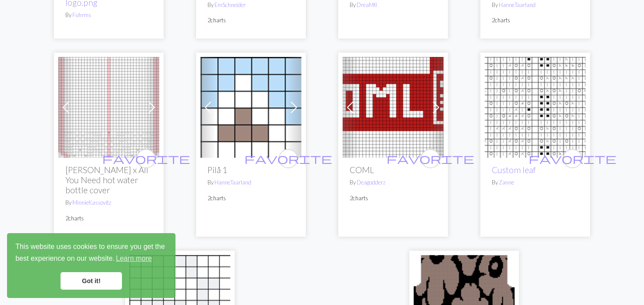
scroll to position [2063, 0]
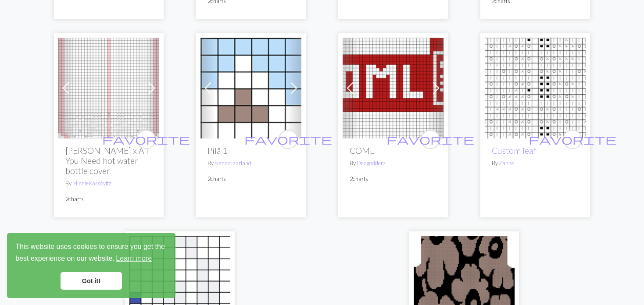
click at [142, 67] on img at bounding box center [108, 88] width 101 height 101
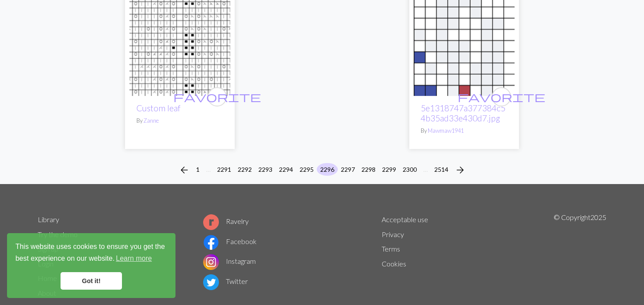
scroll to position [2322, 0]
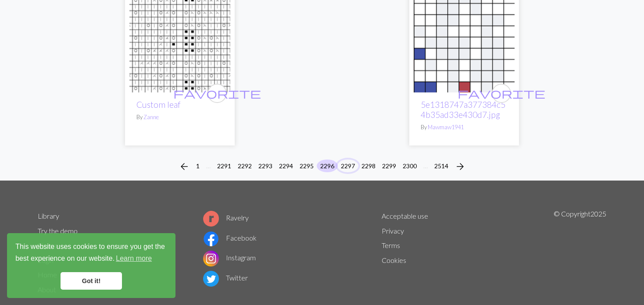
click at [352, 160] on button "2297" at bounding box center [347, 166] width 21 height 13
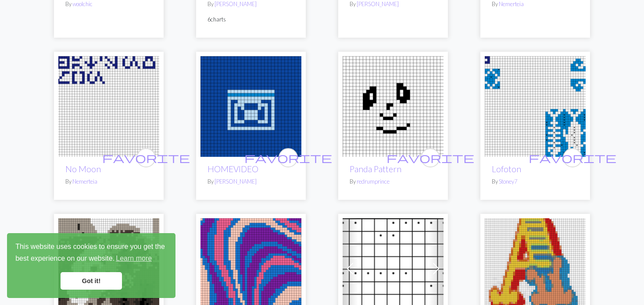
scroll to position [439, 0]
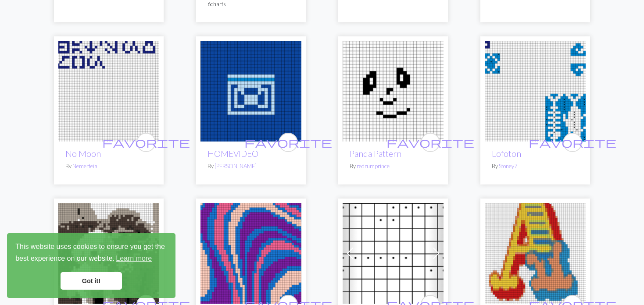
click at [390, 106] on img at bounding box center [393, 91] width 101 height 101
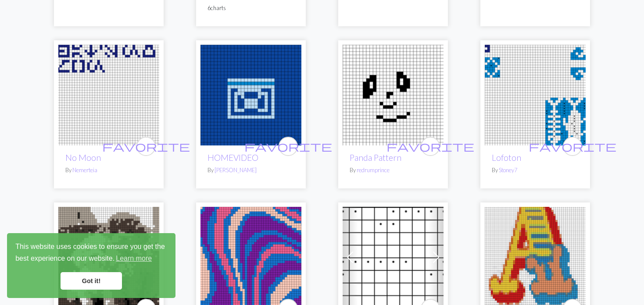
scroll to position [439, 0]
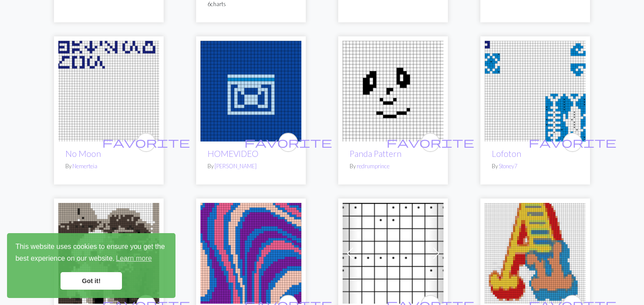
click at [518, 88] on img at bounding box center [535, 91] width 101 height 101
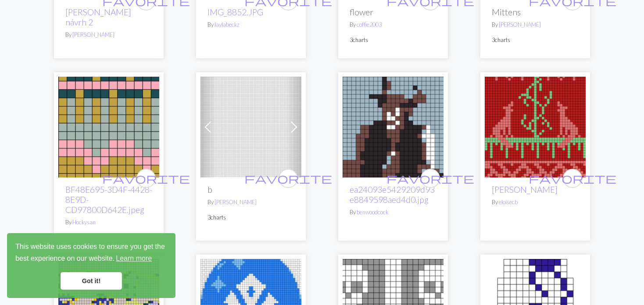
scroll to position [1852, 0]
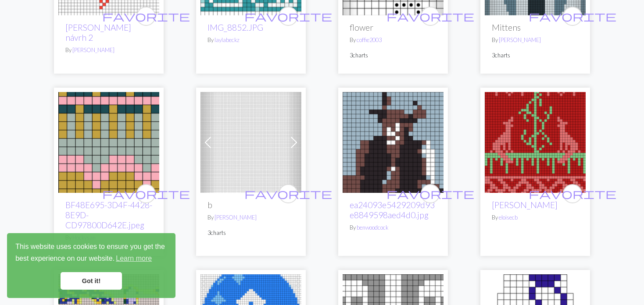
click at [558, 99] on img at bounding box center [535, 142] width 101 height 101
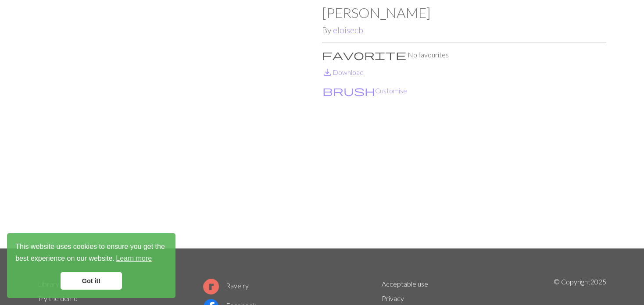
scroll to position [44, 0]
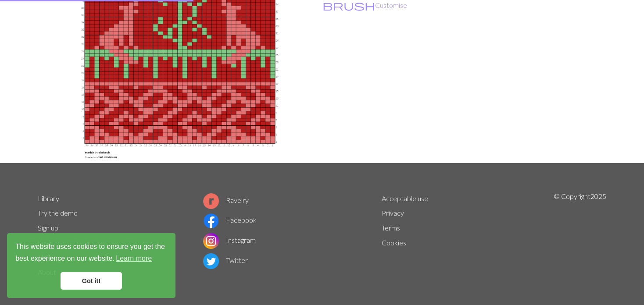
scroll to position [132, 0]
